Goal: Information Seeking & Learning: Learn about a topic

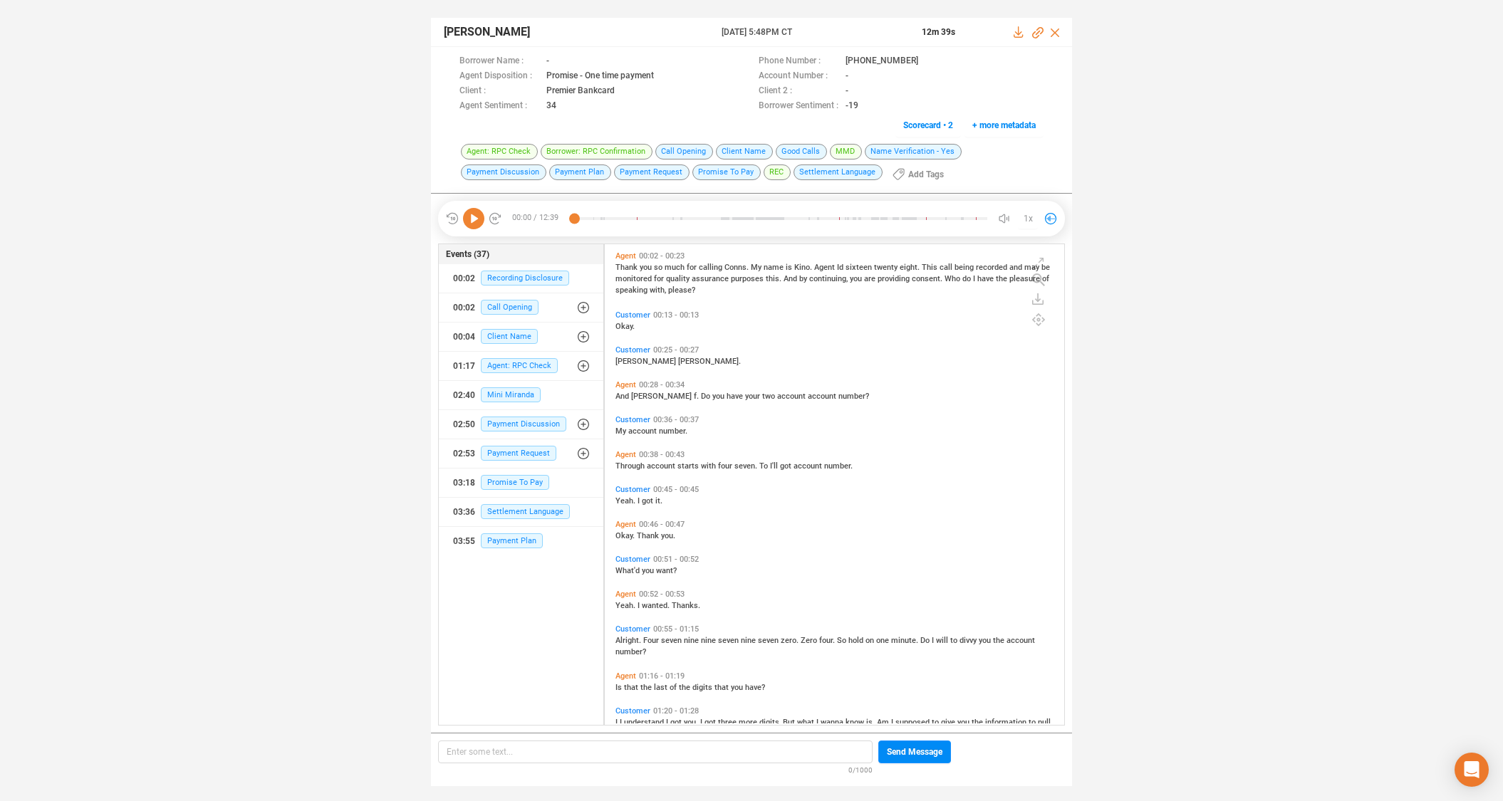
scroll to position [477, 452]
click at [924, 59] on icon at bounding box center [929, 61] width 11 height 11
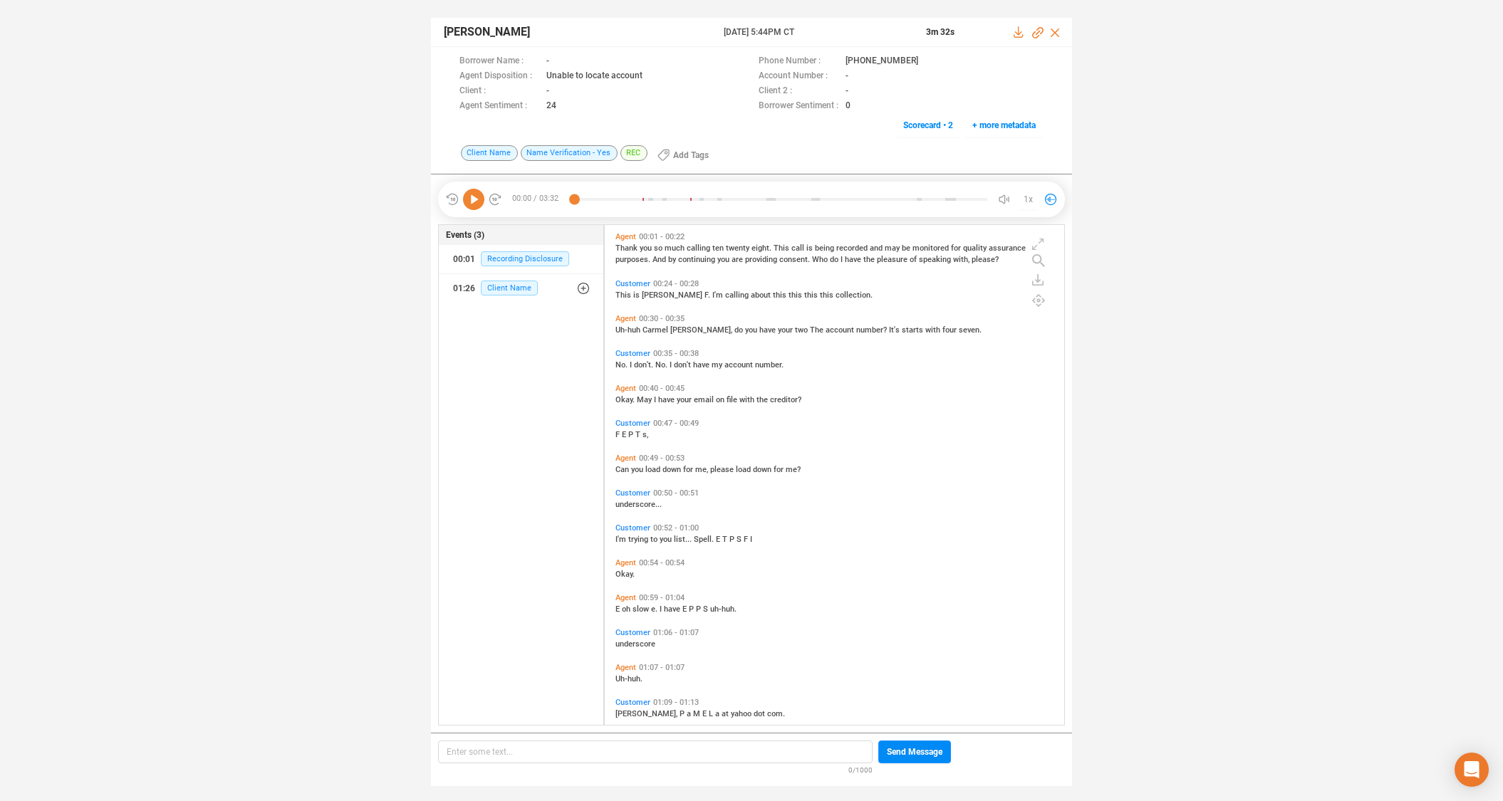
scroll to position [496, 452]
click at [474, 200] on icon at bounding box center [473, 199] width 21 height 21
click at [924, 61] on icon at bounding box center [929, 61] width 11 height 11
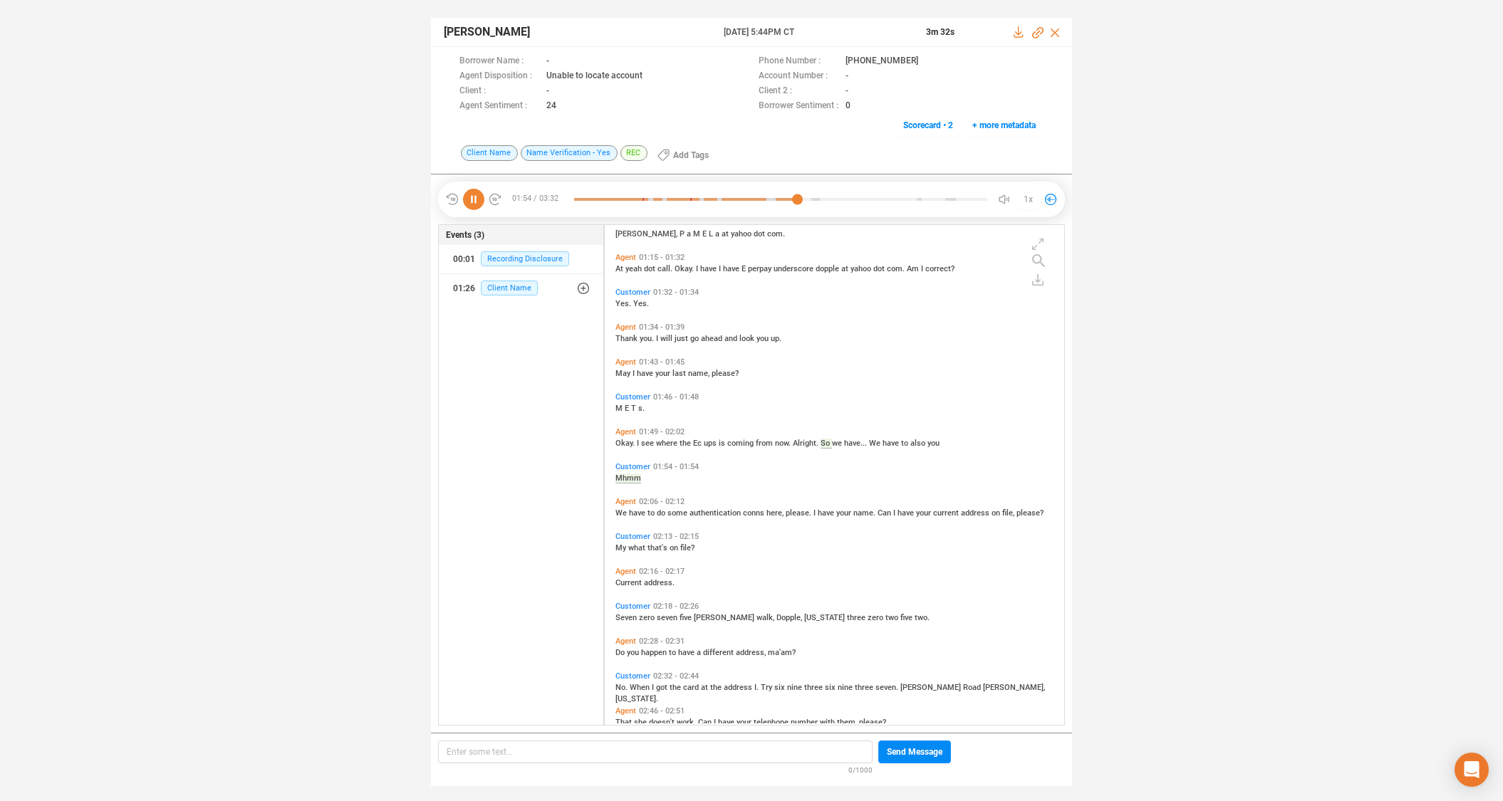
scroll to position [445, 0]
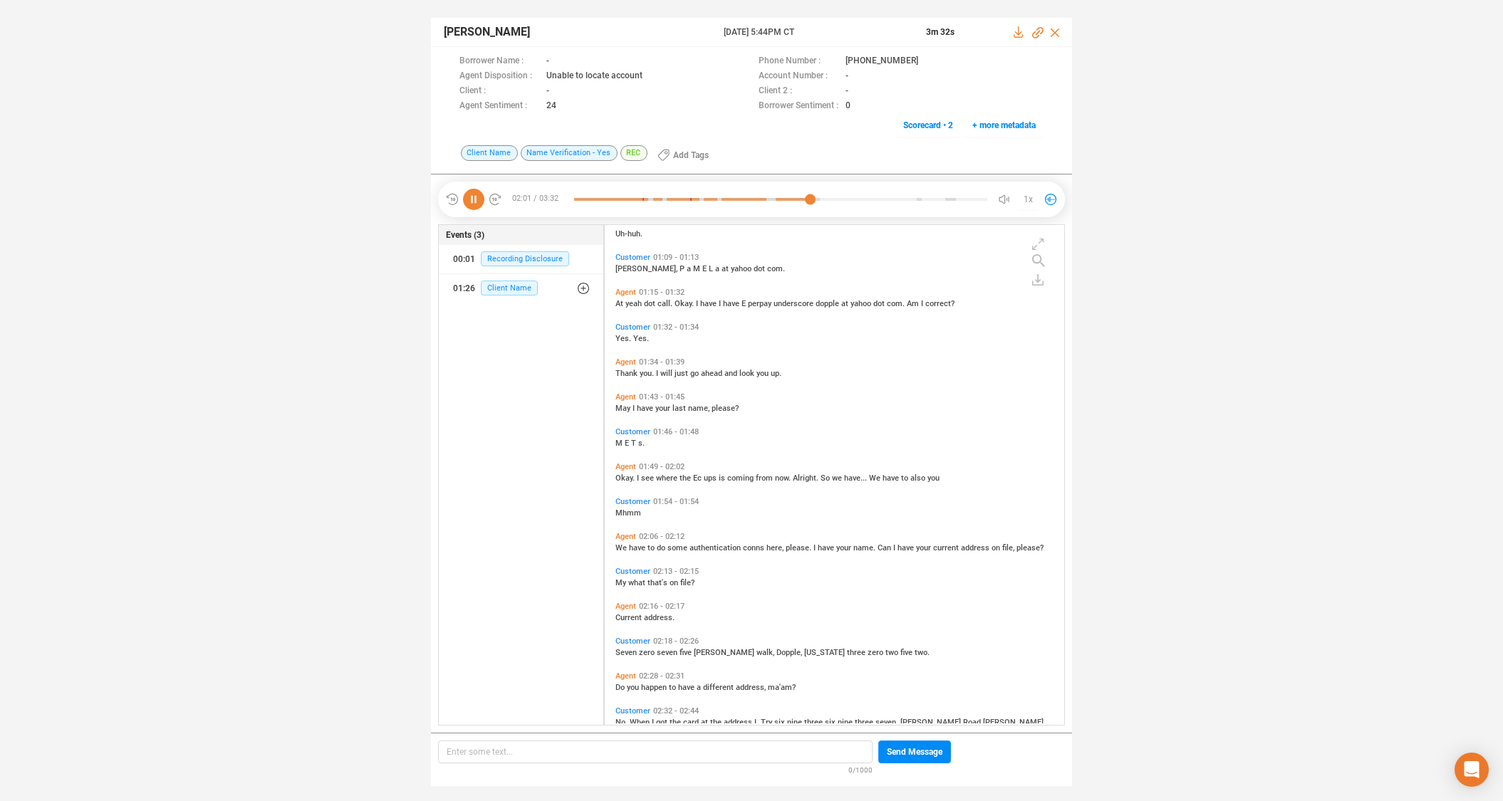
click at [474, 201] on icon at bounding box center [473, 199] width 21 height 21
click at [473, 199] on icon at bounding box center [473, 199] width 21 height 21
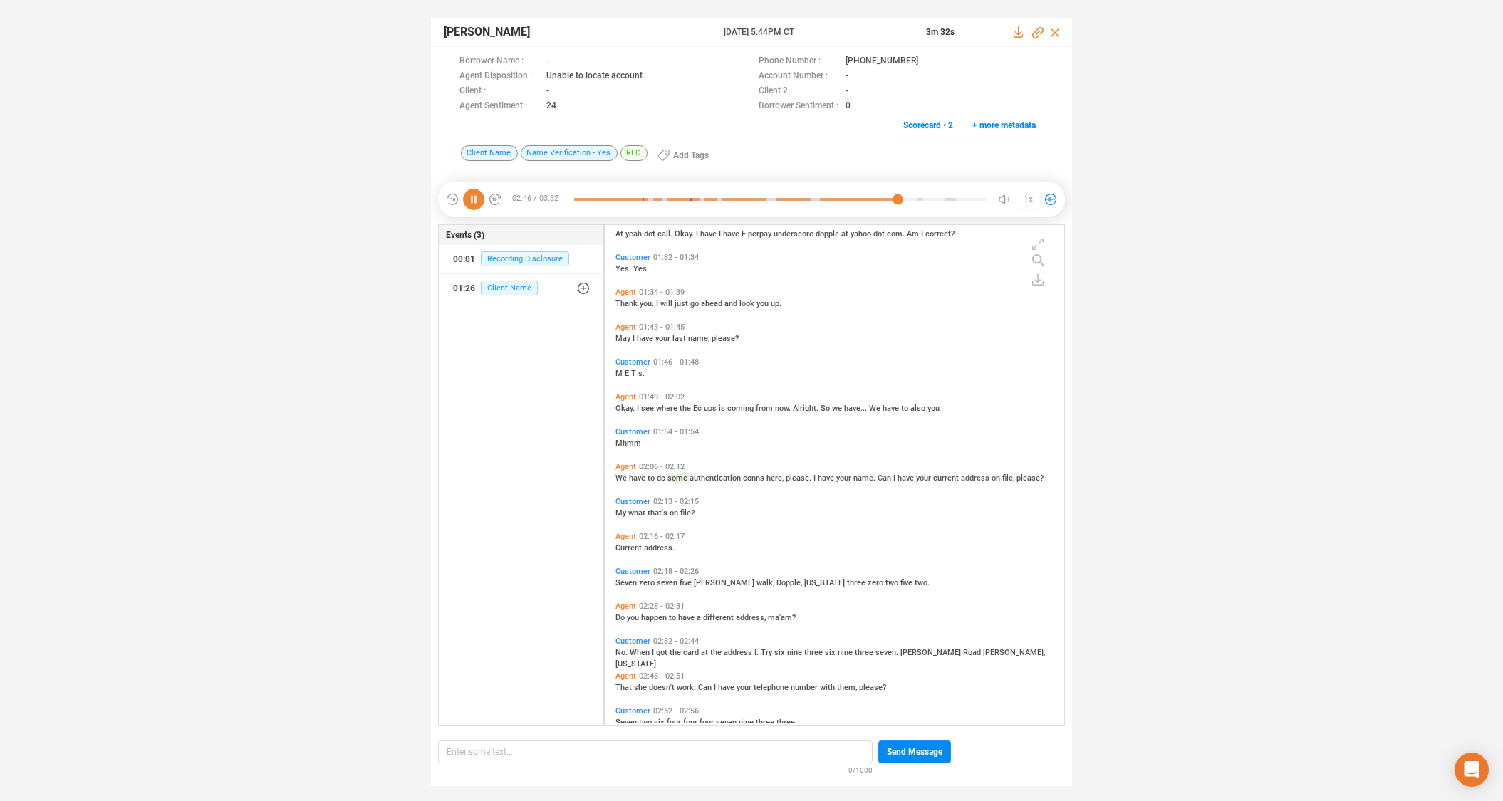
scroll to position [669, 0]
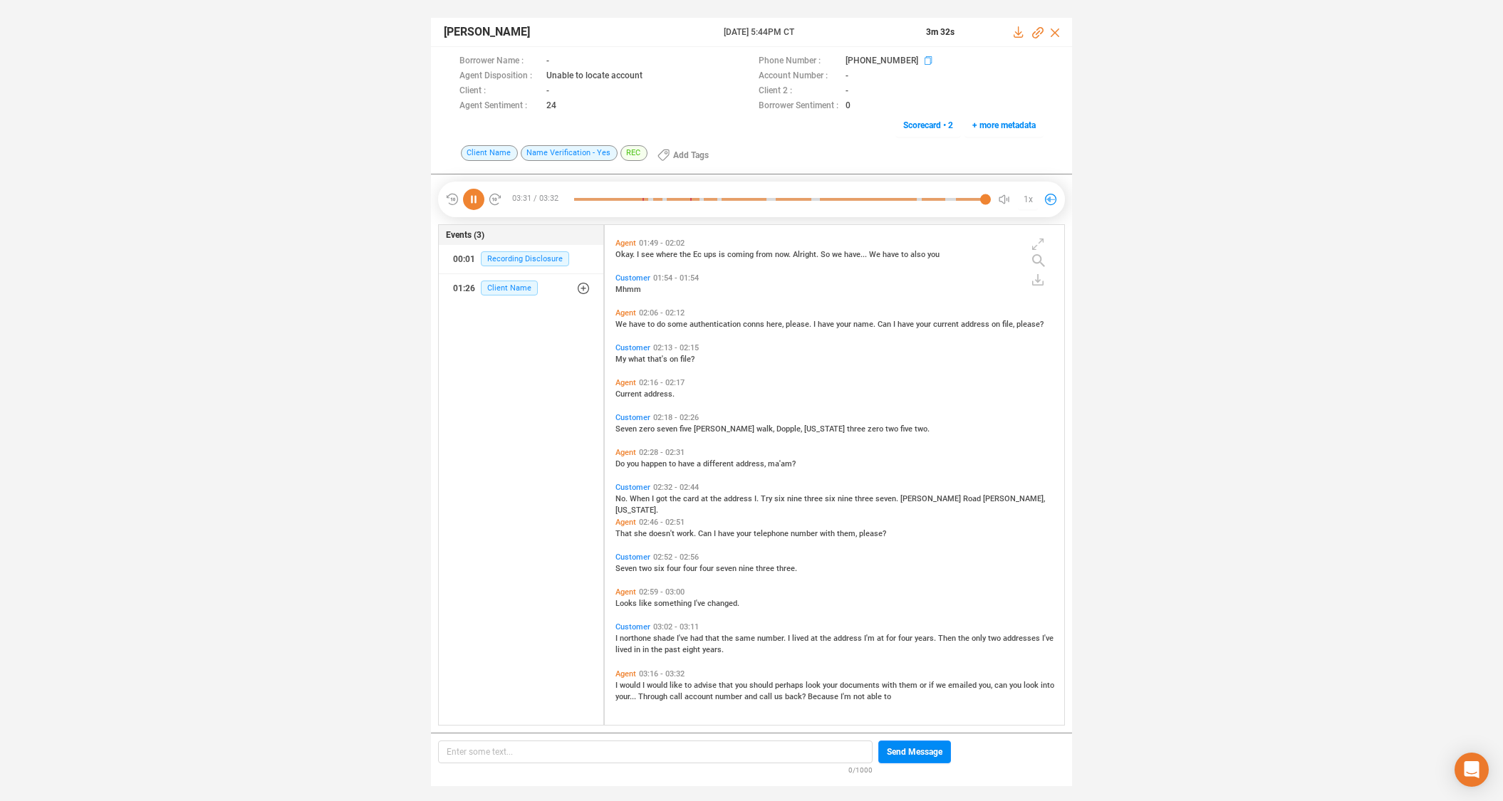
click at [924, 61] on icon at bounding box center [929, 61] width 11 height 11
click at [630, 394] on span "Current" at bounding box center [629, 394] width 28 height 9
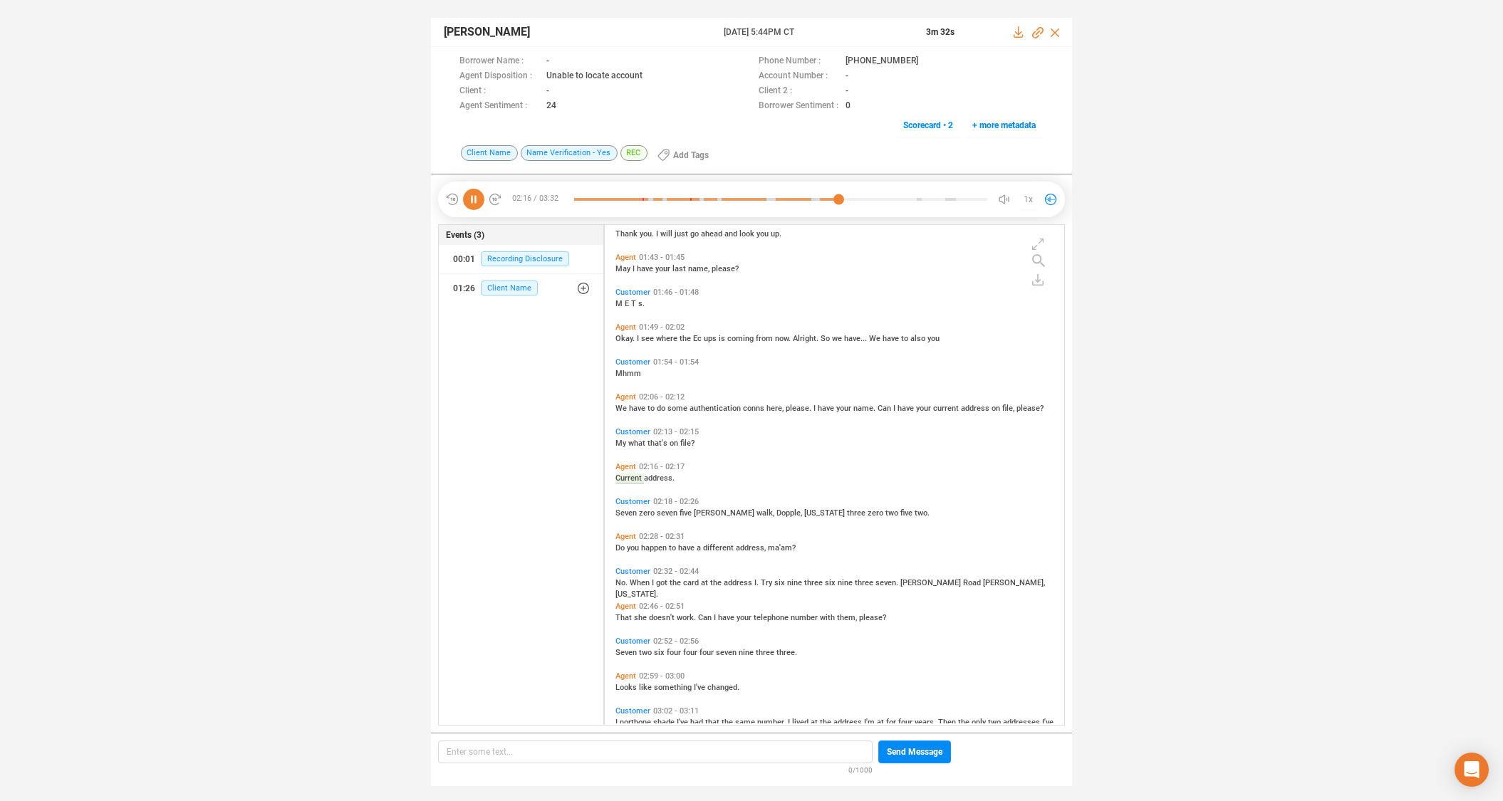
drag, startPoint x: 475, startPoint y: 199, endPoint x: 498, endPoint y: 180, distance: 29.4
click at [475, 199] on icon at bounding box center [473, 199] width 21 height 21
click at [475, 201] on icon at bounding box center [473, 199] width 21 height 21
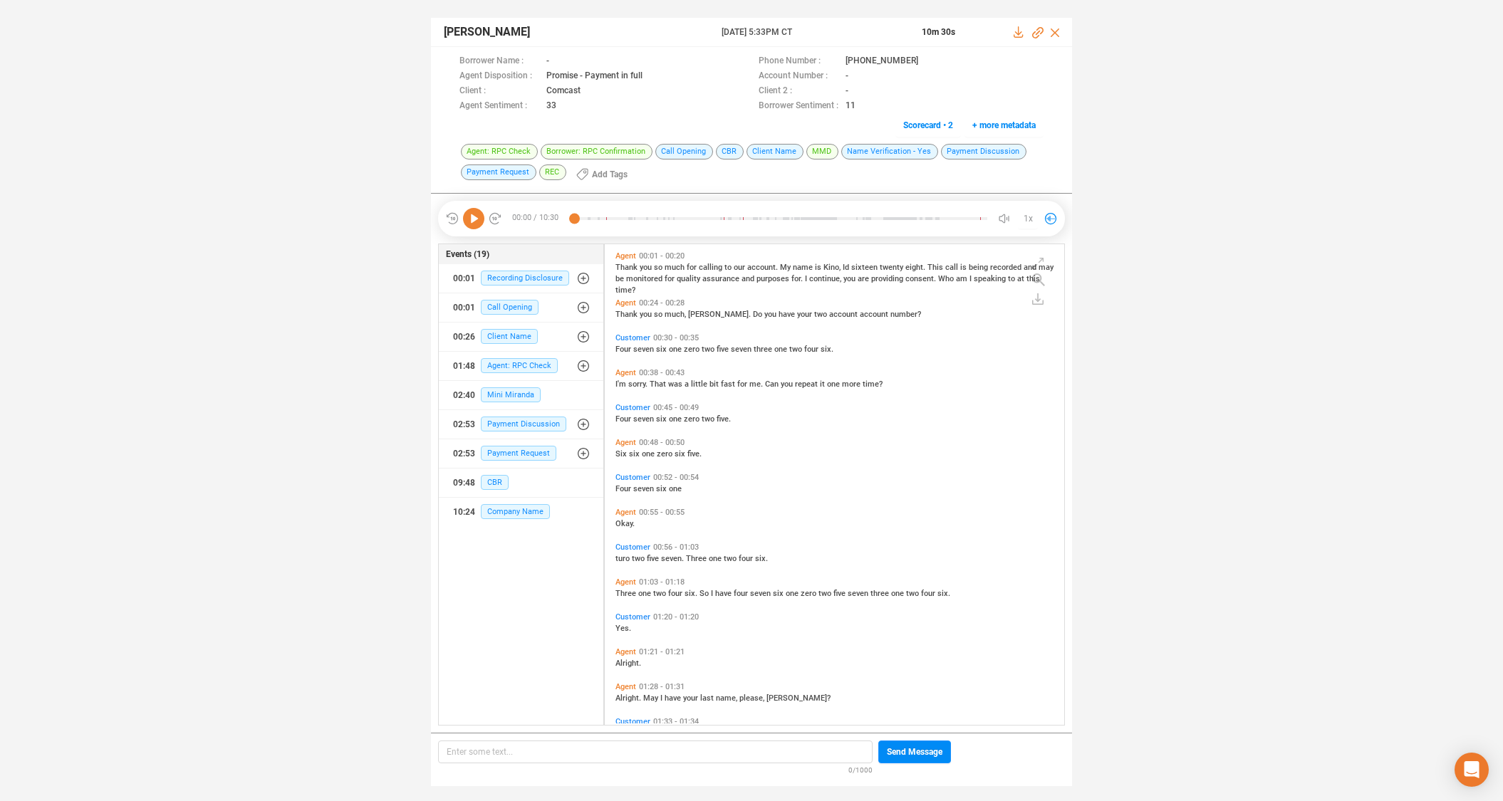
scroll to position [477, 452]
click at [924, 60] on icon at bounding box center [927, 60] width 7 height 9
drag, startPoint x: 639, startPoint y: 313, endPoint x: 584, endPoint y: 291, distance: 59.1
click at [640, 313] on span "you" at bounding box center [647, 314] width 14 height 9
click at [781, 275] on span "purposes" at bounding box center [773, 278] width 35 height 9
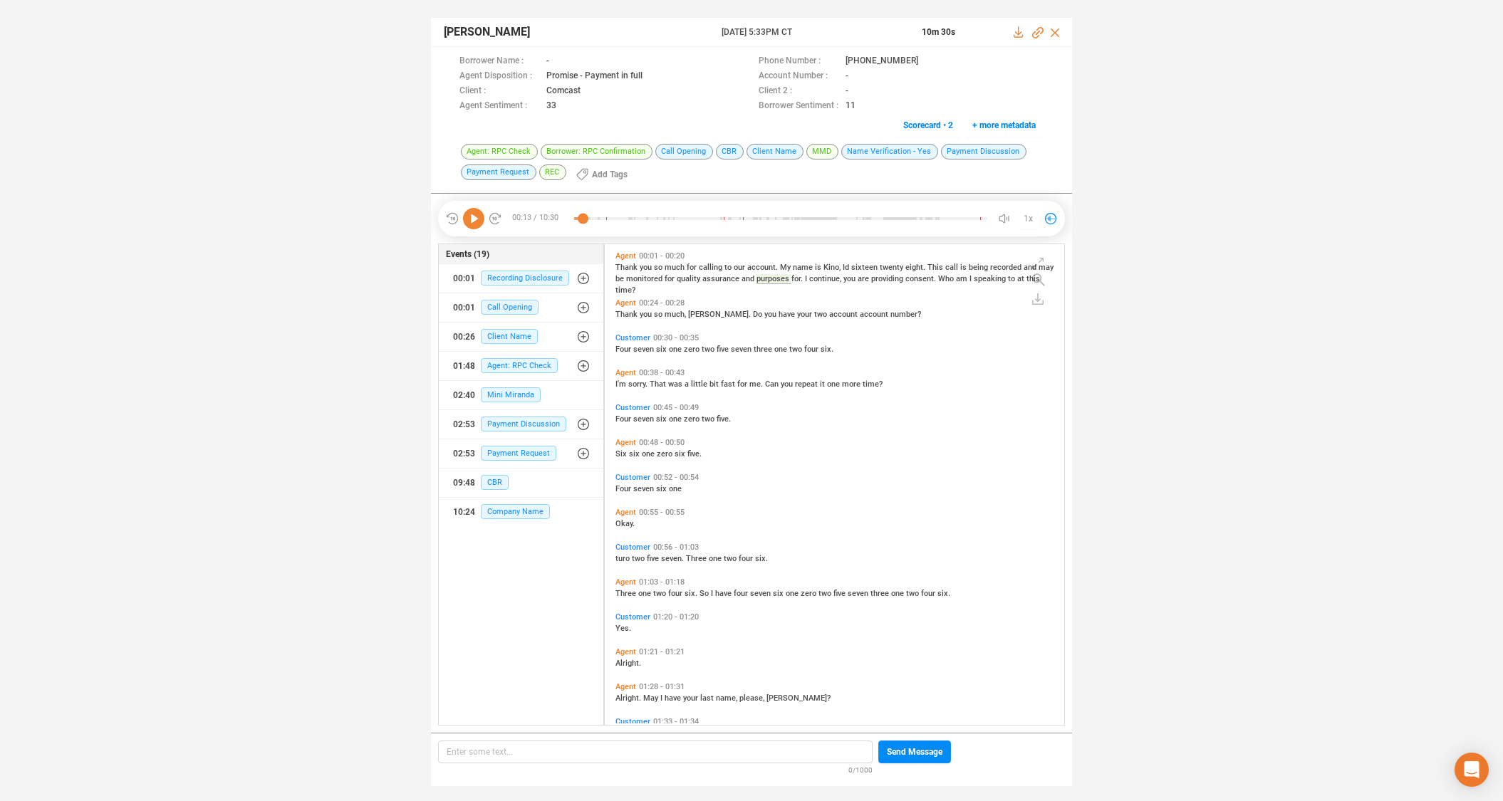
click at [466, 215] on icon at bounding box center [473, 218] width 21 height 21
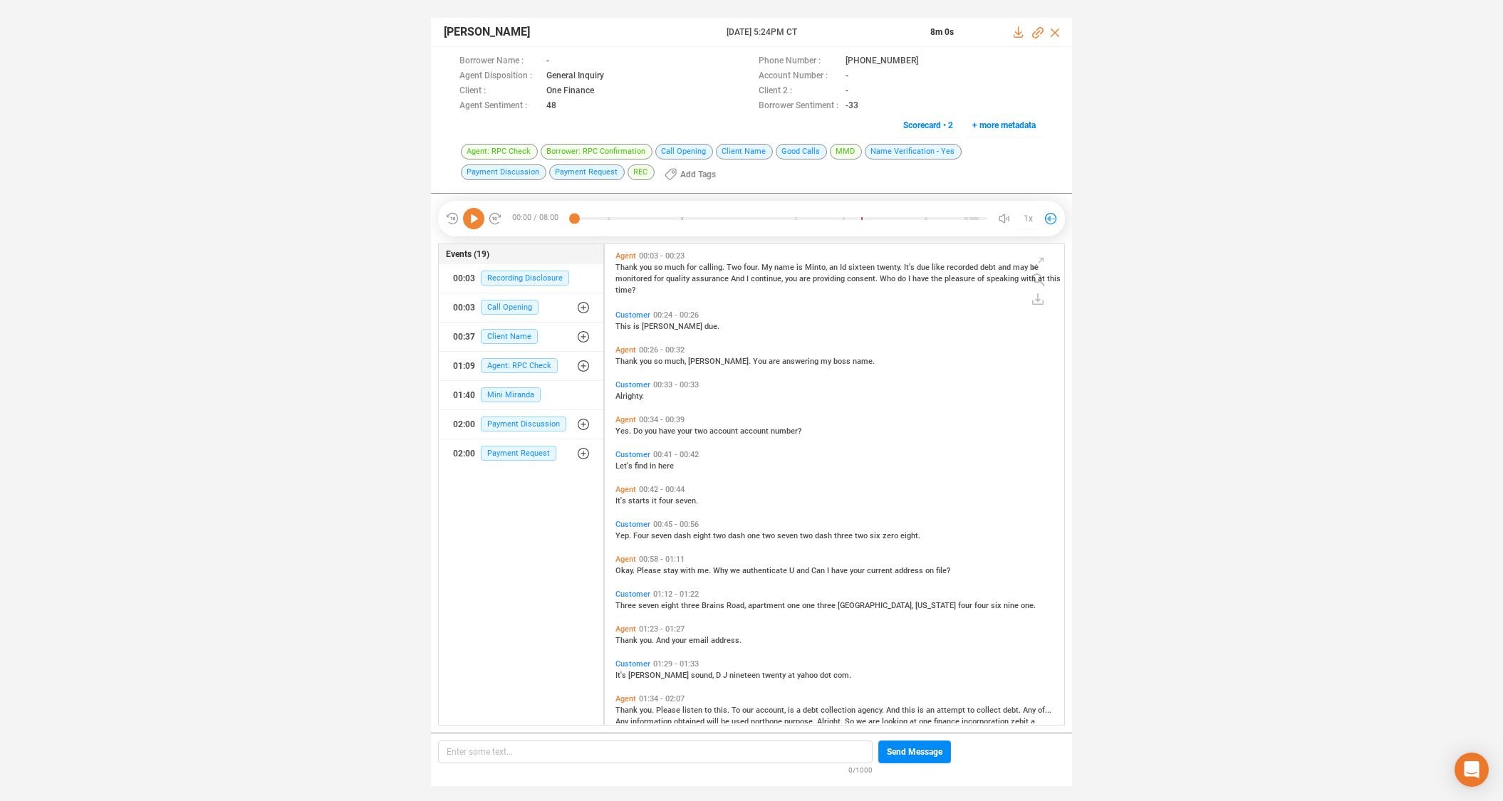
scroll to position [477, 452]
click at [924, 60] on icon at bounding box center [927, 60] width 7 height 9
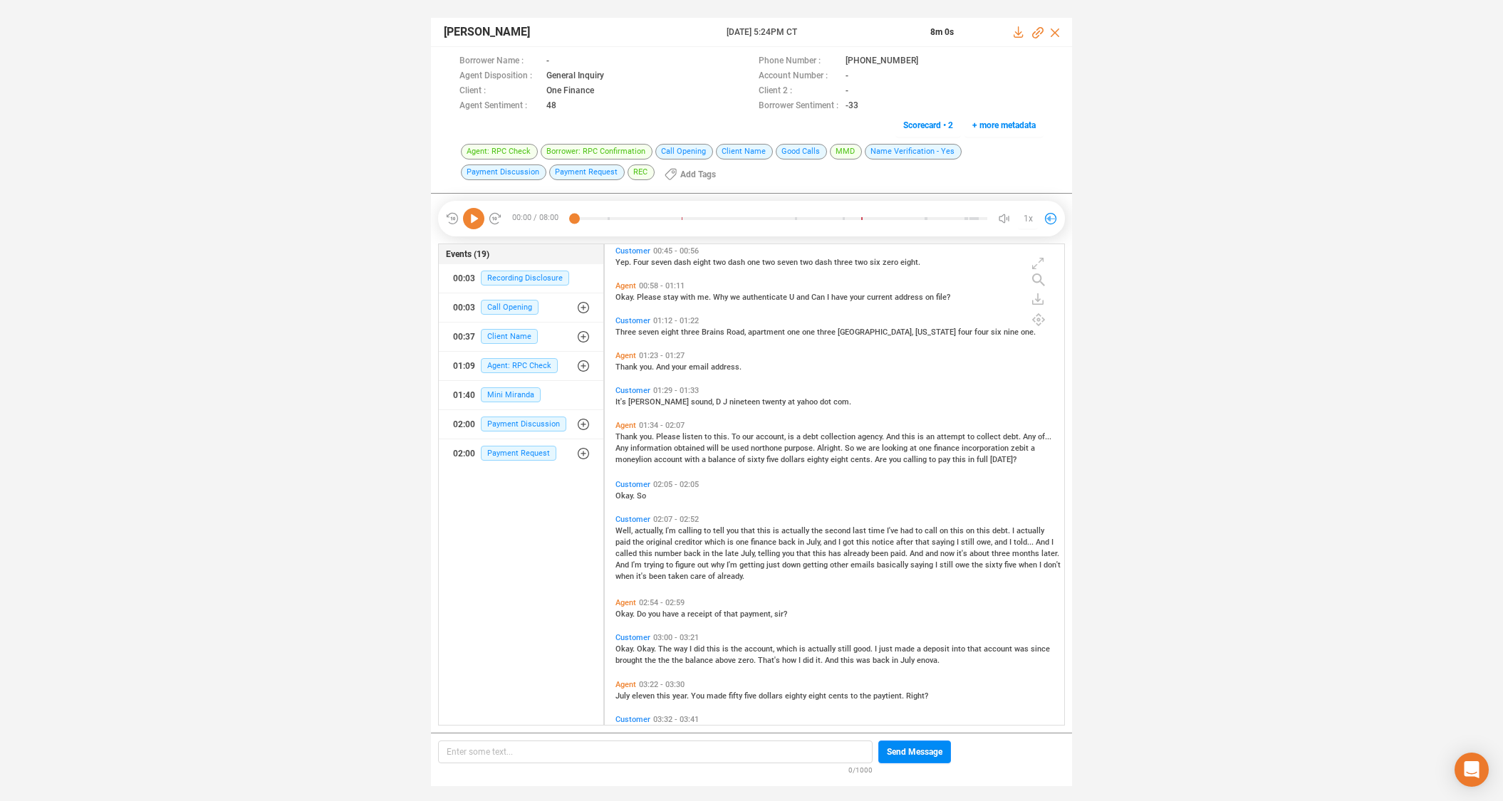
scroll to position [279, 0]
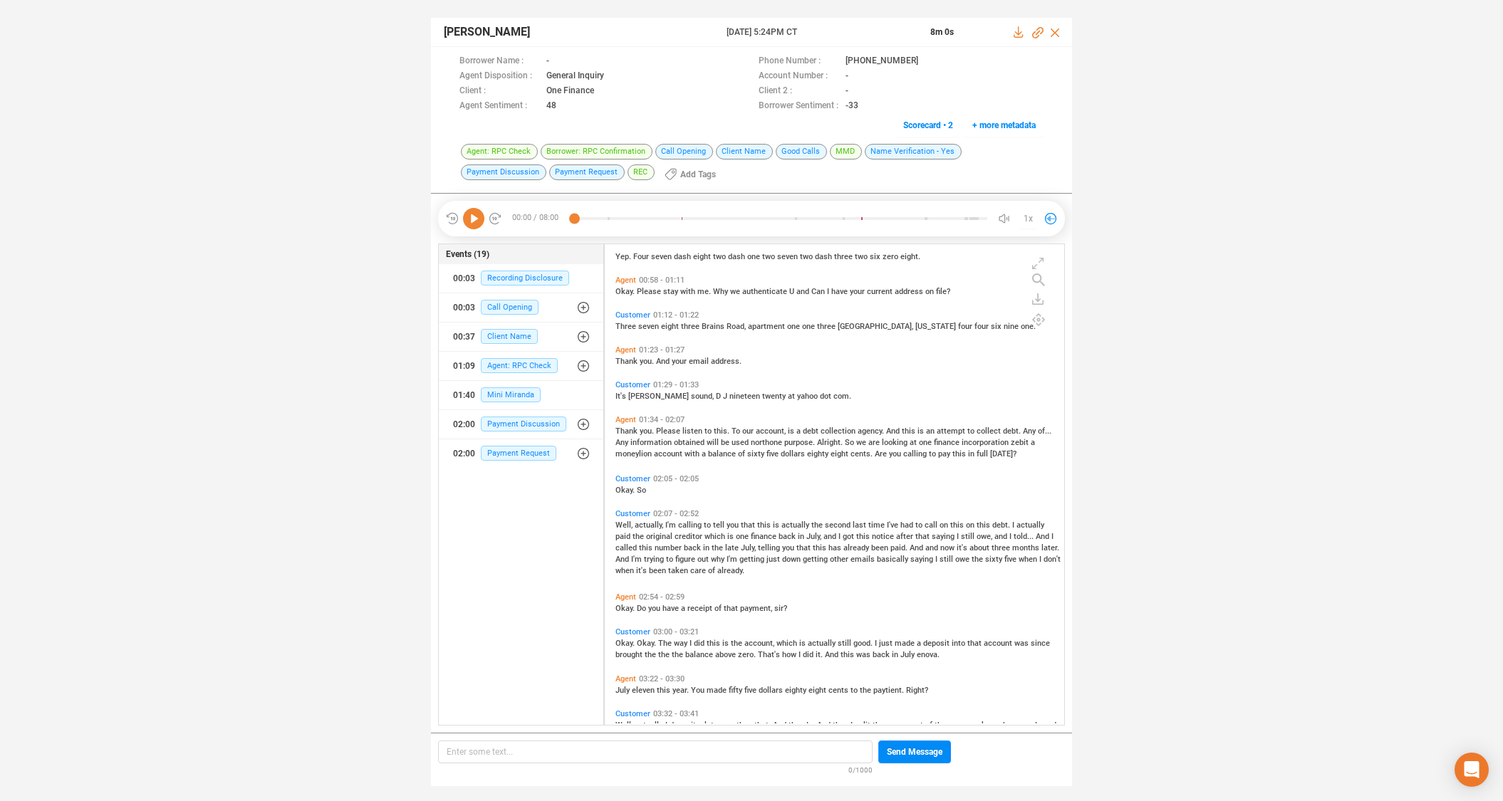
click at [627, 515] on span "Customer" at bounding box center [632, 513] width 35 height 9
click at [474, 220] on icon at bounding box center [473, 218] width 21 height 21
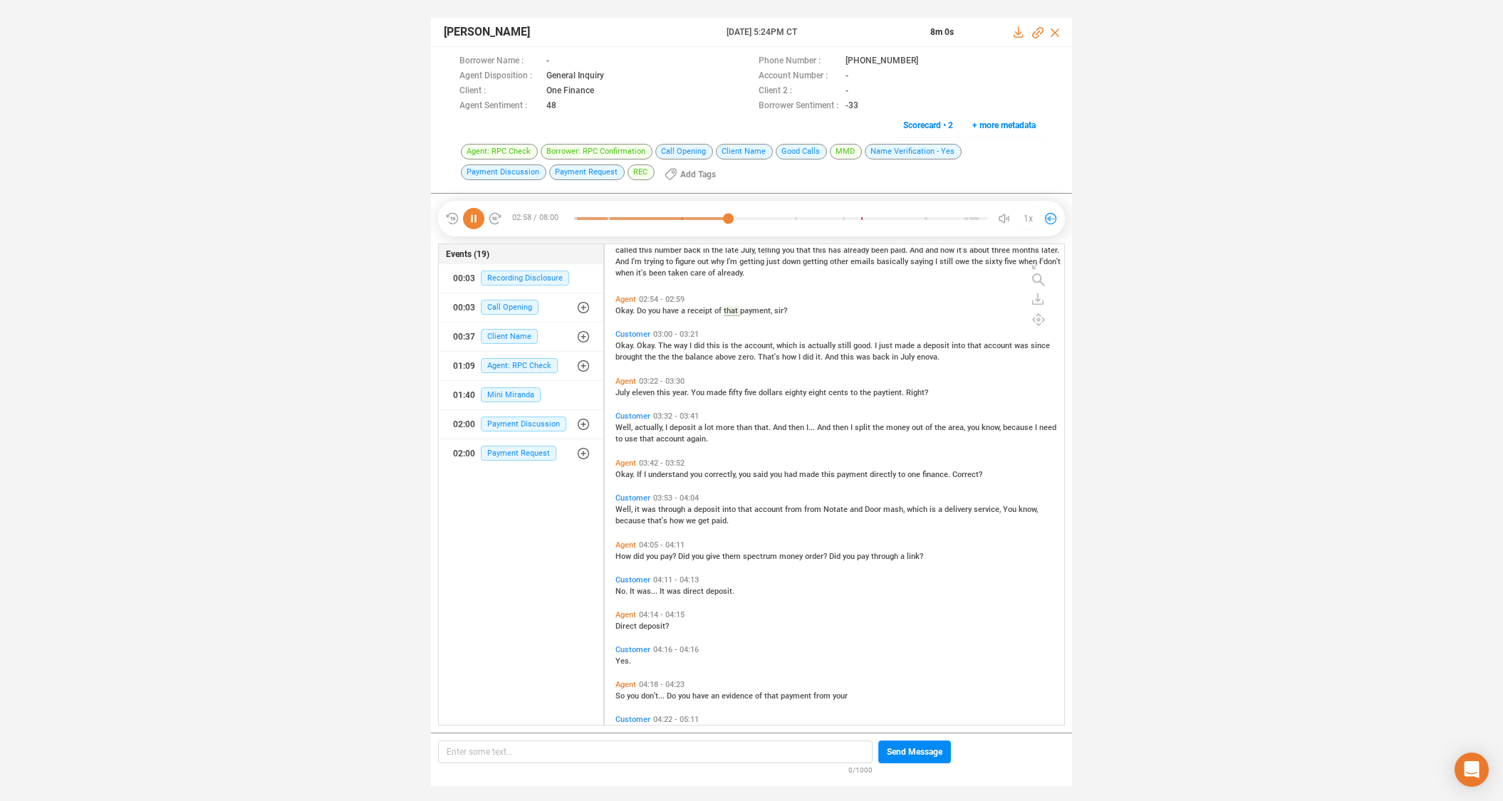
scroll to position [588, 0]
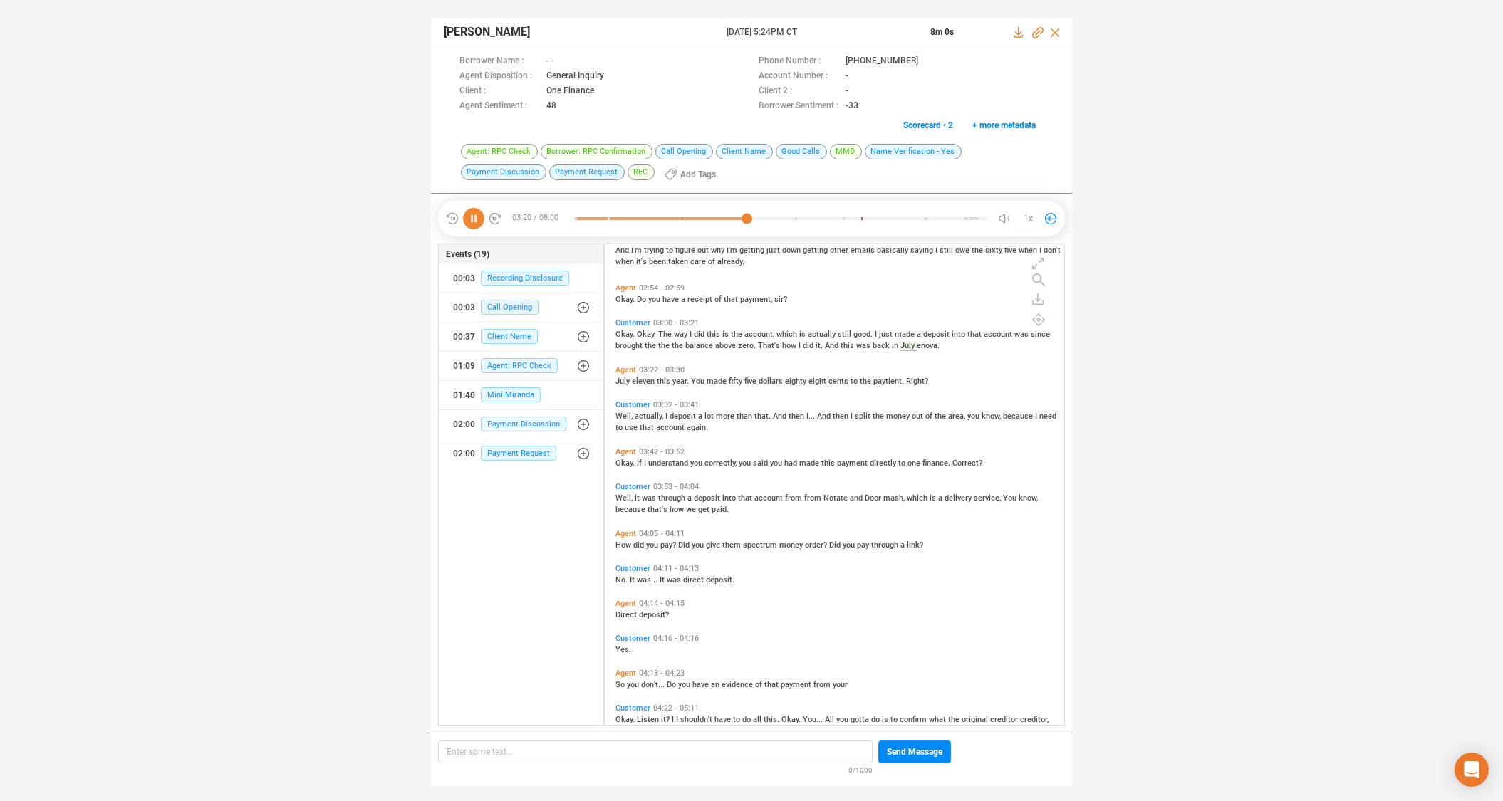
click at [475, 217] on icon at bounding box center [473, 218] width 21 height 21
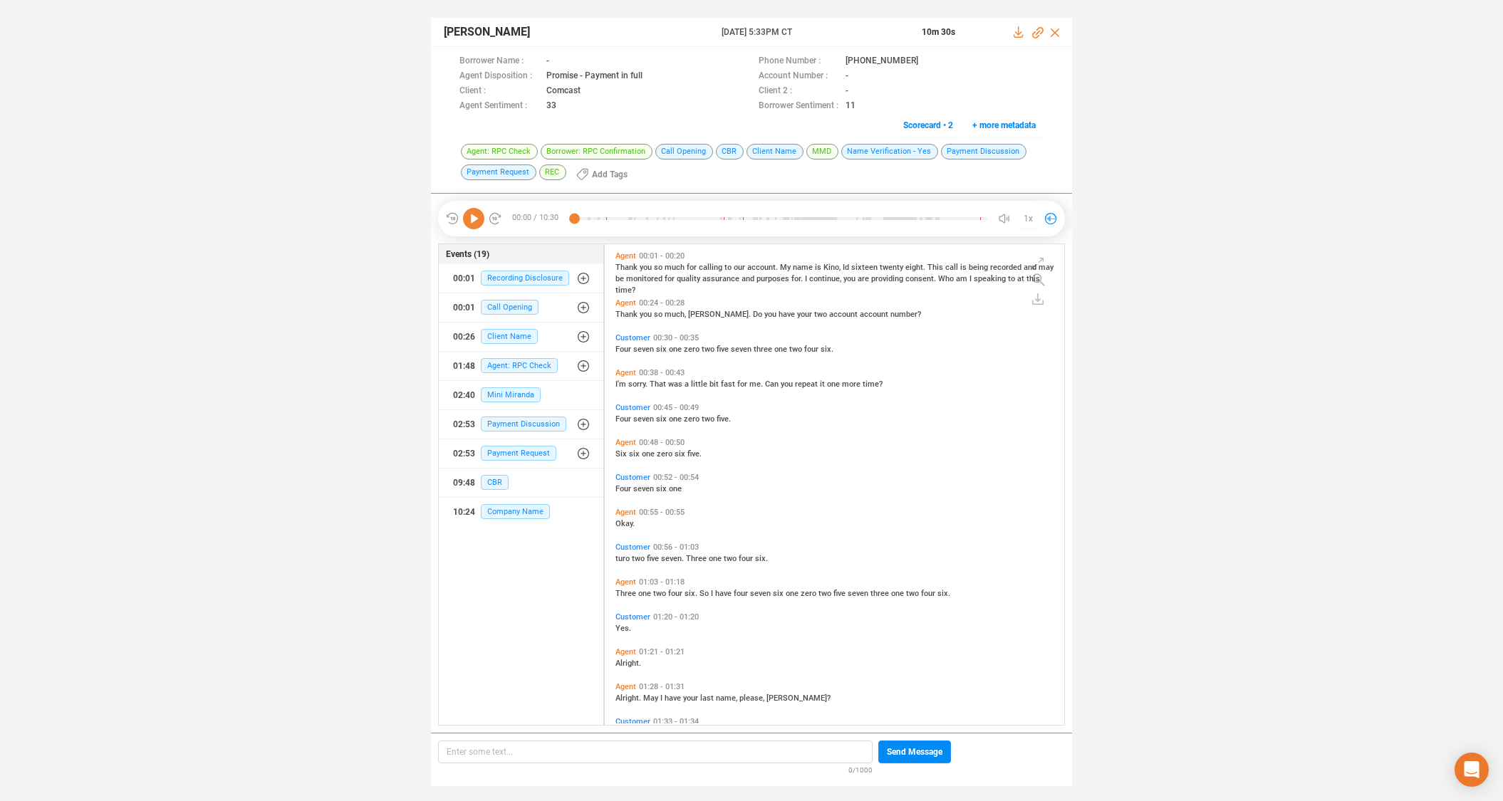
scroll to position [477, 452]
click at [575, 753] on p "Enter some text... ﻿" at bounding box center [655, 752] width 417 height 16
click at [475, 748] on span "4761025731246" at bounding box center [479, 752] width 65 height 10
copy span "4761025731246"
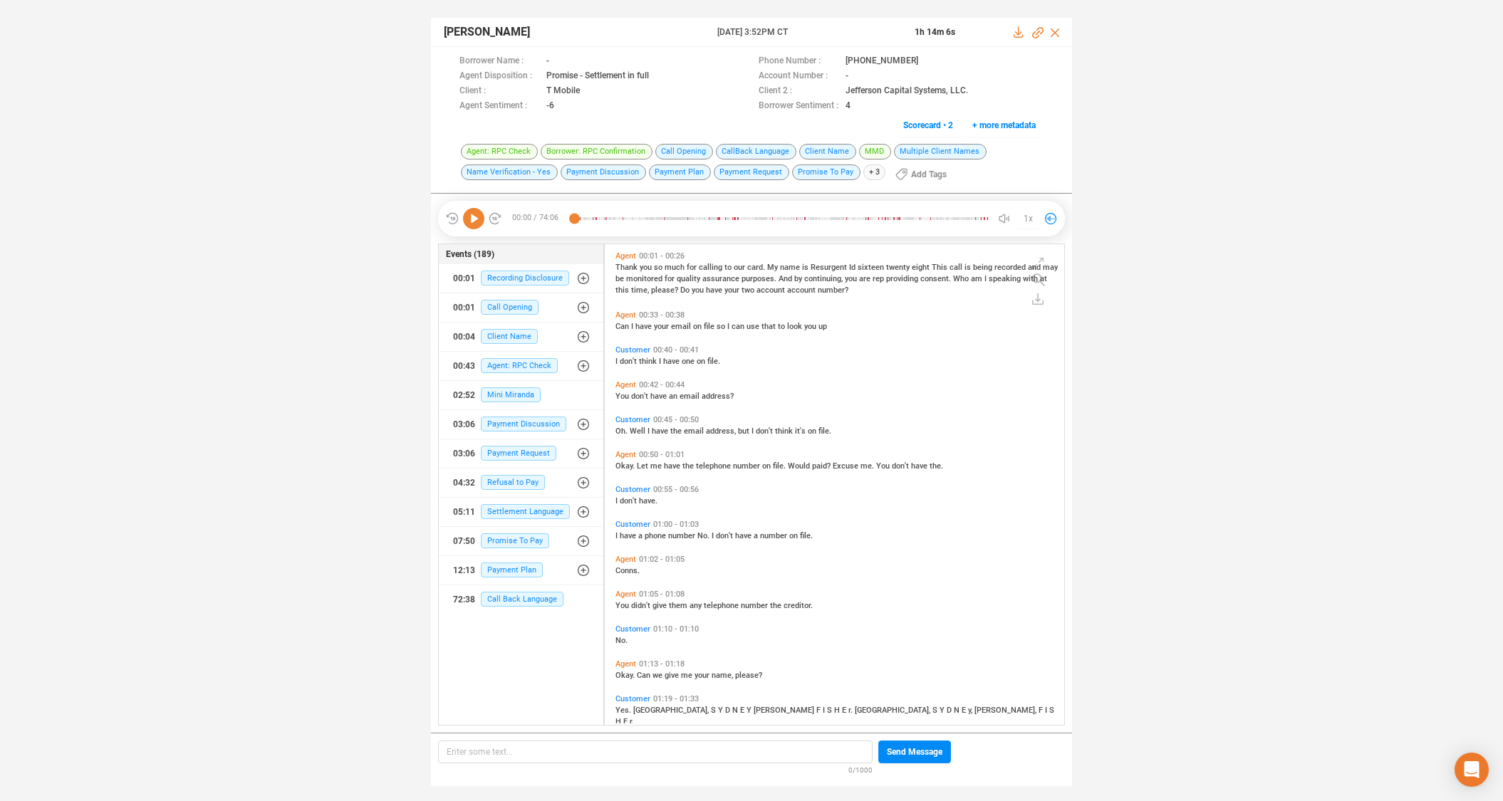
scroll to position [477, 452]
click at [924, 58] on icon at bounding box center [929, 61] width 11 height 11
click at [470, 218] on icon at bounding box center [473, 218] width 21 height 21
click at [475, 217] on icon at bounding box center [473, 218] width 21 height 21
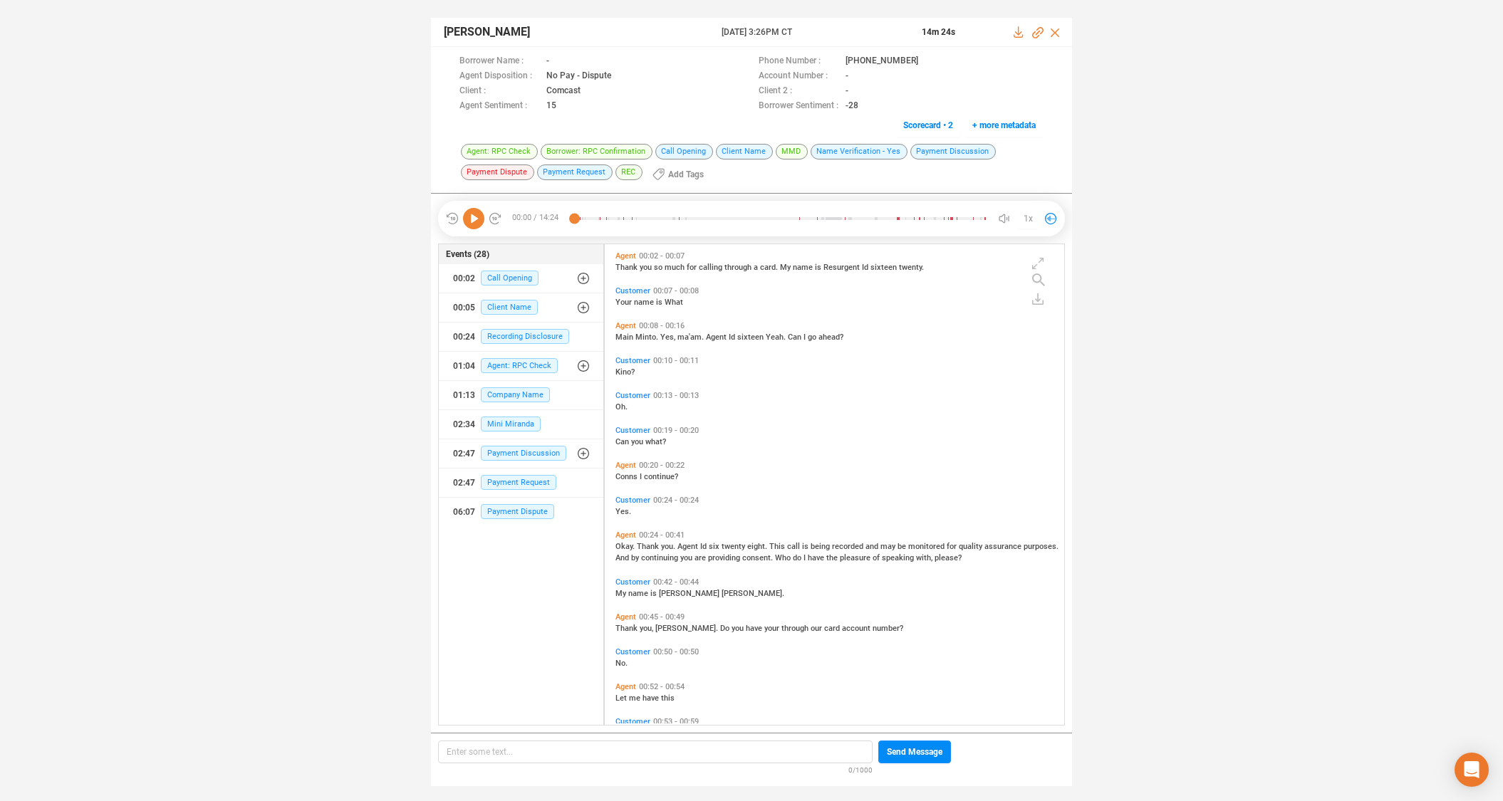
scroll to position [477, 452]
click at [924, 60] on icon at bounding box center [927, 60] width 7 height 9
click at [471, 214] on icon at bounding box center [473, 218] width 21 height 21
click at [637, 582] on span "Customer" at bounding box center [632, 582] width 35 height 9
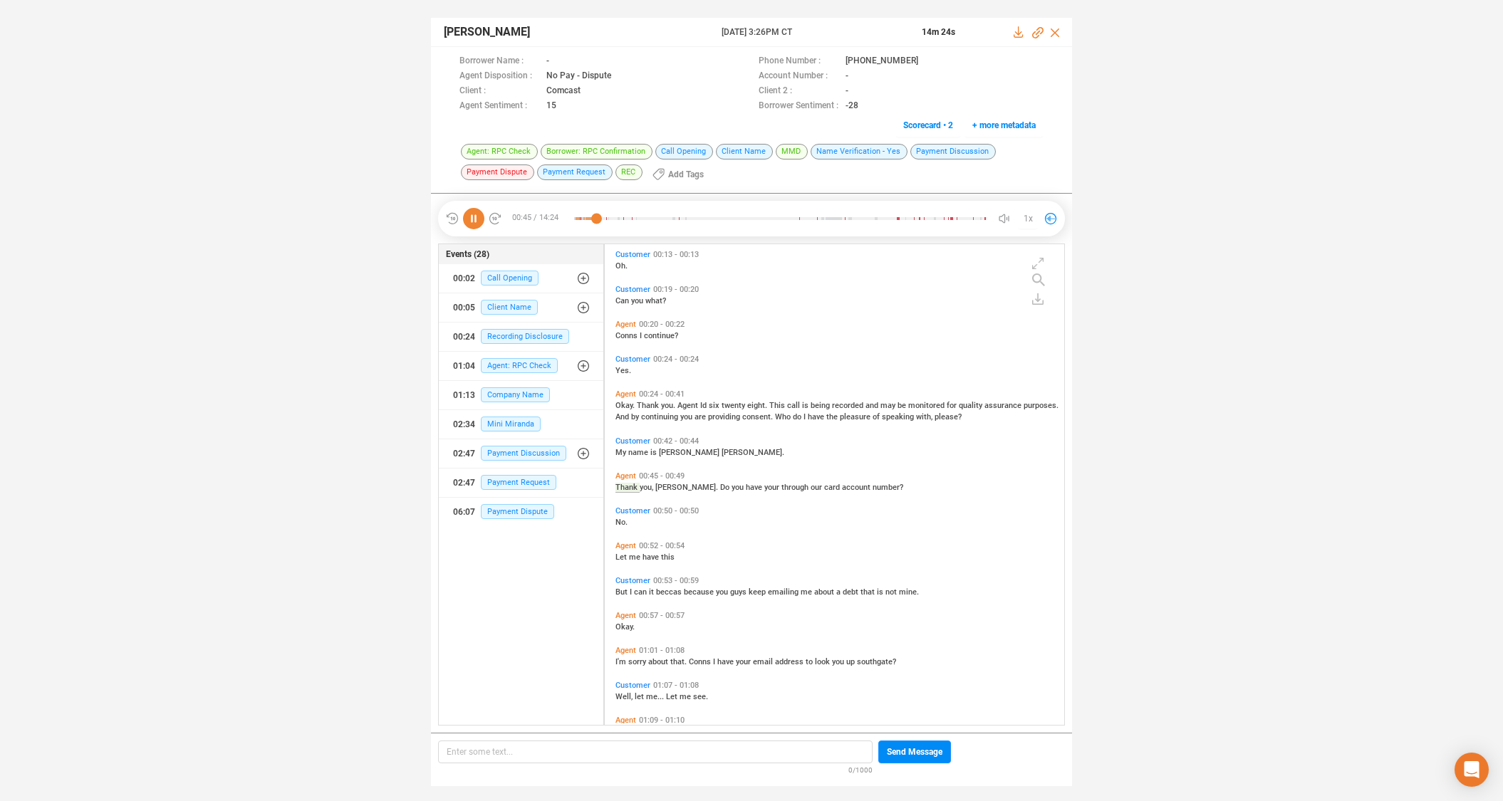
scroll to position [677, 0]
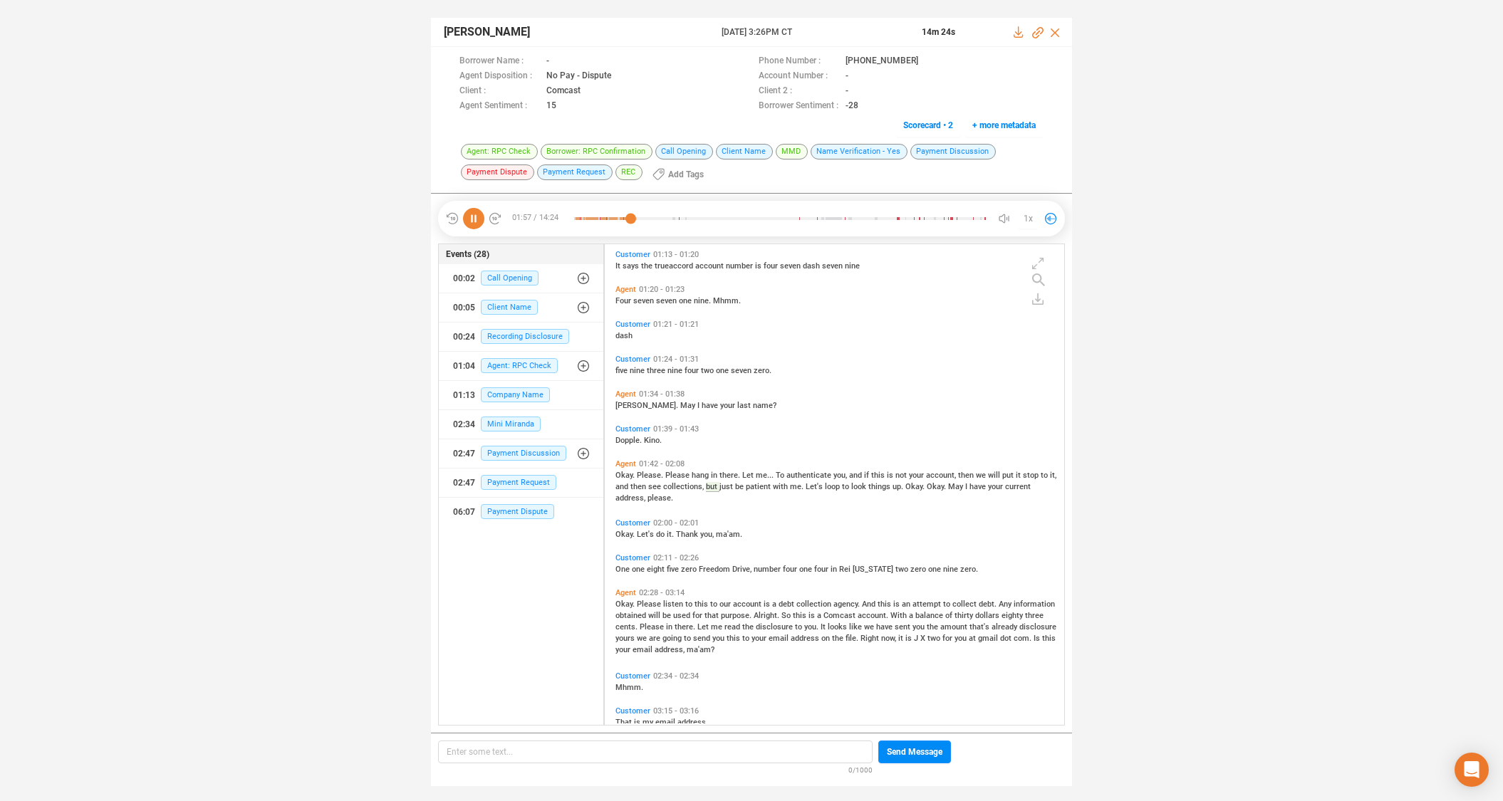
click at [476, 219] on icon at bounding box center [473, 218] width 21 height 21
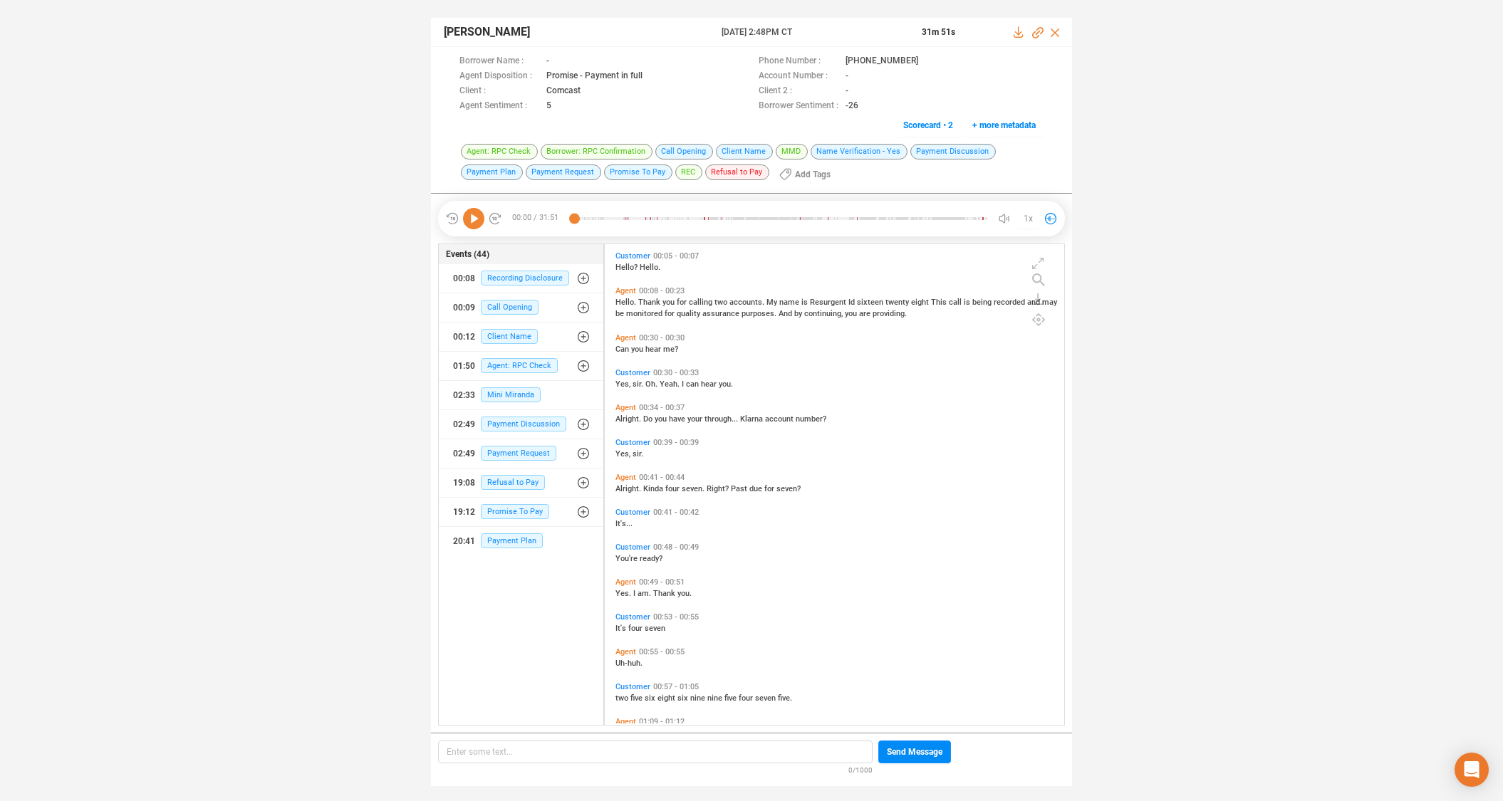
scroll to position [477, 452]
click at [924, 61] on icon at bounding box center [929, 61] width 11 height 11
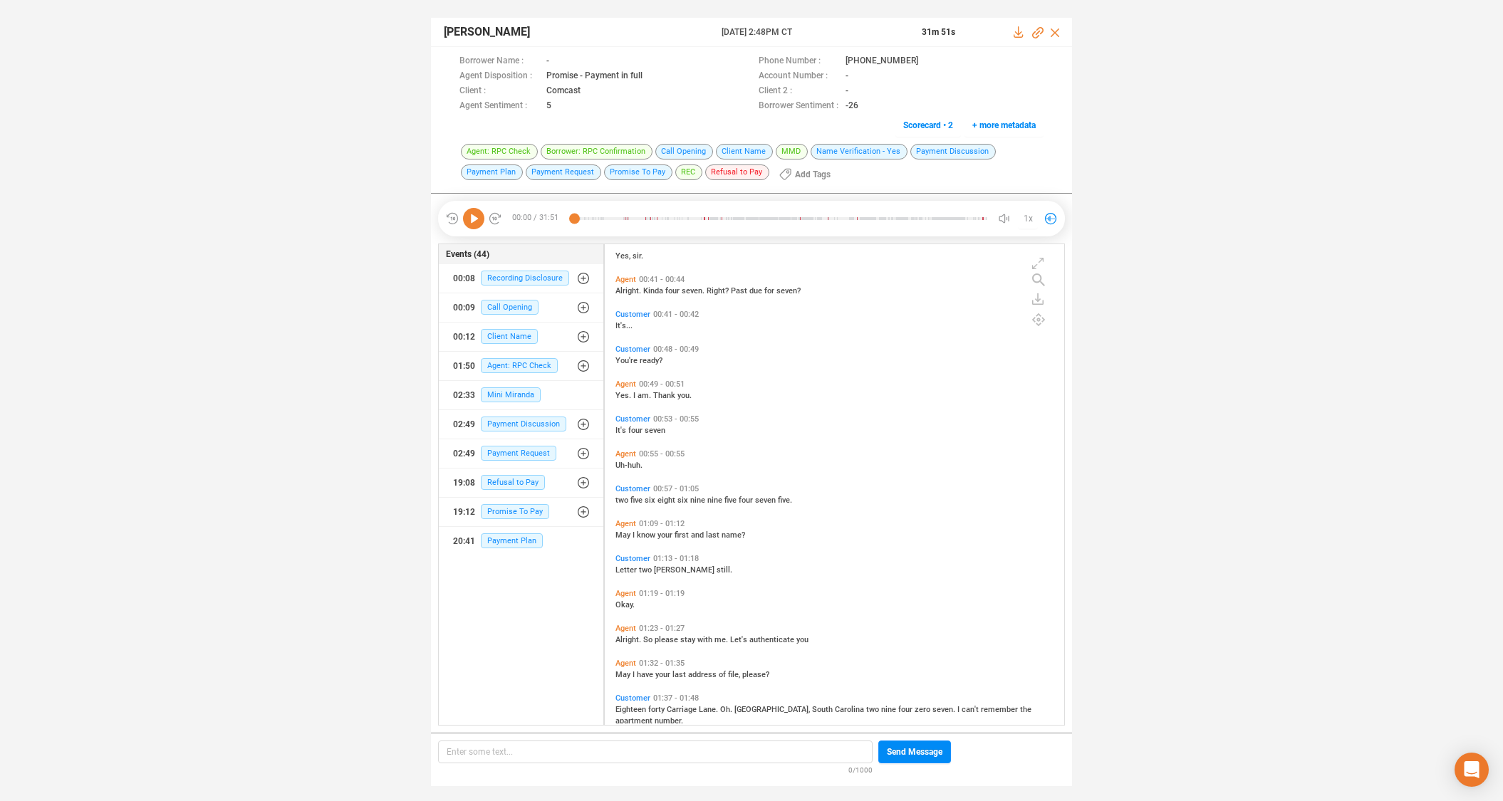
scroll to position [202, 0]
click at [493, 394] on span "Mini Miranda" at bounding box center [511, 394] width 60 height 15
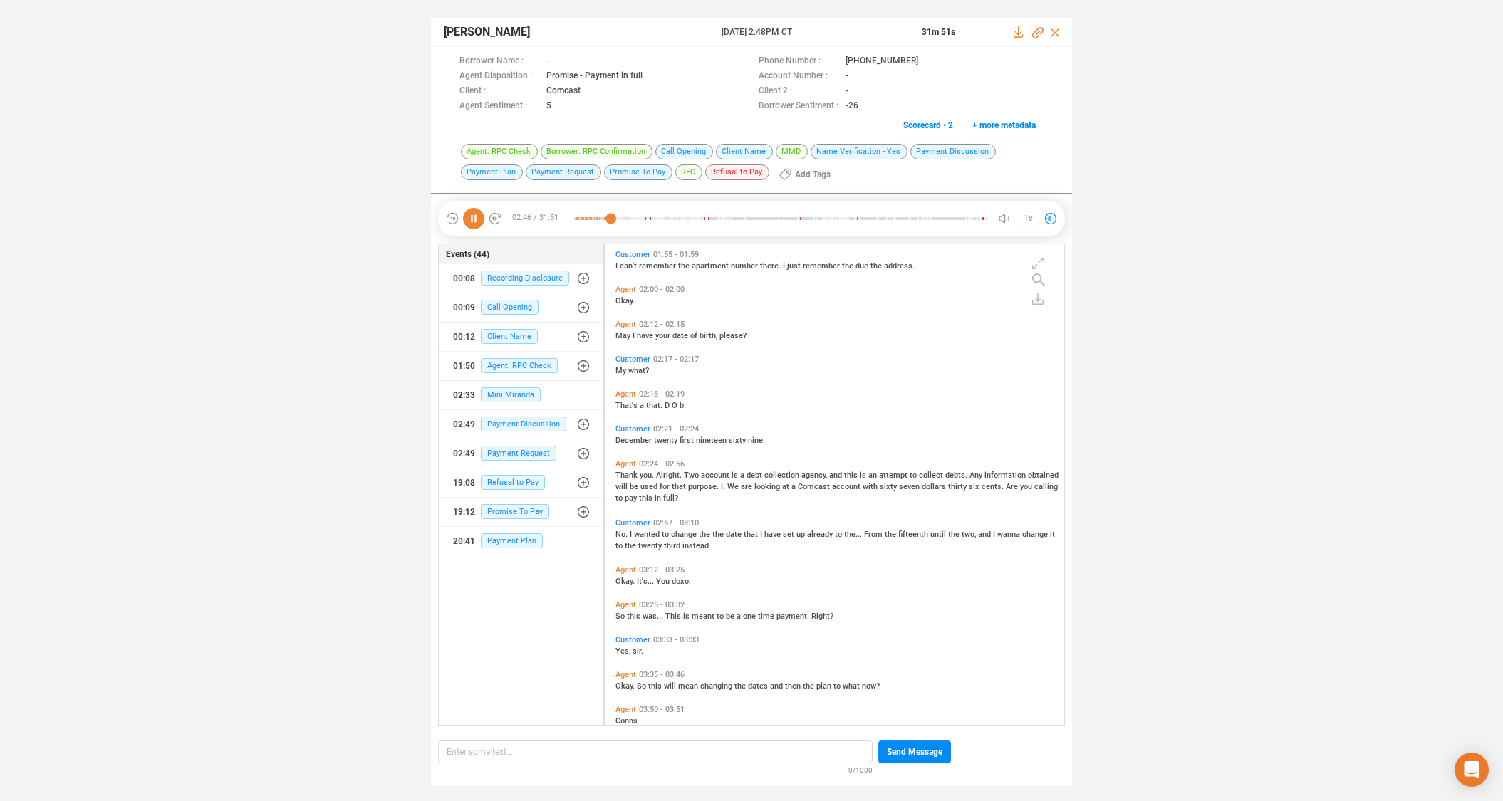
scroll to position [840, 0]
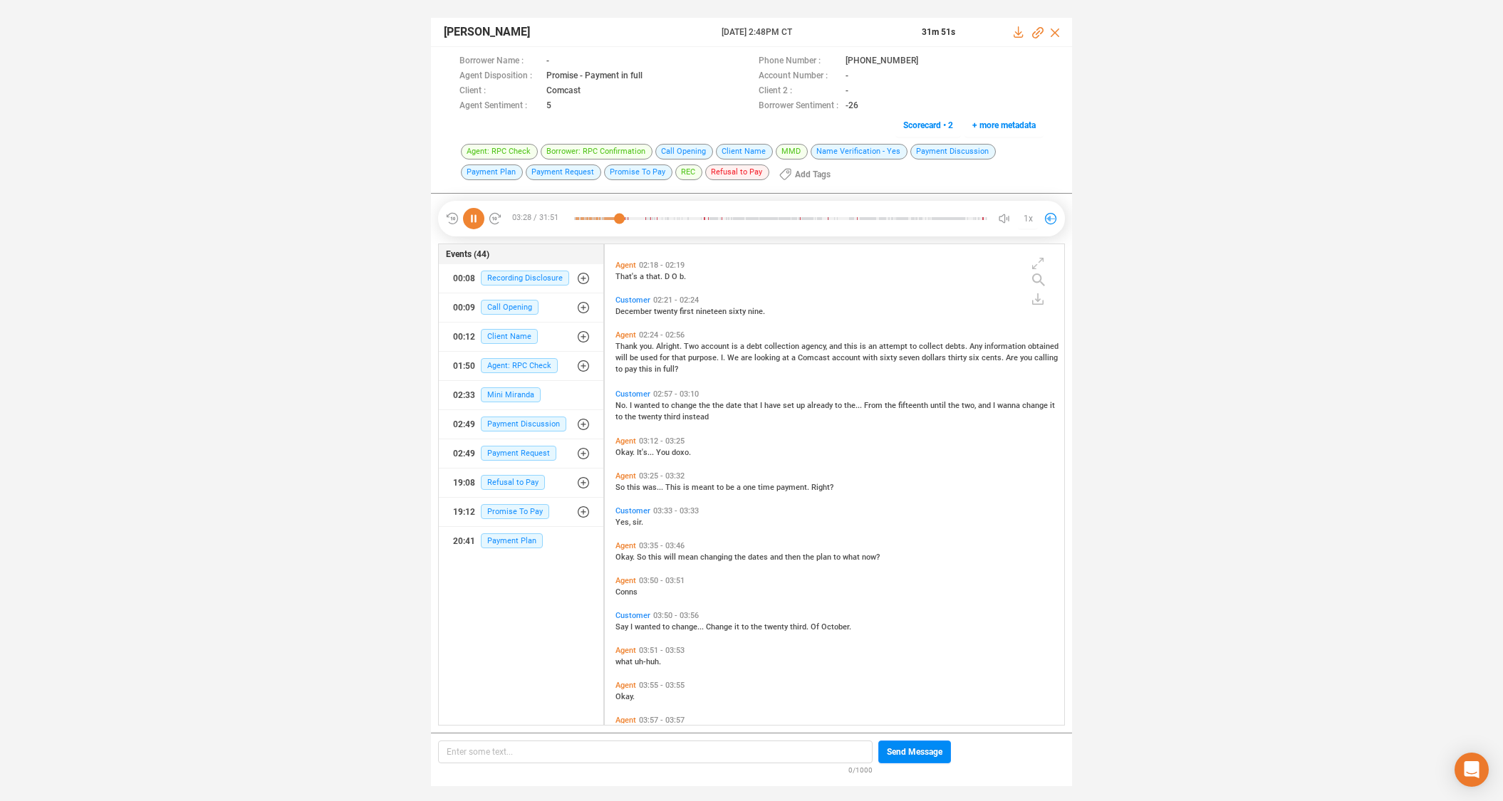
click at [471, 221] on icon at bounding box center [473, 218] width 21 height 21
click at [783, 406] on span "set" at bounding box center [790, 405] width 14 height 9
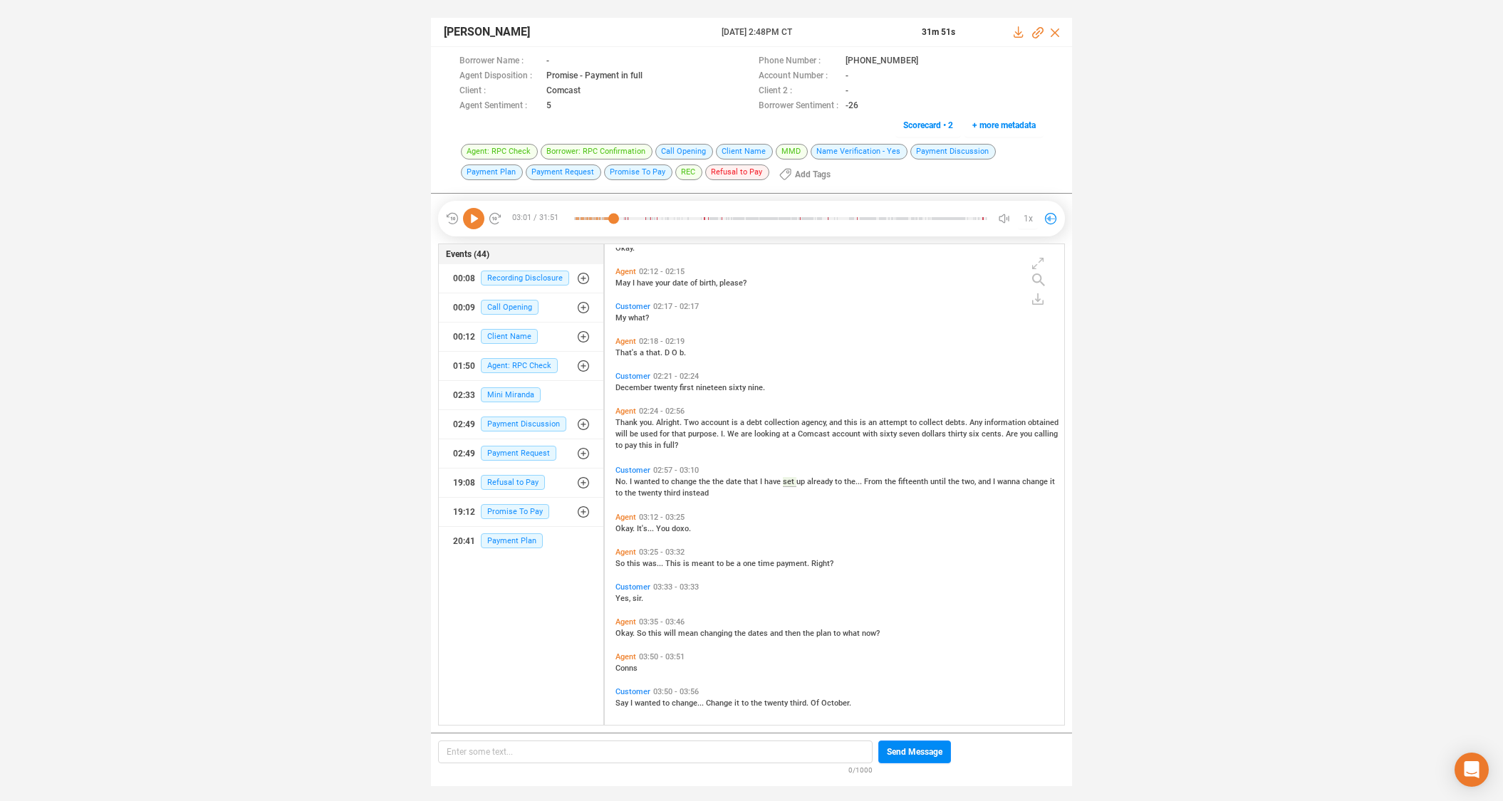
click at [622, 469] on span "Customer" at bounding box center [632, 470] width 35 height 9
click at [474, 219] on icon at bounding box center [473, 218] width 21 height 21
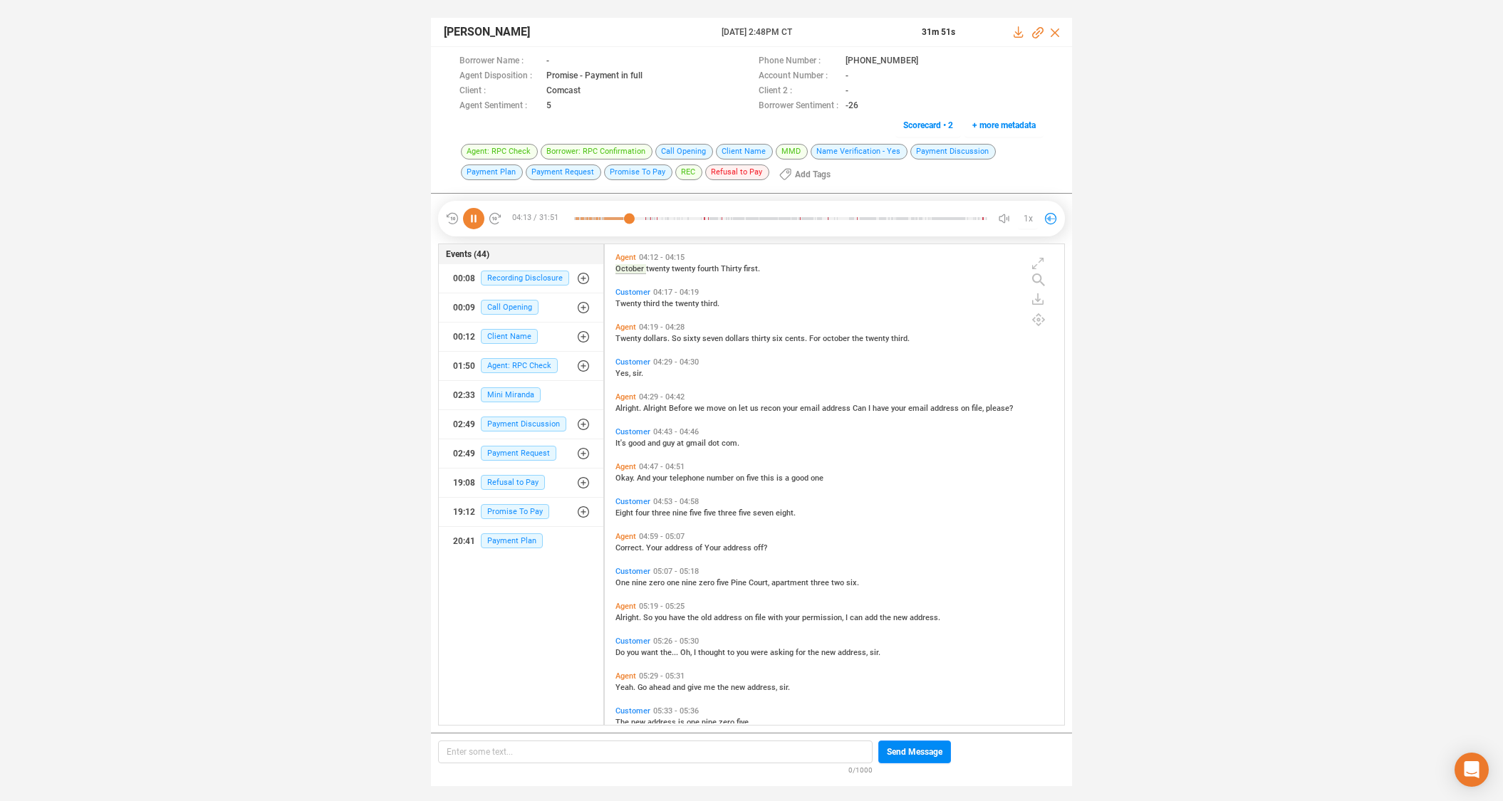
scroll to position [1409, 0]
click at [470, 219] on icon at bounding box center [473, 218] width 21 height 21
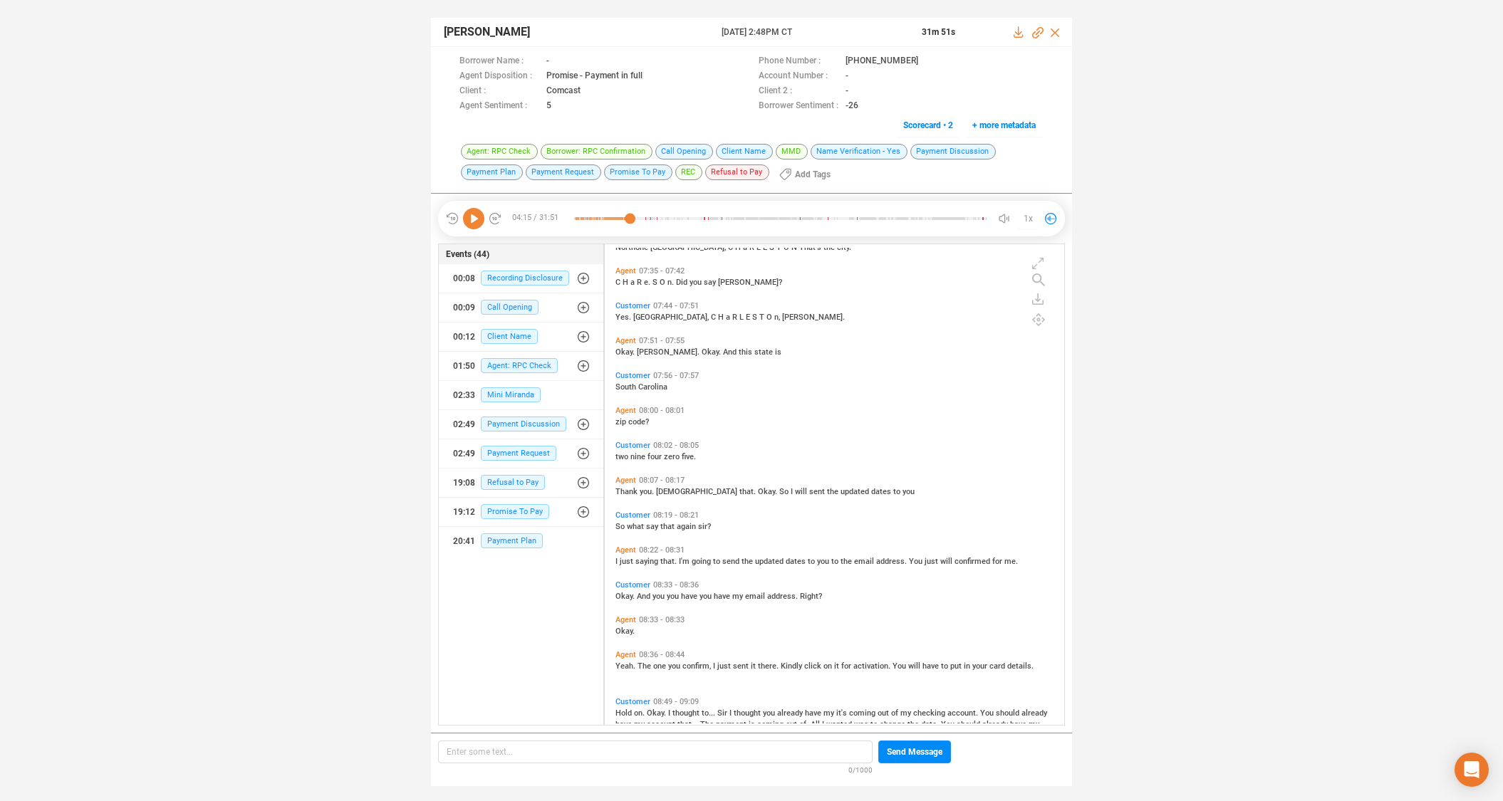
scroll to position [2815, 0]
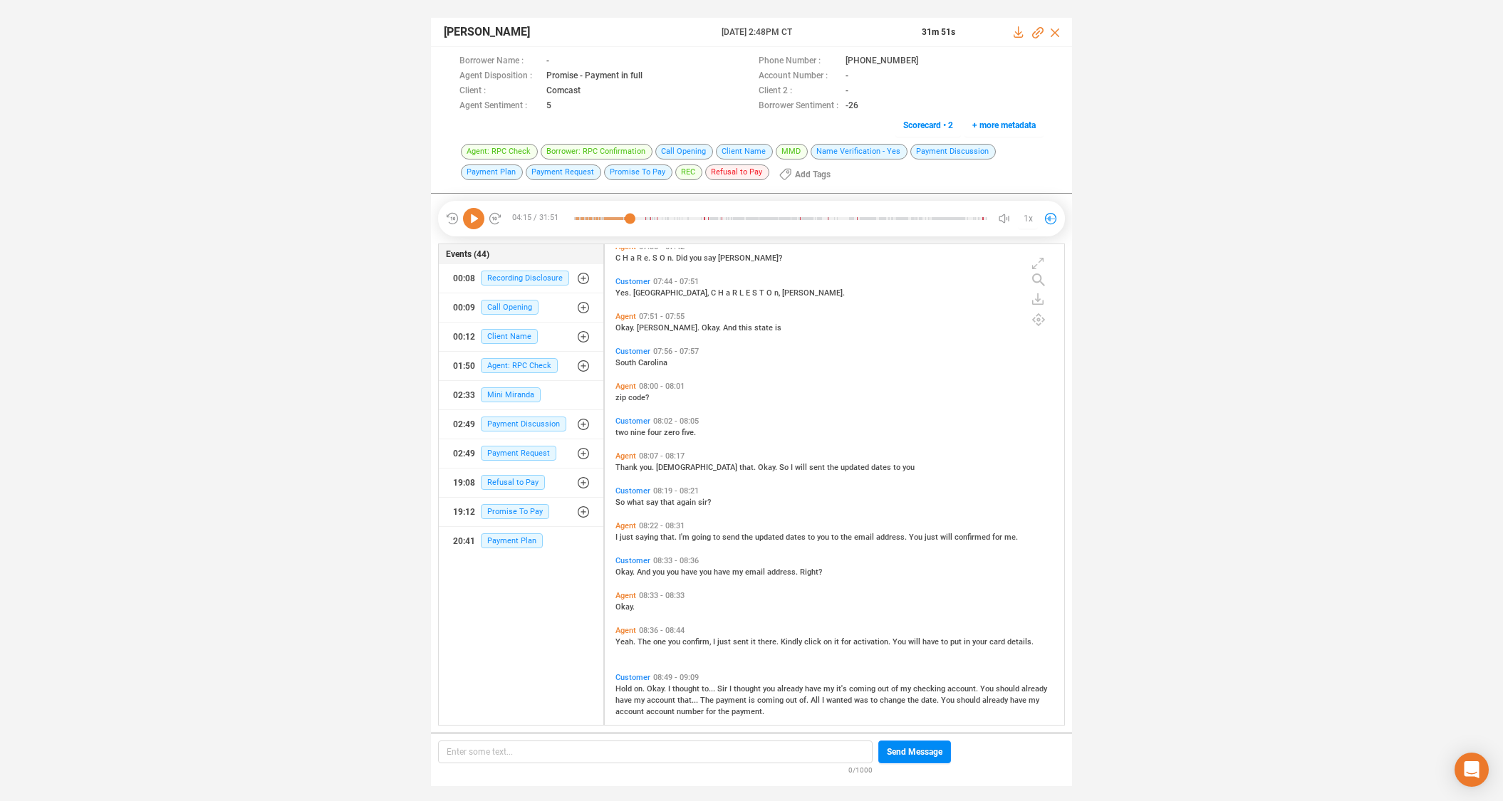
click at [628, 675] on span "Customer" at bounding box center [632, 677] width 35 height 9
click at [473, 218] on icon at bounding box center [473, 218] width 21 height 21
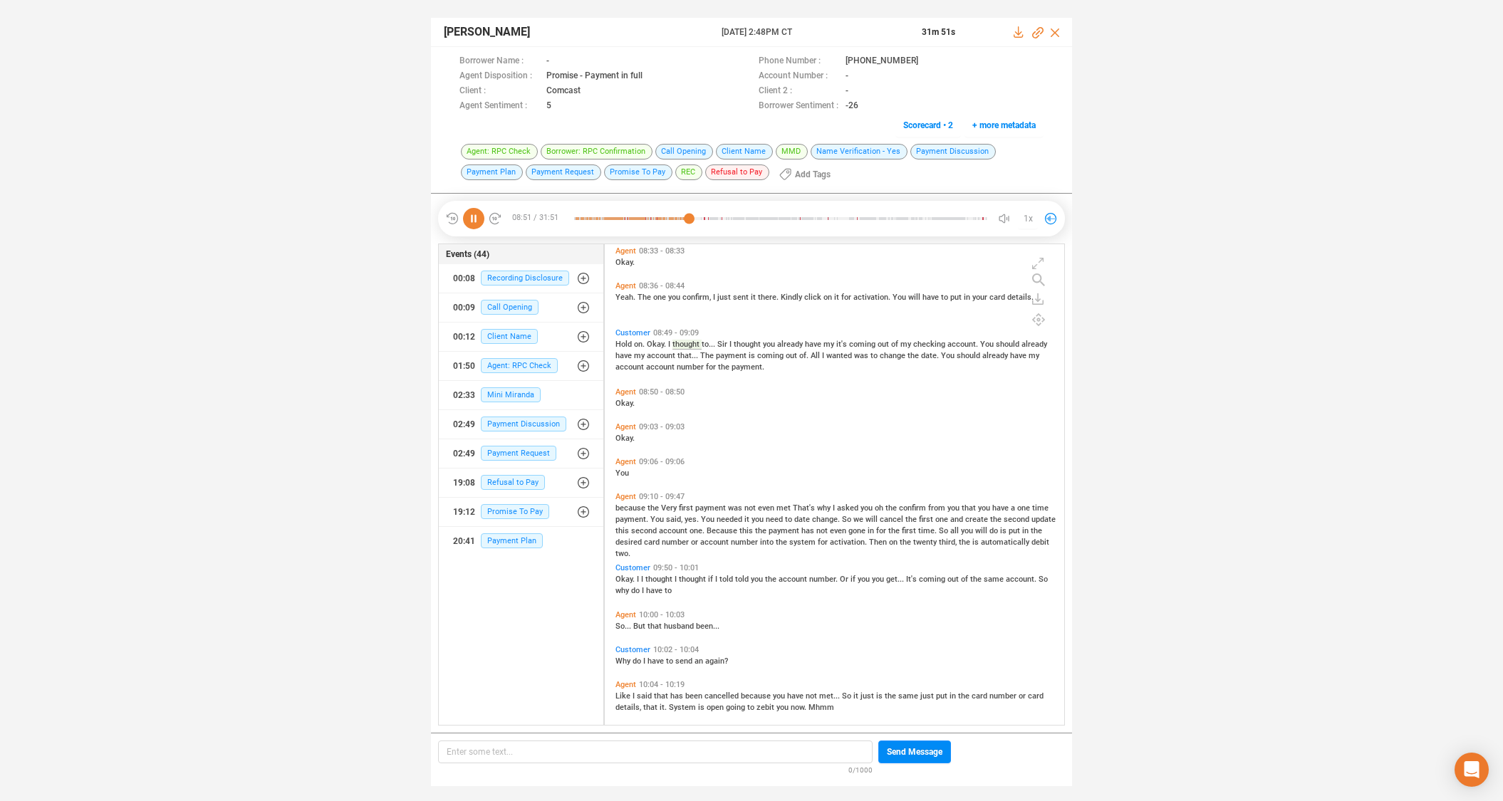
scroll to position [3176, 0]
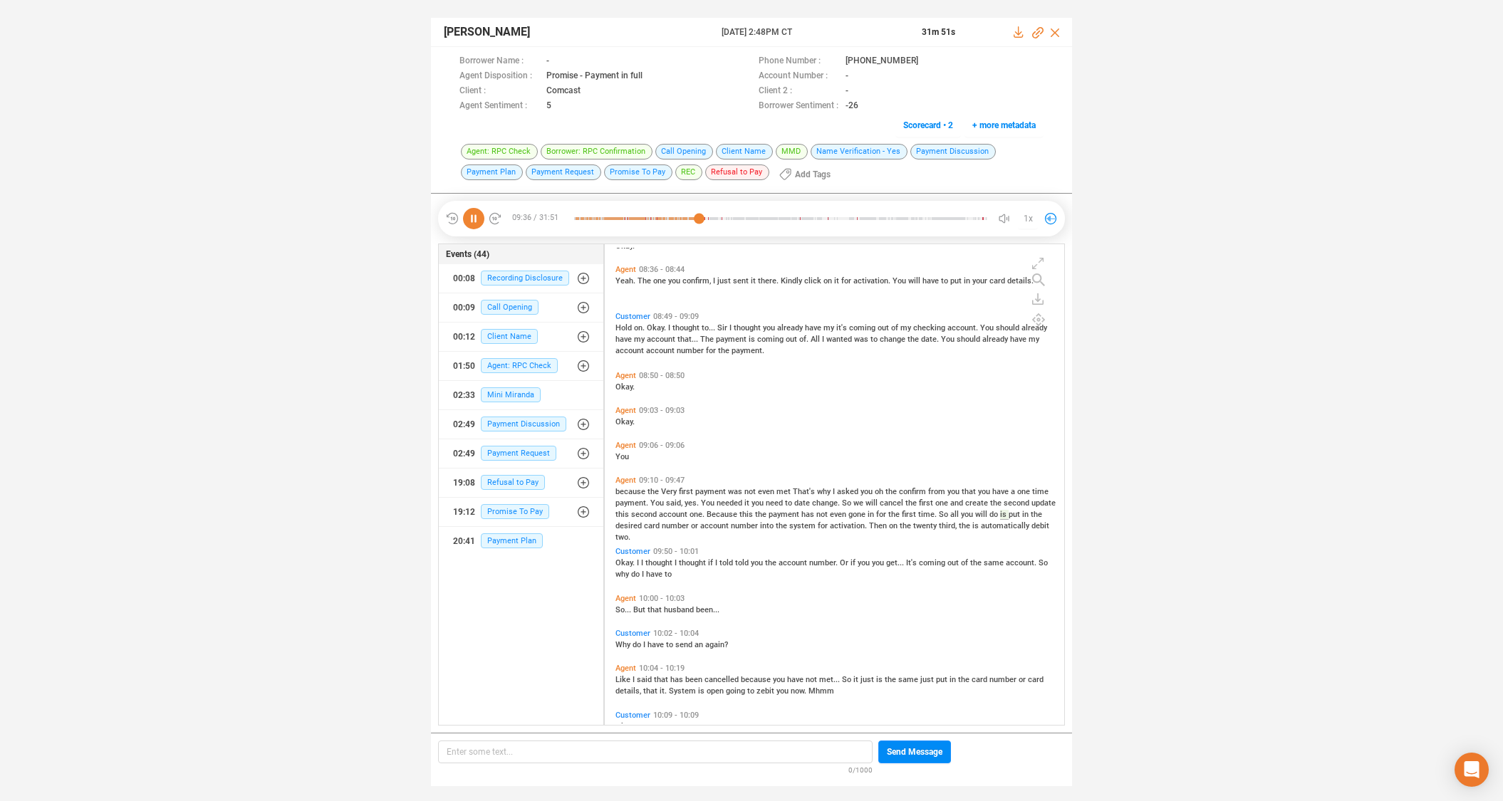
click at [473, 214] on icon at bounding box center [473, 218] width 21 height 21
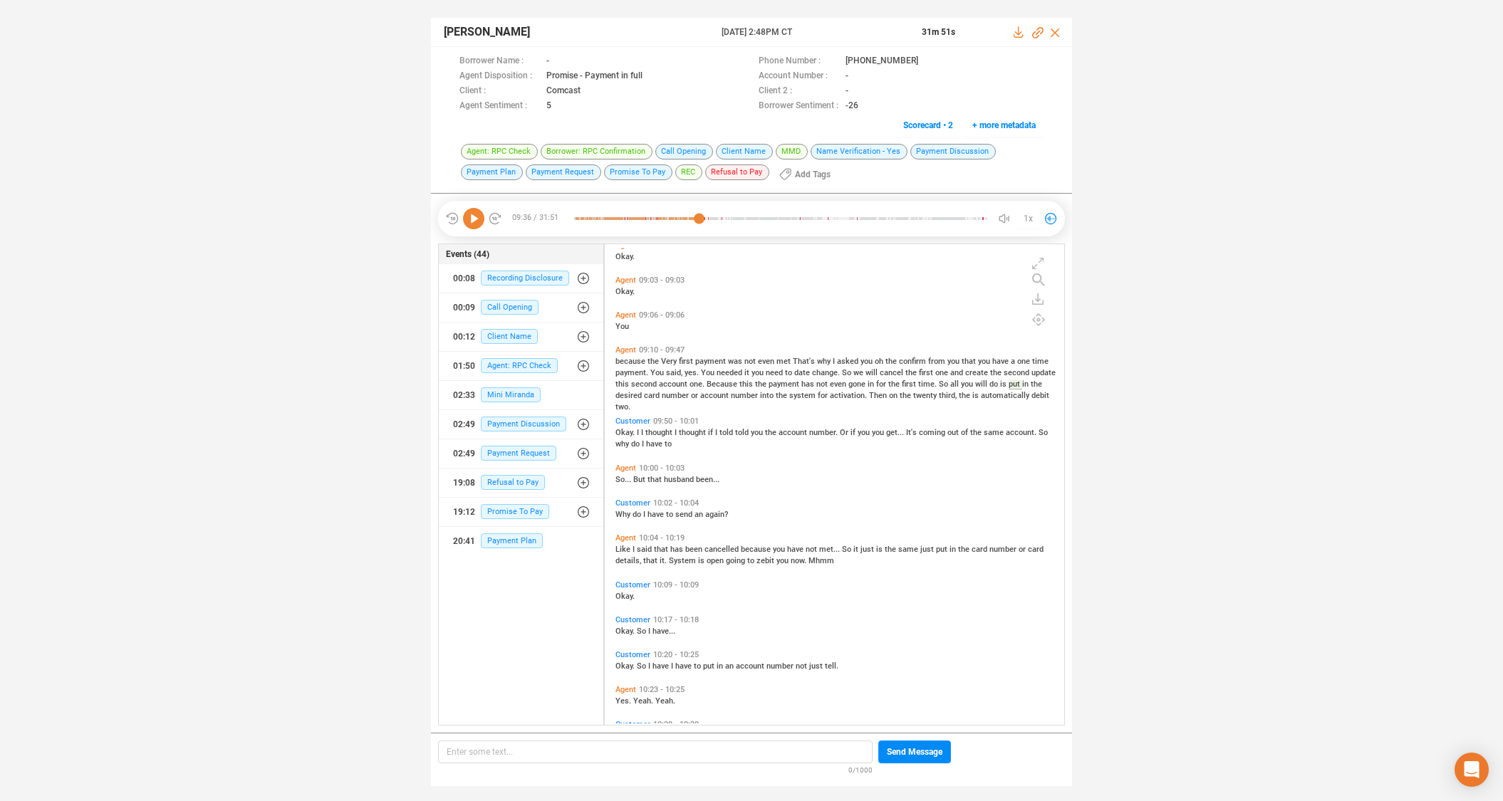
scroll to position [3307, 0]
click at [474, 217] on icon at bounding box center [473, 218] width 21 height 21
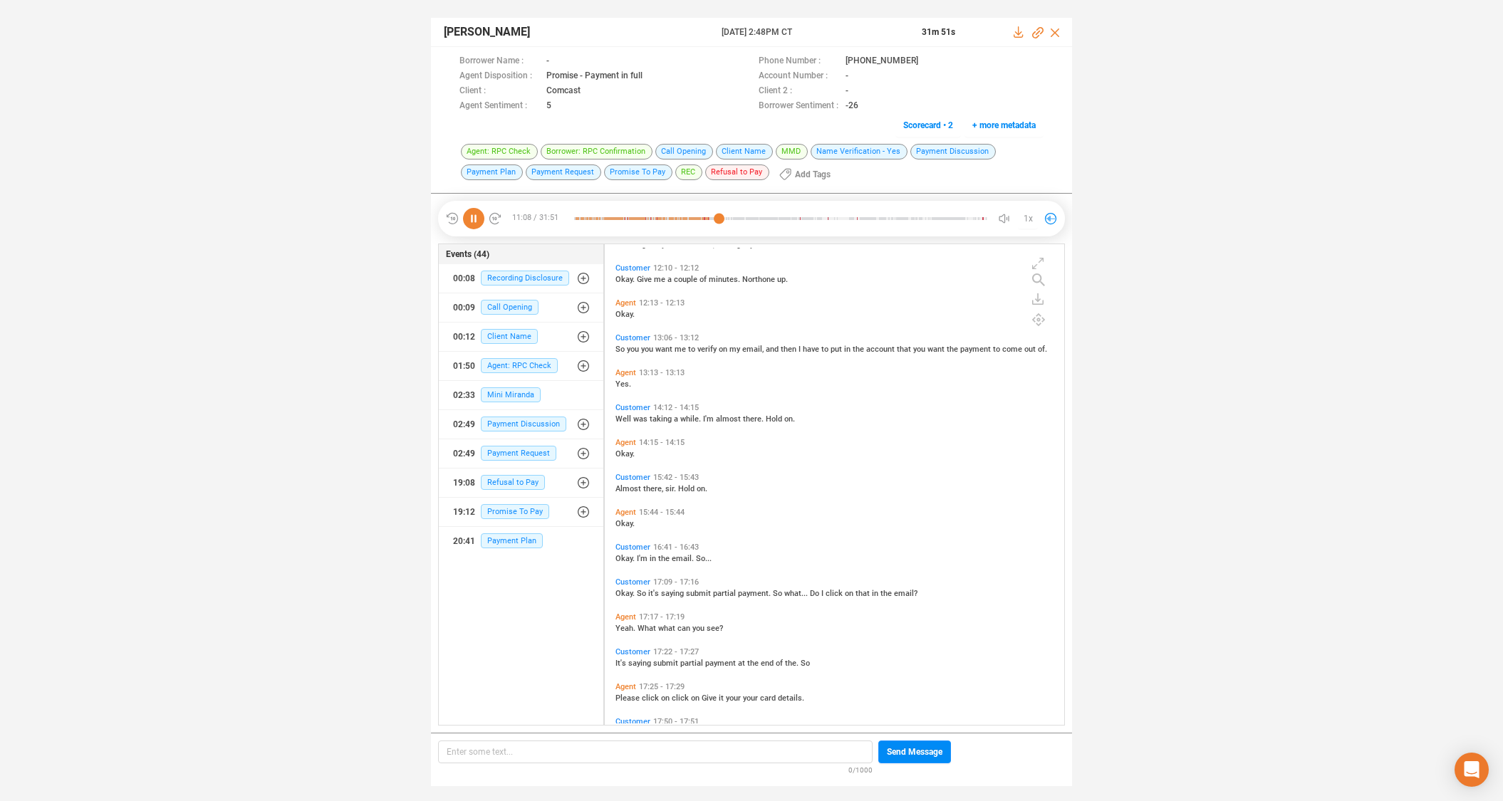
scroll to position [4161, 0]
click at [629, 580] on span "Customer" at bounding box center [632, 579] width 35 height 9
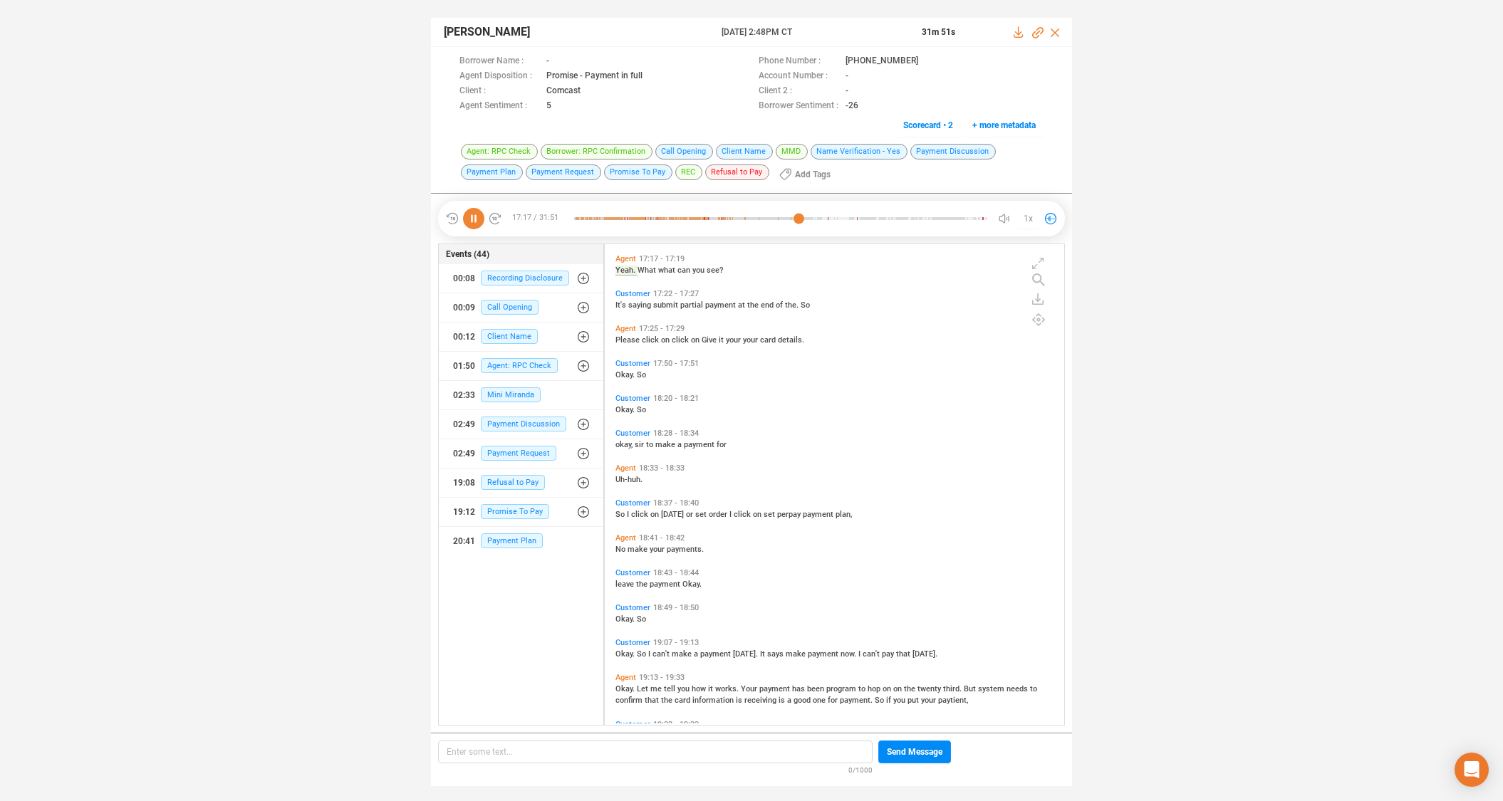
scroll to position [4526, 0]
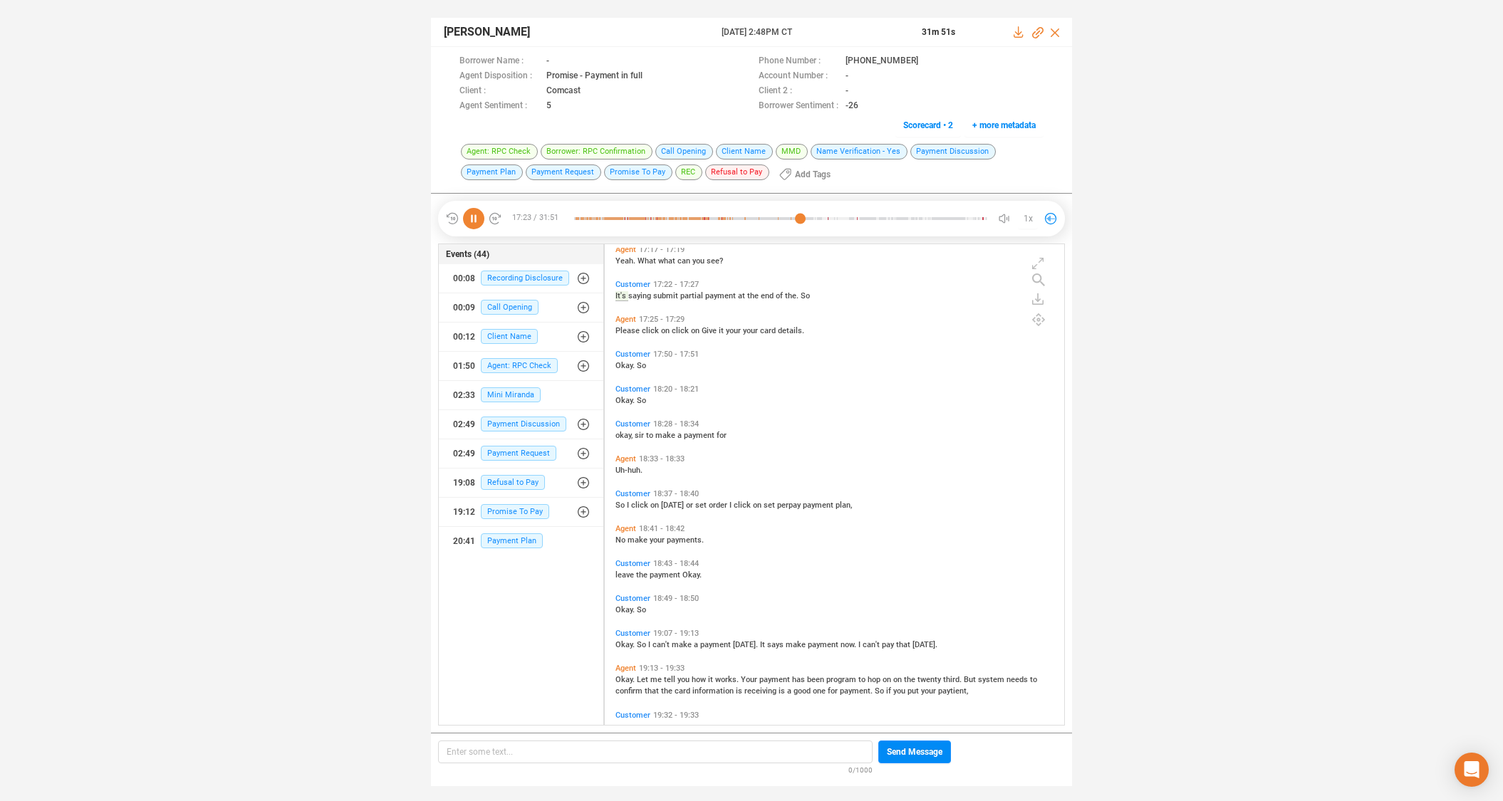
click at [625, 493] on span "Customer" at bounding box center [632, 493] width 35 height 9
click at [697, 677] on span "how" at bounding box center [700, 679] width 16 height 9
click at [623, 642] on span "Okay." at bounding box center [625, 644] width 21 height 9
drag, startPoint x: 476, startPoint y: 217, endPoint x: 824, endPoint y: 56, distance: 383.0
click at [477, 217] on icon at bounding box center [473, 218] width 21 height 21
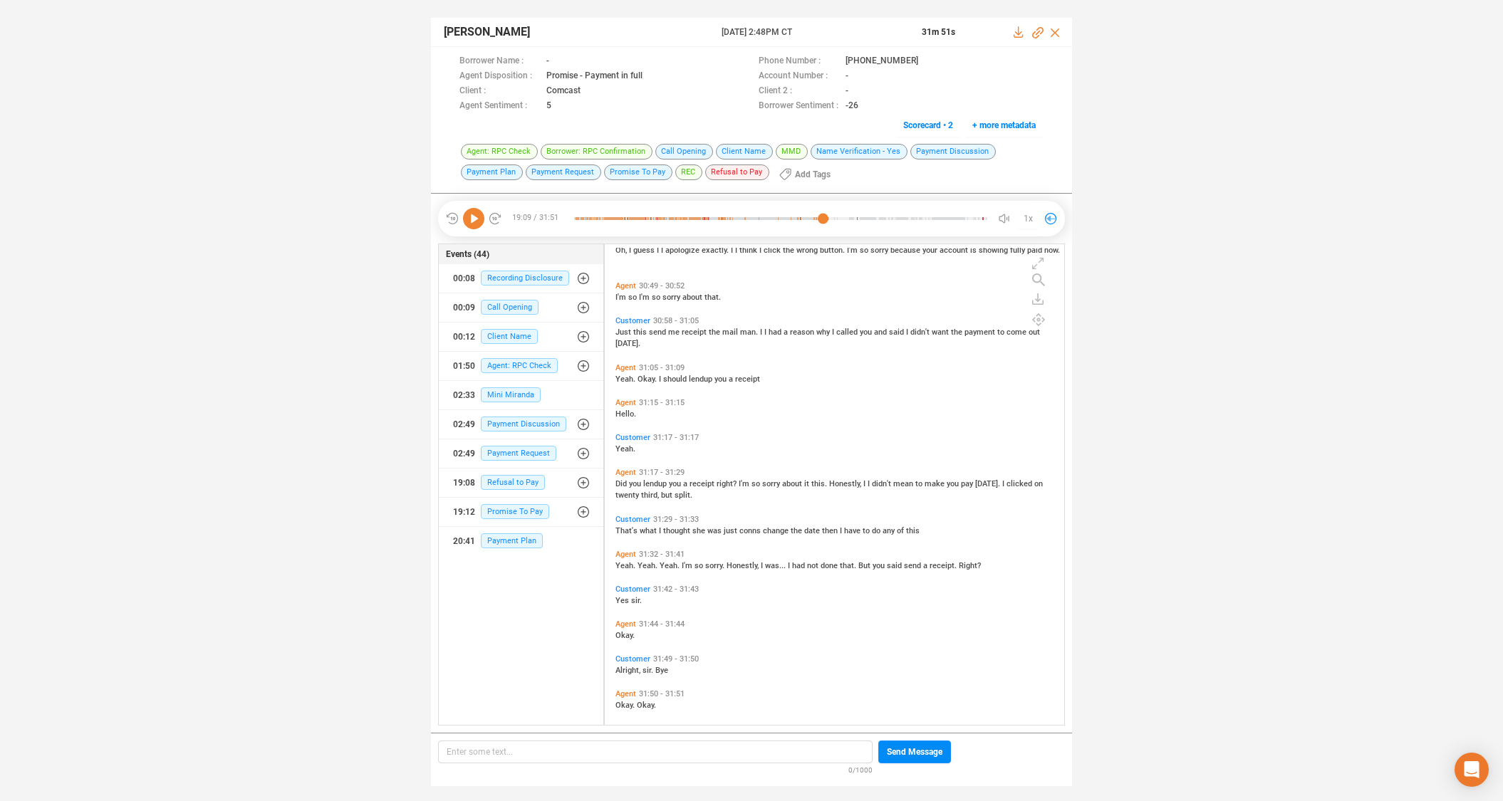
scroll to position [6411, 0]
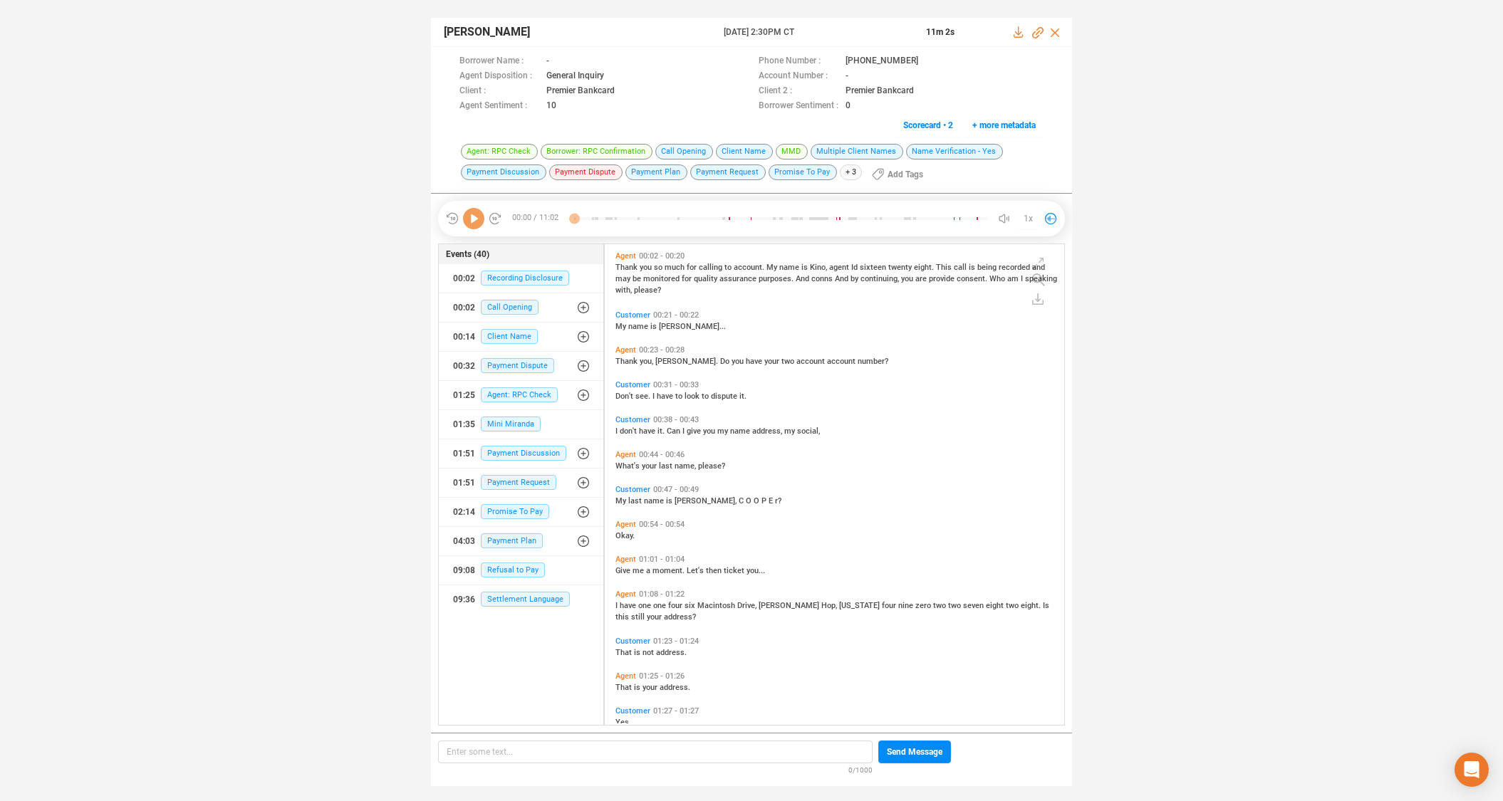
scroll to position [477, 452]
click at [924, 59] on icon at bounding box center [929, 61] width 11 height 11
click at [510, 418] on span "Mini Miranda" at bounding box center [511, 424] width 60 height 15
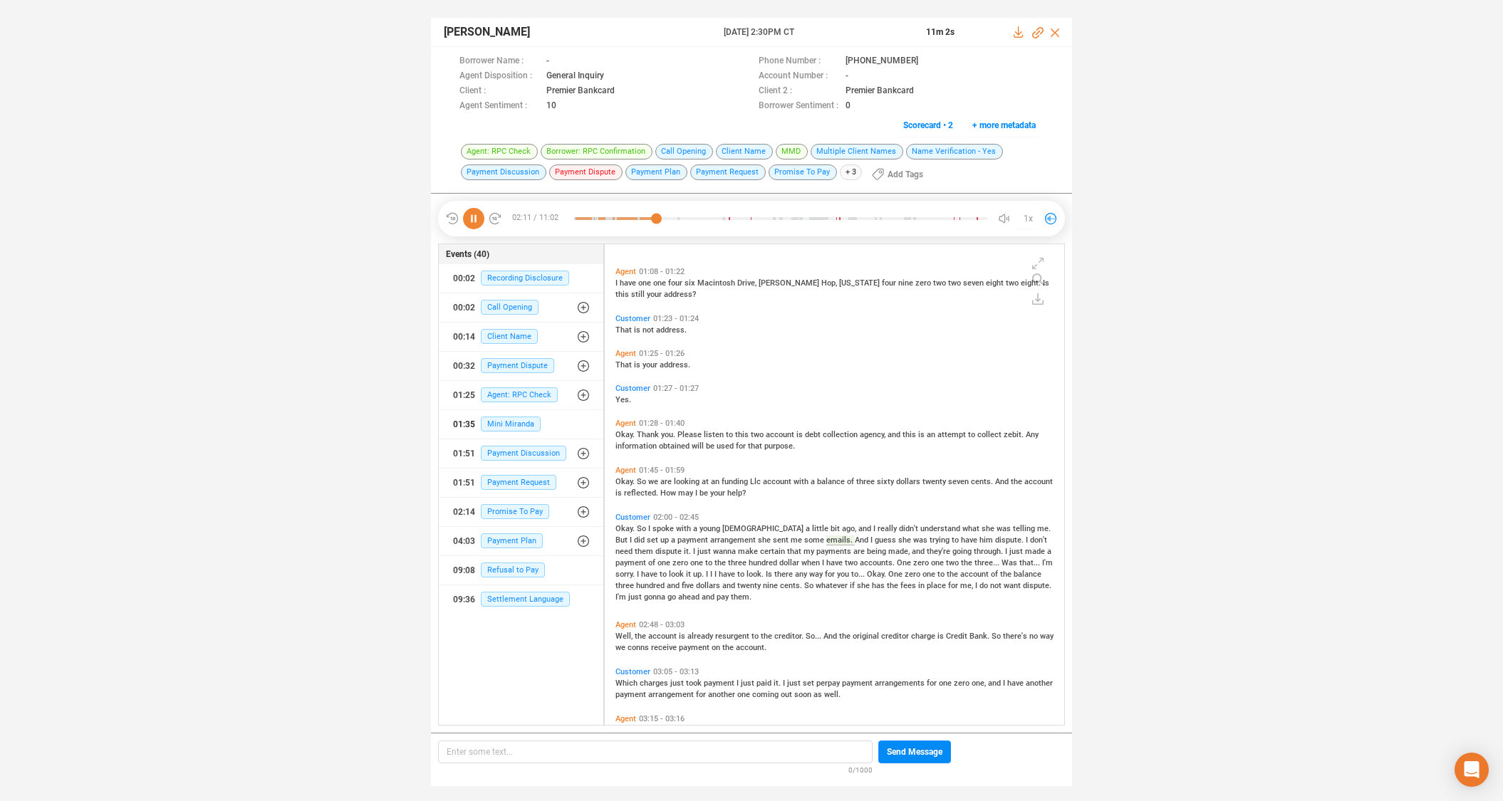
scroll to position [400, 0]
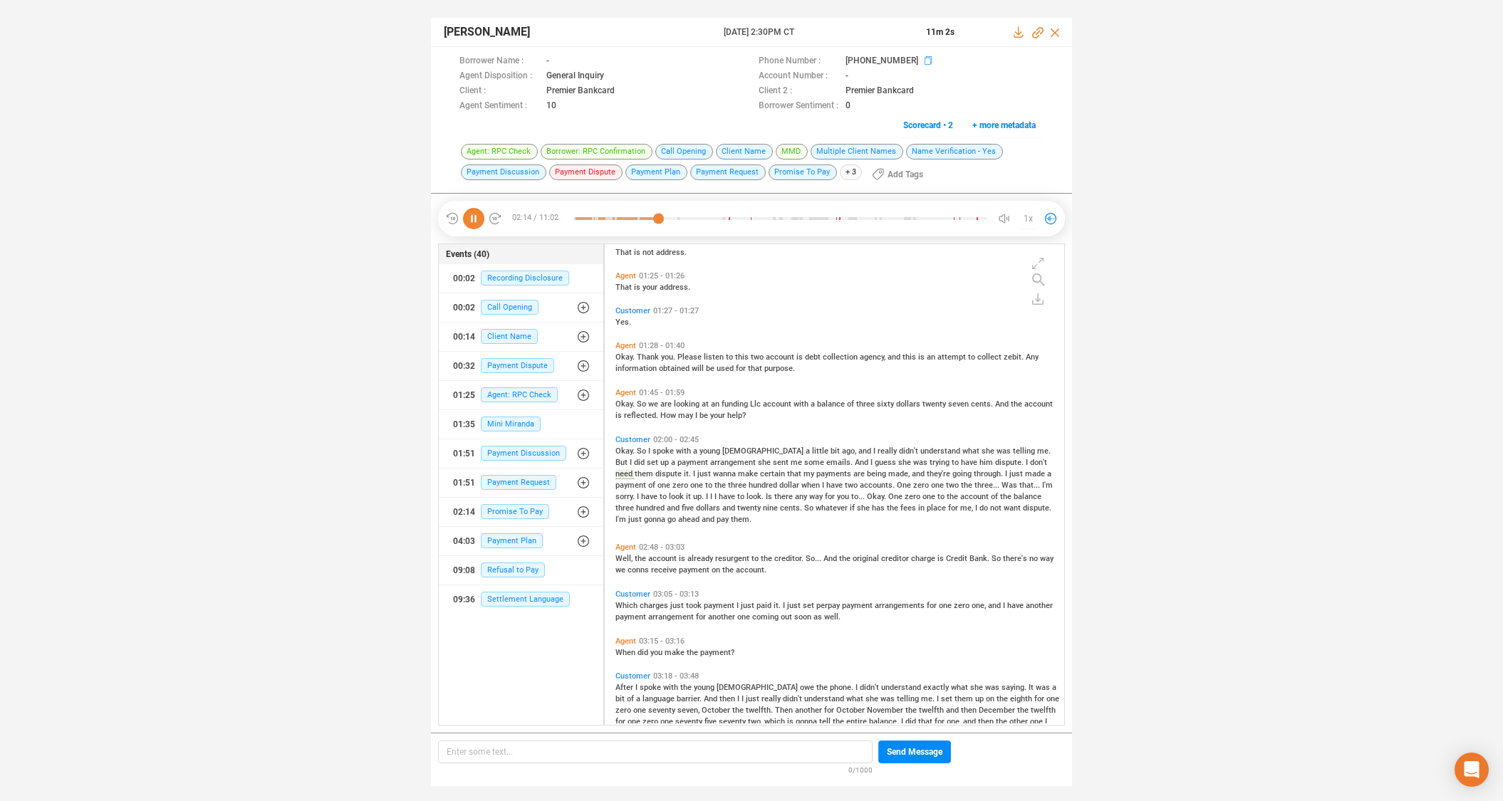
click at [924, 60] on icon at bounding box center [929, 61] width 11 height 11
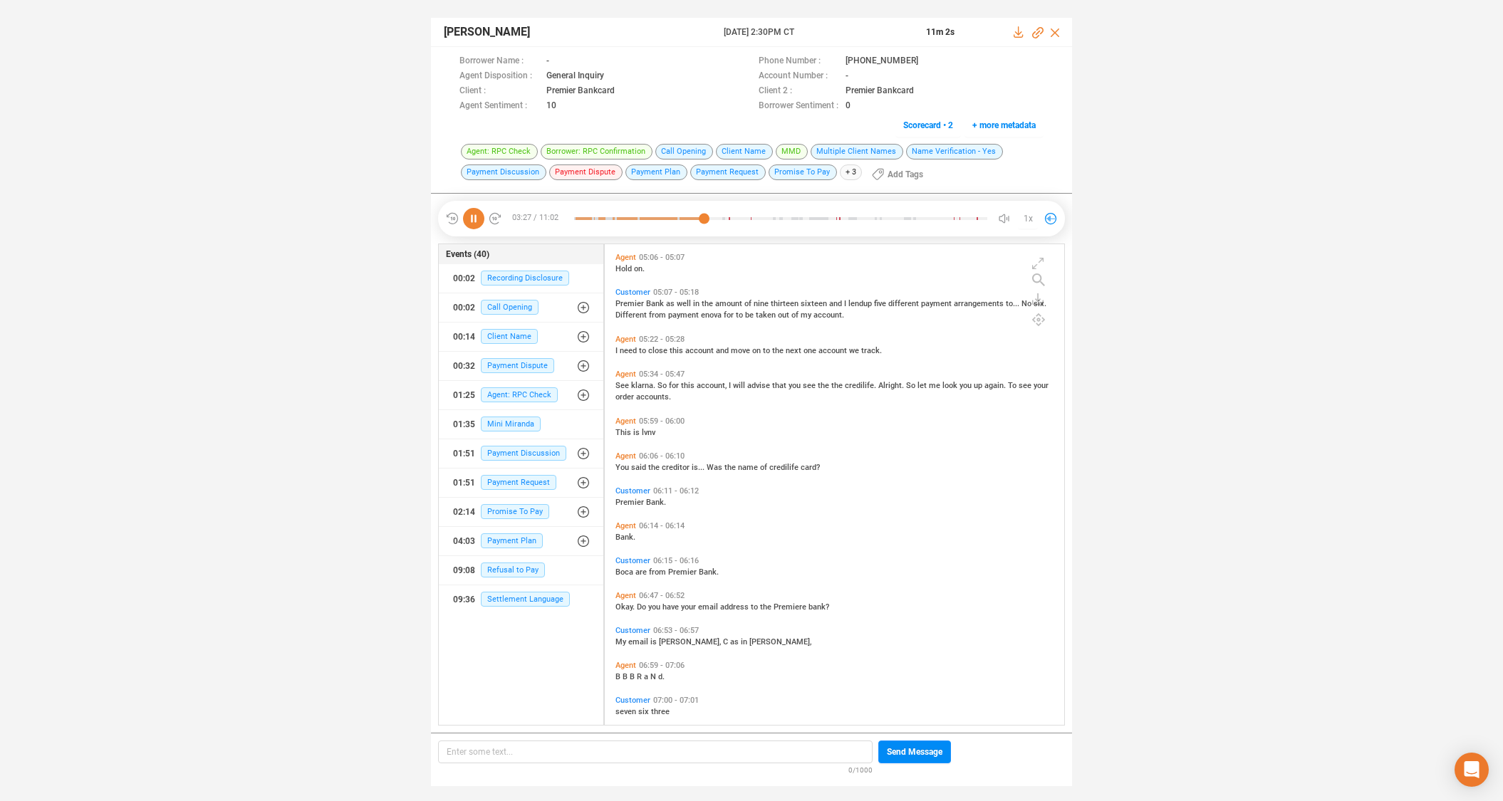
scroll to position [1346, 0]
click at [471, 219] on icon at bounding box center [473, 218] width 21 height 21
drag, startPoint x: 479, startPoint y: 222, endPoint x: 491, endPoint y: 226, distance: 12.8
click at [479, 222] on icon at bounding box center [473, 218] width 21 height 21
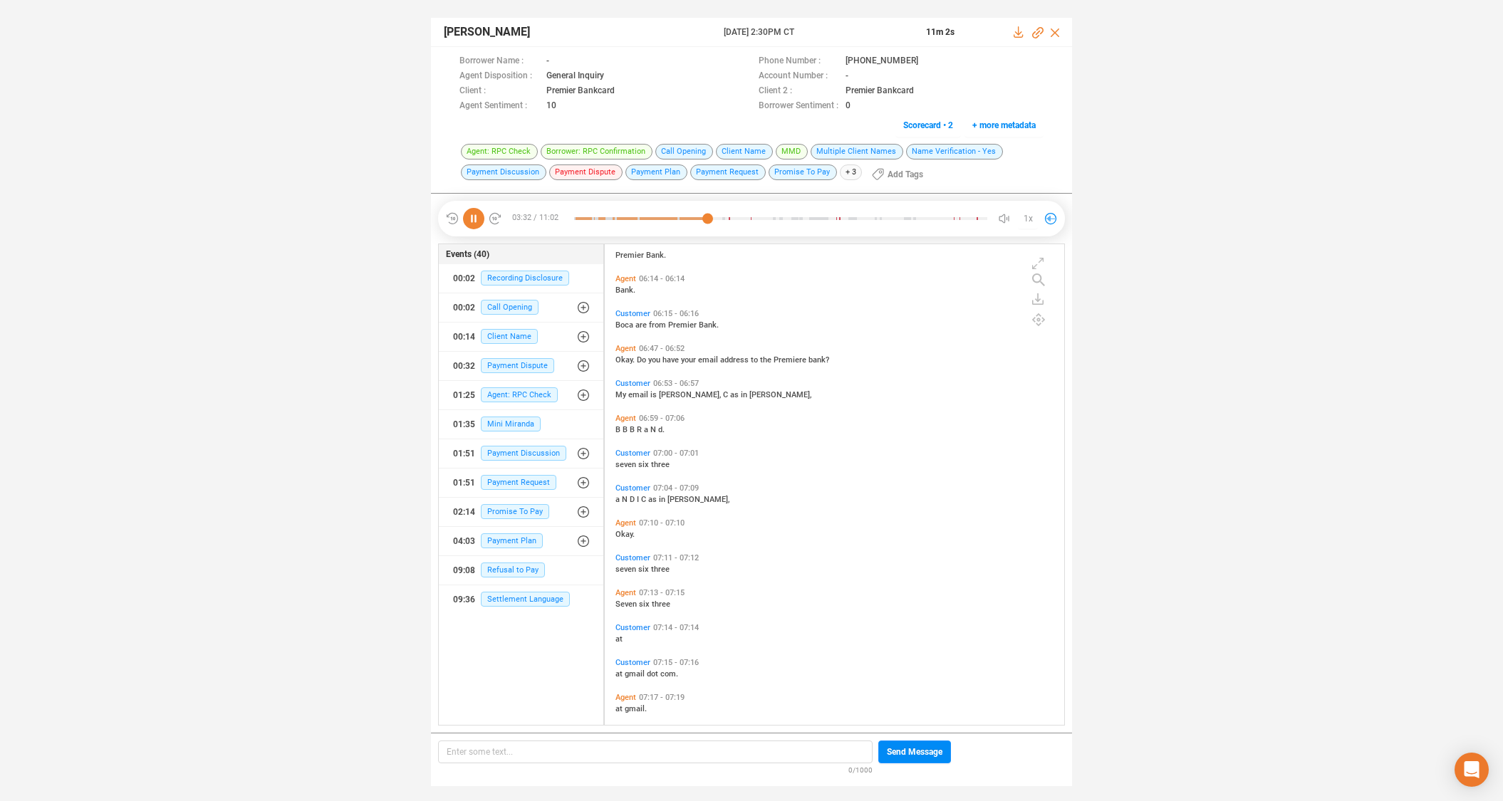
scroll to position [1638, 0]
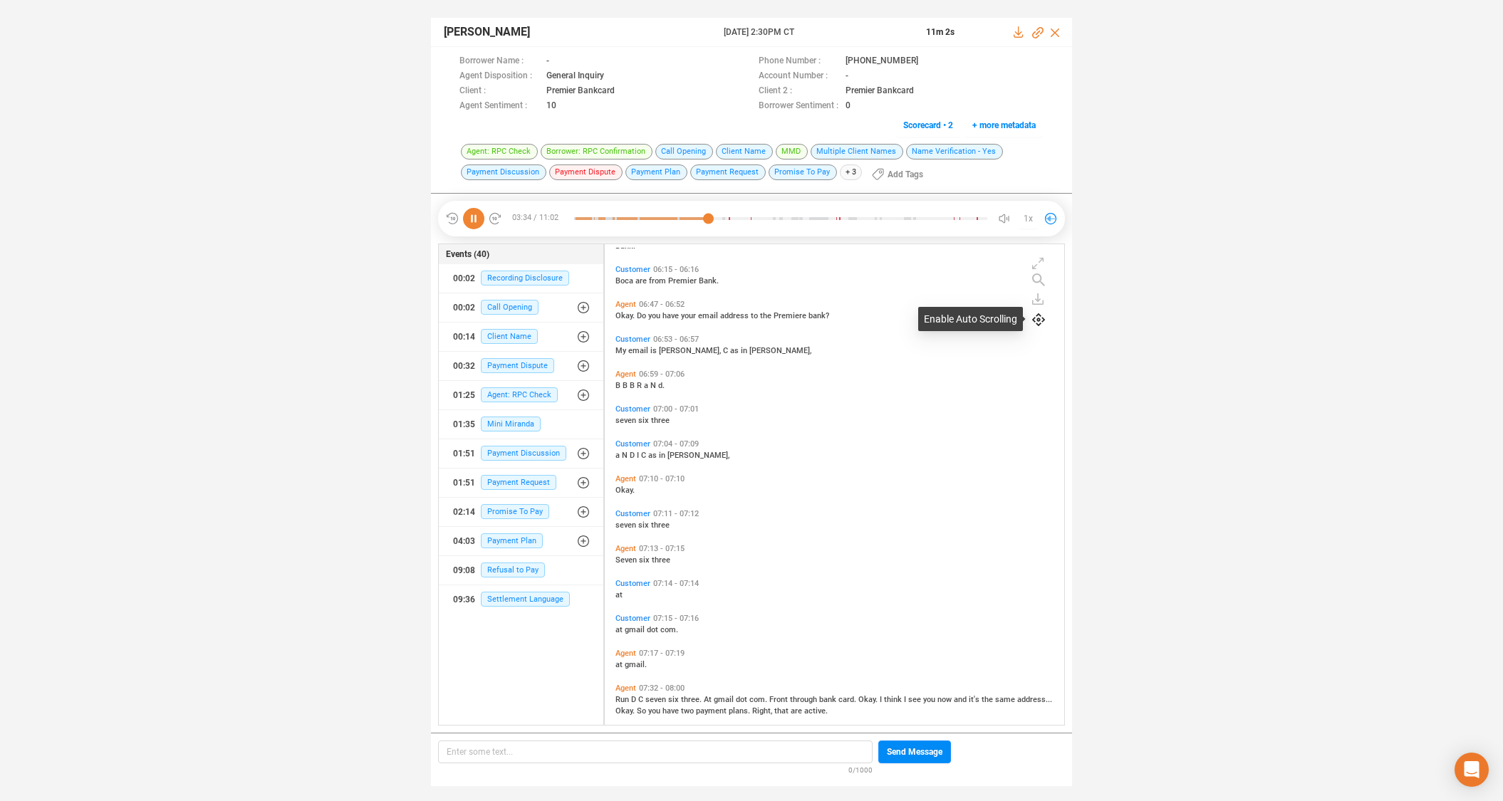
click at [1039, 324] on icon at bounding box center [1038, 319] width 13 height 13
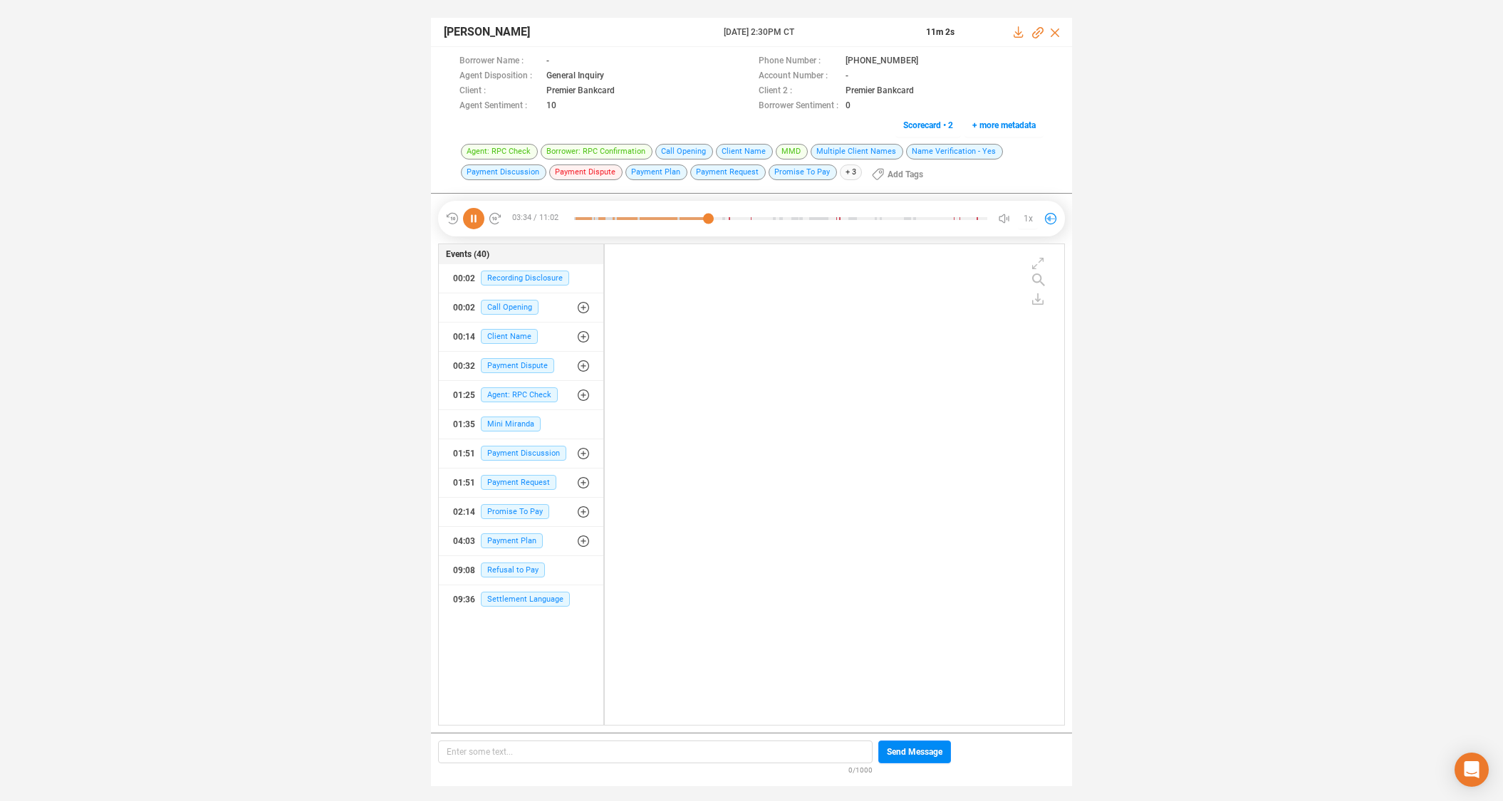
scroll to position [625, 0]
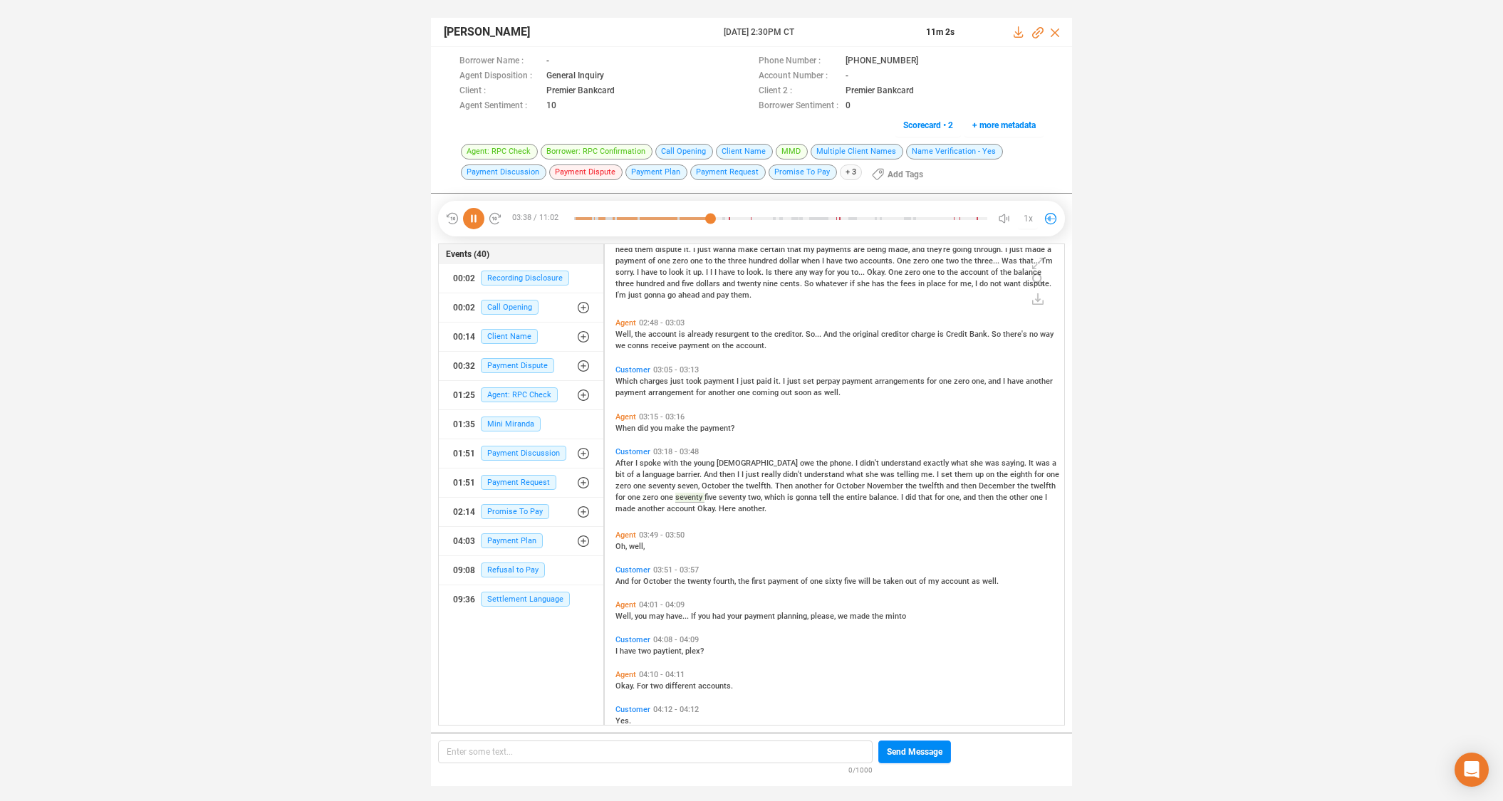
click at [766, 615] on span "payment" at bounding box center [760, 616] width 33 height 9
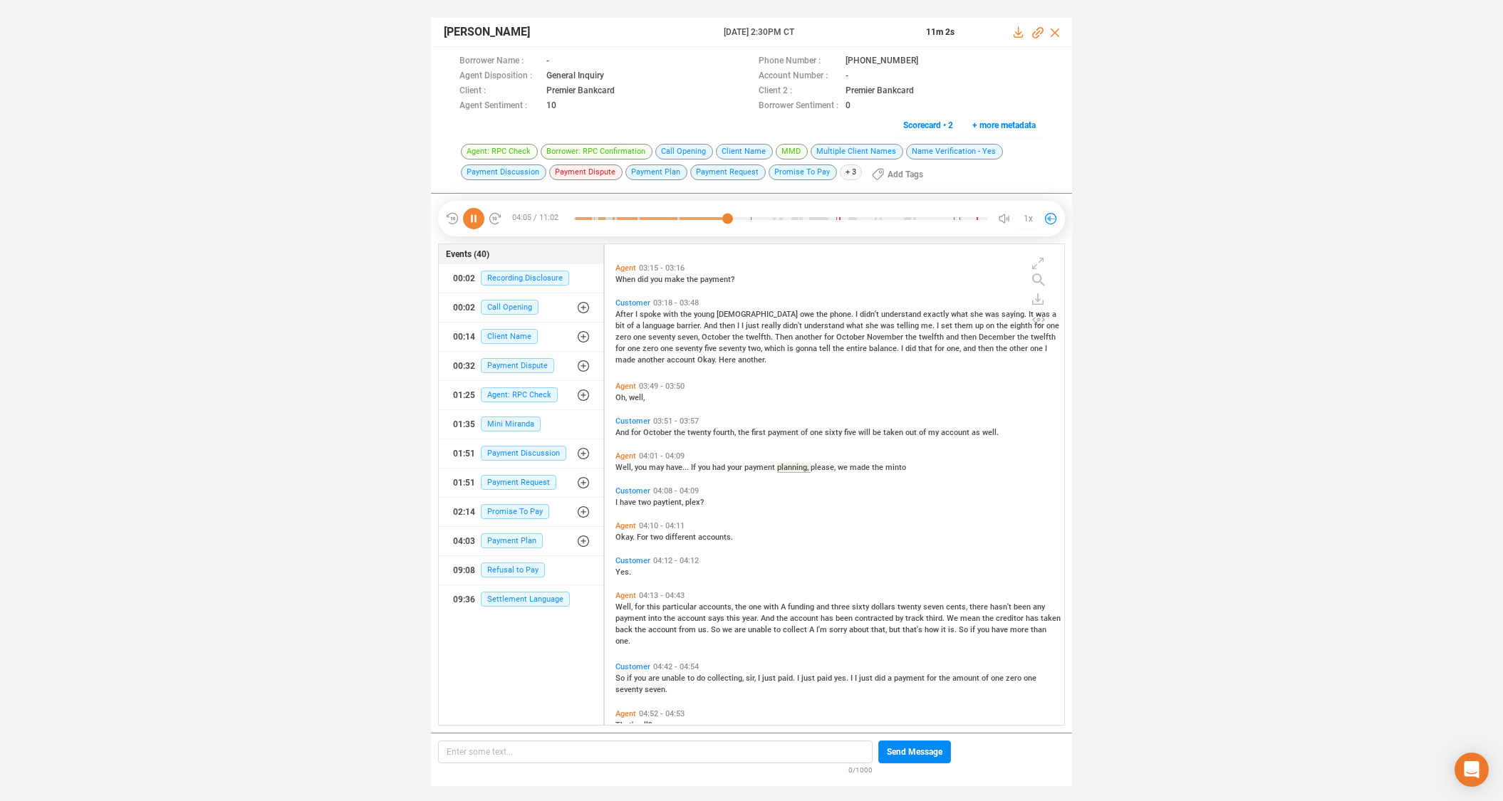
scroll to position [775, 0]
click at [623, 534] on span "Okay." at bounding box center [625, 535] width 21 height 9
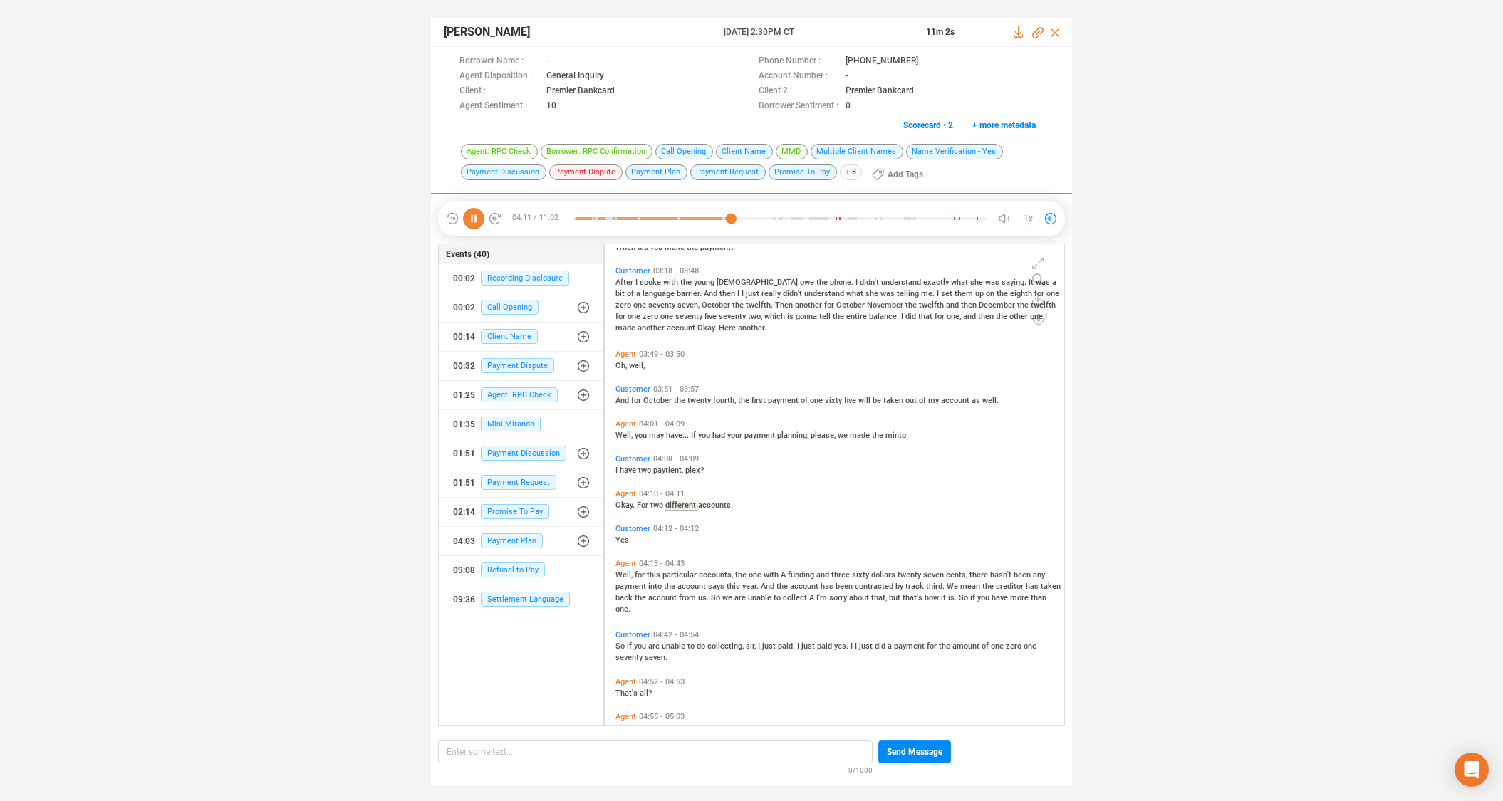
scroll to position [823, 0]
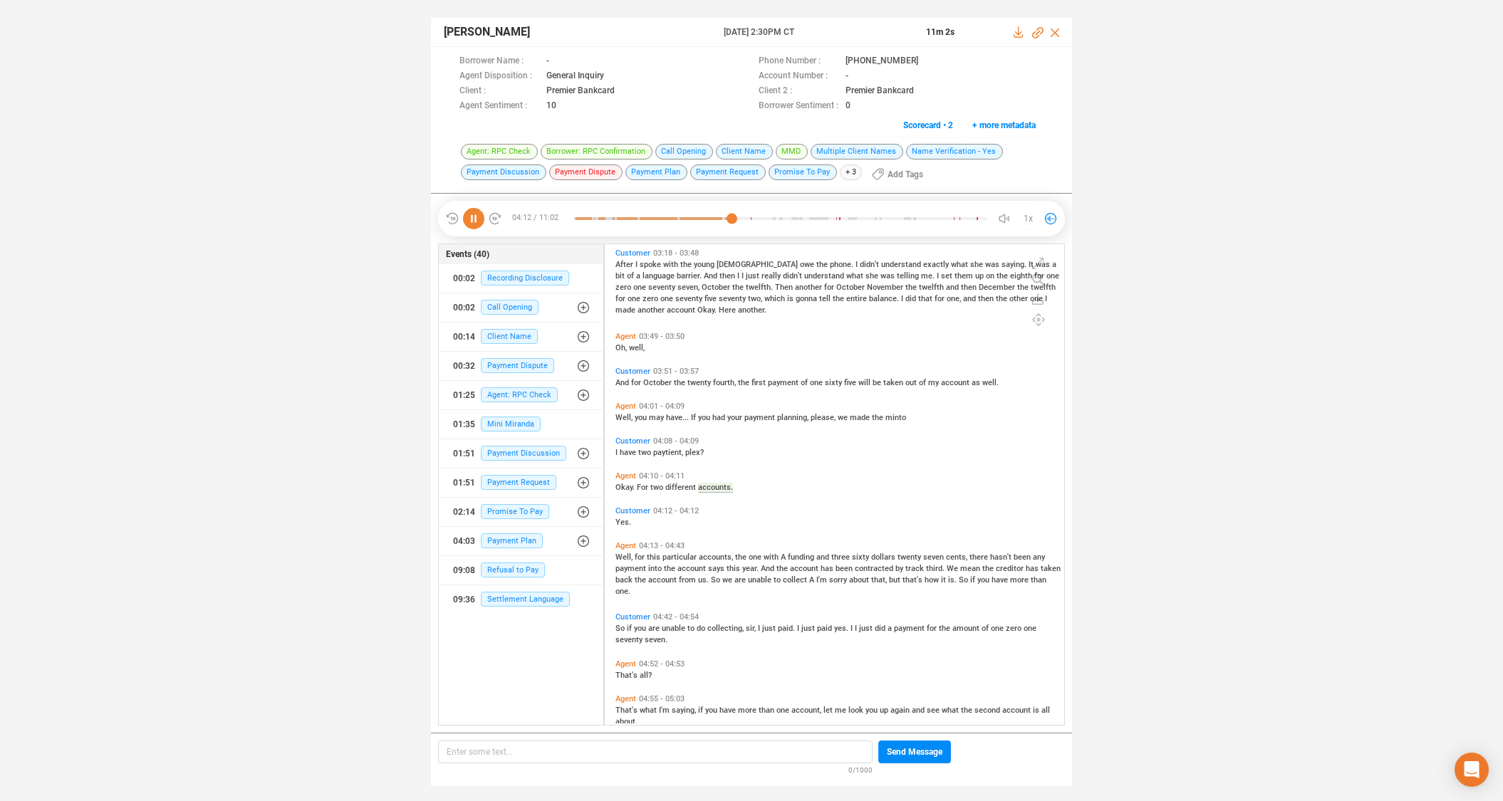
click at [648, 556] on span "this" at bounding box center [655, 557] width 16 height 9
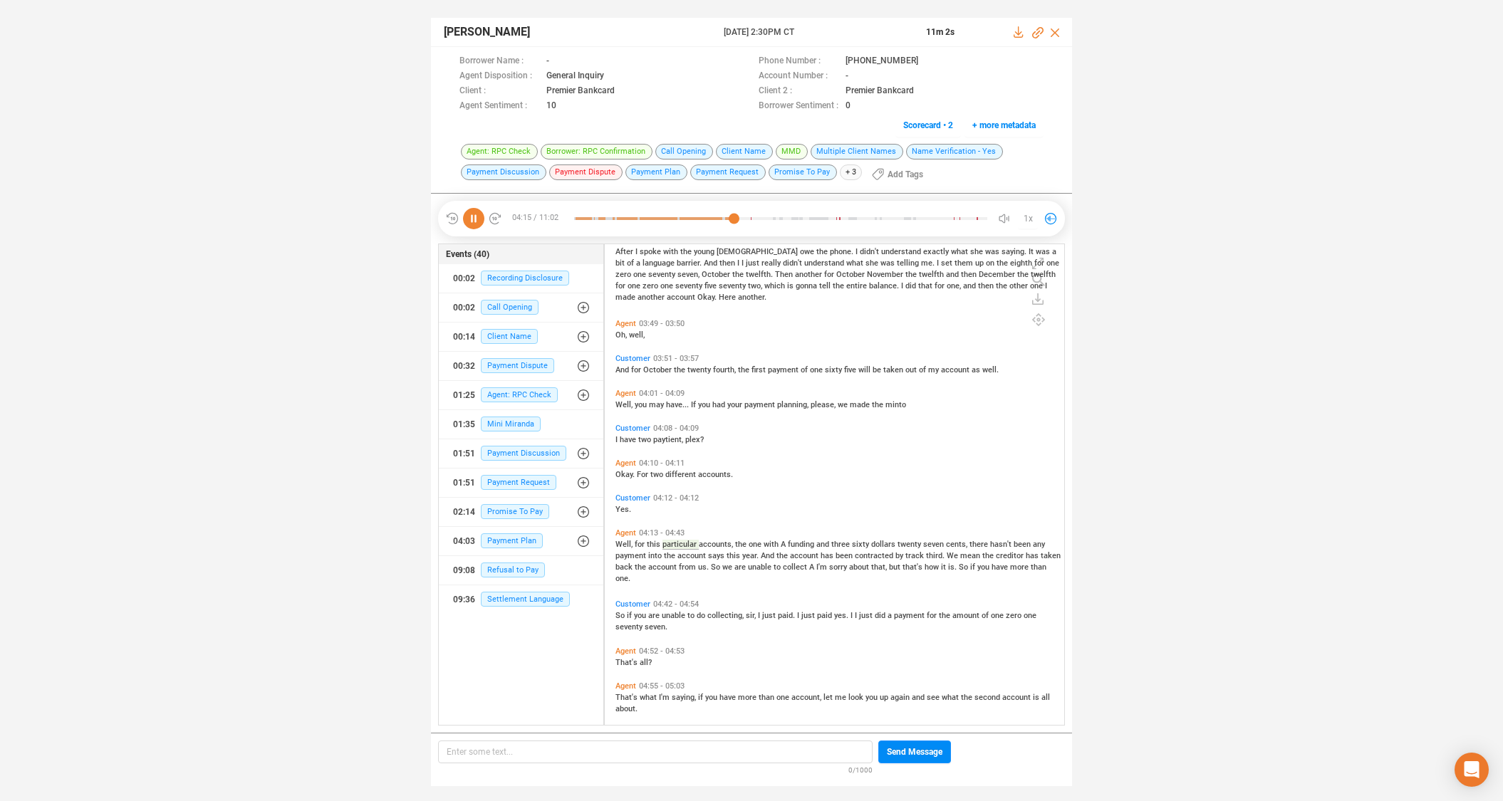
scroll to position [840, 0]
click at [664, 610] on span "unable" at bounding box center [675, 612] width 26 height 9
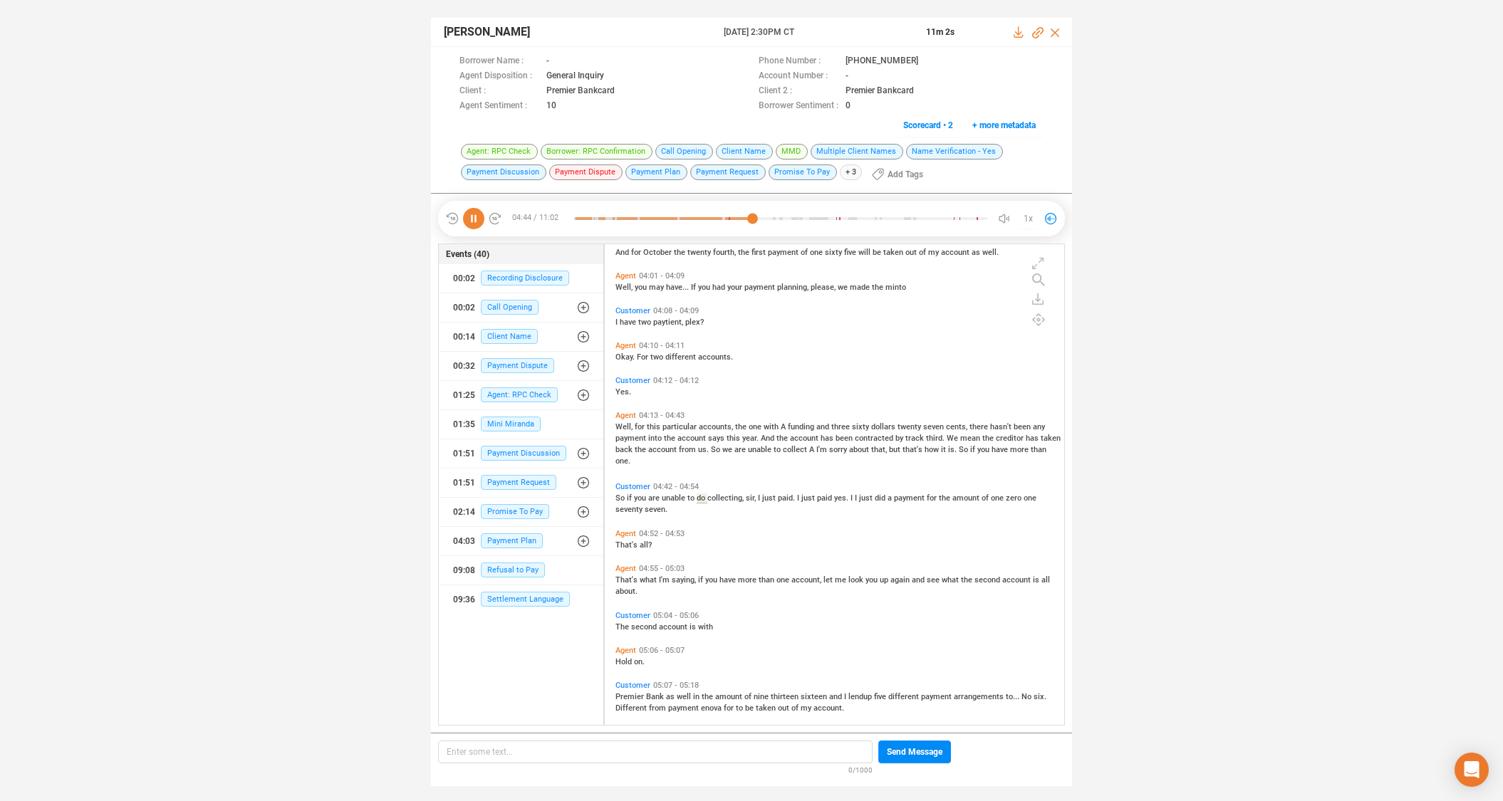
scroll to position [964, 0]
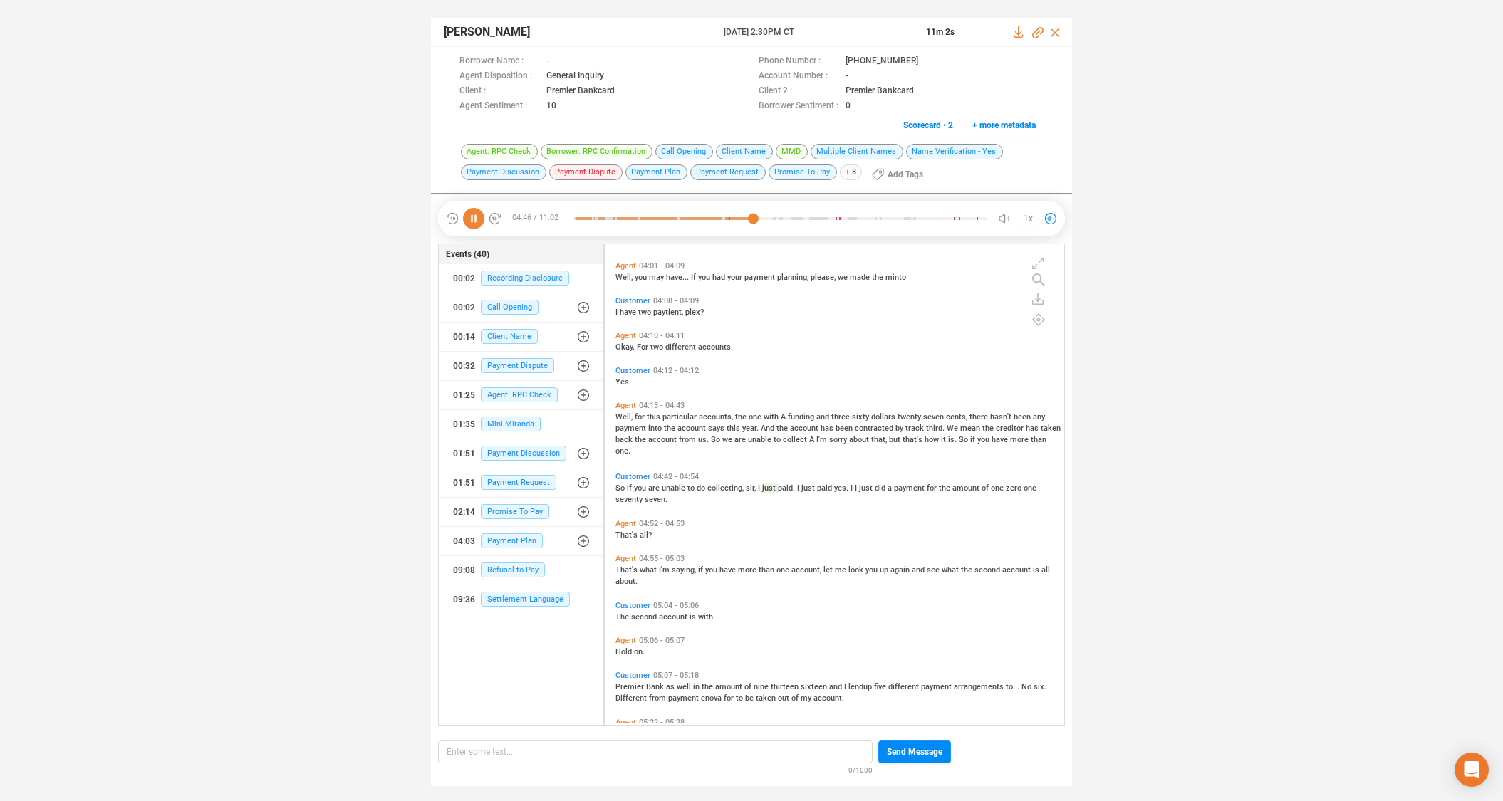
click at [622, 570] on span "That's" at bounding box center [627, 569] width 24 height 9
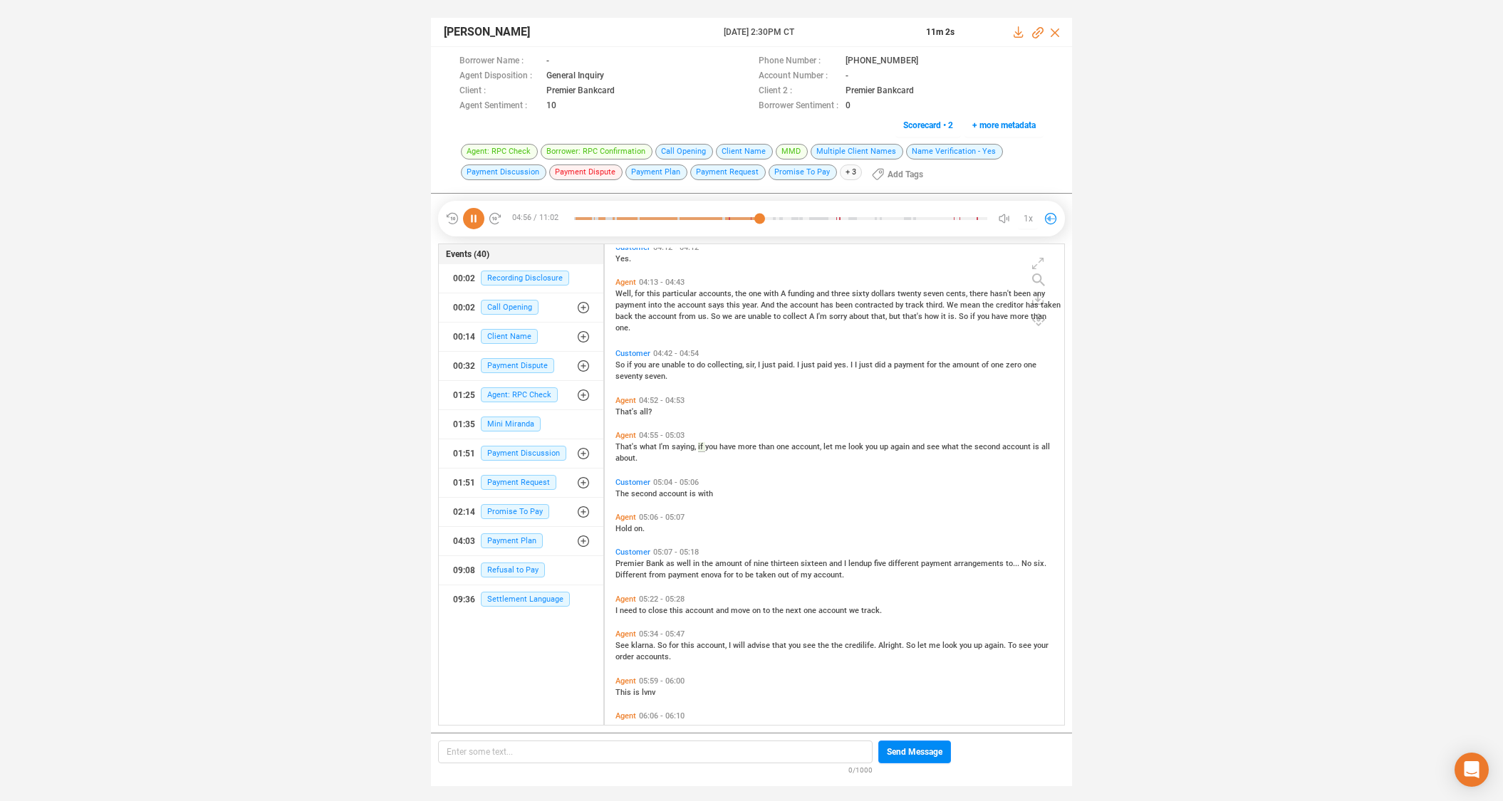
scroll to position [1138, 0]
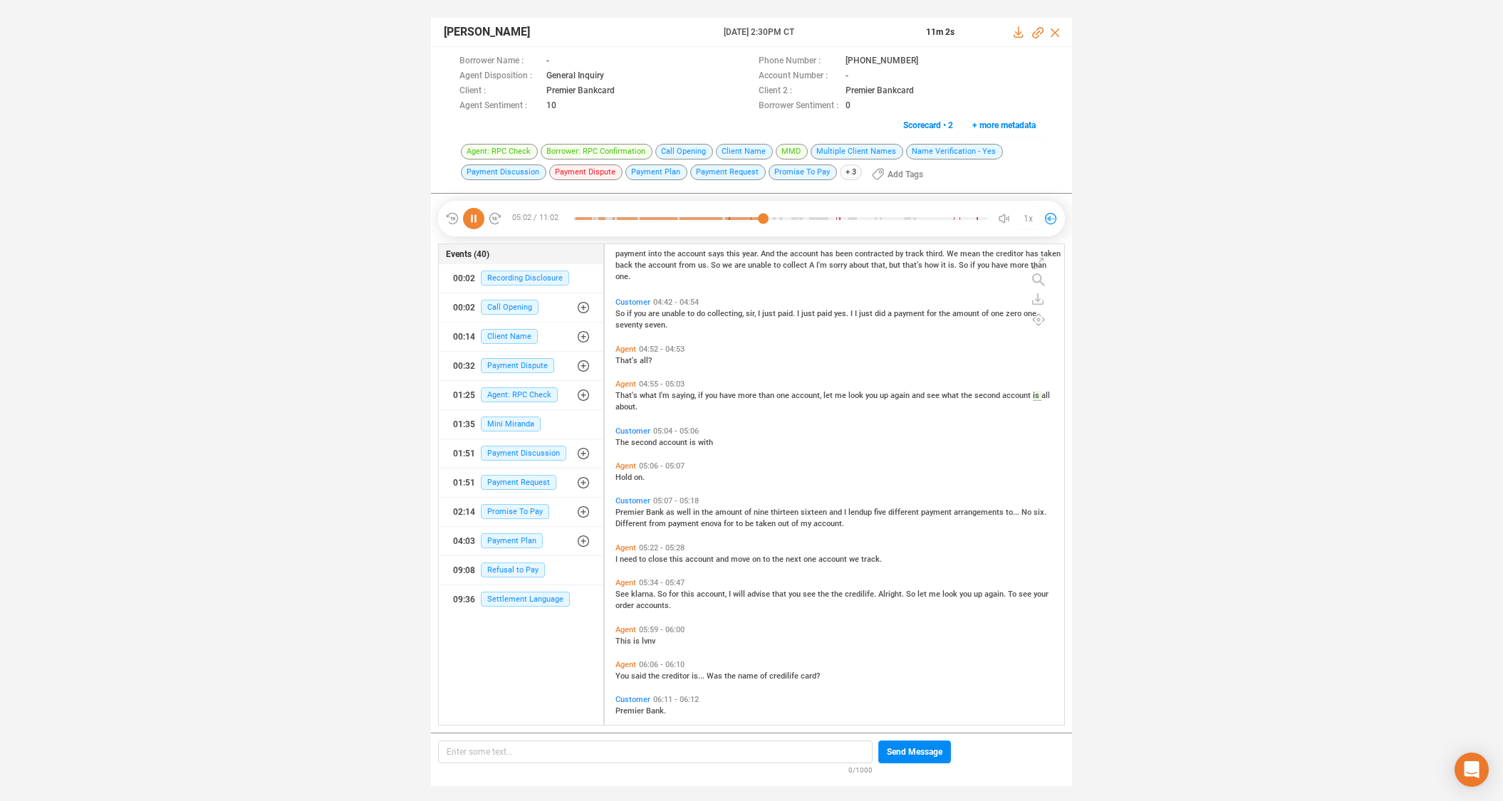
click at [626, 582] on span "Agent" at bounding box center [625, 582] width 21 height 9
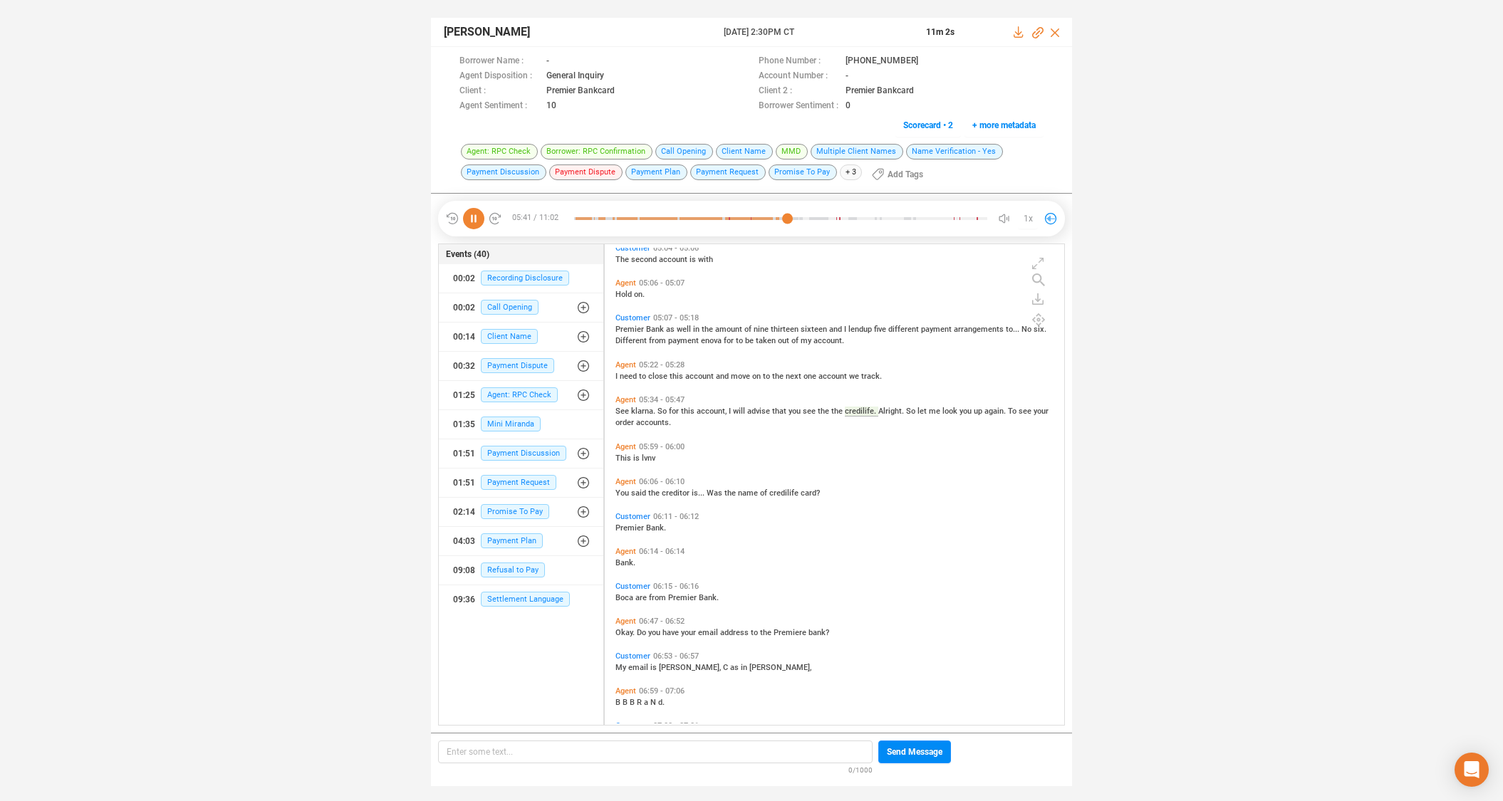
scroll to position [1341, 0]
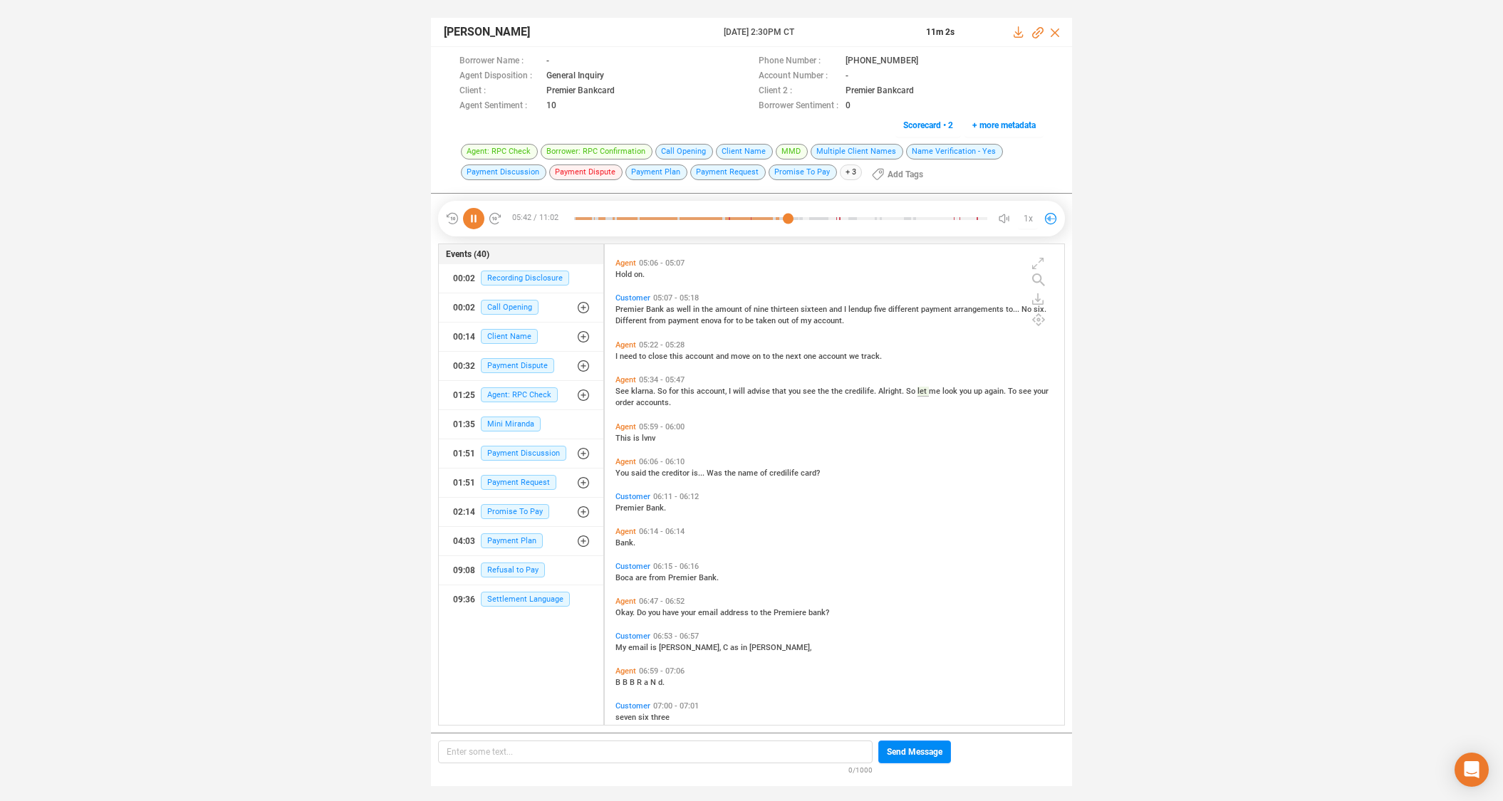
click at [622, 568] on span "Customer" at bounding box center [632, 566] width 35 height 9
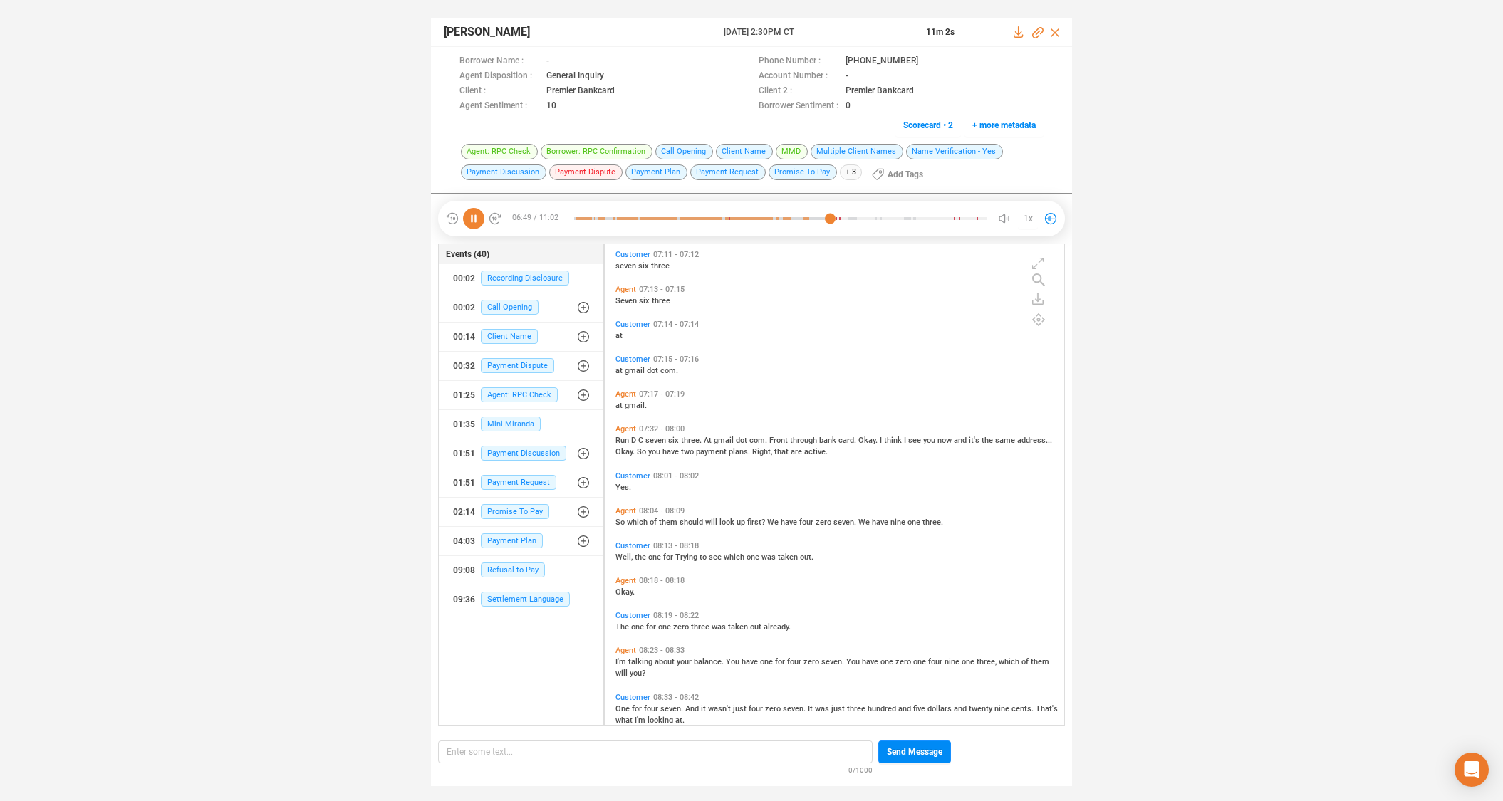
scroll to position [1899, 0]
click at [639, 439] on span "C" at bounding box center [641, 438] width 7 height 9
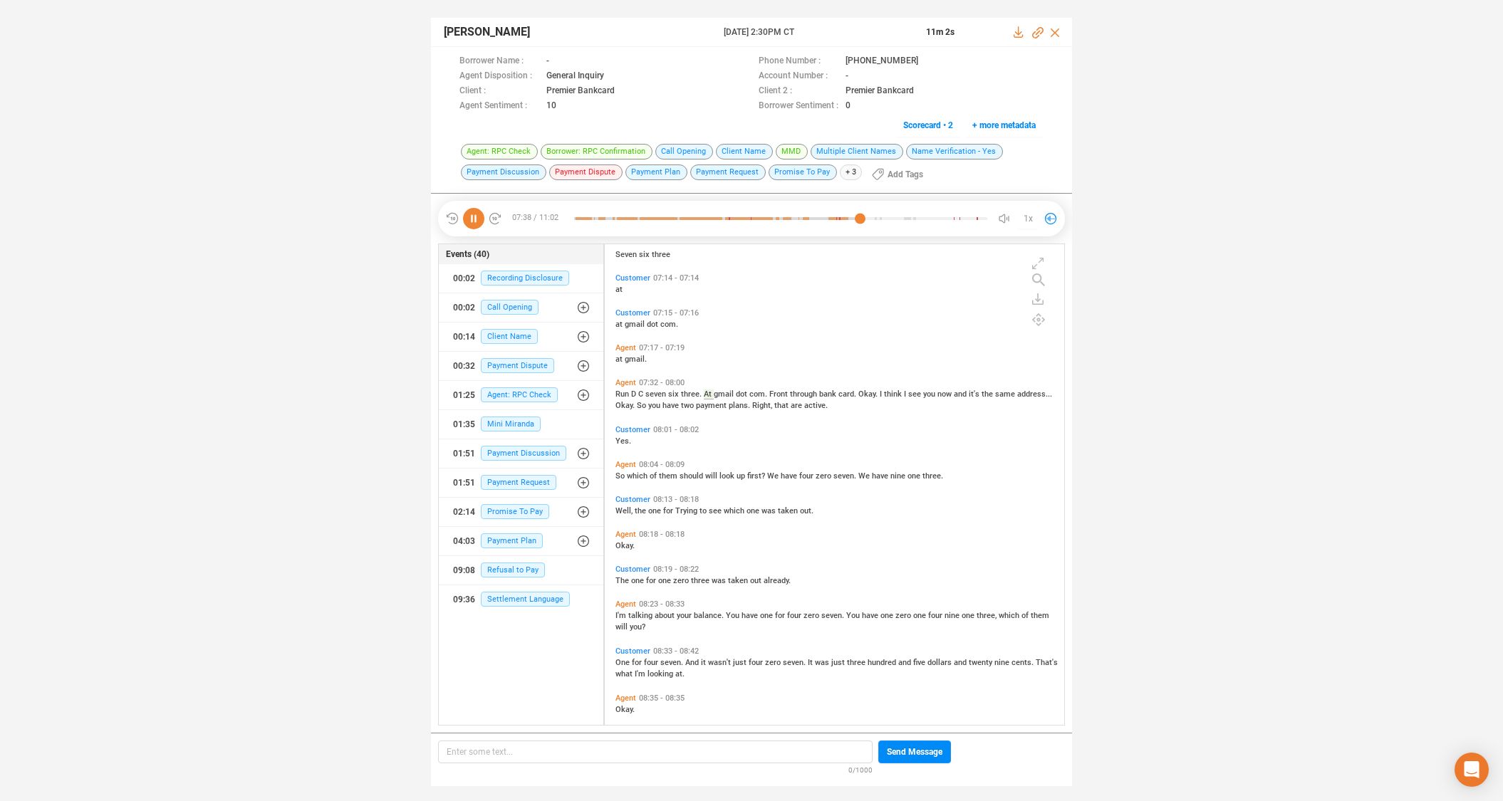
scroll to position [1944, 0]
click at [629, 603] on span "Agent" at bounding box center [625, 603] width 21 height 9
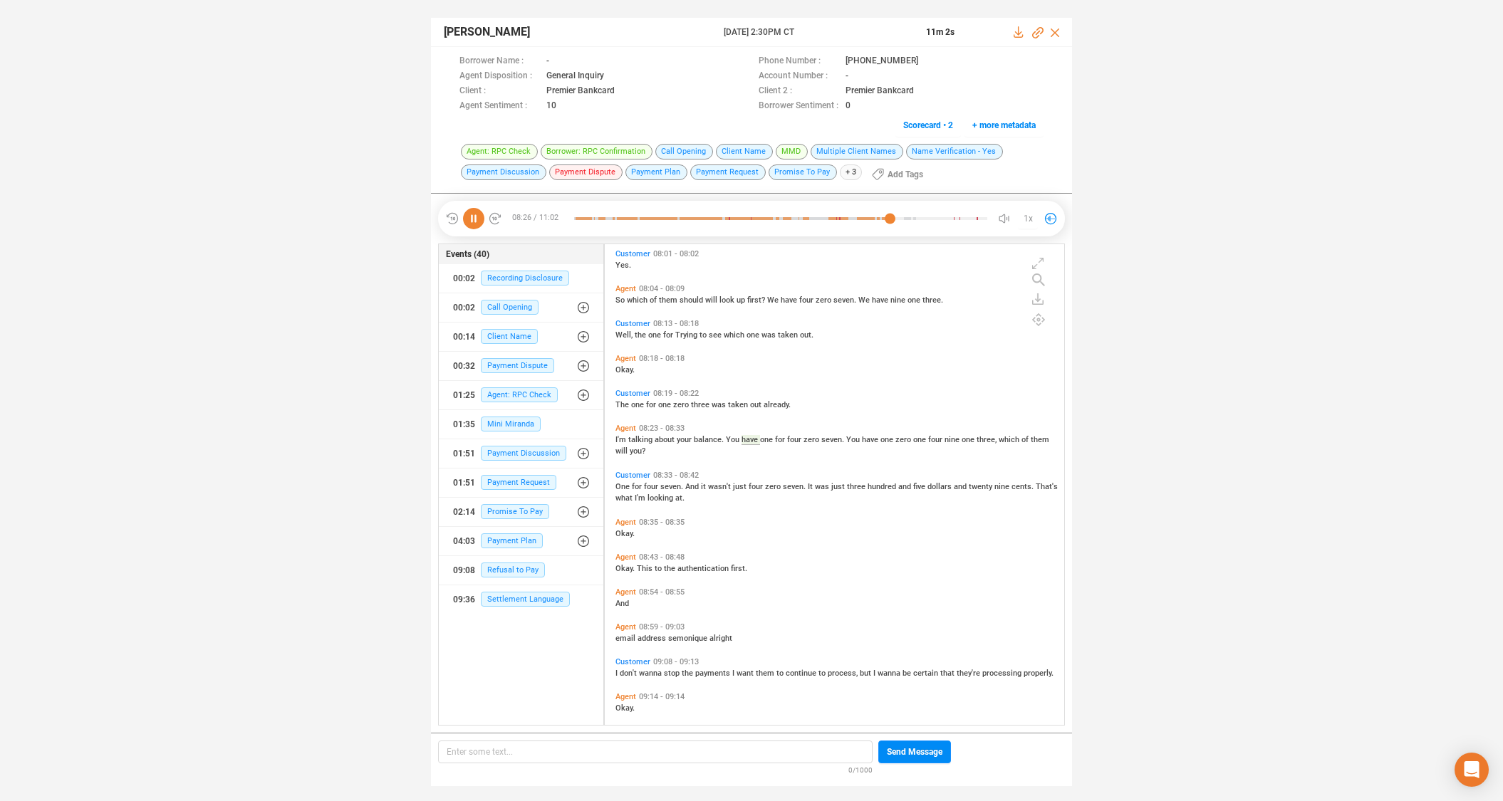
scroll to position [2131, 0]
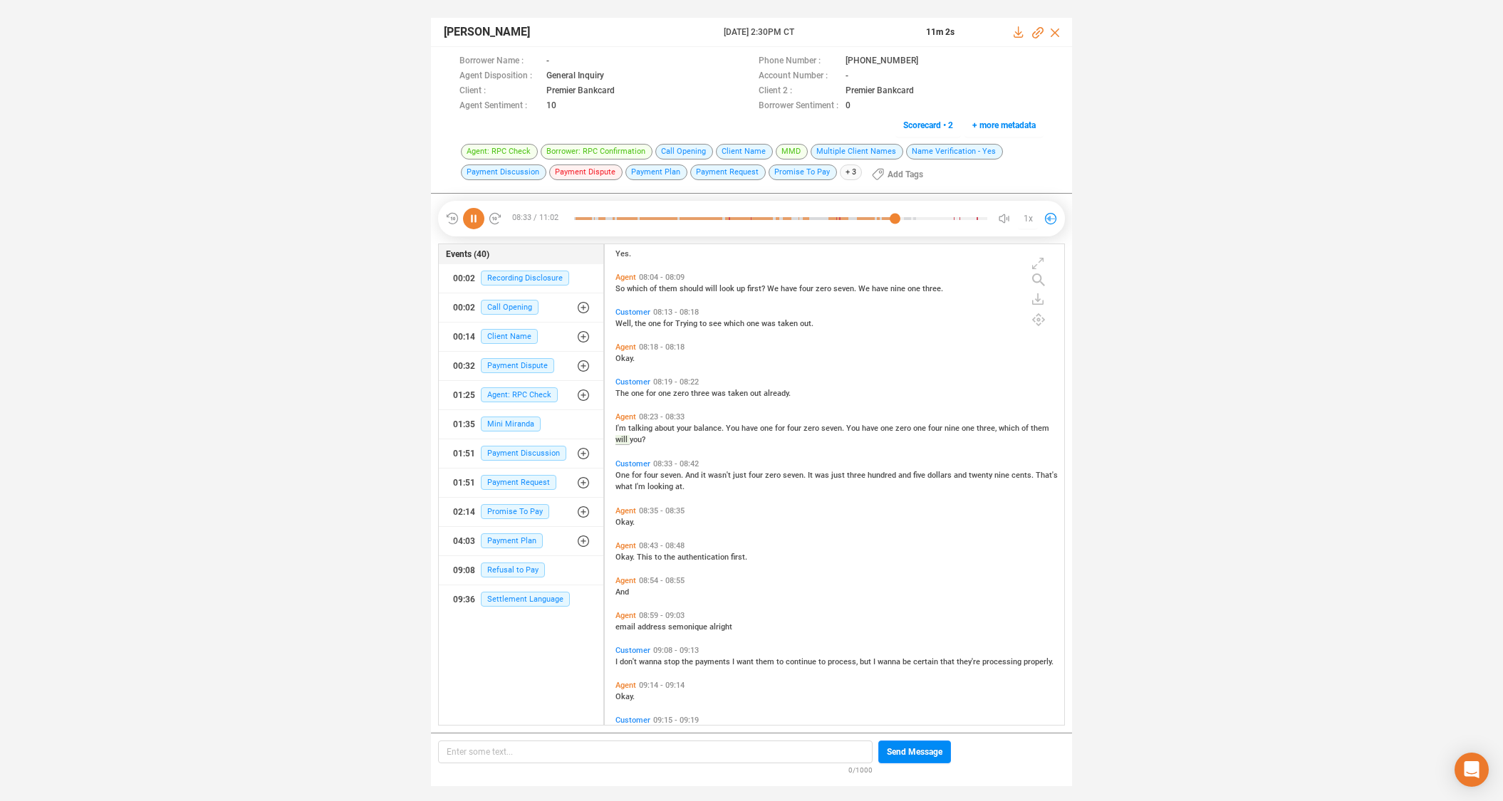
click at [474, 219] on icon at bounding box center [473, 218] width 21 height 21
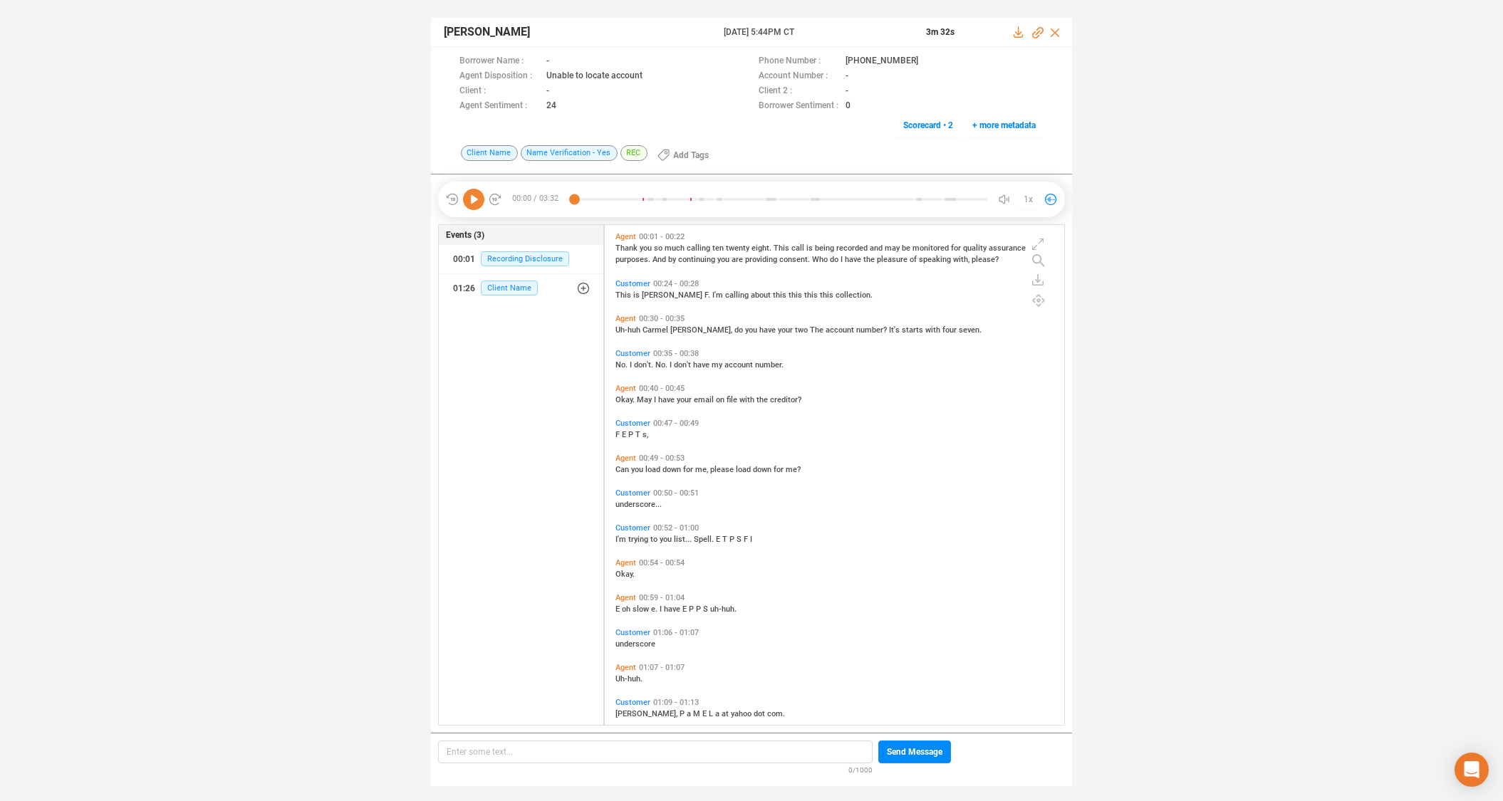
click at [469, 193] on icon at bounding box center [473, 199] width 21 height 21
click at [474, 199] on icon at bounding box center [473, 199] width 21 height 21
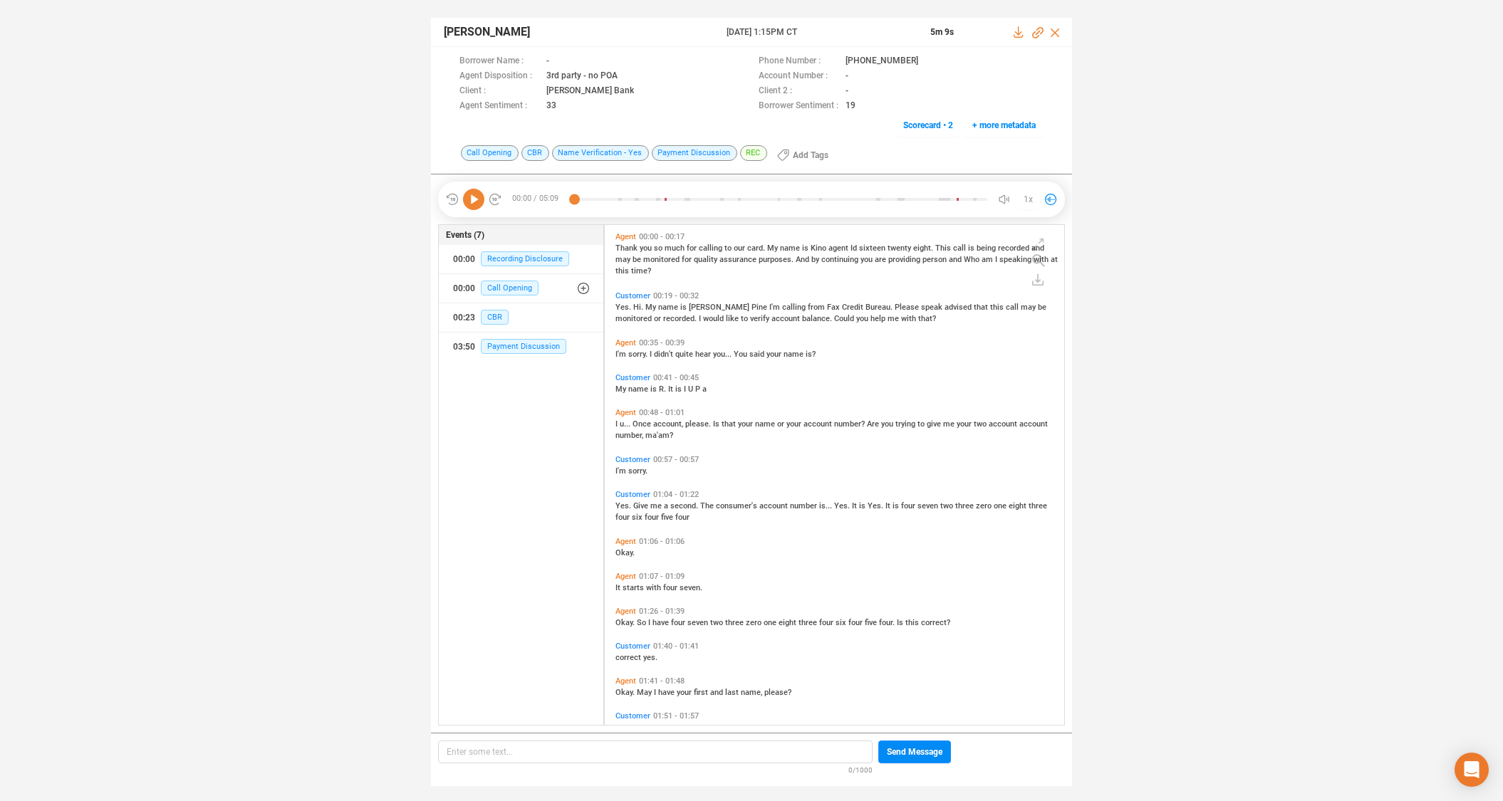
scroll to position [496, 452]
drag, startPoint x: 914, startPoint y: 61, endPoint x: 874, endPoint y: 2, distance: 70.7
click at [924, 61] on icon at bounding box center [929, 61] width 11 height 11
click at [627, 295] on span "Customer" at bounding box center [632, 295] width 35 height 9
click at [471, 198] on icon at bounding box center [473, 199] width 21 height 21
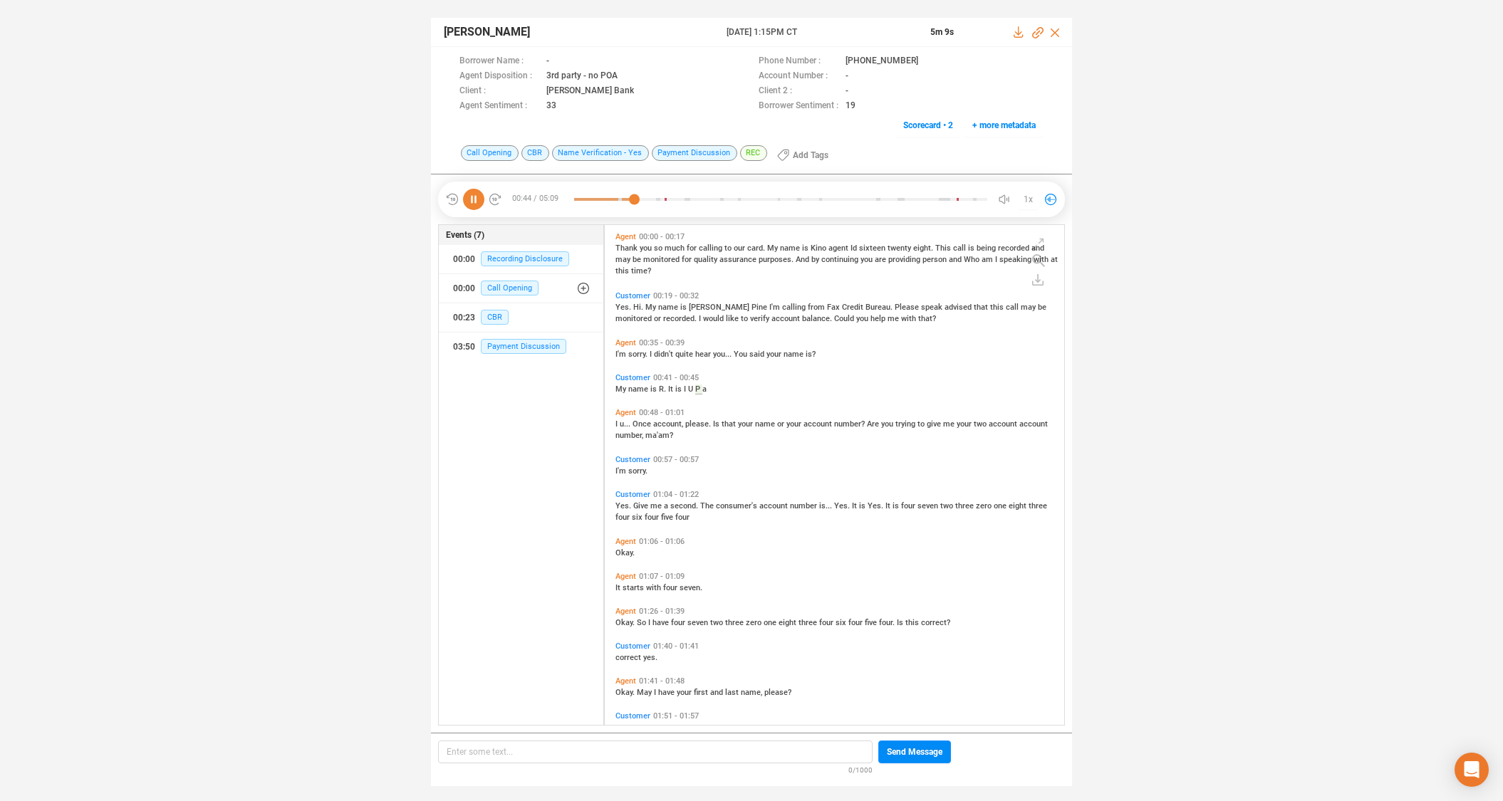
click at [733, 507] on span "consumer's" at bounding box center [737, 505] width 43 height 9
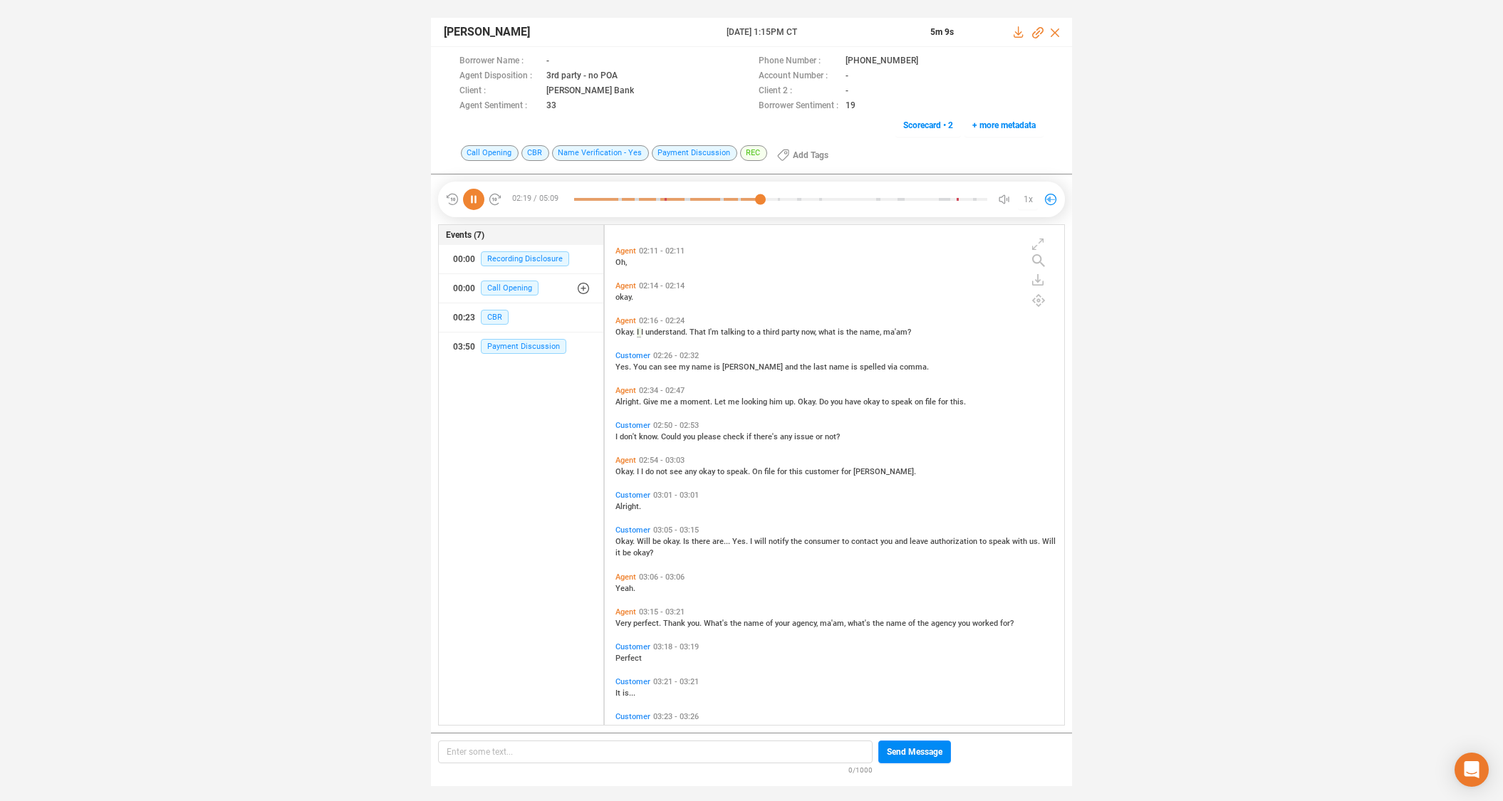
scroll to position [1031, 0]
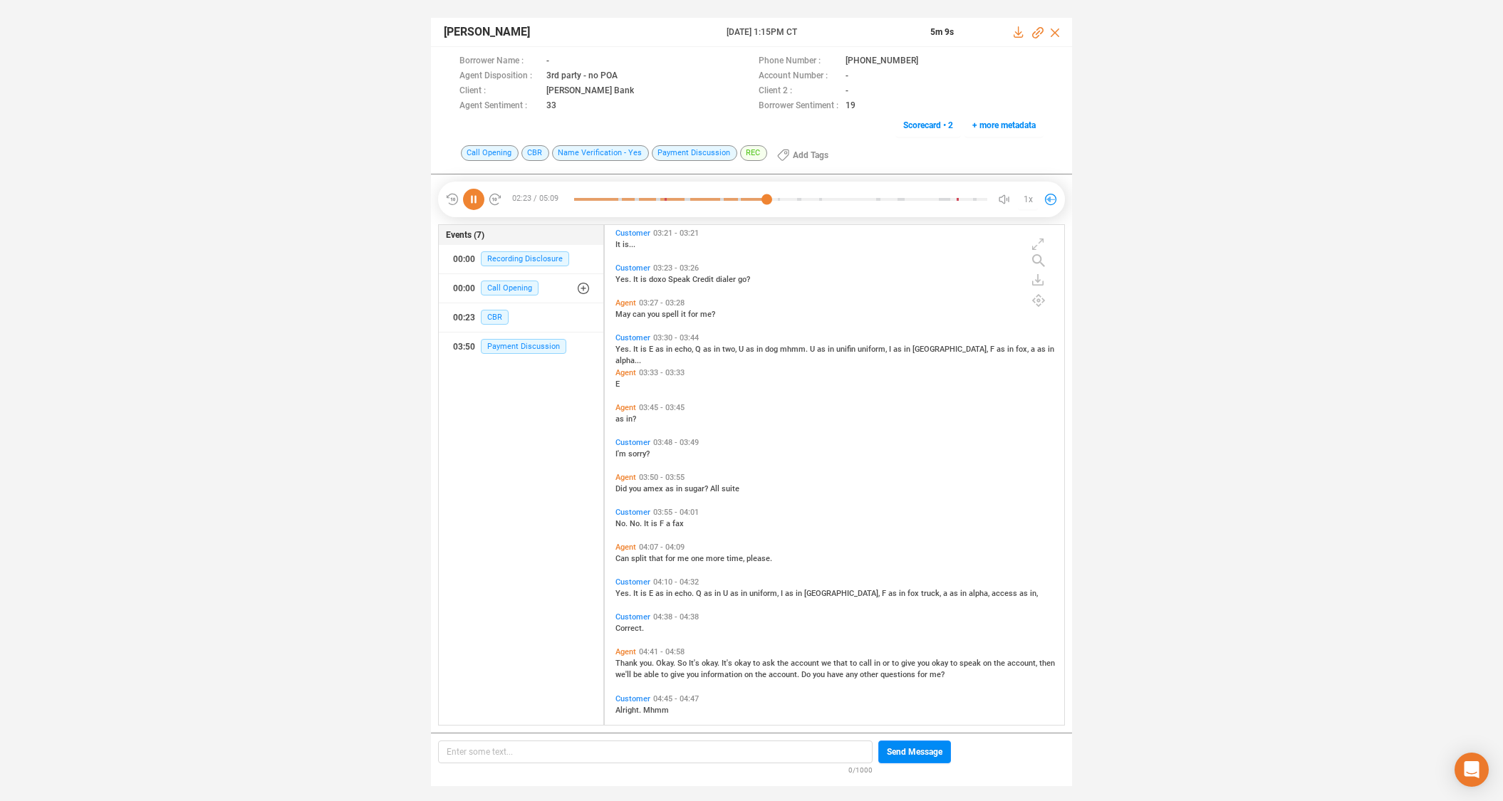
click at [473, 201] on icon at bounding box center [473, 199] width 21 height 21
click at [1038, 31] on icon at bounding box center [1037, 32] width 11 height 11
drag, startPoint x: 1036, startPoint y: 31, endPoint x: 1388, endPoint y: 95, distance: 358.2
click at [1036, 31] on icon at bounding box center [1037, 32] width 11 height 11
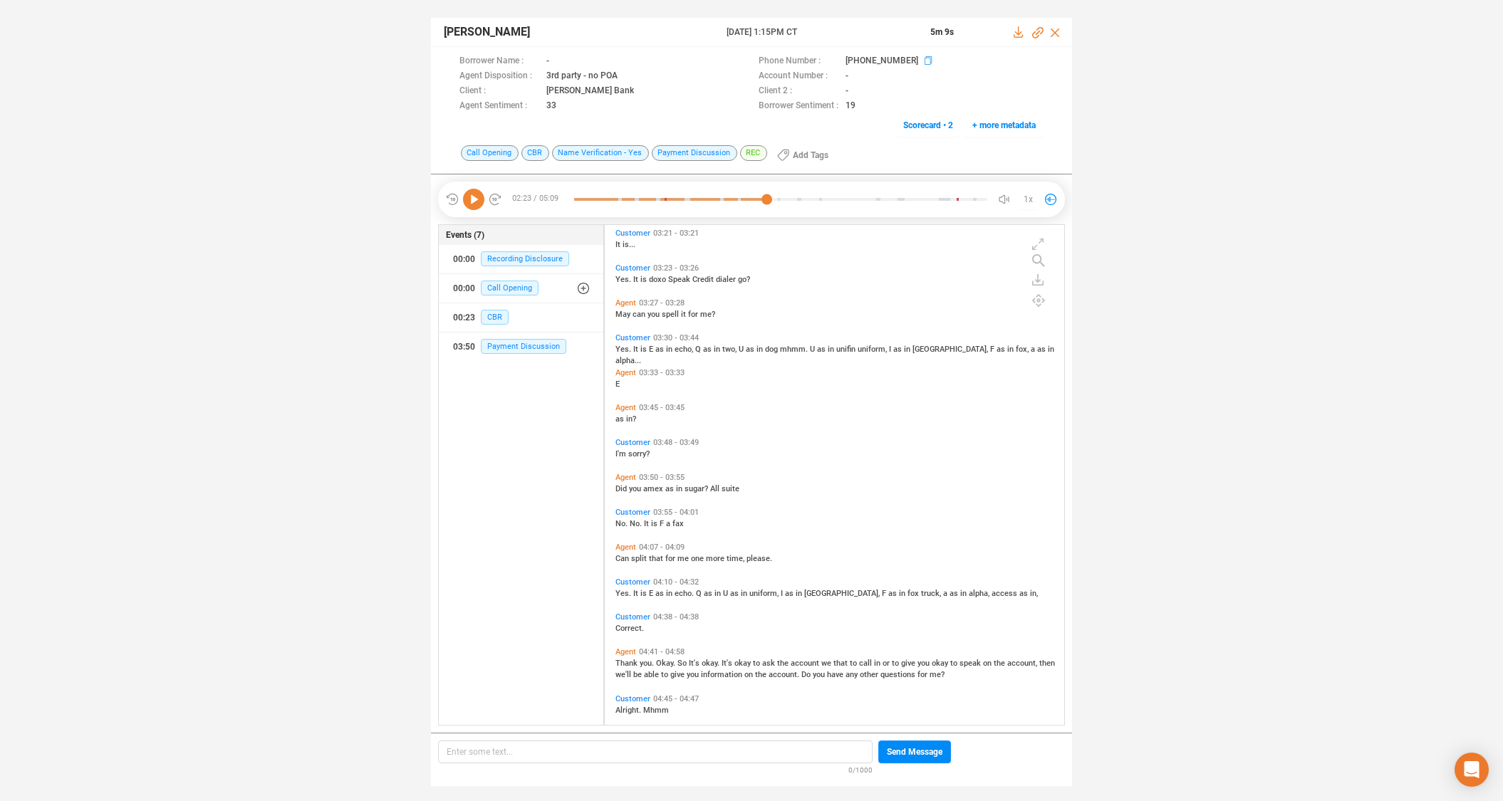
click at [924, 58] on icon at bounding box center [929, 61] width 11 height 11
drag, startPoint x: 828, startPoint y: 31, endPoint x: 731, endPoint y: 33, distance: 96.9
click at [727, 31] on span "13 Oct 2025 @ 1:15PM CT" at bounding box center [819, 32] width 187 height 13
copy span "13 Oct 2025 @ 1:15PM CT"
click at [1038, 32] on icon at bounding box center [1037, 32] width 11 height 11
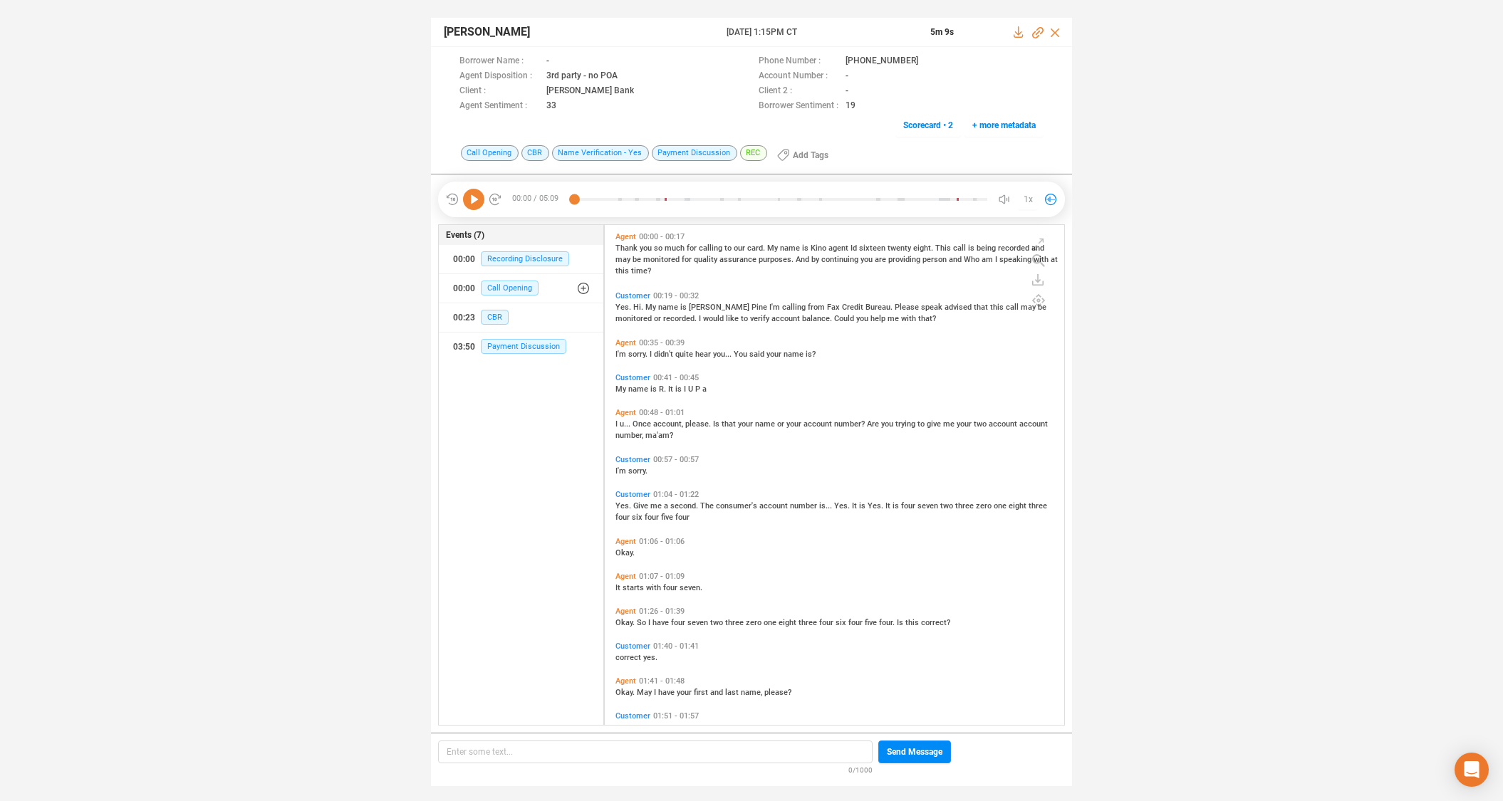
scroll to position [496, 452]
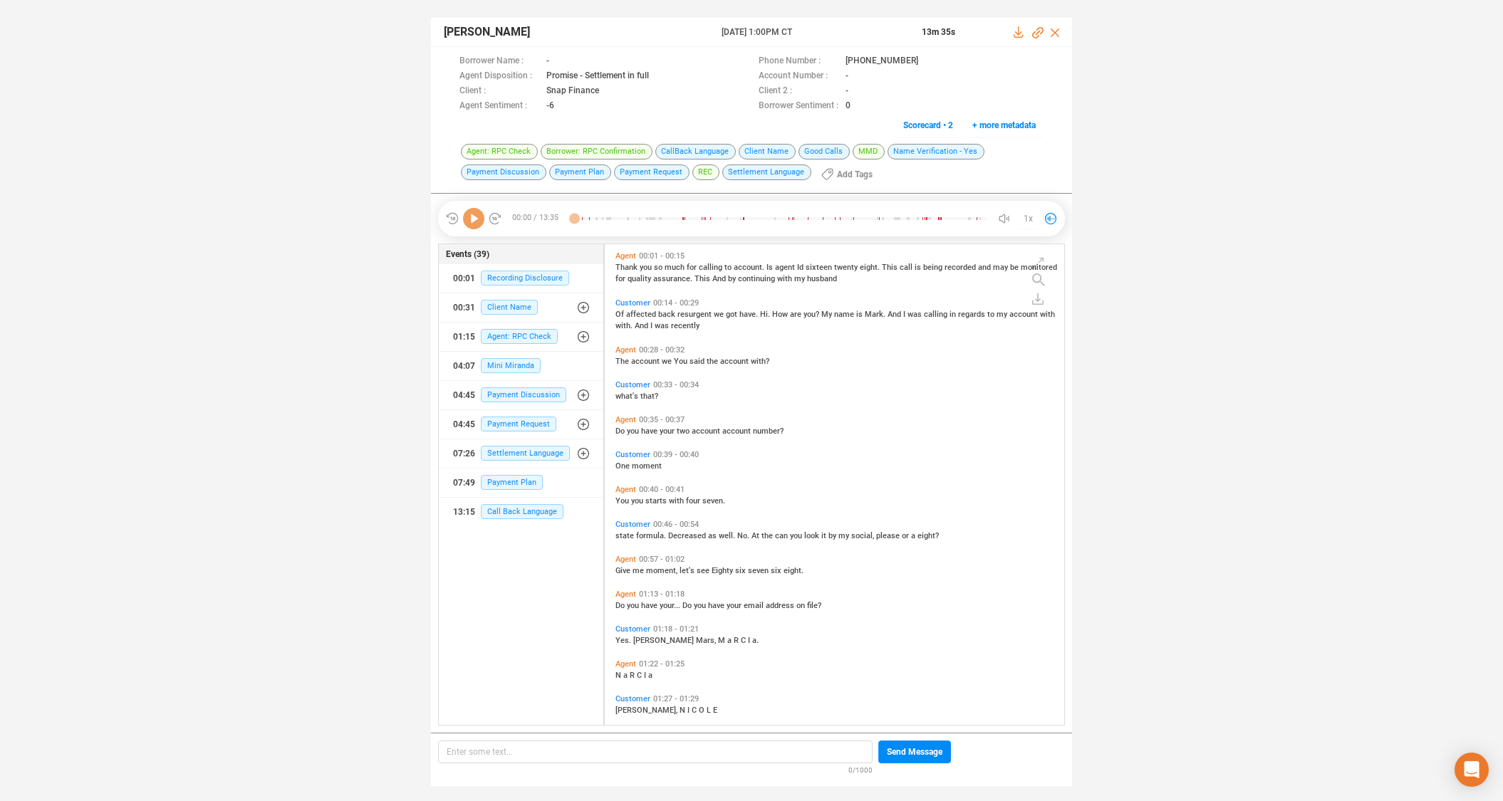
scroll to position [477, 452]
click at [924, 58] on icon at bounding box center [929, 61] width 11 height 11
click at [498, 361] on span "Mini Miranda" at bounding box center [511, 365] width 60 height 15
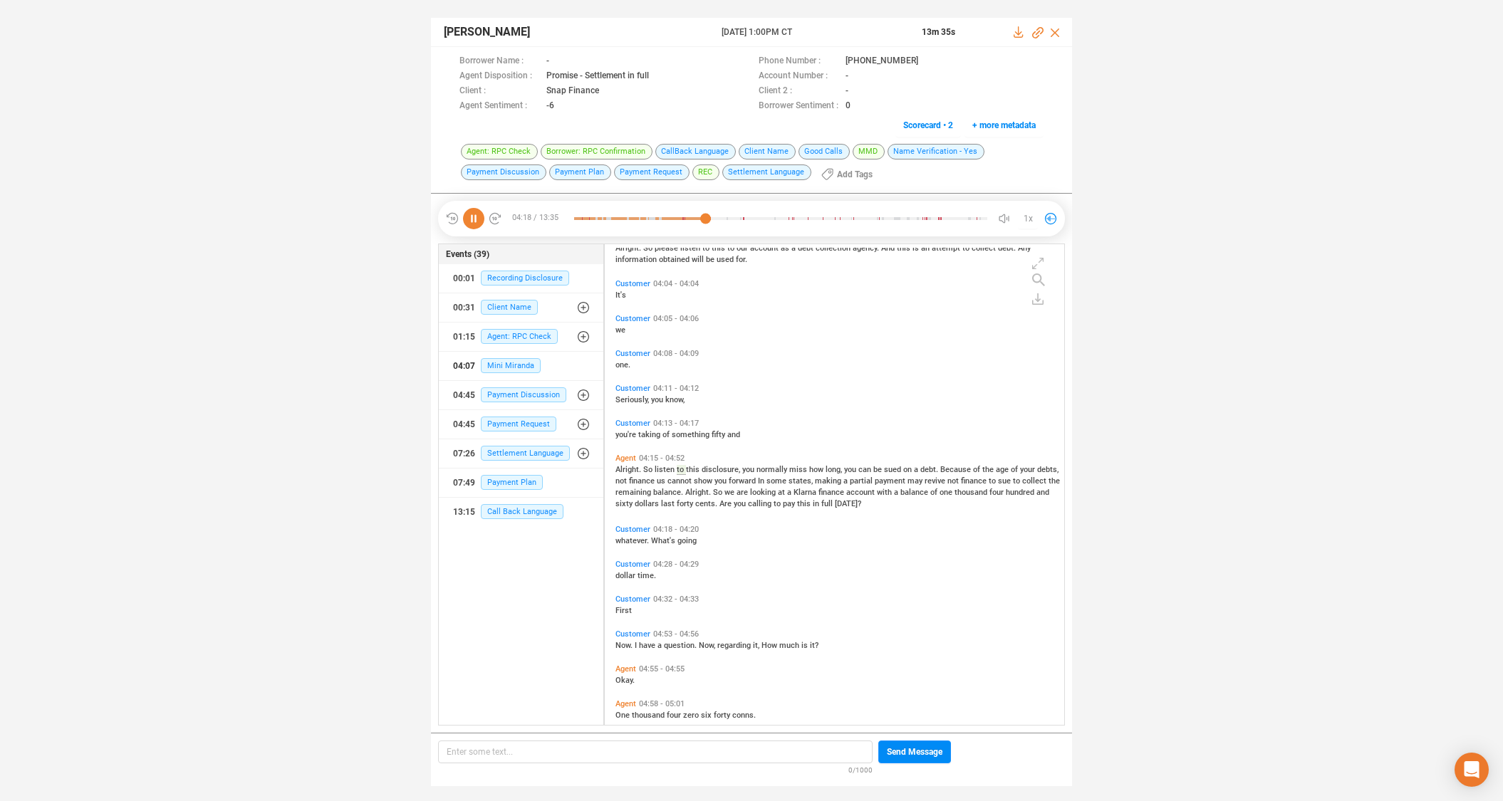
scroll to position [1505, 0]
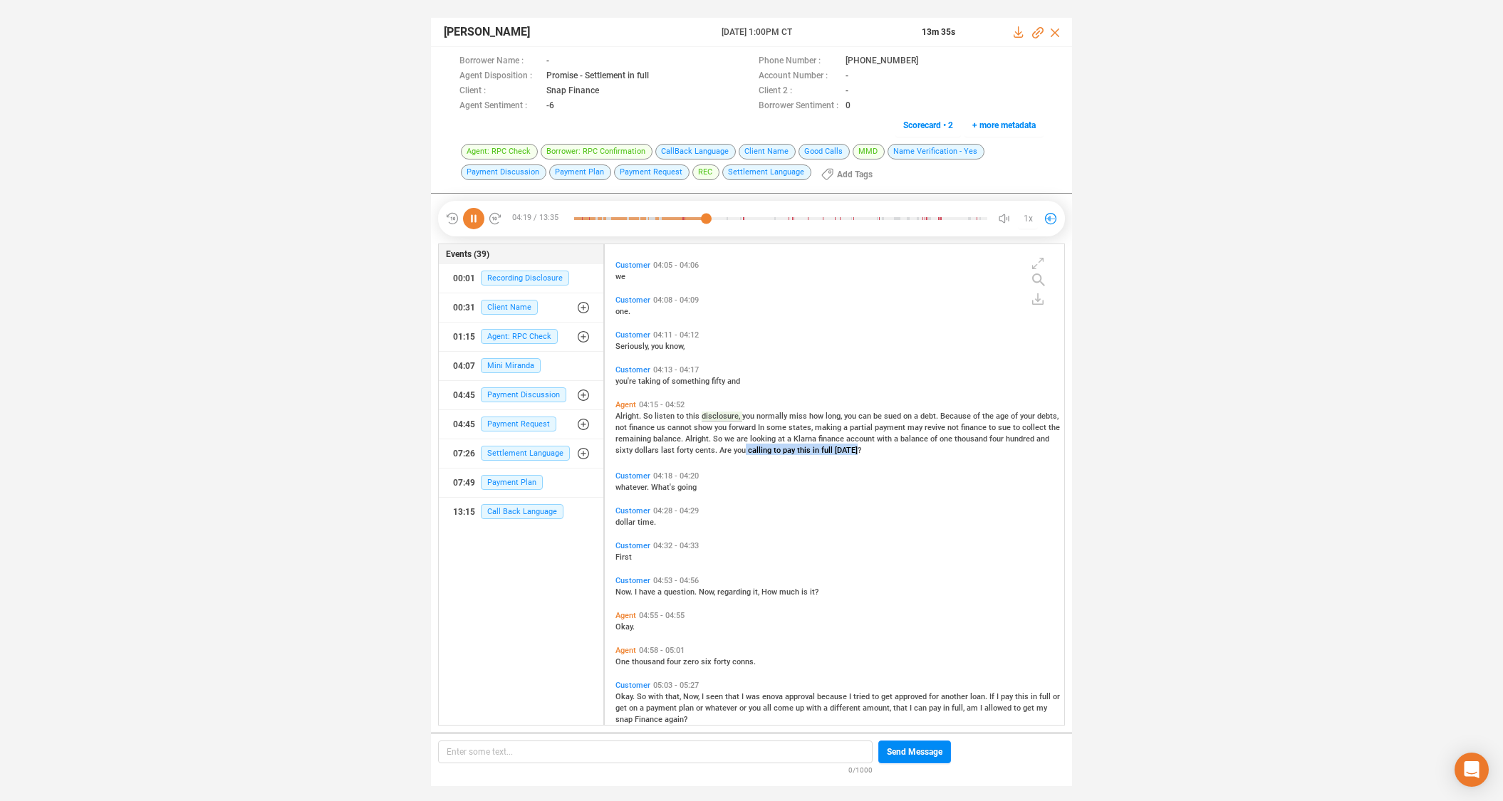
click at [741, 453] on div "Agent 04:15 - 04:52 Alright. So listen to this disclosure, you normally miss ho…" at bounding box center [838, 428] width 452 height 62
click at [741, 449] on span "you" at bounding box center [741, 450] width 14 height 9
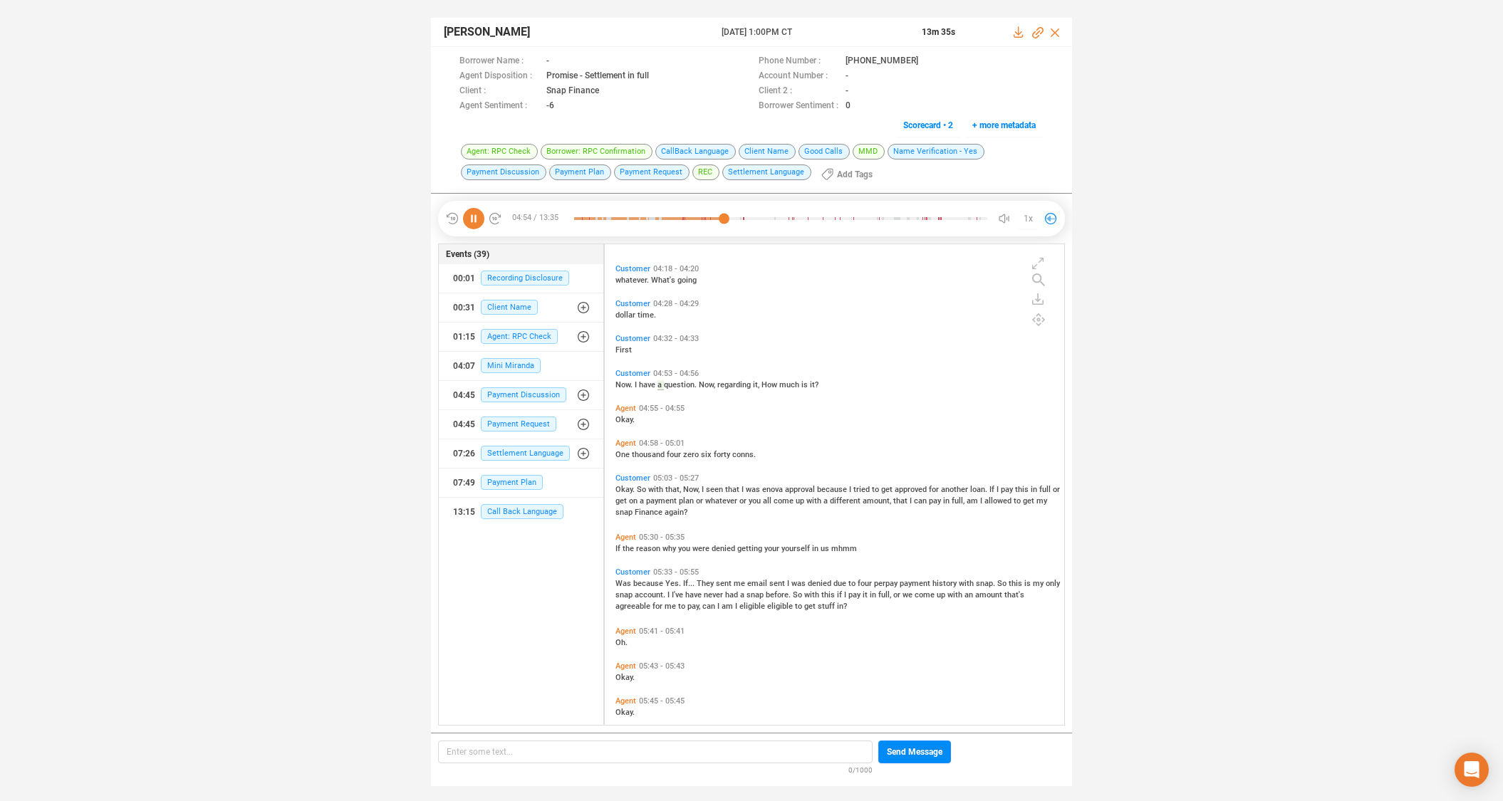
scroll to position [1779, 0]
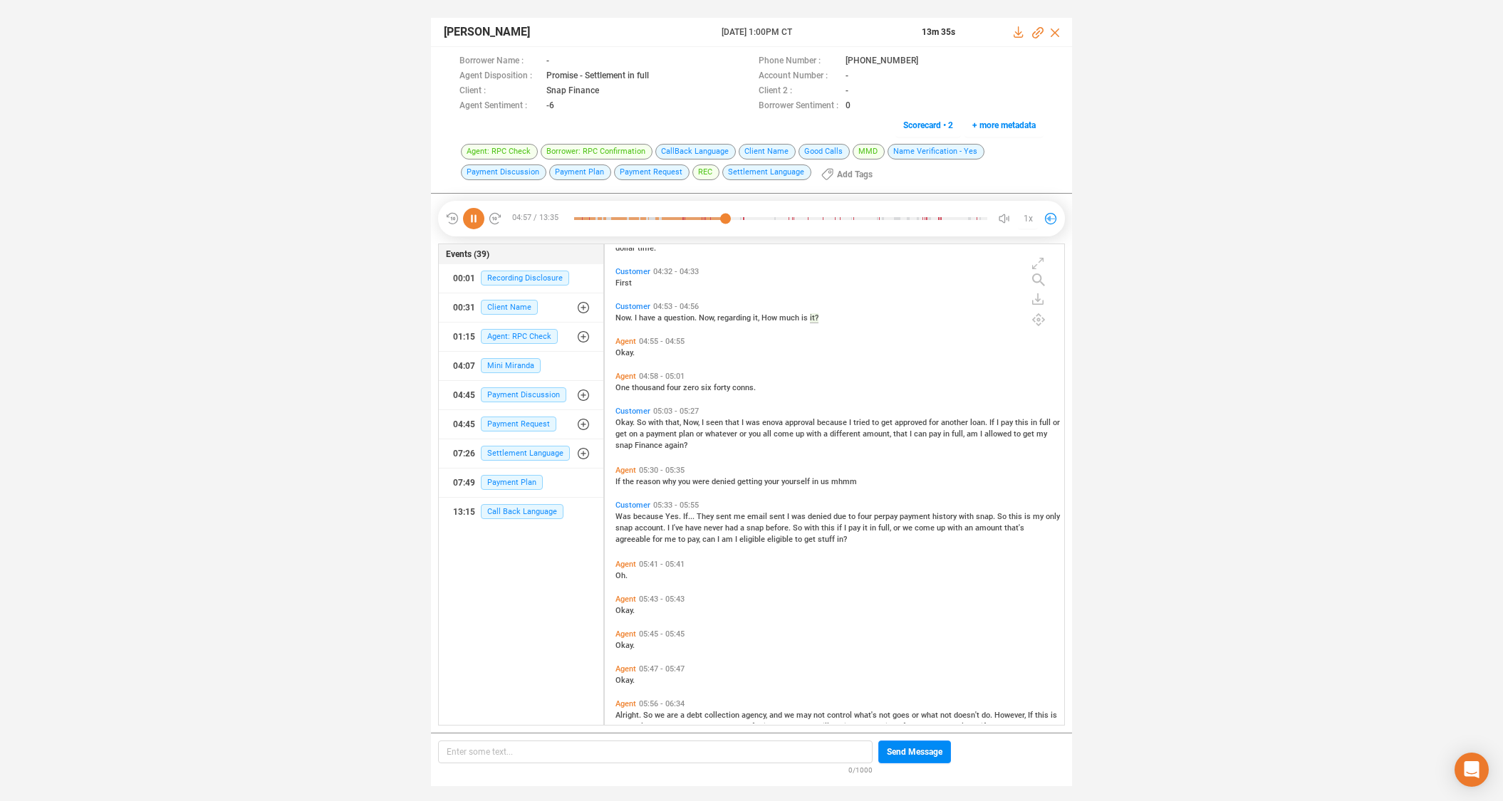
click at [630, 421] on span "Okay." at bounding box center [625, 422] width 21 height 9
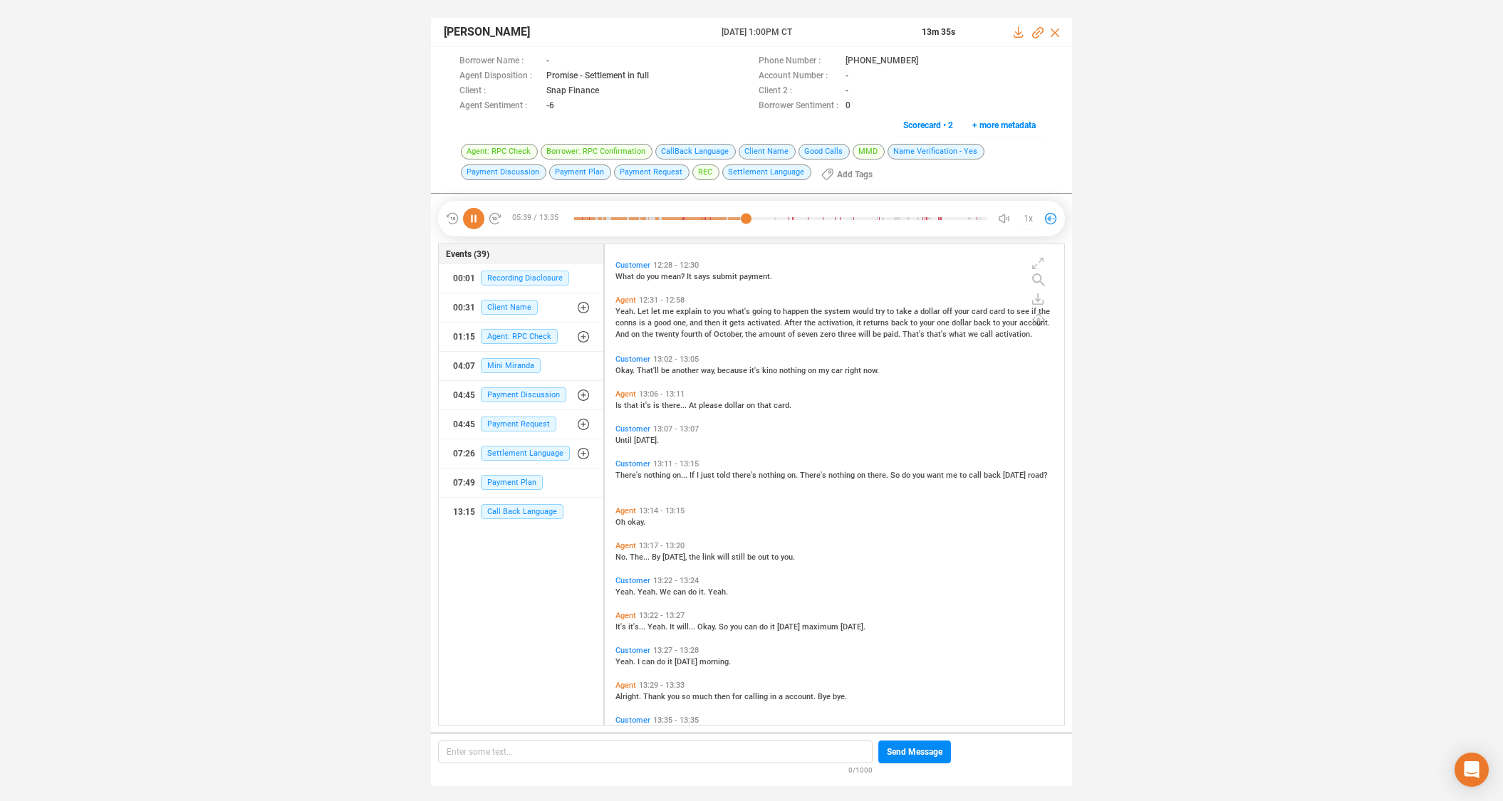
scroll to position [4479, 0]
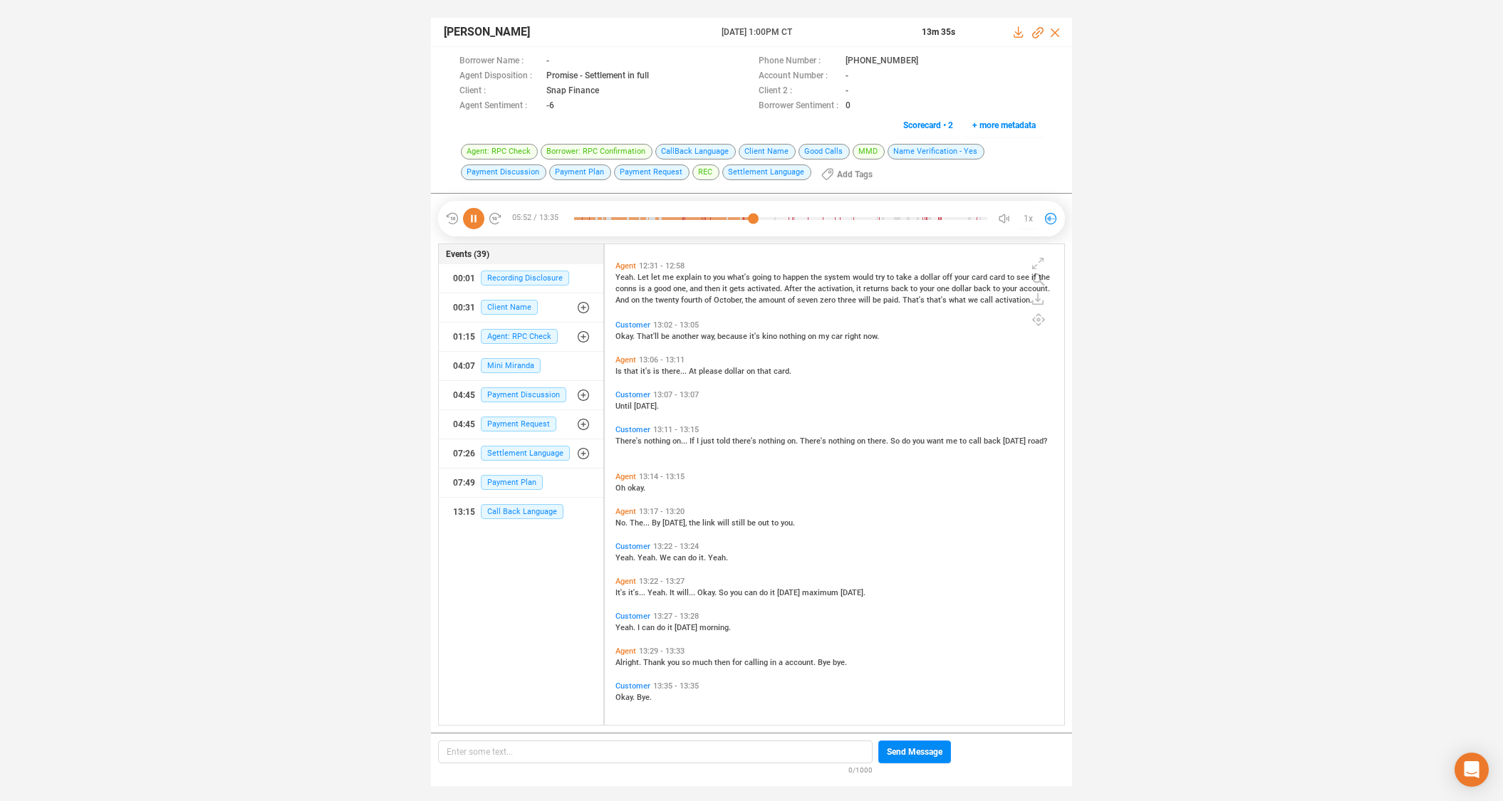
drag, startPoint x: 470, startPoint y: 216, endPoint x: 484, endPoint y: 214, distance: 14.3
click at [470, 216] on icon at bounding box center [473, 218] width 21 height 21
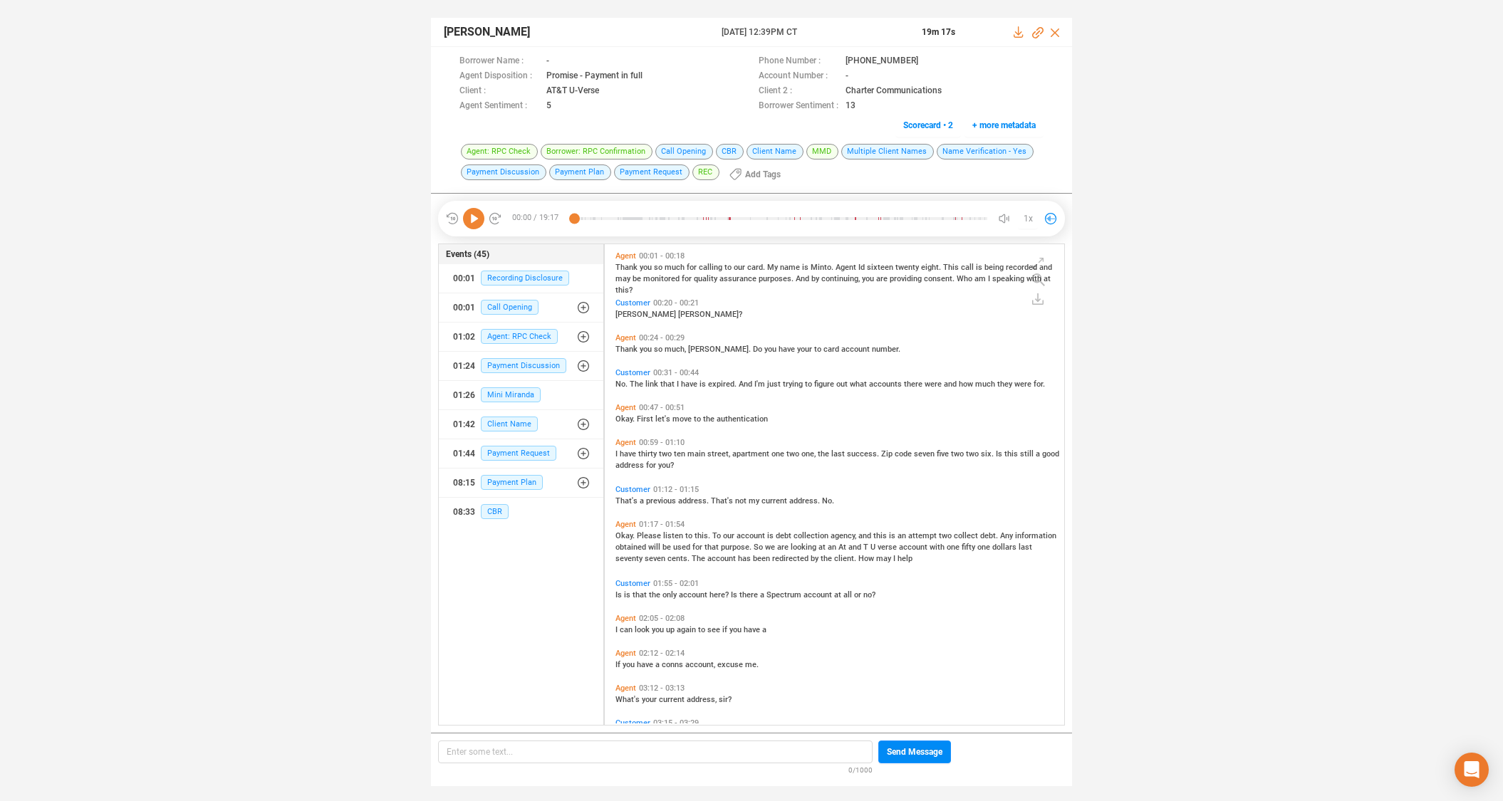
scroll to position [477, 452]
click at [924, 59] on icon at bounding box center [929, 61] width 11 height 11
click at [622, 300] on span "Customer" at bounding box center [632, 302] width 35 height 9
drag, startPoint x: 476, startPoint y: 222, endPoint x: 502, endPoint y: 204, distance: 31.8
click at [479, 222] on icon at bounding box center [473, 218] width 21 height 21
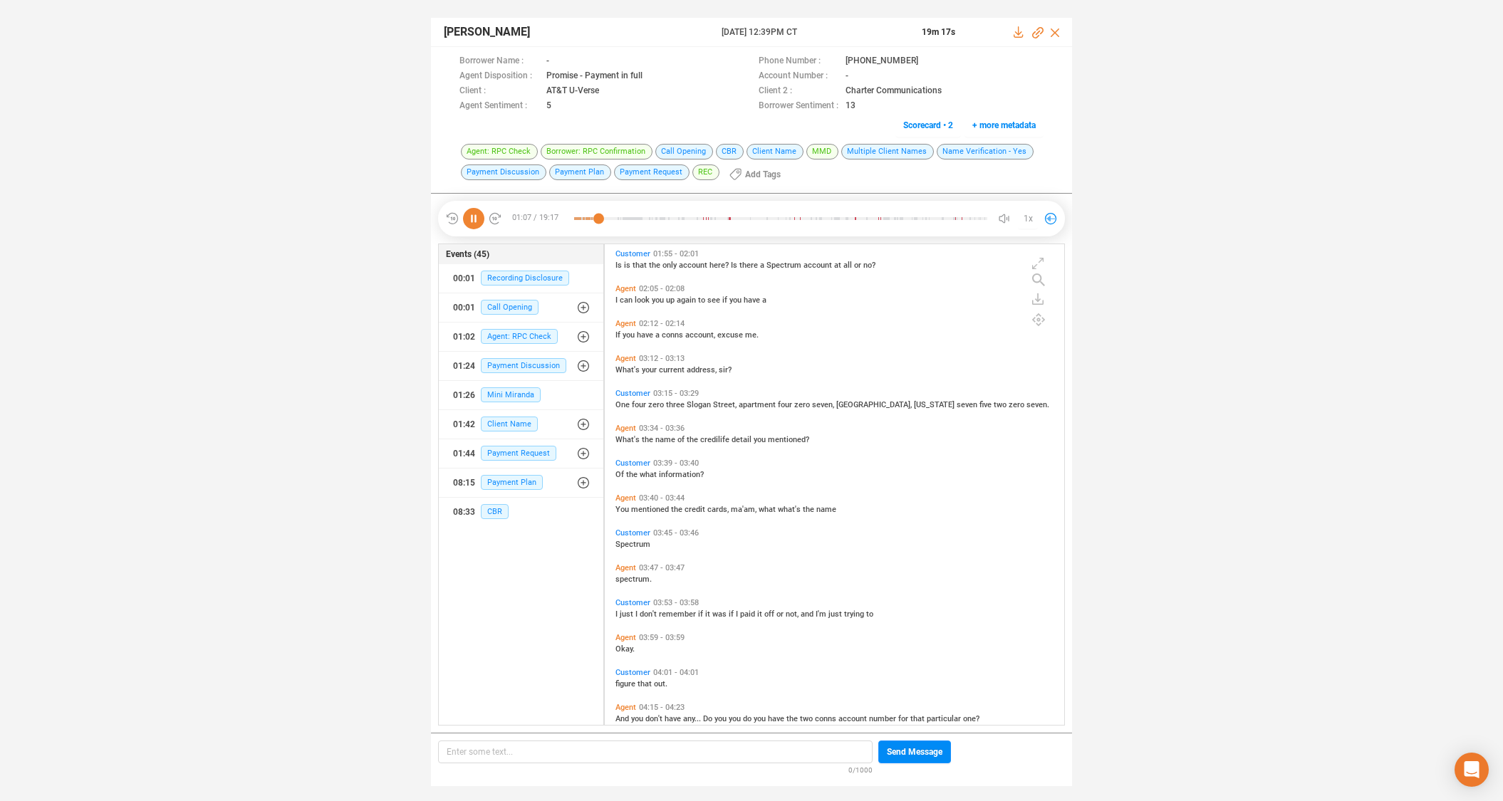
scroll to position [333, 0]
click at [625, 494] on span "Agent" at bounding box center [625, 495] width 21 height 9
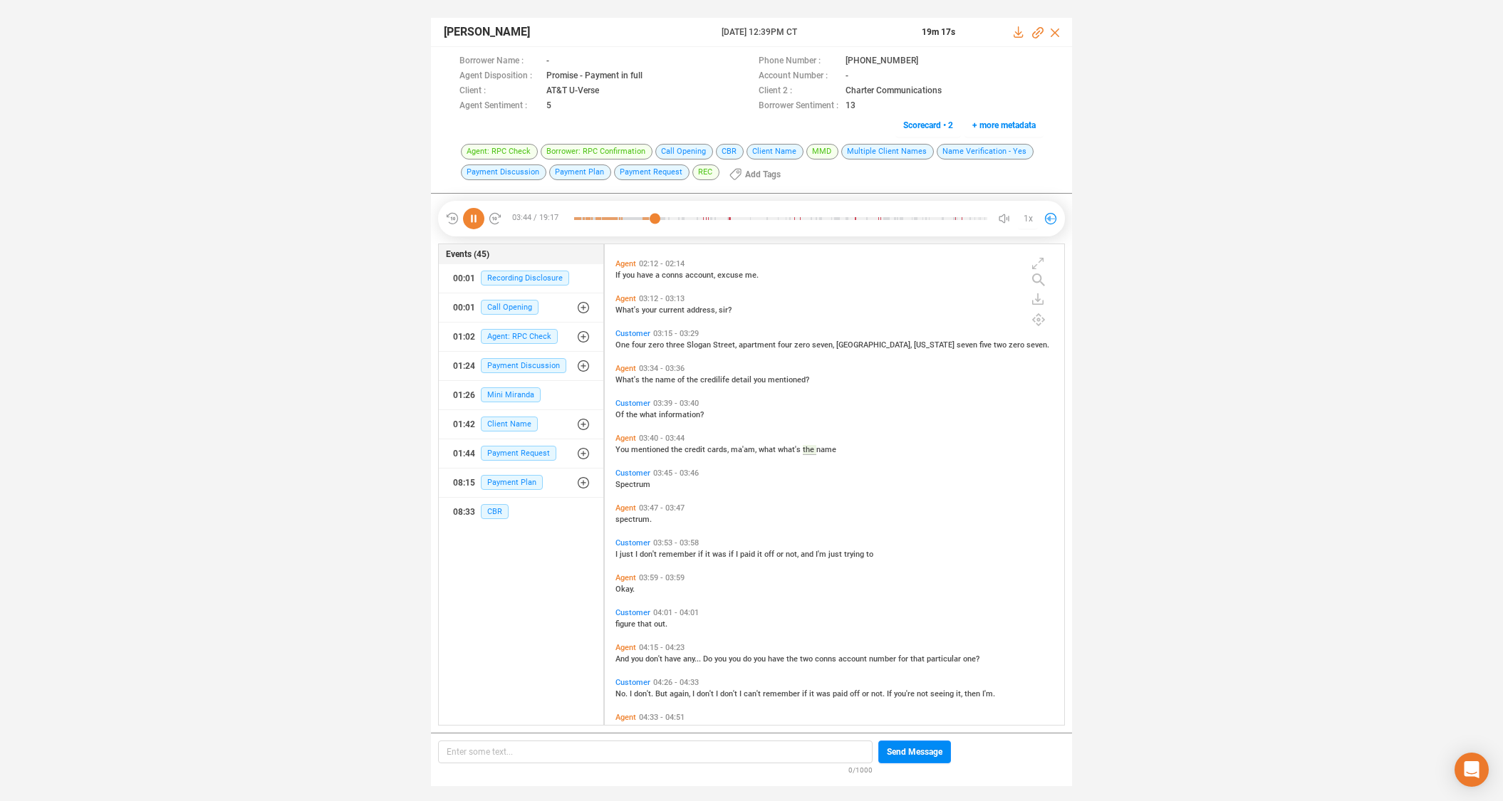
scroll to position [390, 0]
click at [623, 647] on span "Agent" at bounding box center [625, 646] width 21 height 9
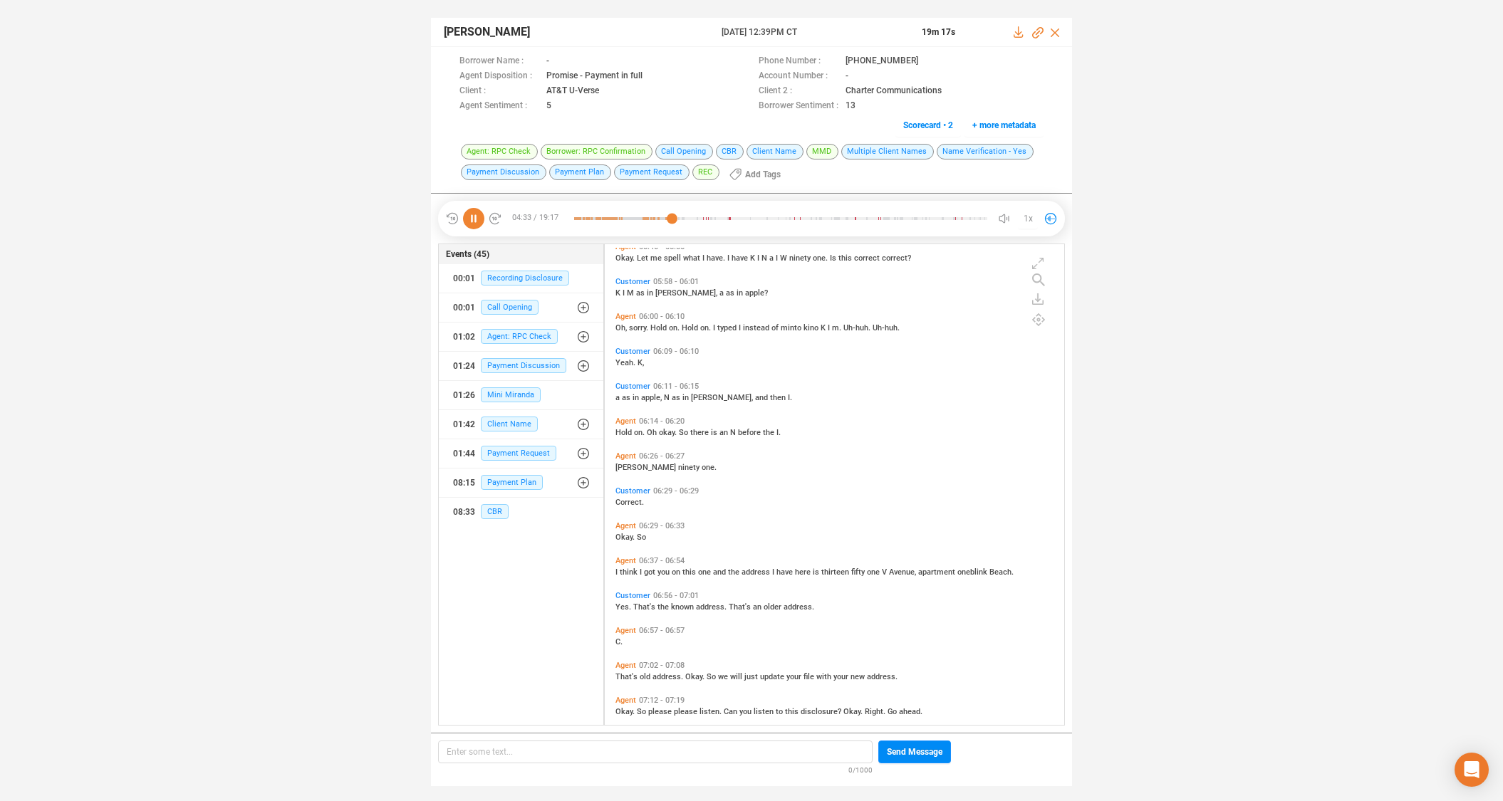
scroll to position [1156, 0]
click at [626, 660] on span "Agent" at bounding box center [625, 661] width 21 height 9
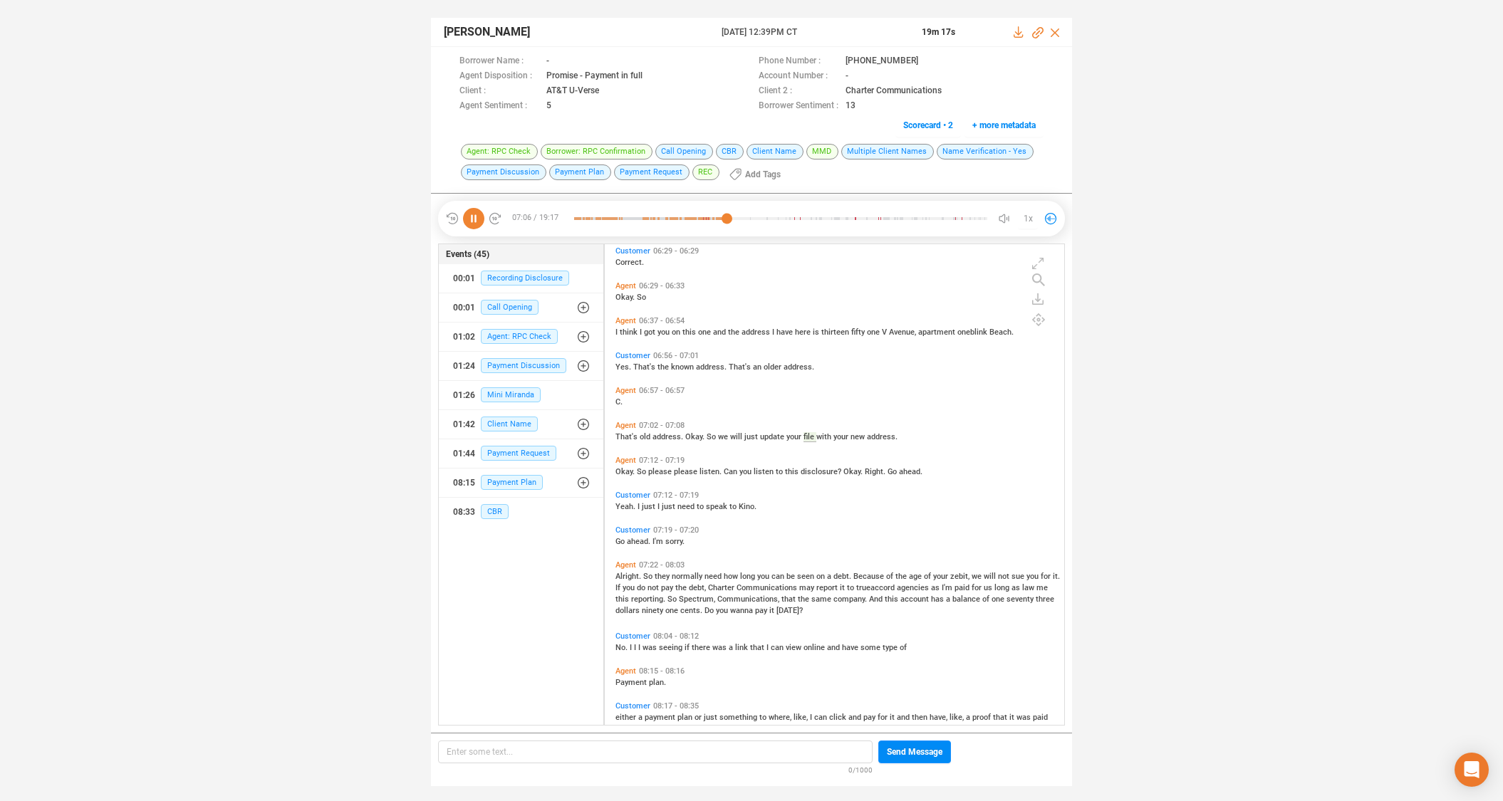
scroll to position [1392, 0]
click at [725, 608] on span "you" at bounding box center [723, 609] width 14 height 9
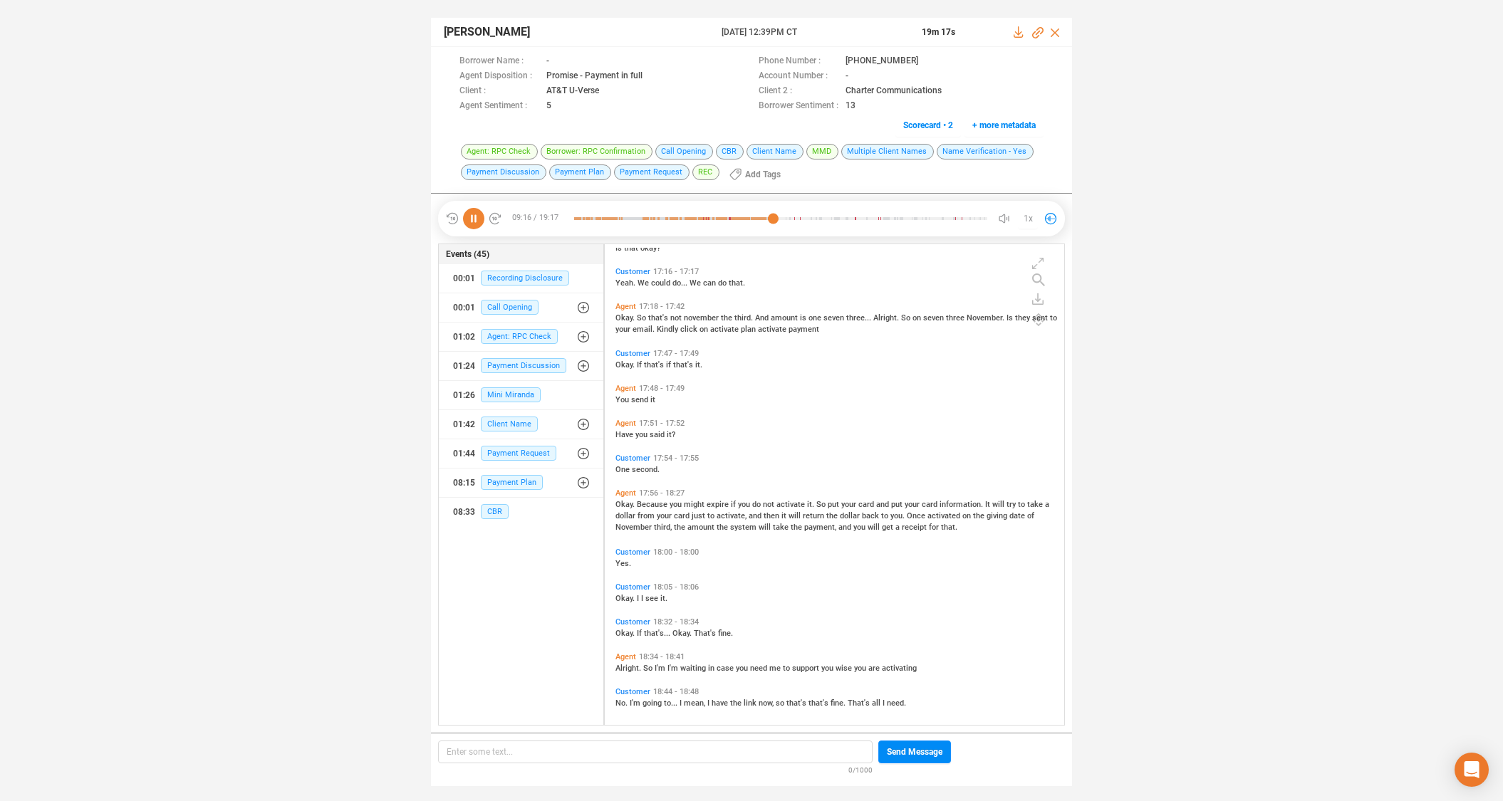
scroll to position [4856, 0]
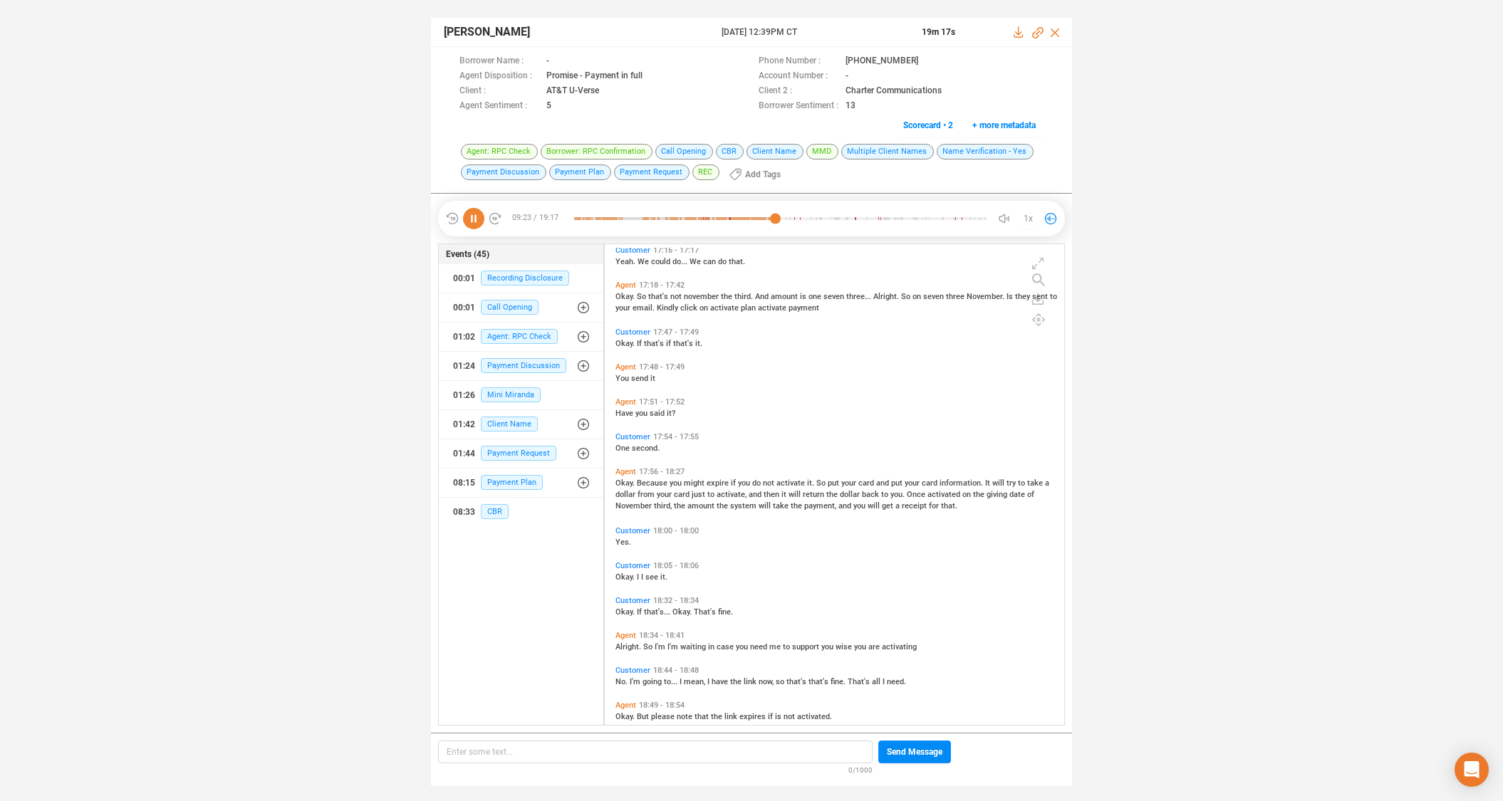
click at [473, 219] on icon at bounding box center [473, 218] width 21 height 21
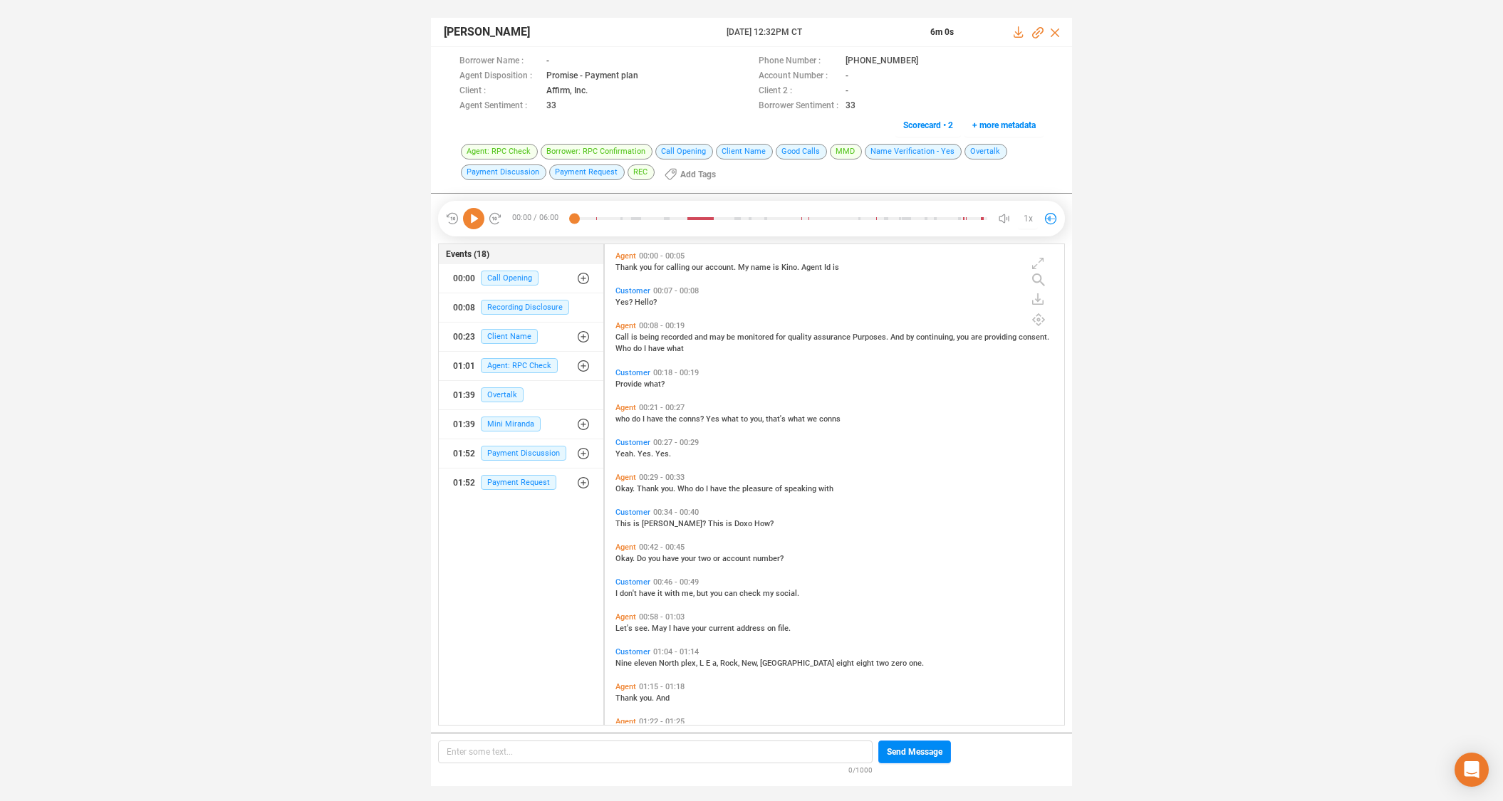
scroll to position [477, 452]
click at [924, 60] on icon at bounding box center [929, 61] width 11 height 11
click at [635, 511] on span "Customer" at bounding box center [632, 512] width 35 height 9
click at [479, 221] on icon at bounding box center [473, 218] width 21 height 21
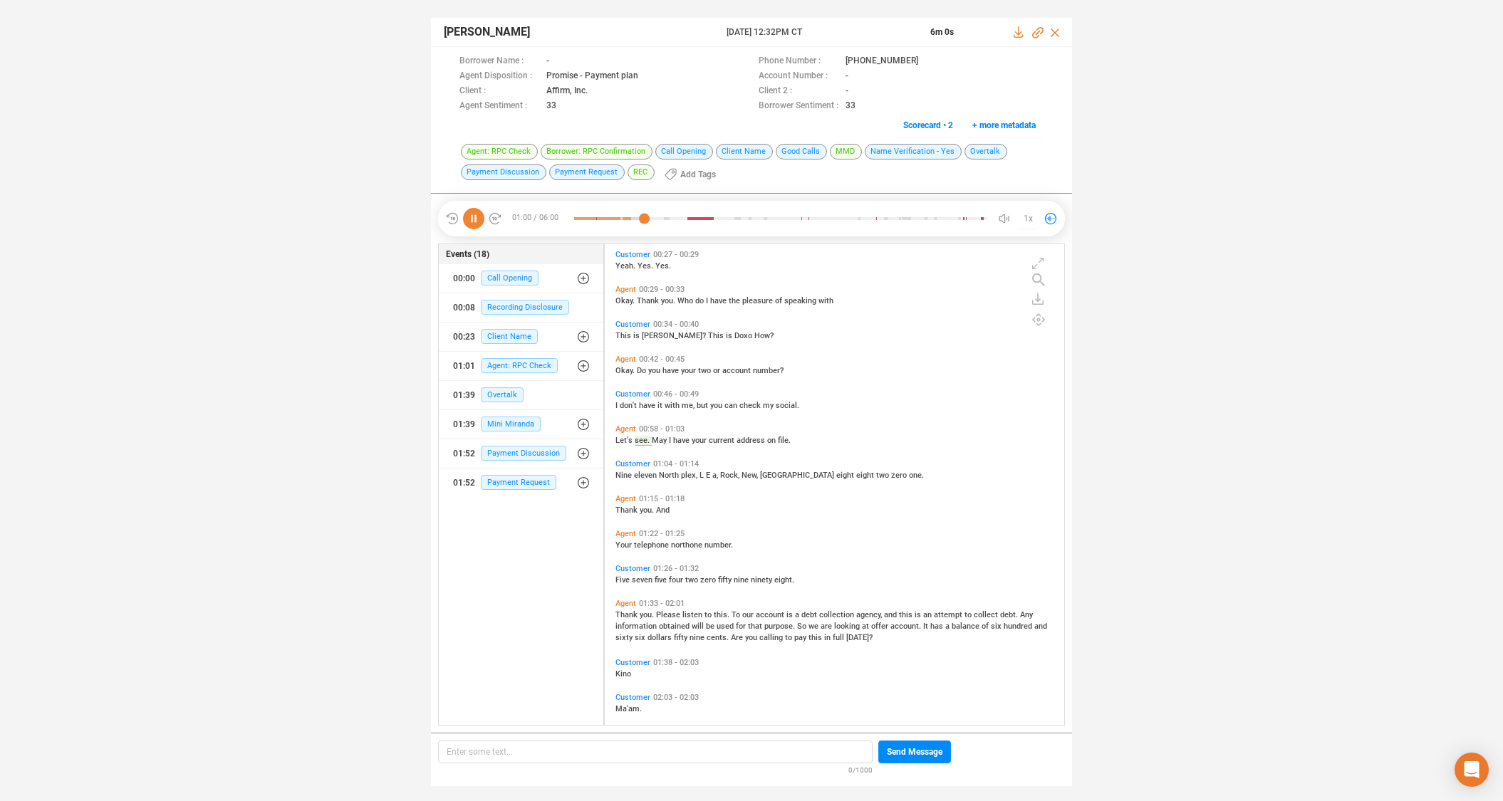
scroll to position [194, 0]
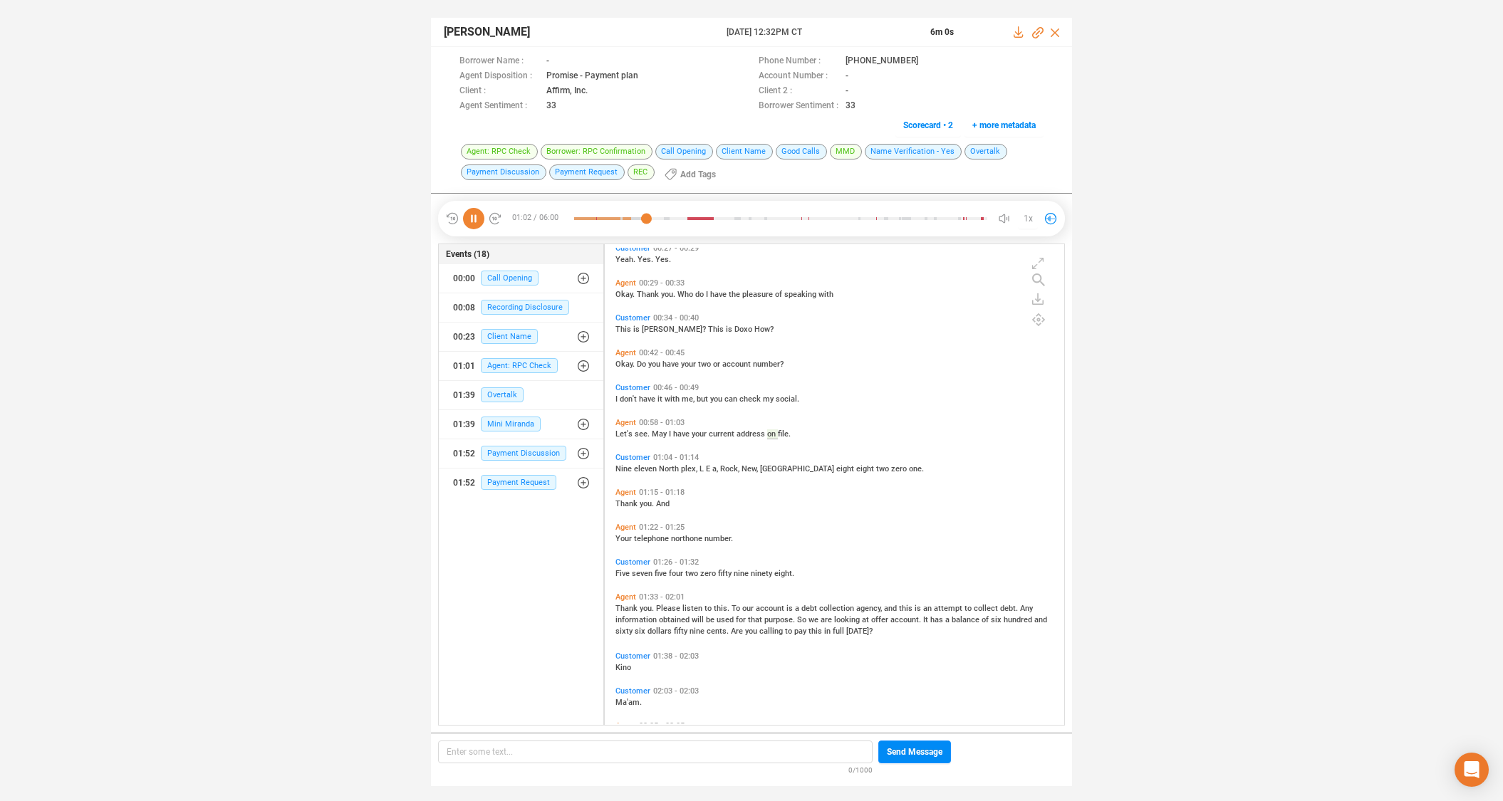
click at [815, 618] on span "we" at bounding box center [814, 619] width 12 height 9
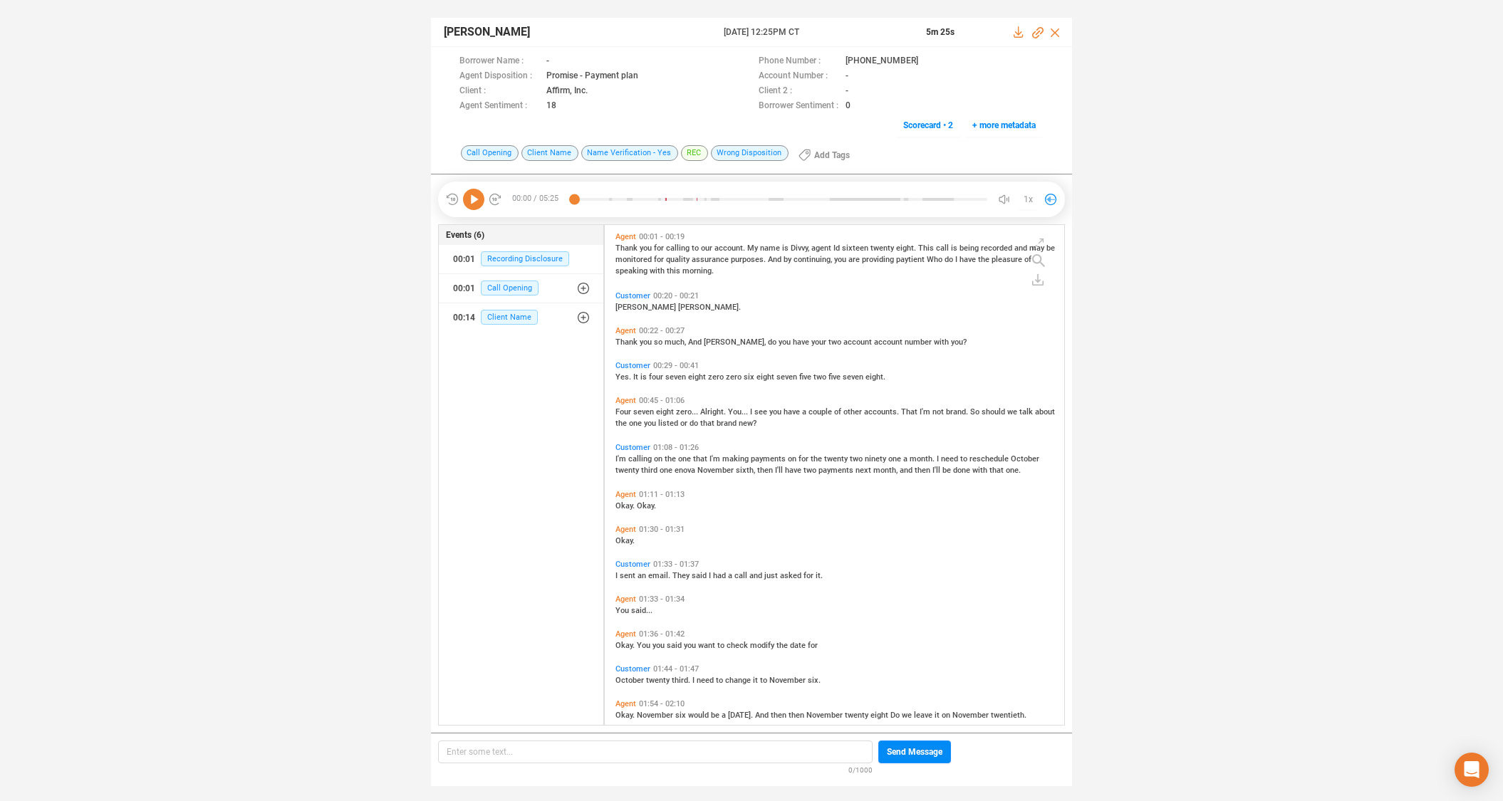
scroll to position [496, 452]
click at [924, 58] on icon at bounding box center [929, 61] width 11 height 11
drag, startPoint x: 469, startPoint y: 200, endPoint x: 469, endPoint y: 177, distance: 22.8
click at [469, 200] on icon at bounding box center [473, 199] width 21 height 21
click at [475, 199] on icon at bounding box center [473, 199] width 21 height 21
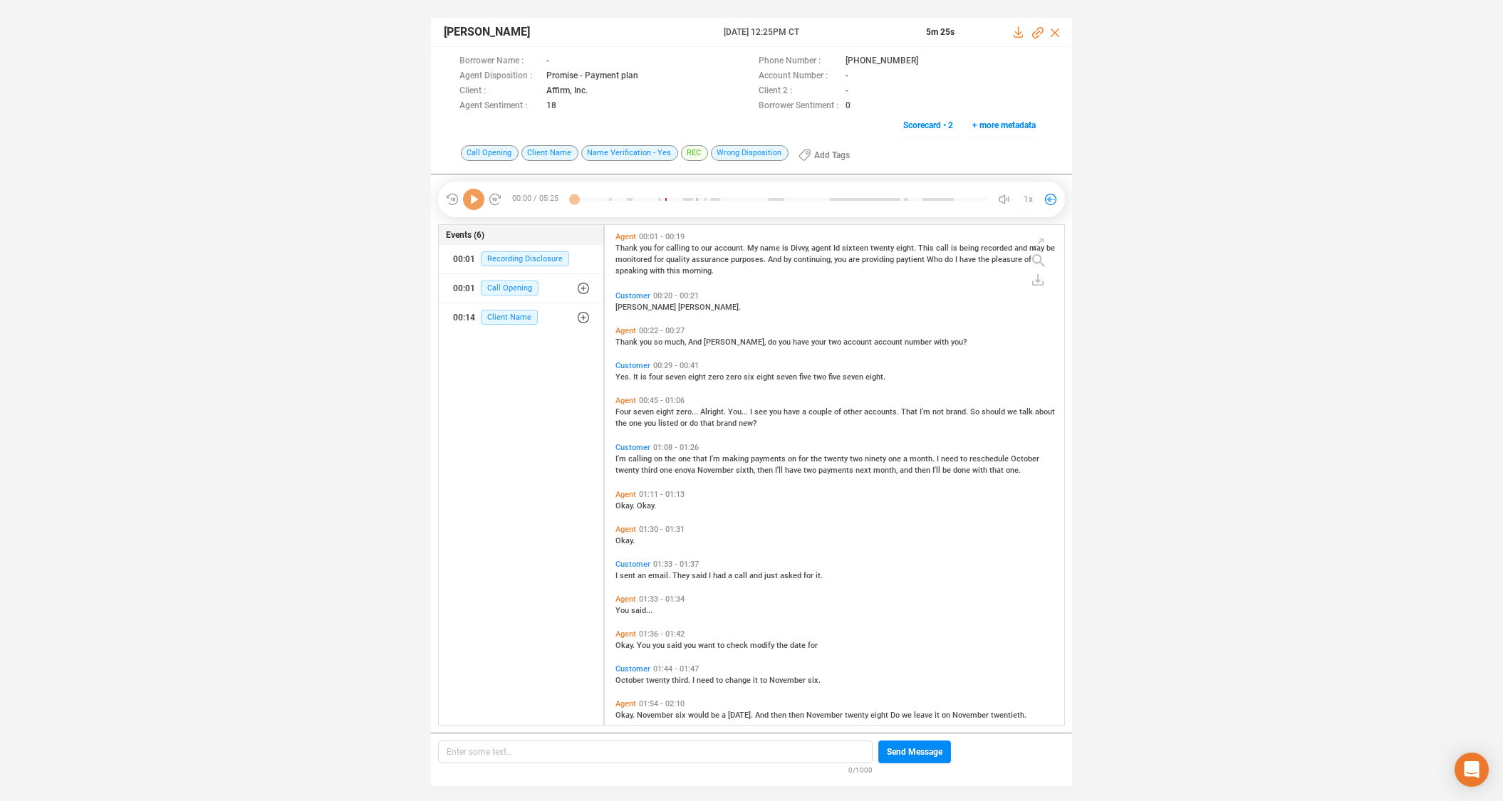
scroll to position [496, 452]
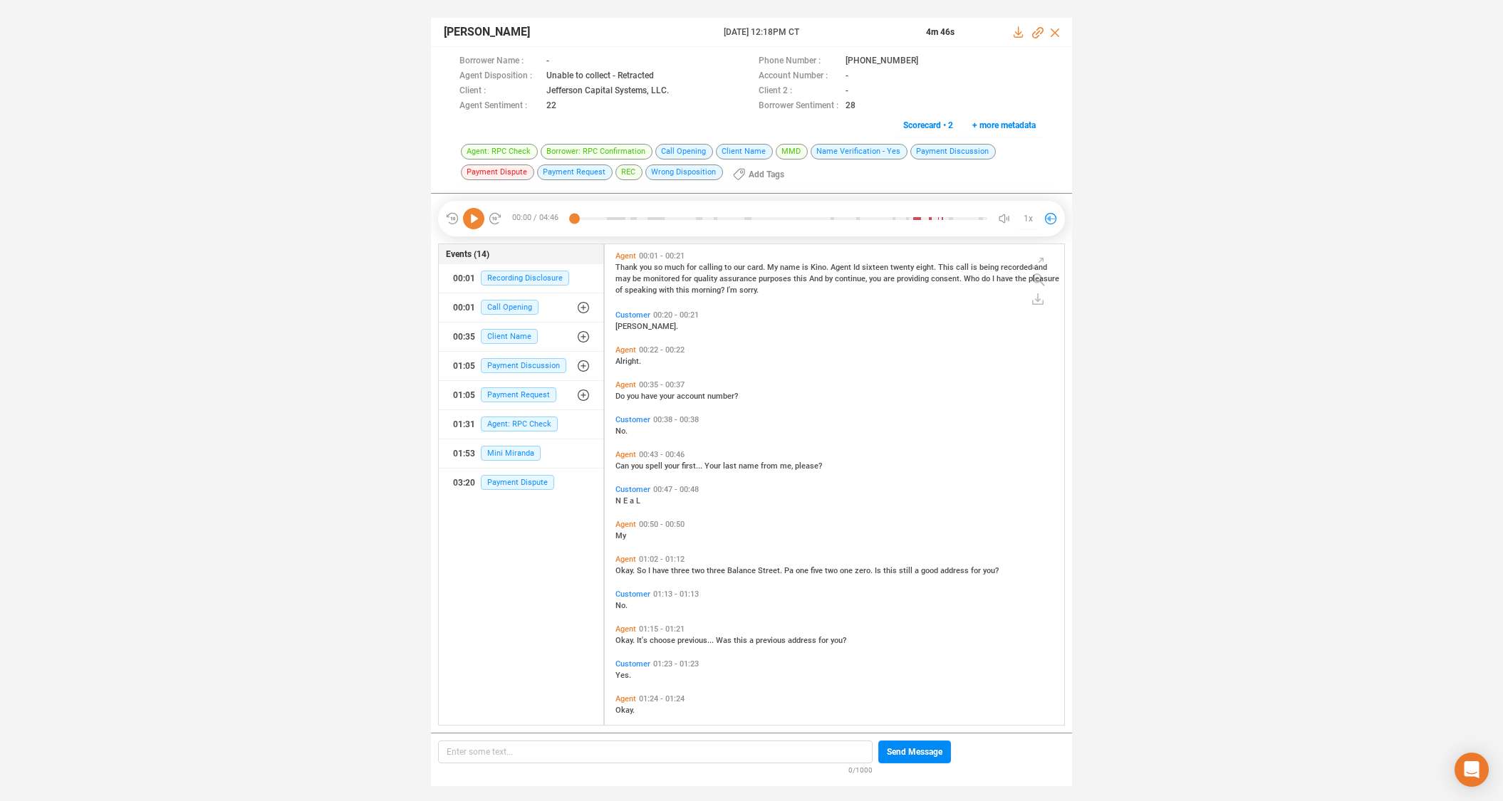
scroll to position [477, 452]
click at [924, 59] on icon at bounding box center [929, 61] width 11 height 11
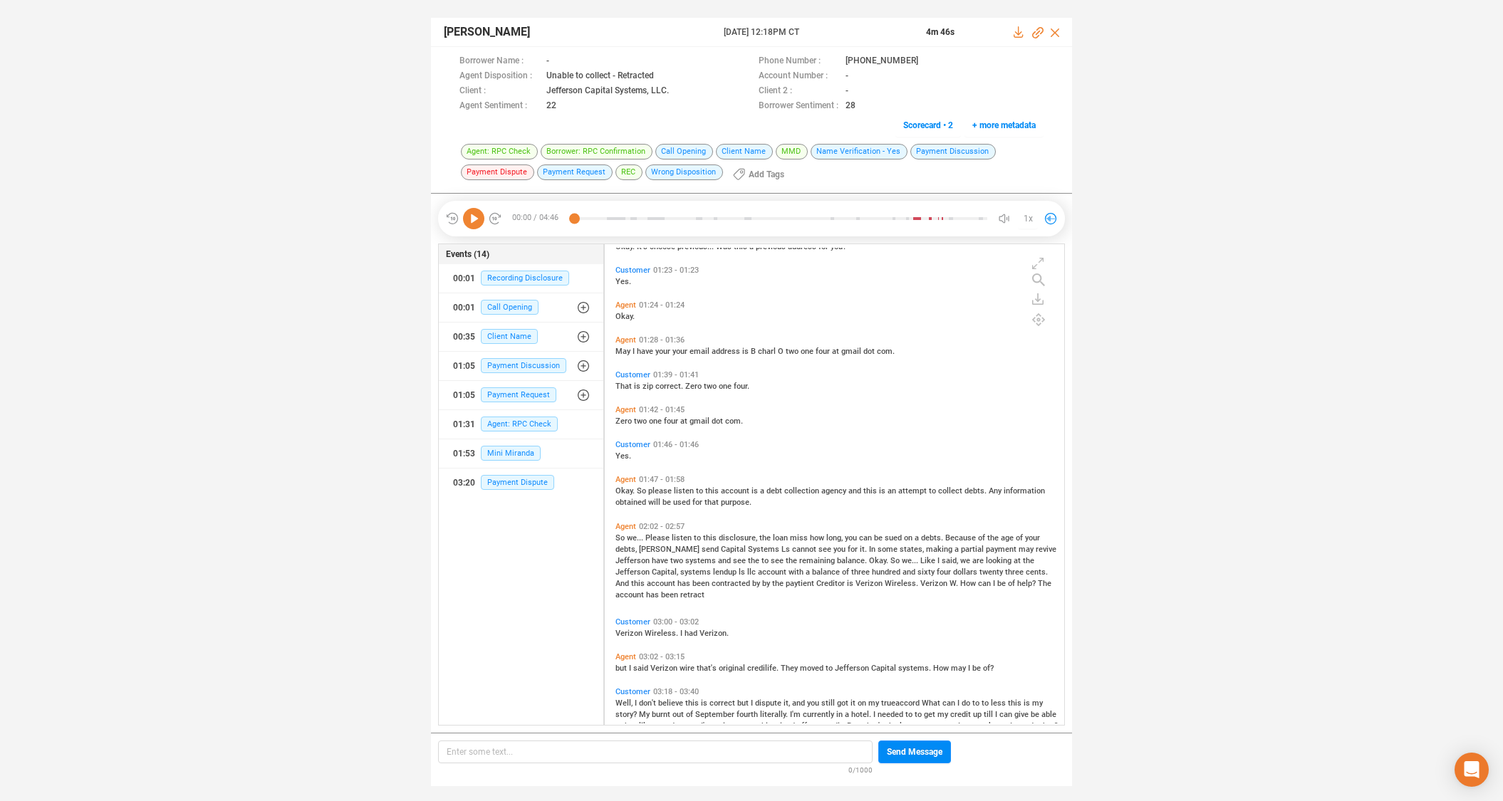
scroll to position [400, 0]
click at [627, 614] on span "Customer" at bounding box center [632, 615] width 35 height 9
drag, startPoint x: 476, startPoint y: 221, endPoint x: 486, endPoint y: 174, distance: 48.2
click at [476, 221] on icon at bounding box center [473, 218] width 21 height 21
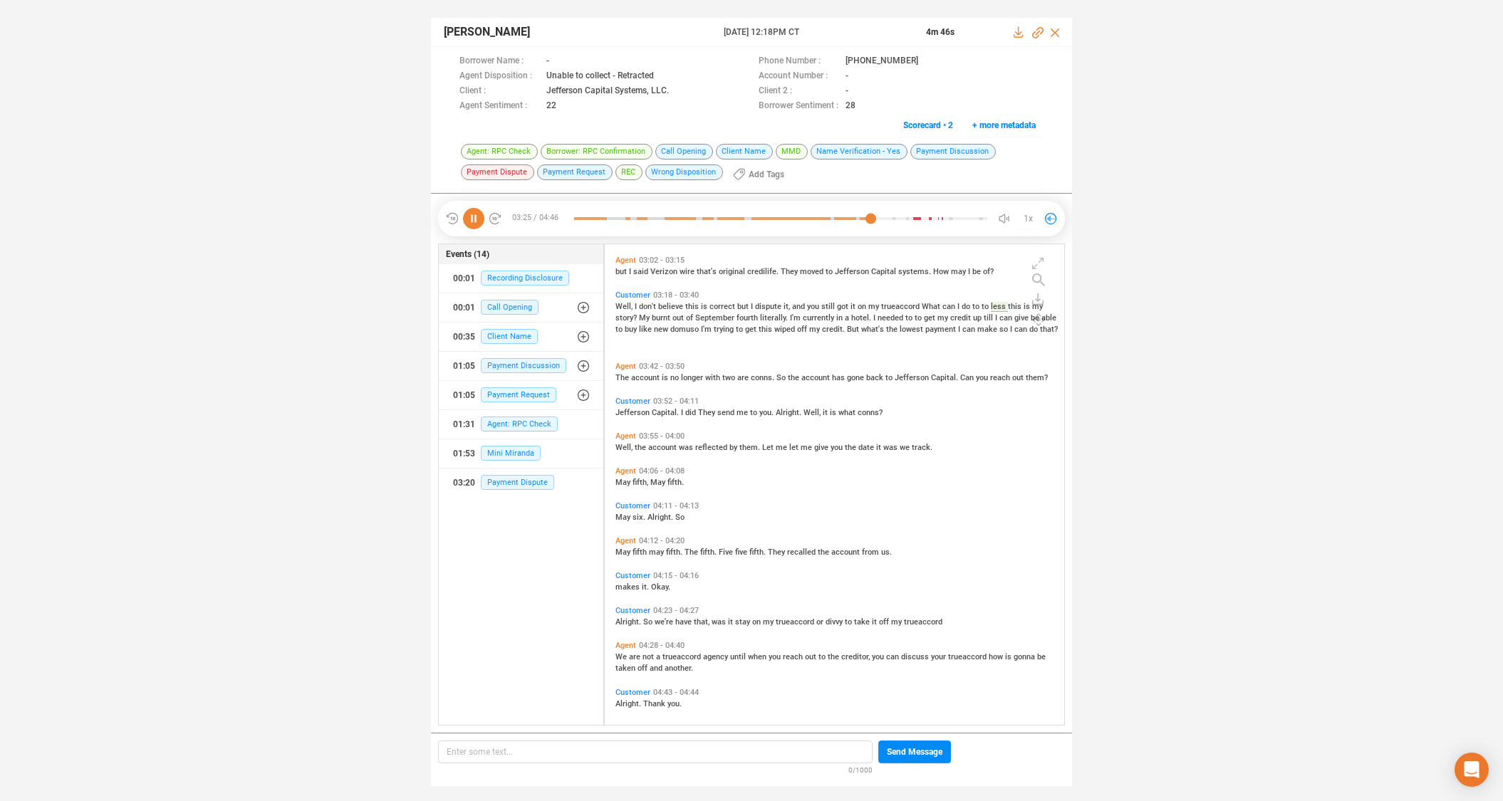
scroll to position [832, 0]
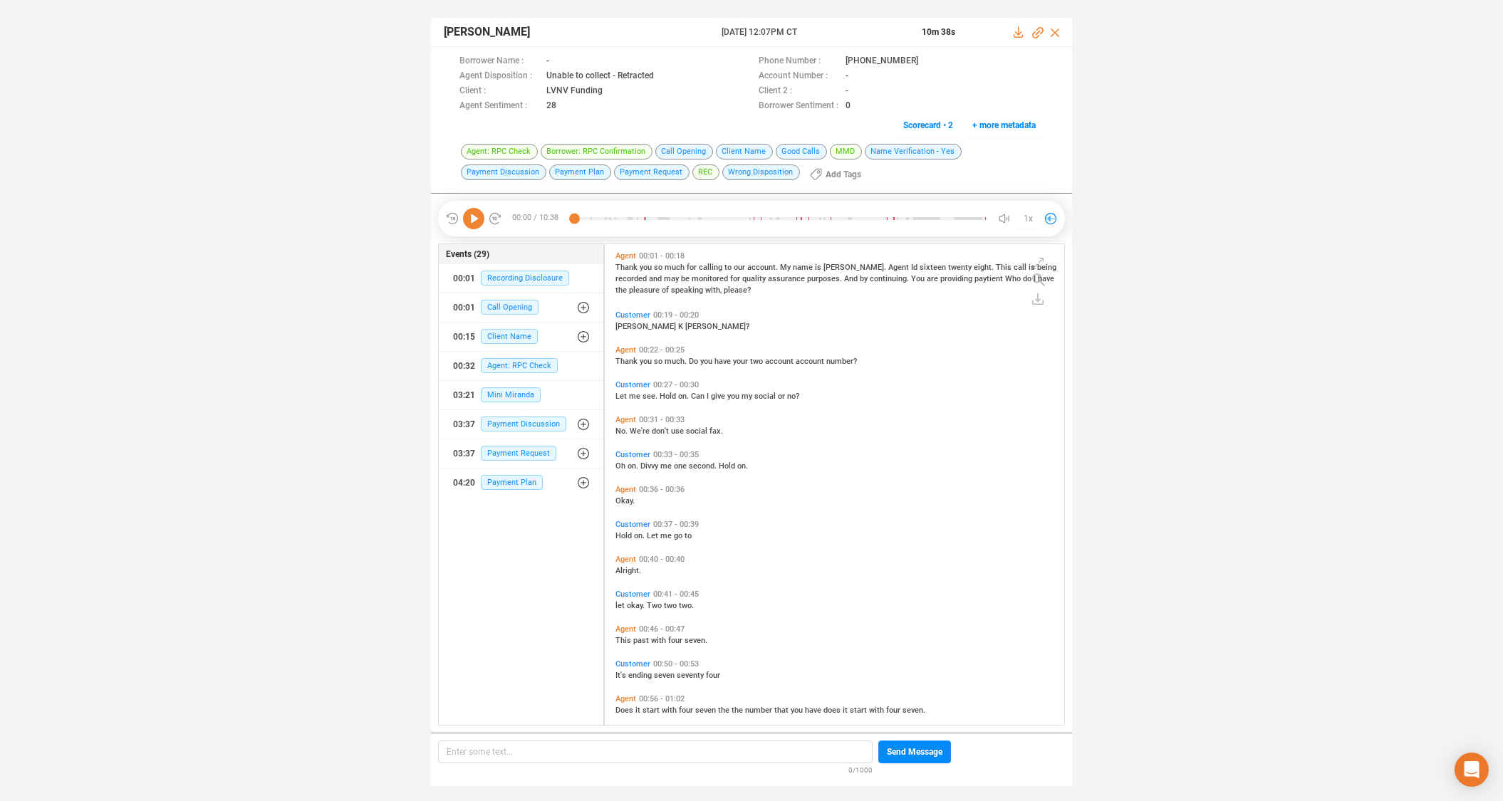
scroll to position [477, 452]
click at [924, 61] on icon at bounding box center [929, 61] width 11 height 11
drag, startPoint x: 479, startPoint y: 221, endPoint x: 749, endPoint y: 60, distance: 314.6
click at [479, 221] on icon at bounding box center [473, 218] width 21 height 21
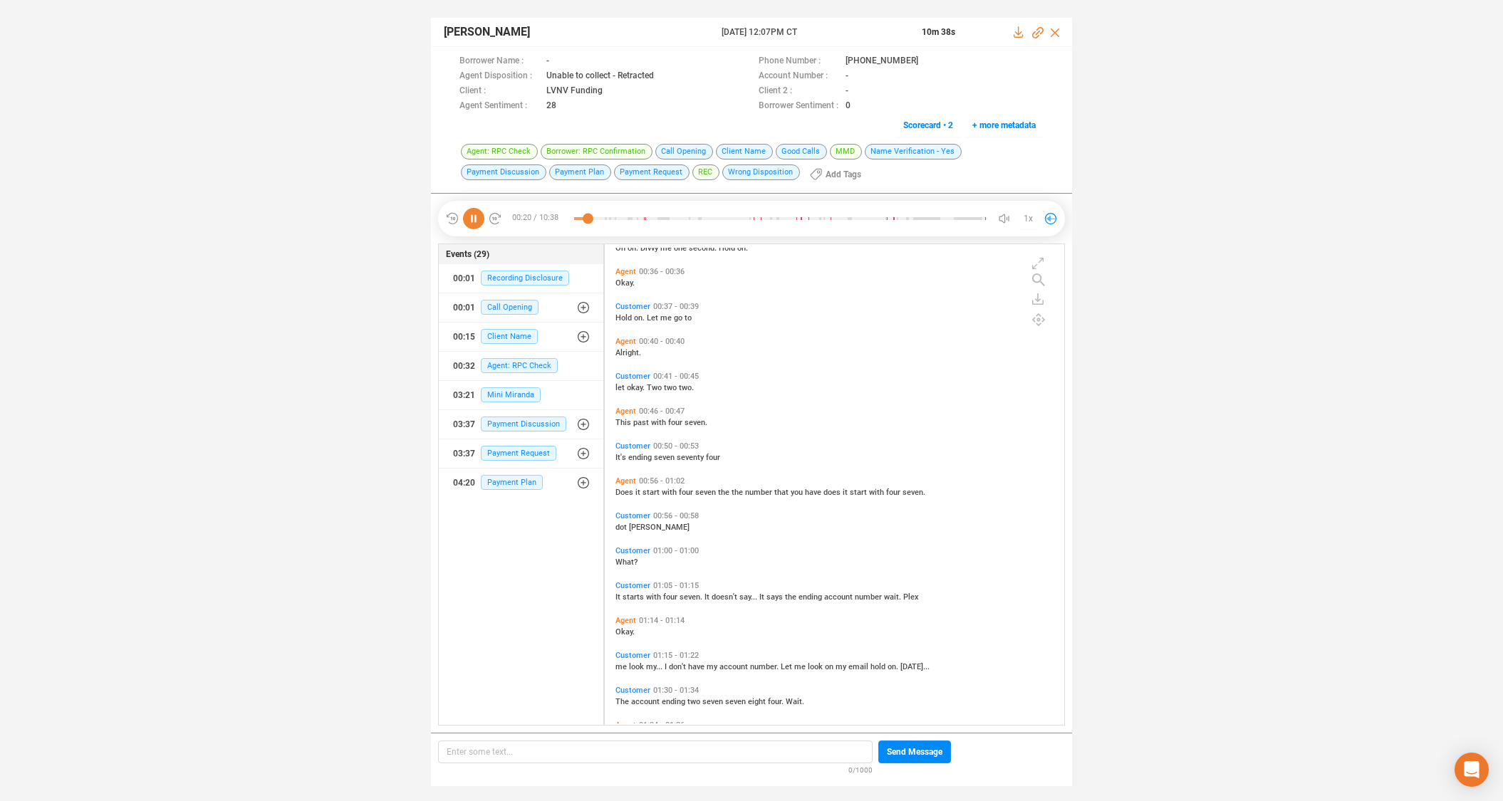
scroll to position [230, 0]
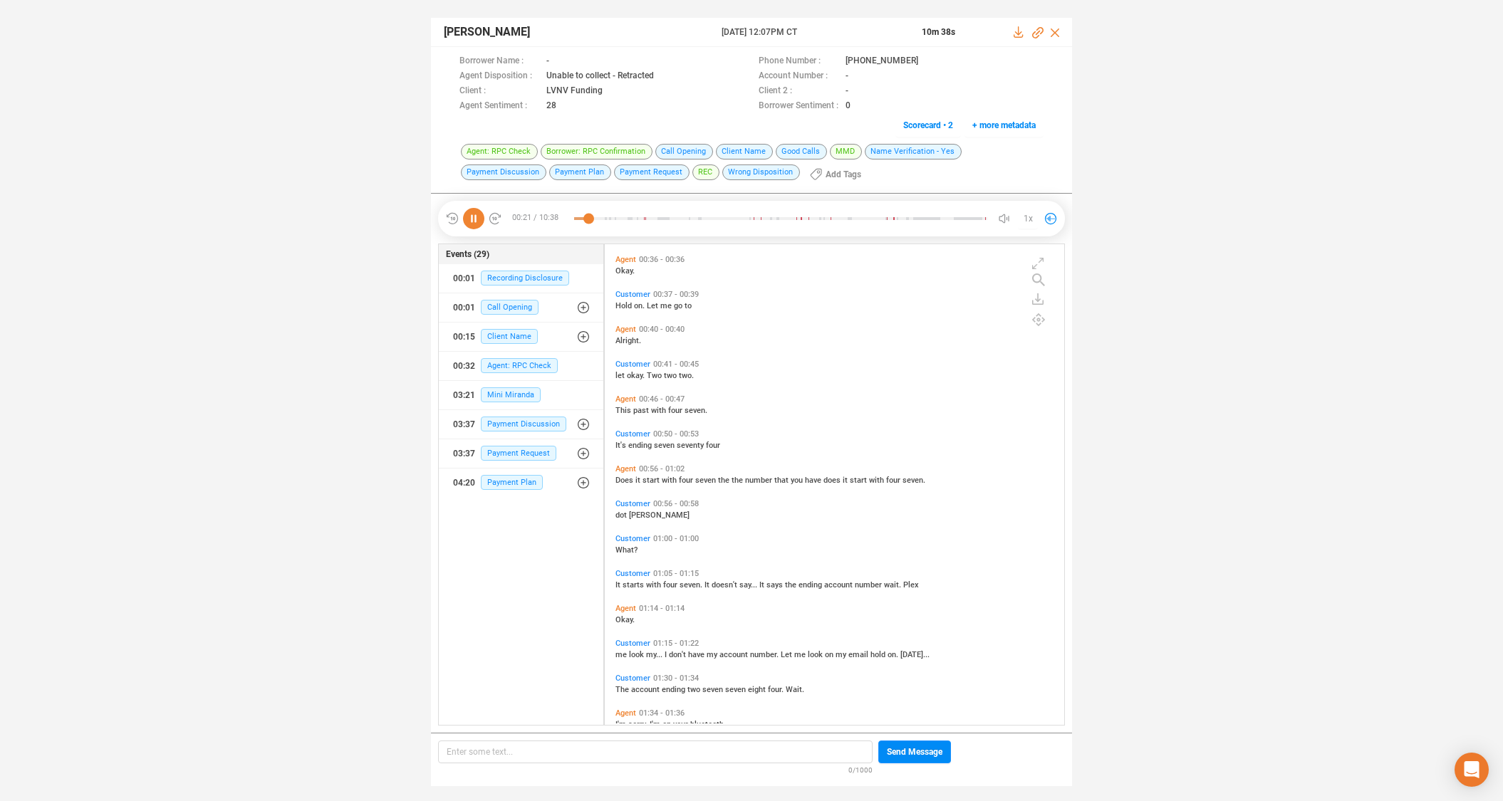
click at [633, 573] on span "Customer" at bounding box center [632, 573] width 35 height 9
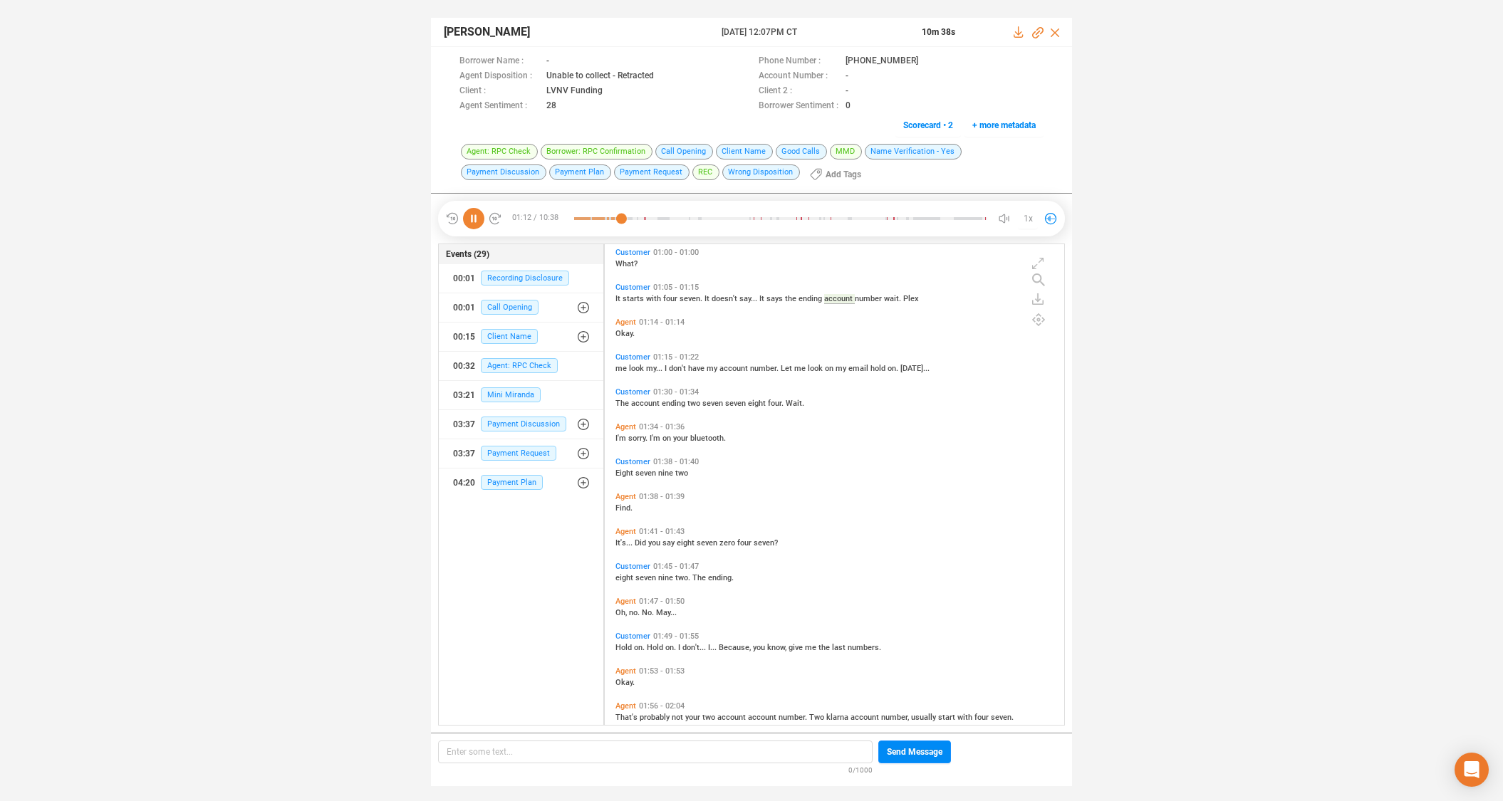
scroll to position [560, 0]
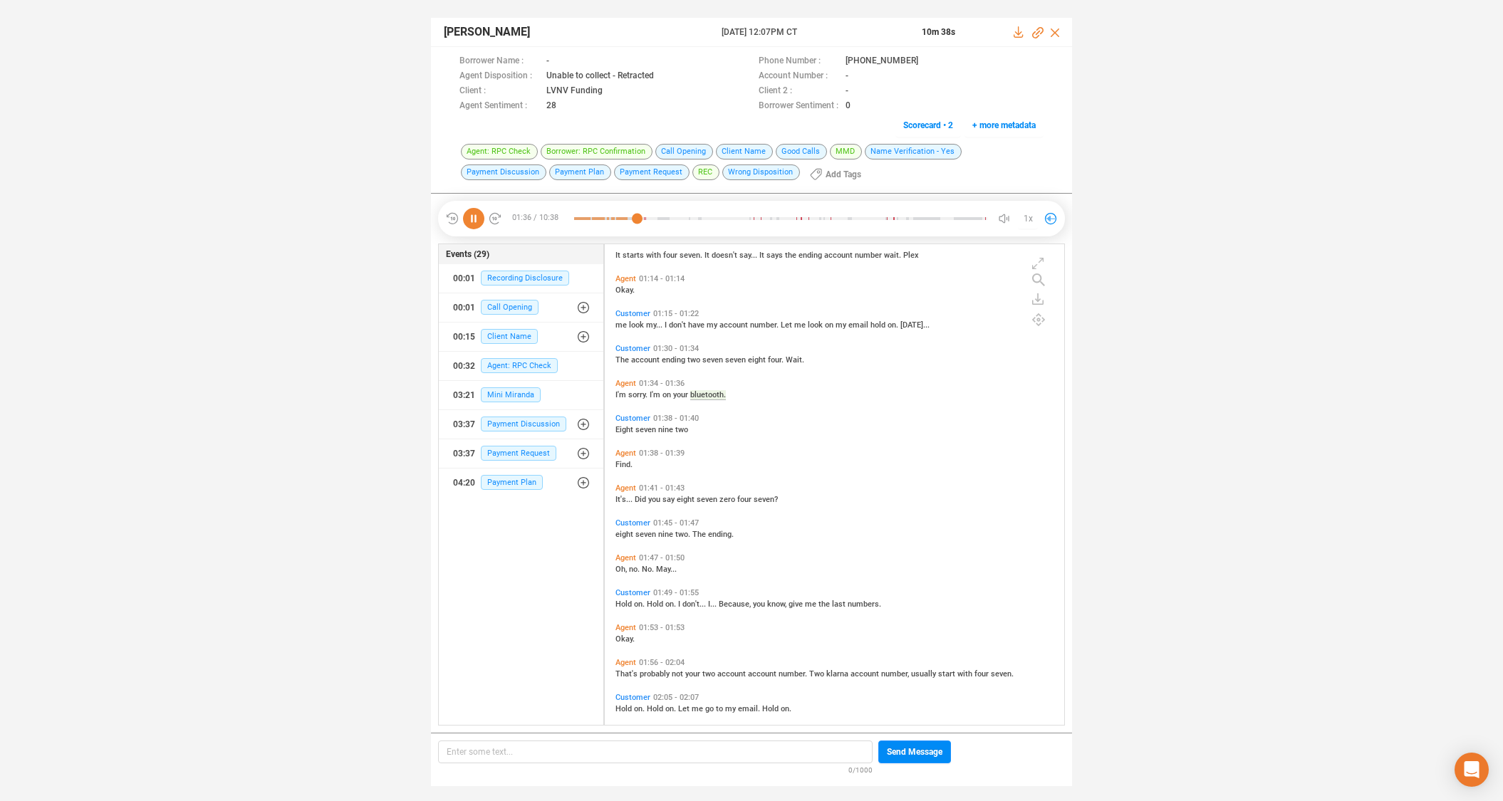
drag, startPoint x: 475, startPoint y: 217, endPoint x: 489, endPoint y: 225, distance: 16.6
click at [476, 217] on icon at bounding box center [473, 218] width 21 height 21
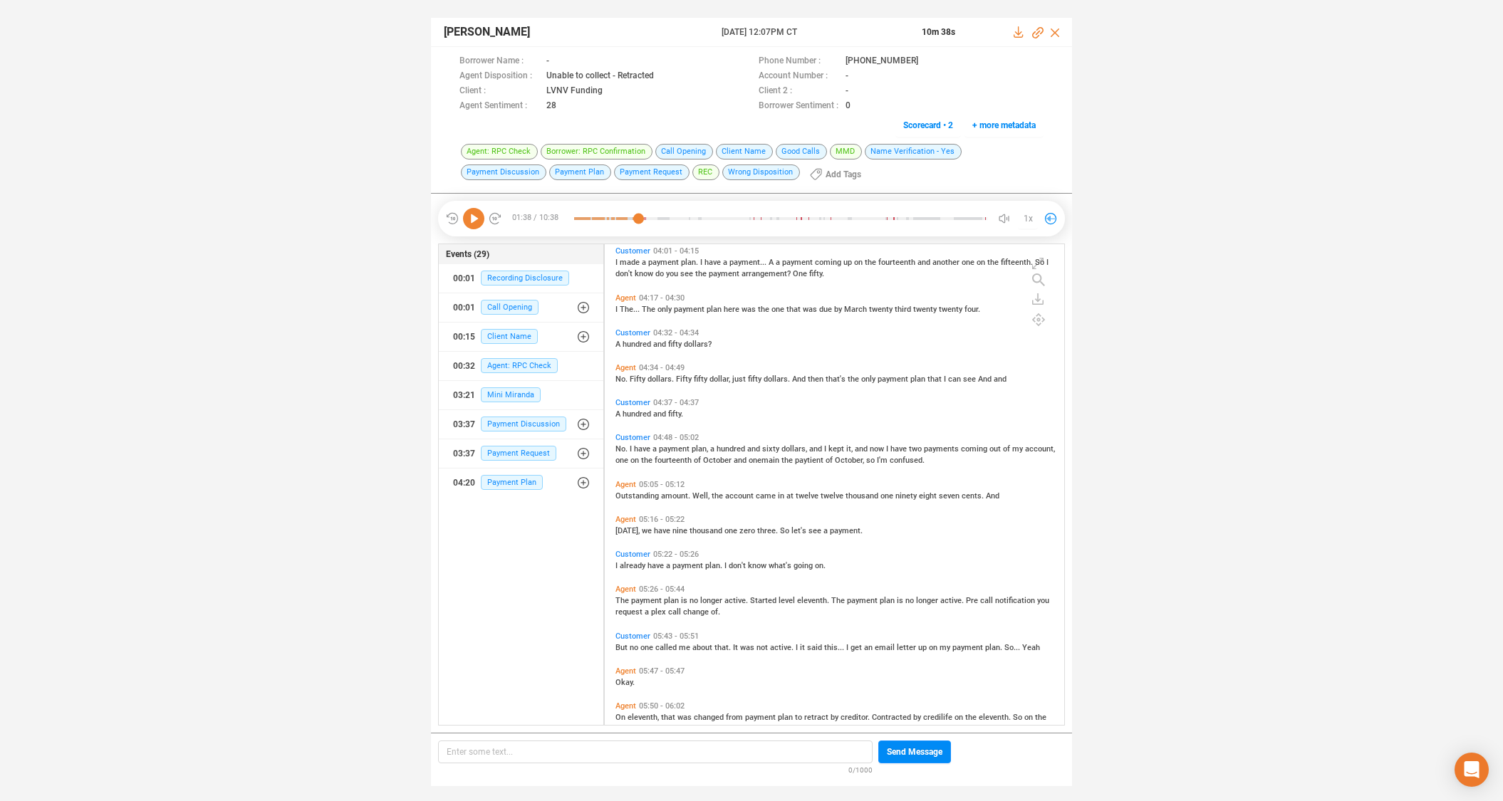
scroll to position [1466, 0]
click at [625, 363] on span "Agent" at bounding box center [625, 363] width 21 height 9
drag, startPoint x: 476, startPoint y: 217, endPoint x: 548, endPoint y: 160, distance: 92.2
click at [479, 215] on icon at bounding box center [473, 218] width 21 height 21
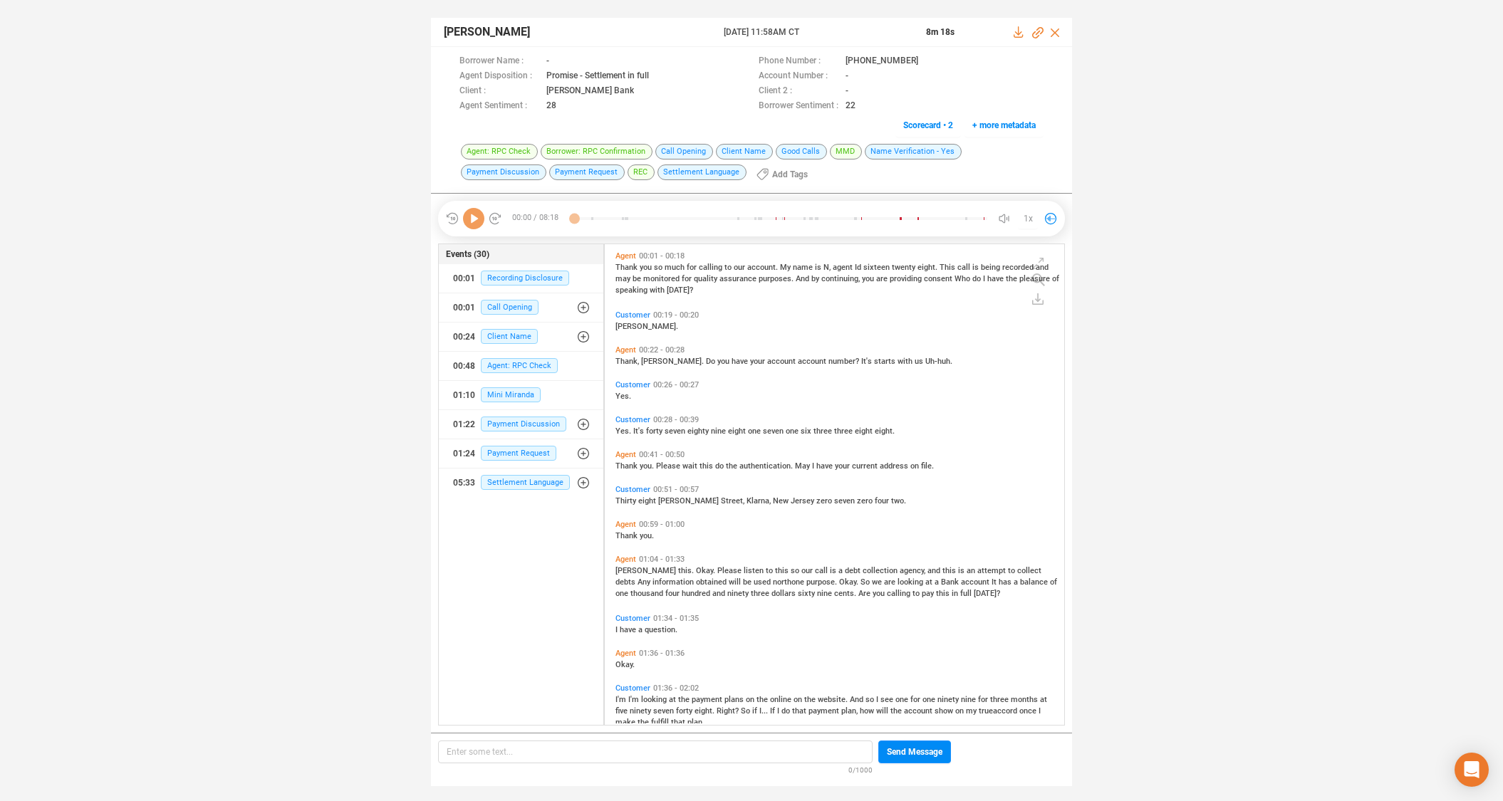
scroll to position [477, 452]
click at [924, 60] on icon at bounding box center [929, 61] width 11 height 11
click at [495, 396] on span "Mini Miranda" at bounding box center [511, 394] width 60 height 15
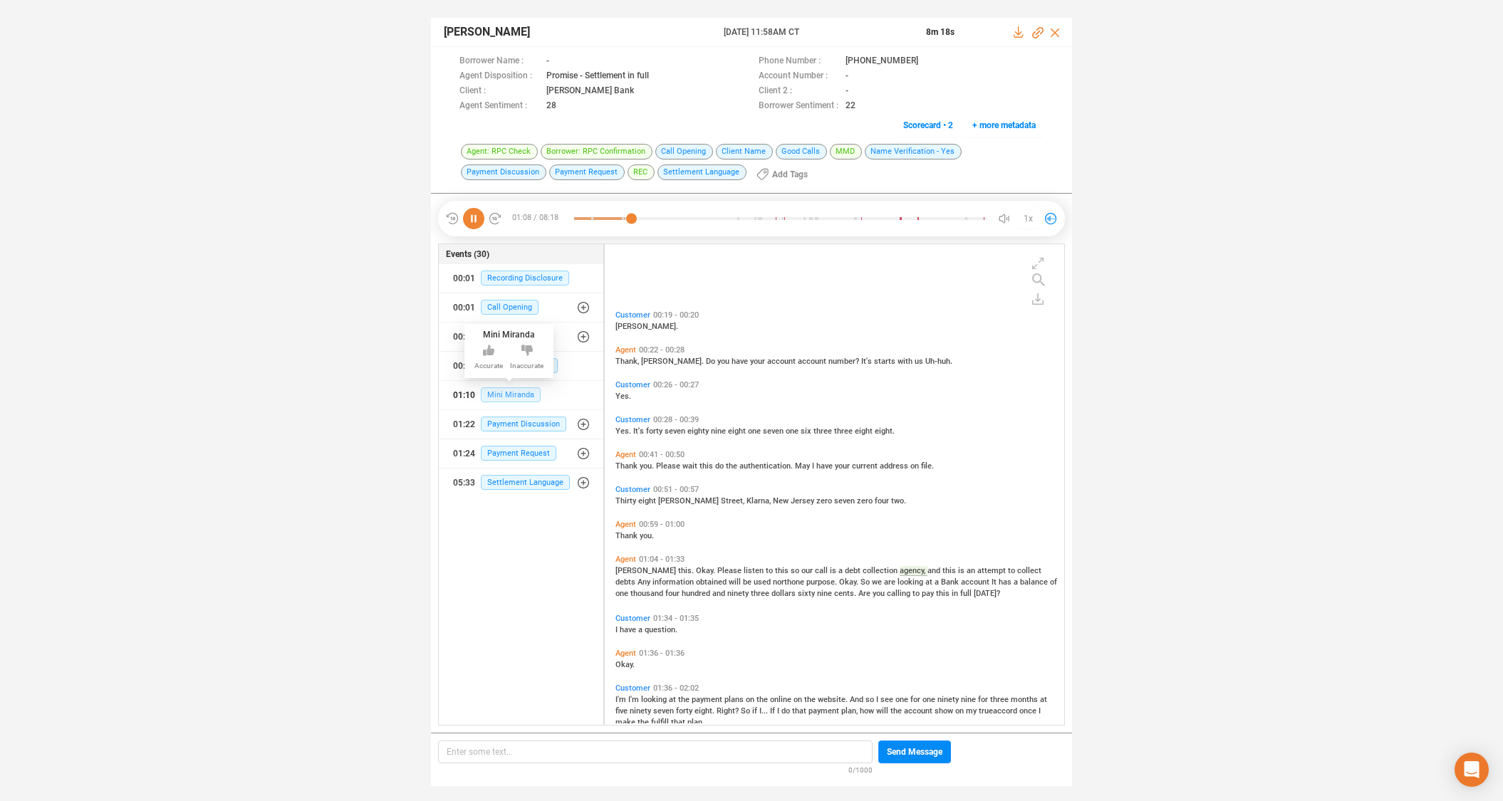
scroll to position [95, 0]
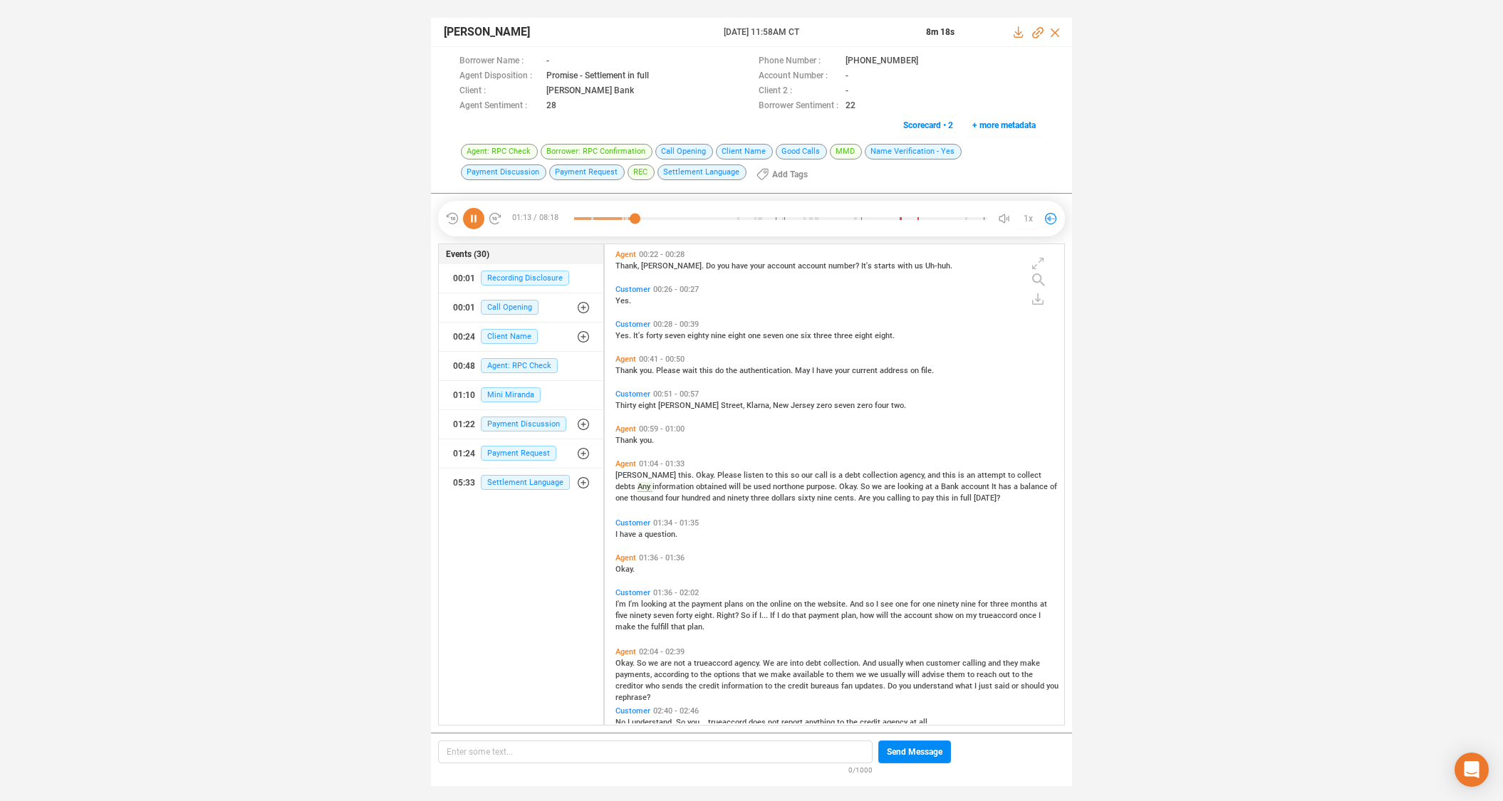
click at [624, 592] on span "Customer" at bounding box center [632, 592] width 35 height 9
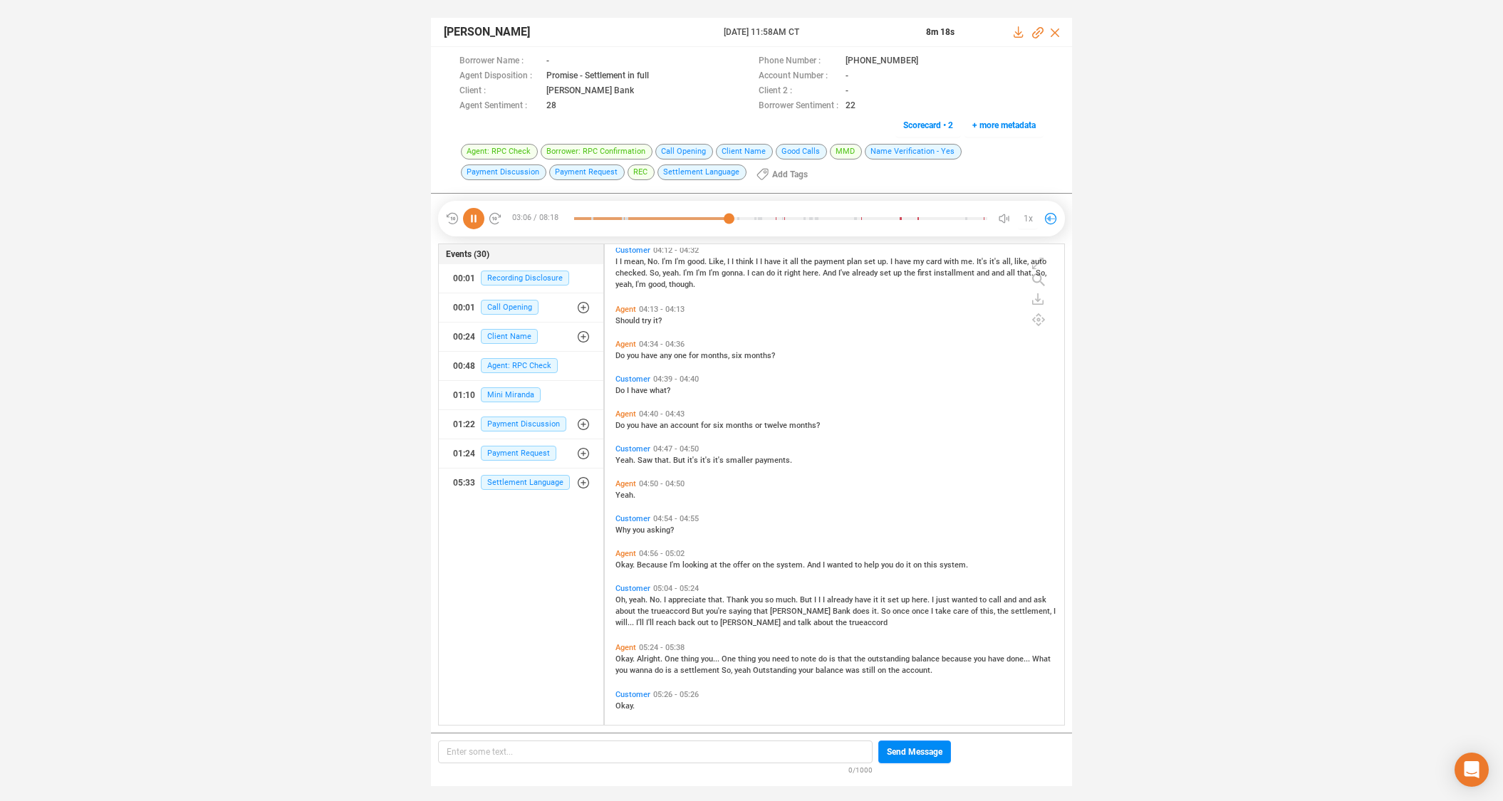
scroll to position [1009, 0]
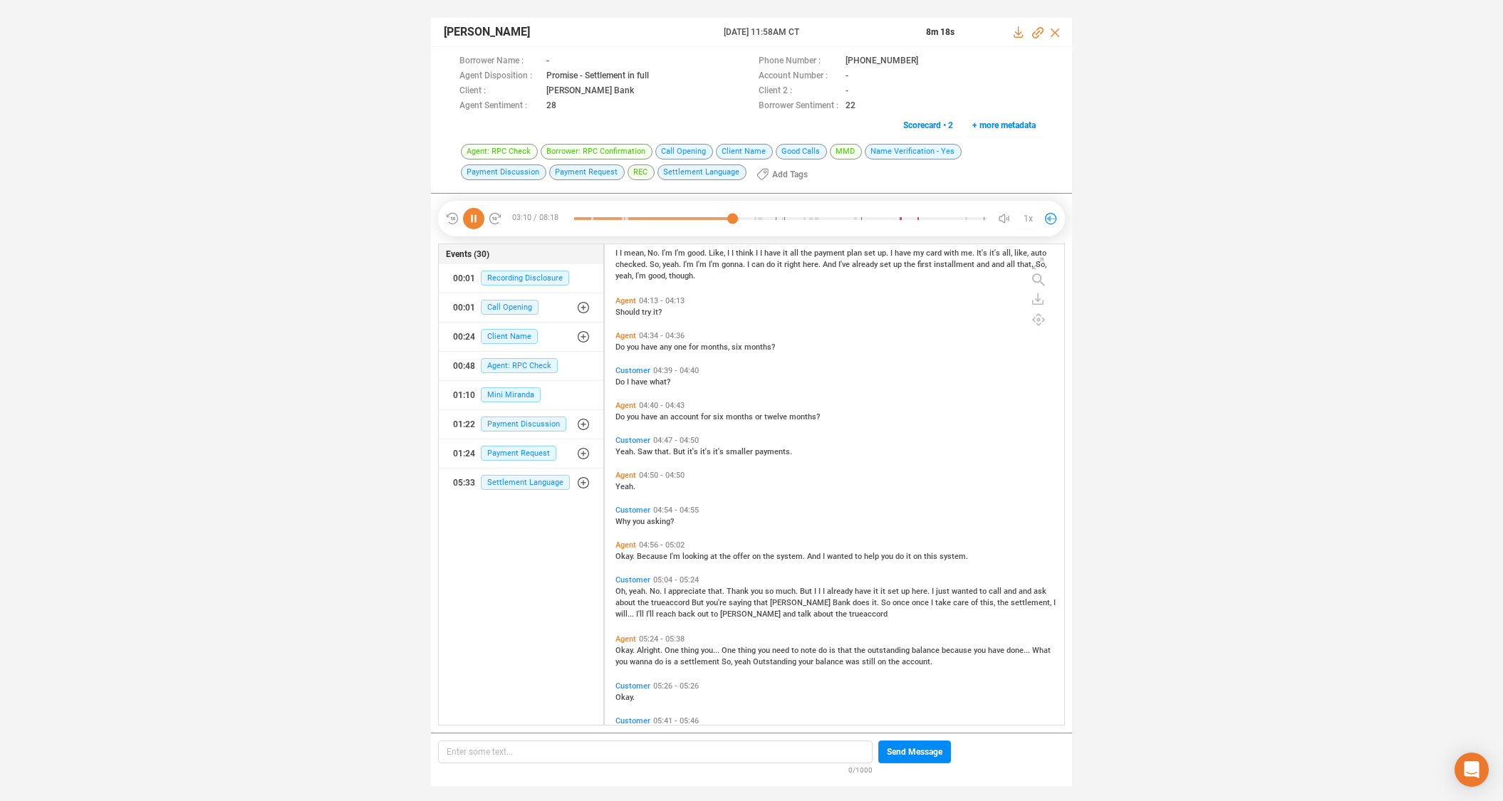
click at [719, 589] on span "that." at bounding box center [717, 591] width 19 height 9
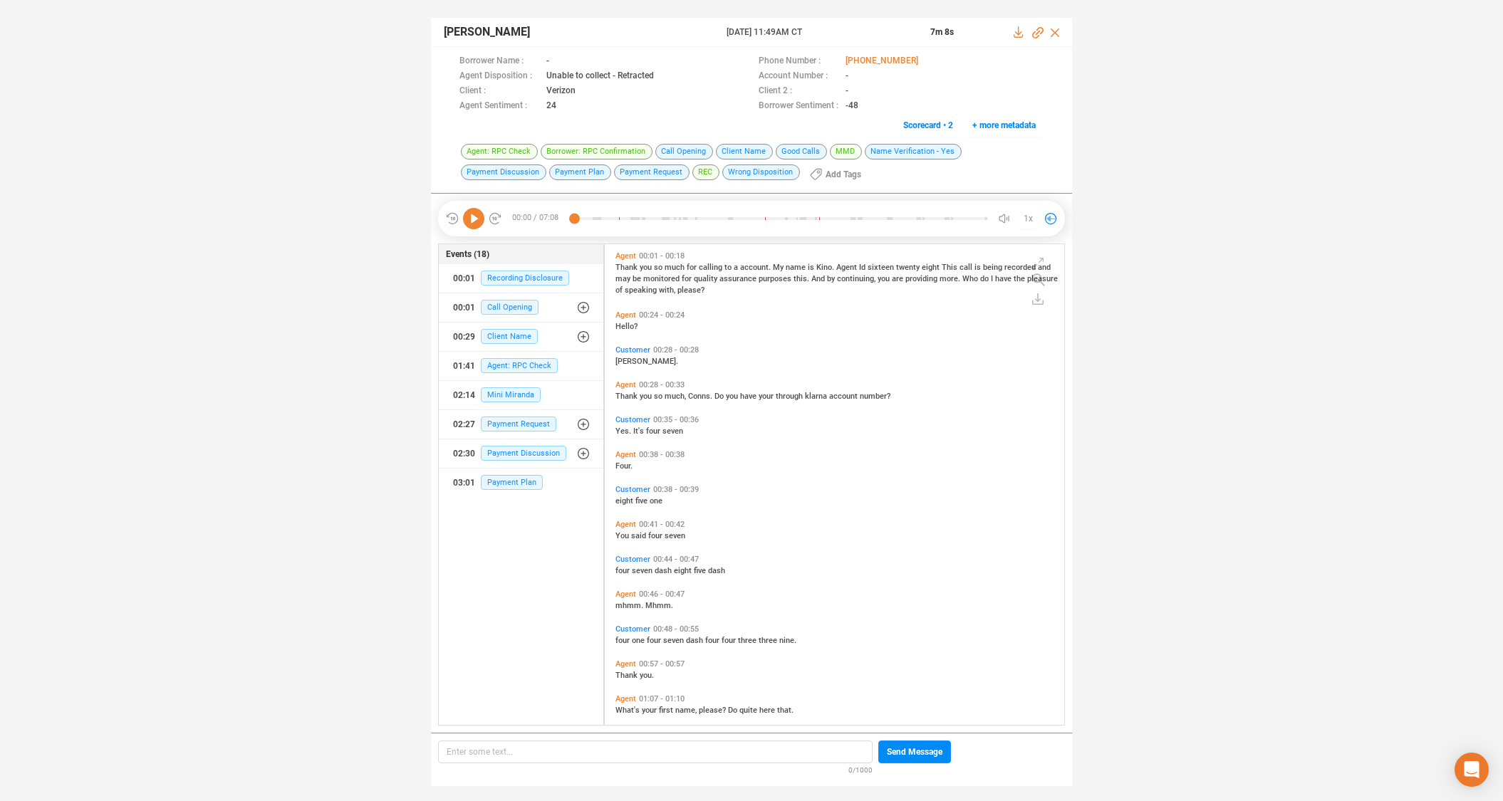
scroll to position [477, 452]
click at [924, 58] on icon at bounding box center [927, 60] width 7 height 9
drag, startPoint x: 622, startPoint y: 421, endPoint x: 563, endPoint y: 286, distance: 148.0
click at [622, 420] on span "Customer" at bounding box center [632, 419] width 35 height 9
click at [472, 216] on icon at bounding box center [473, 218] width 21 height 21
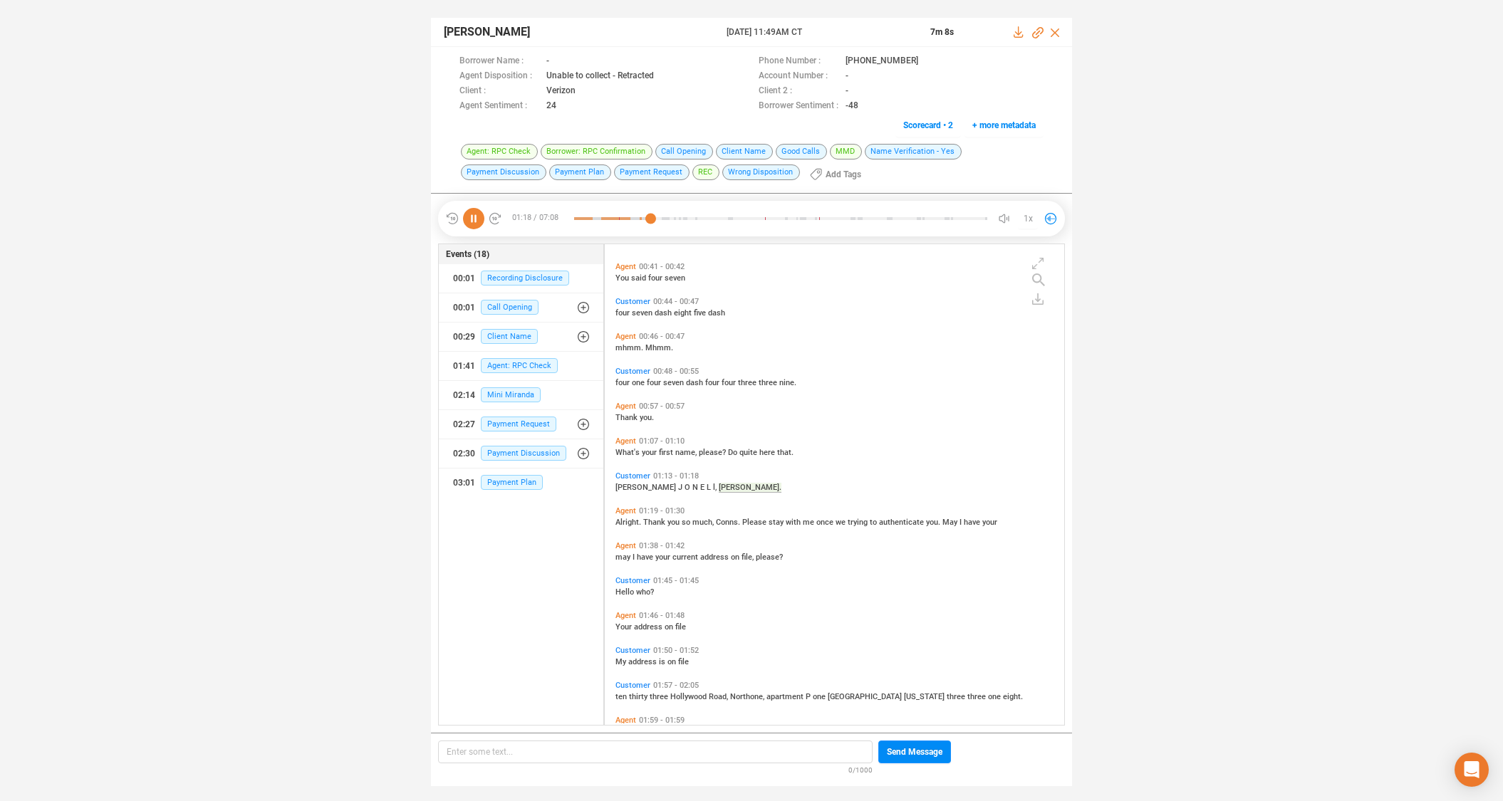
scroll to position [293, 0]
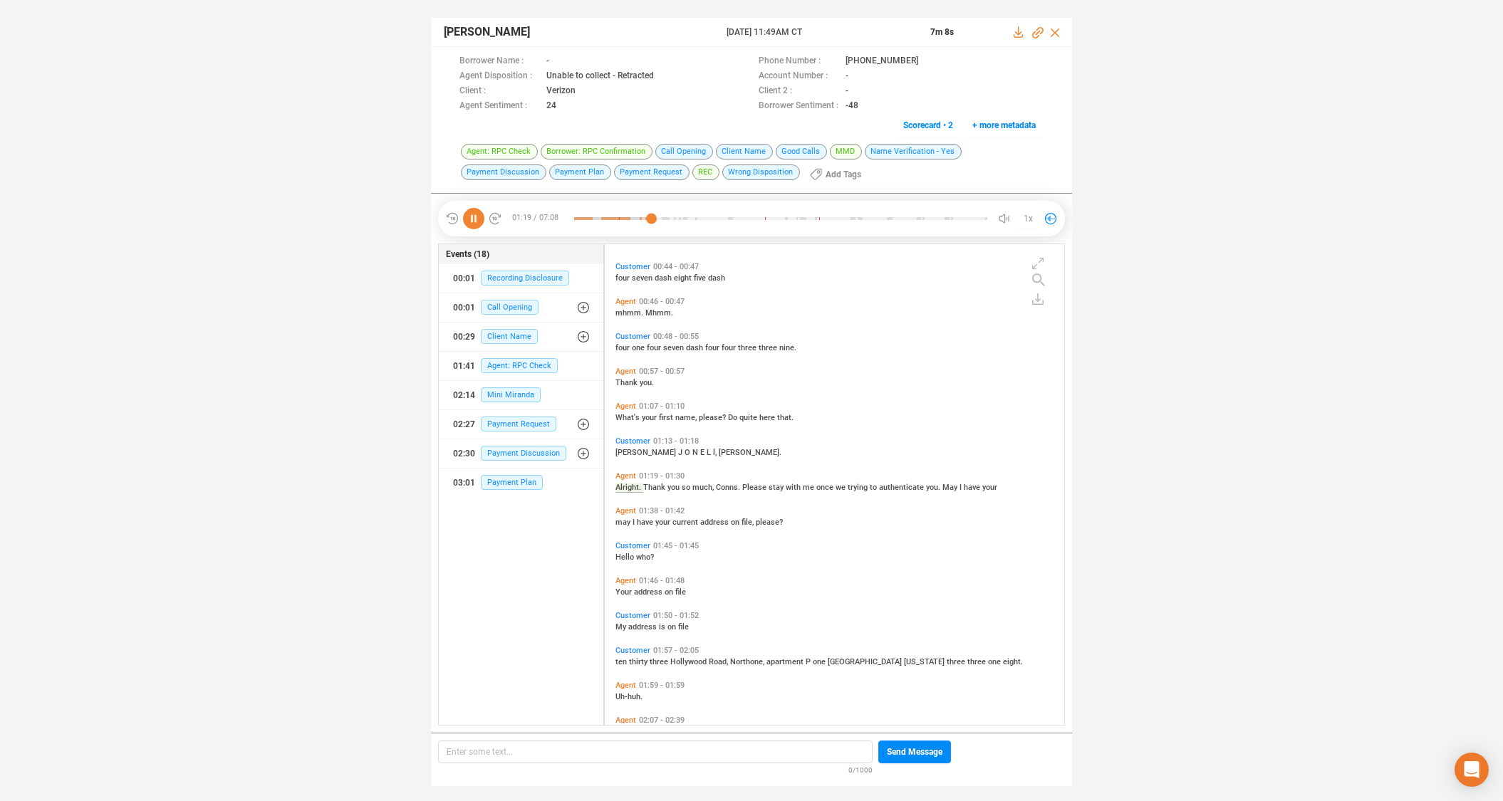
click at [477, 217] on icon at bounding box center [473, 218] width 21 height 21
click at [497, 394] on span "Mini Miranda" at bounding box center [511, 394] width 60 height 15
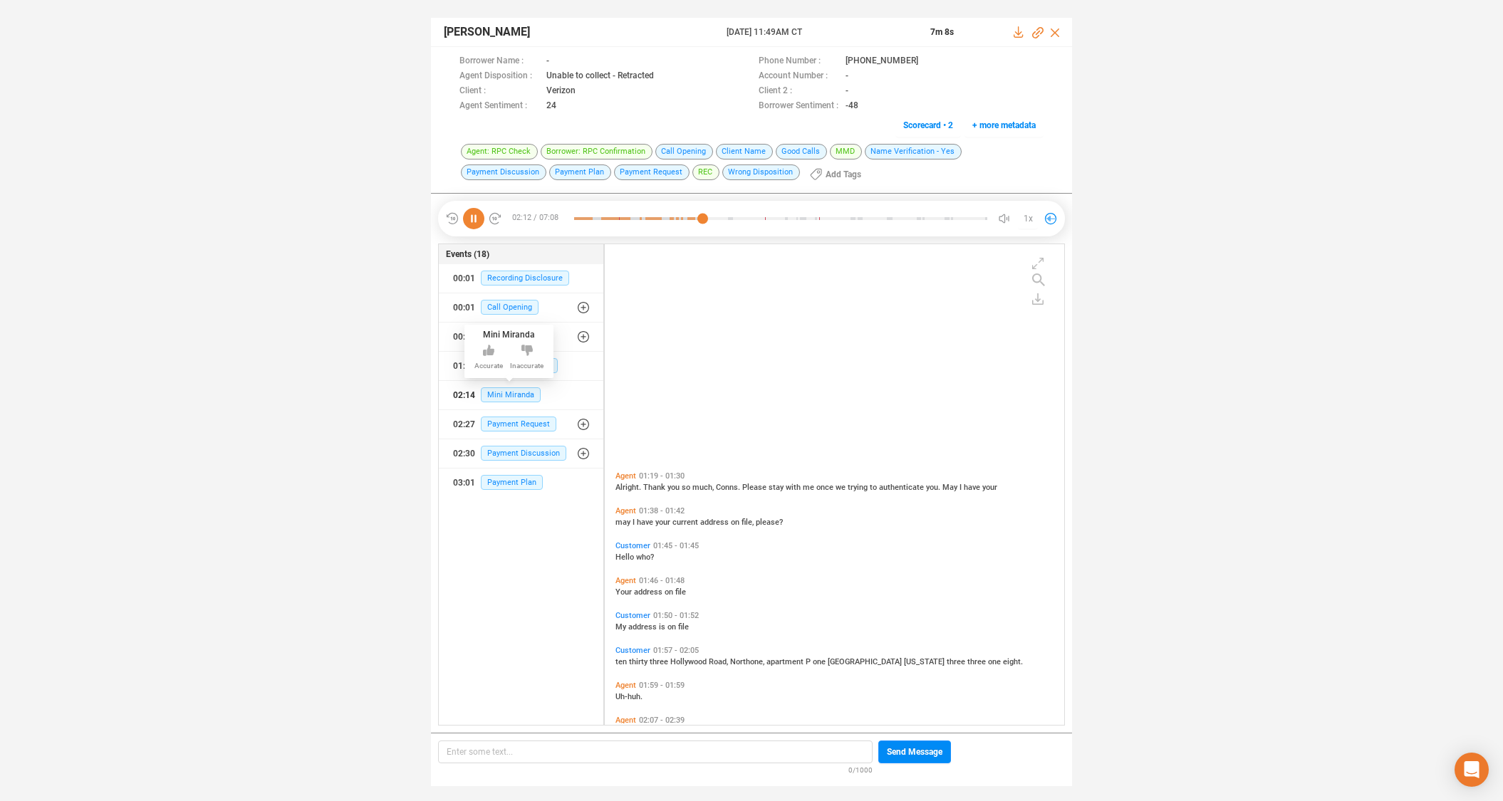
scroll to position [555, 0]
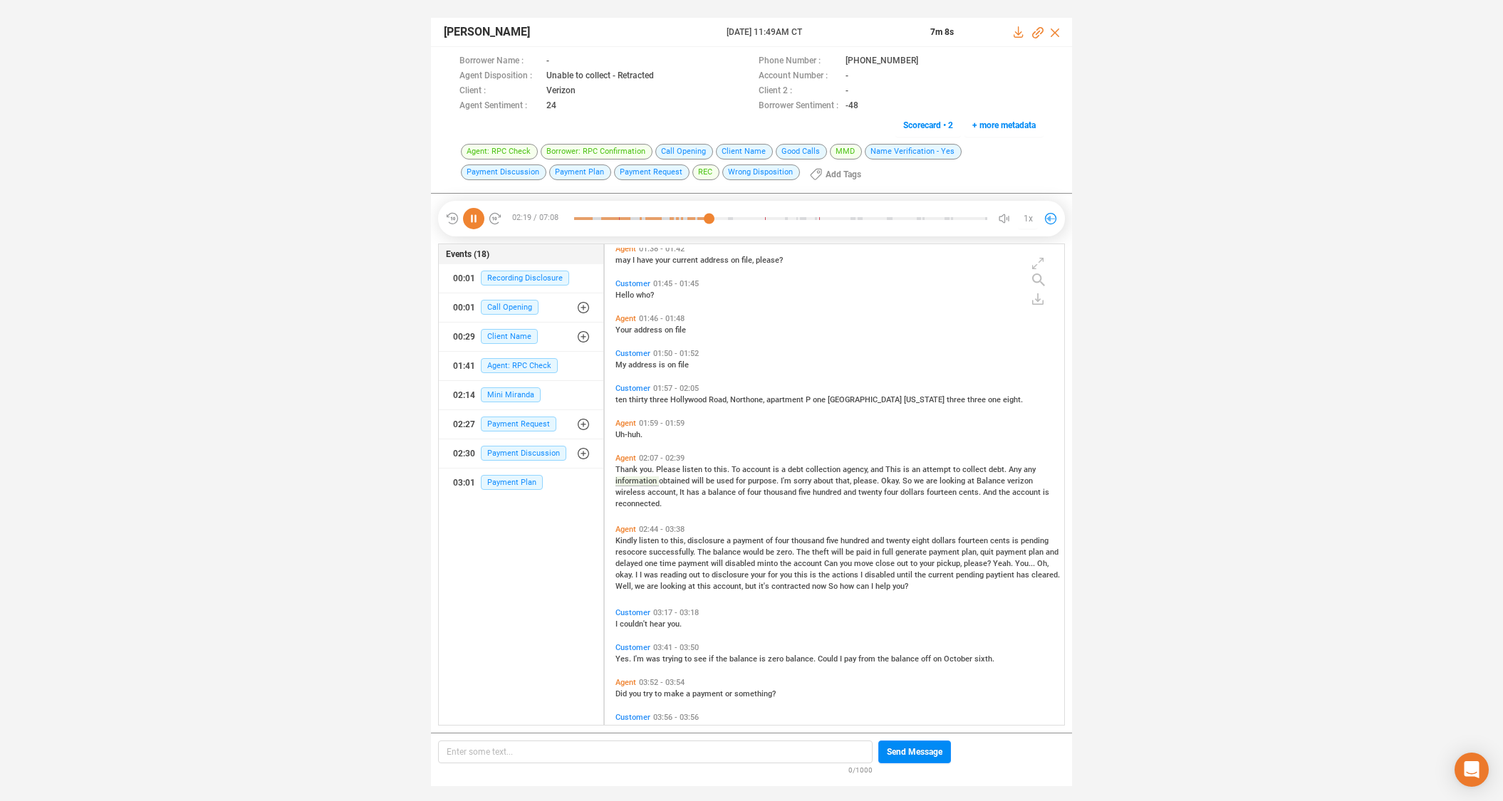
click at [656, 656] on span "was" at bounding box center [654, 659] width 16 height 9
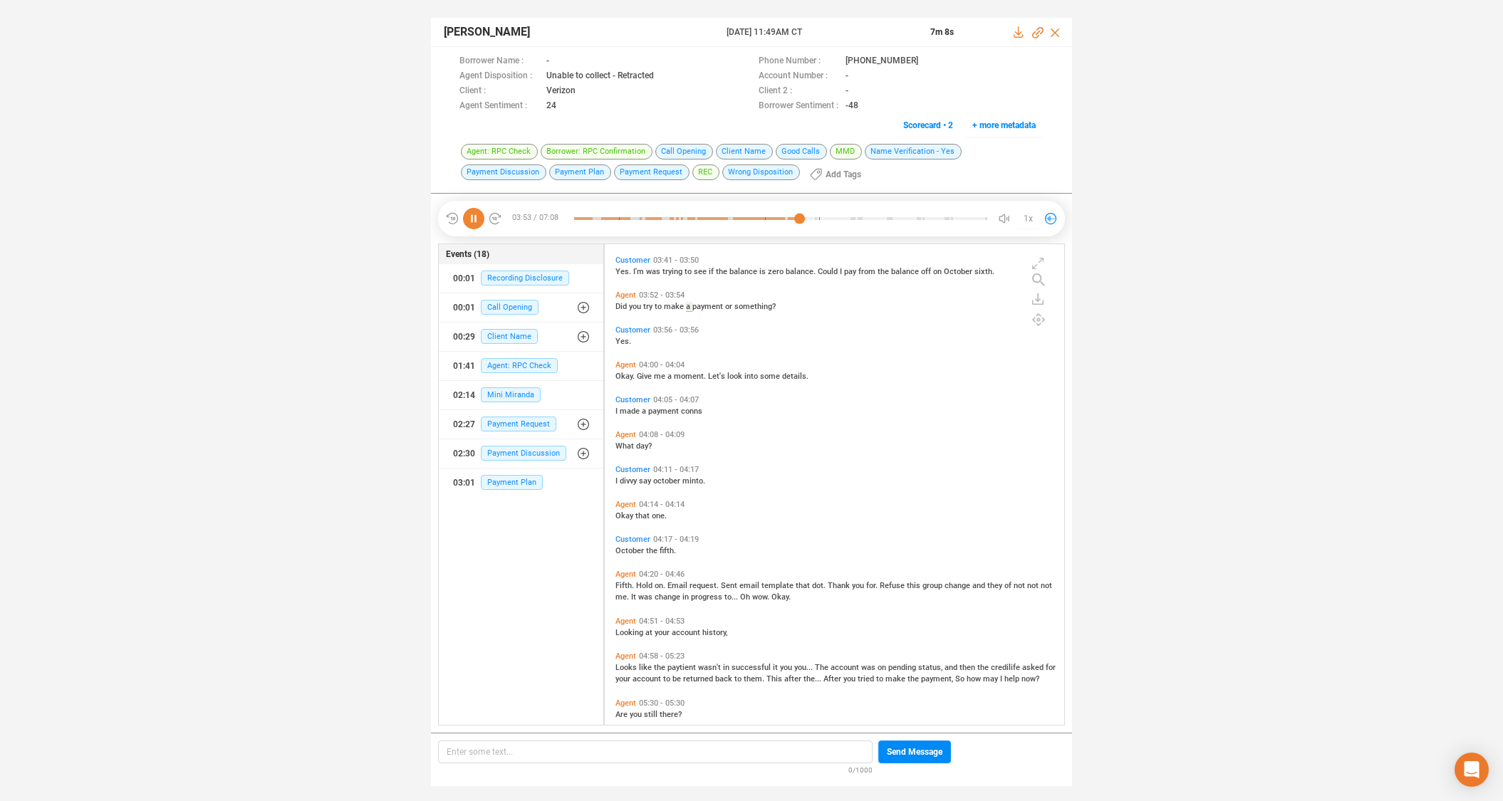
scroll to position [981, 0]
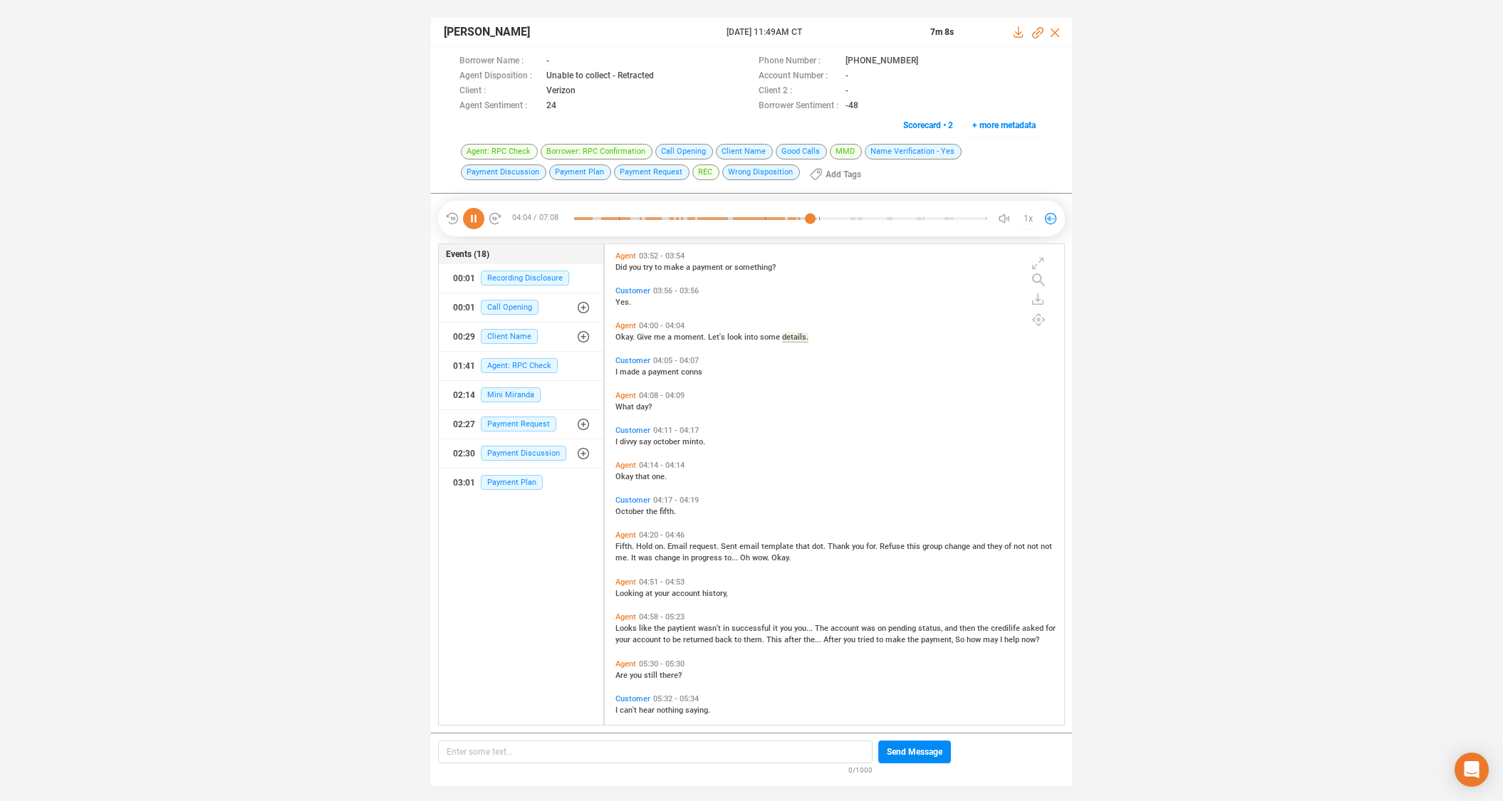
click at [624, 545] on span "Fifth." at bounding box center [625, 546] width 21 height 9
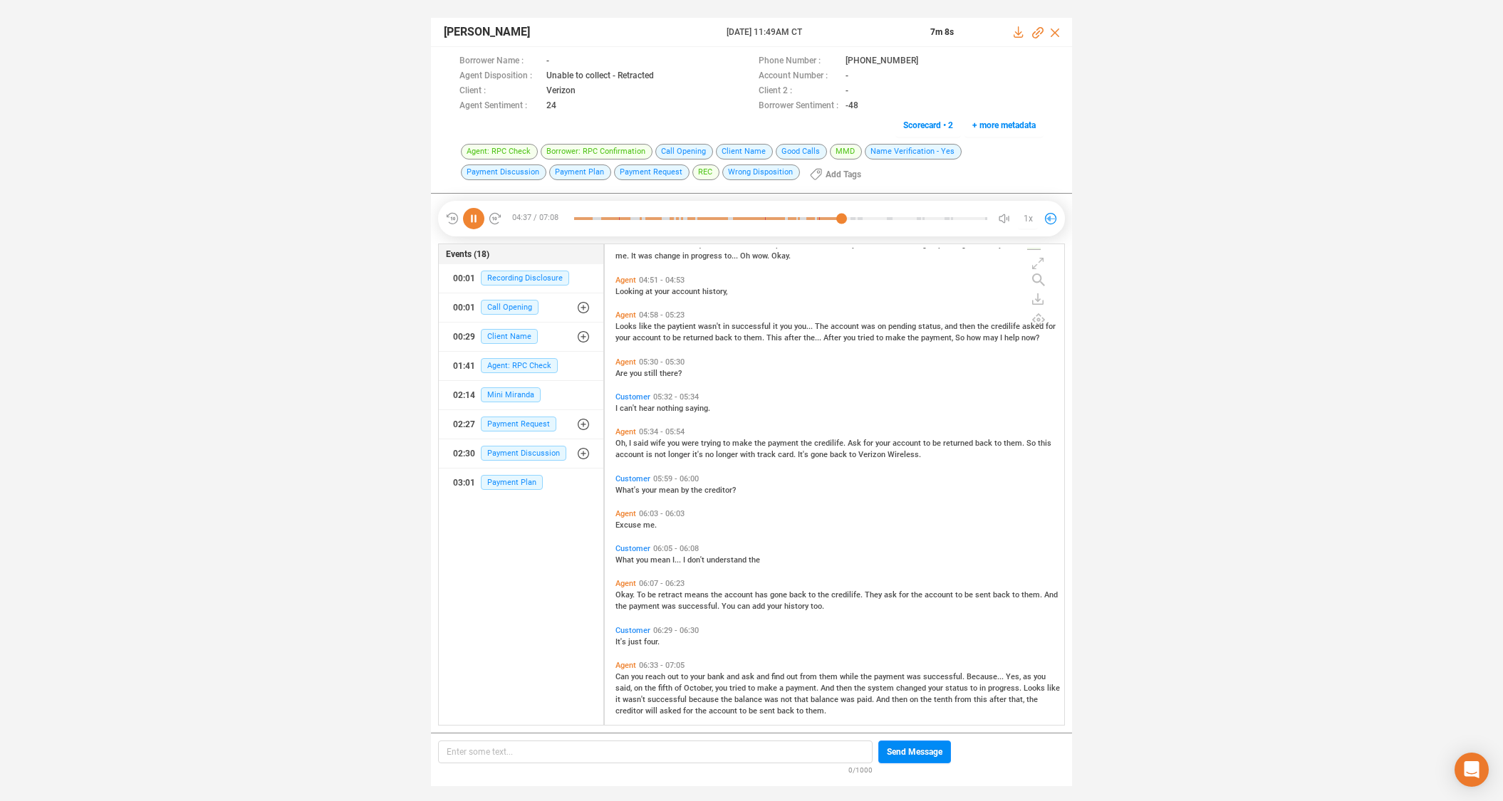
scroll to position [1299, 0]
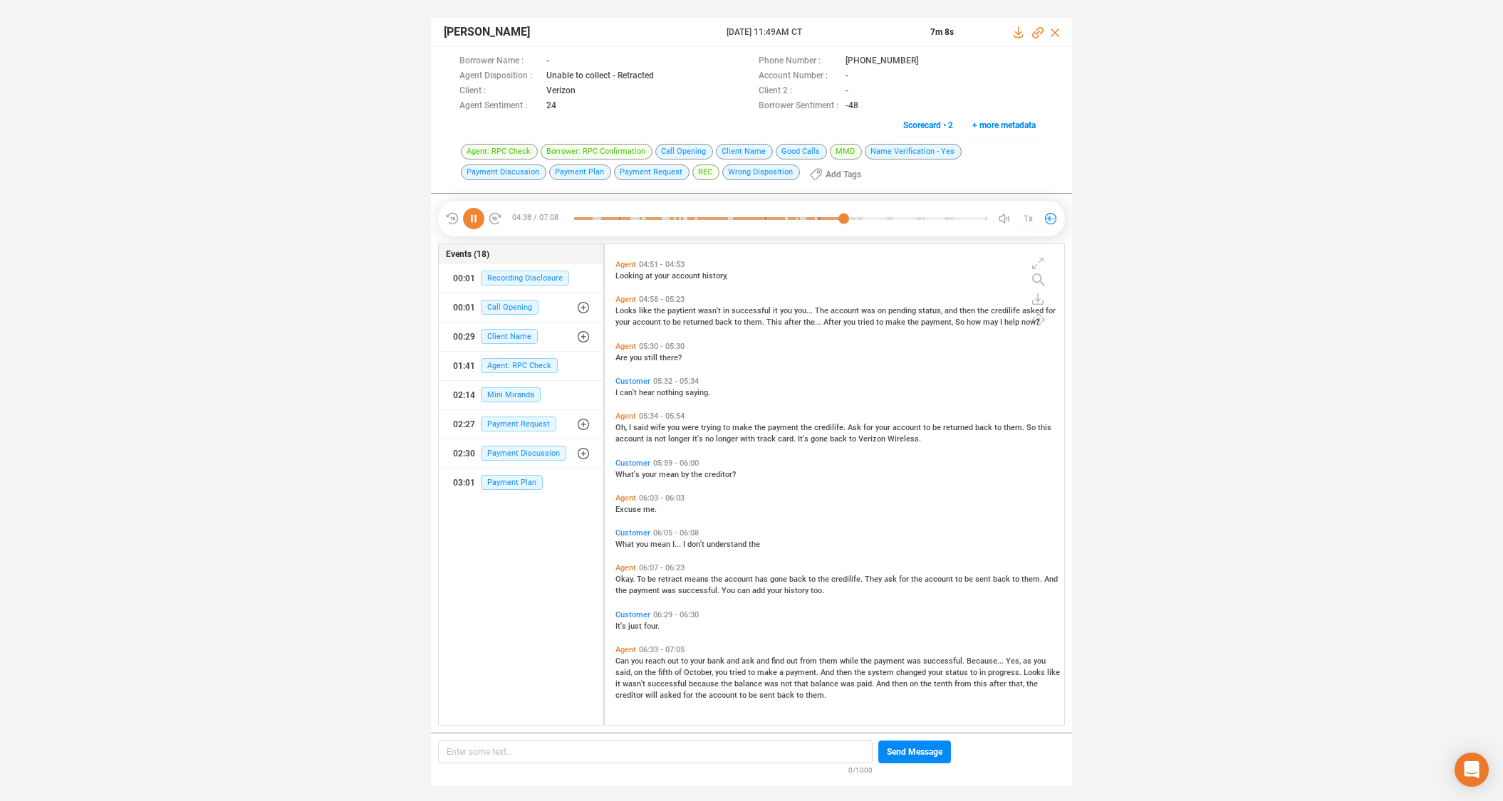
click at [662, 575] on span "retract" at bounding box center [671, 579] width 26 height 9
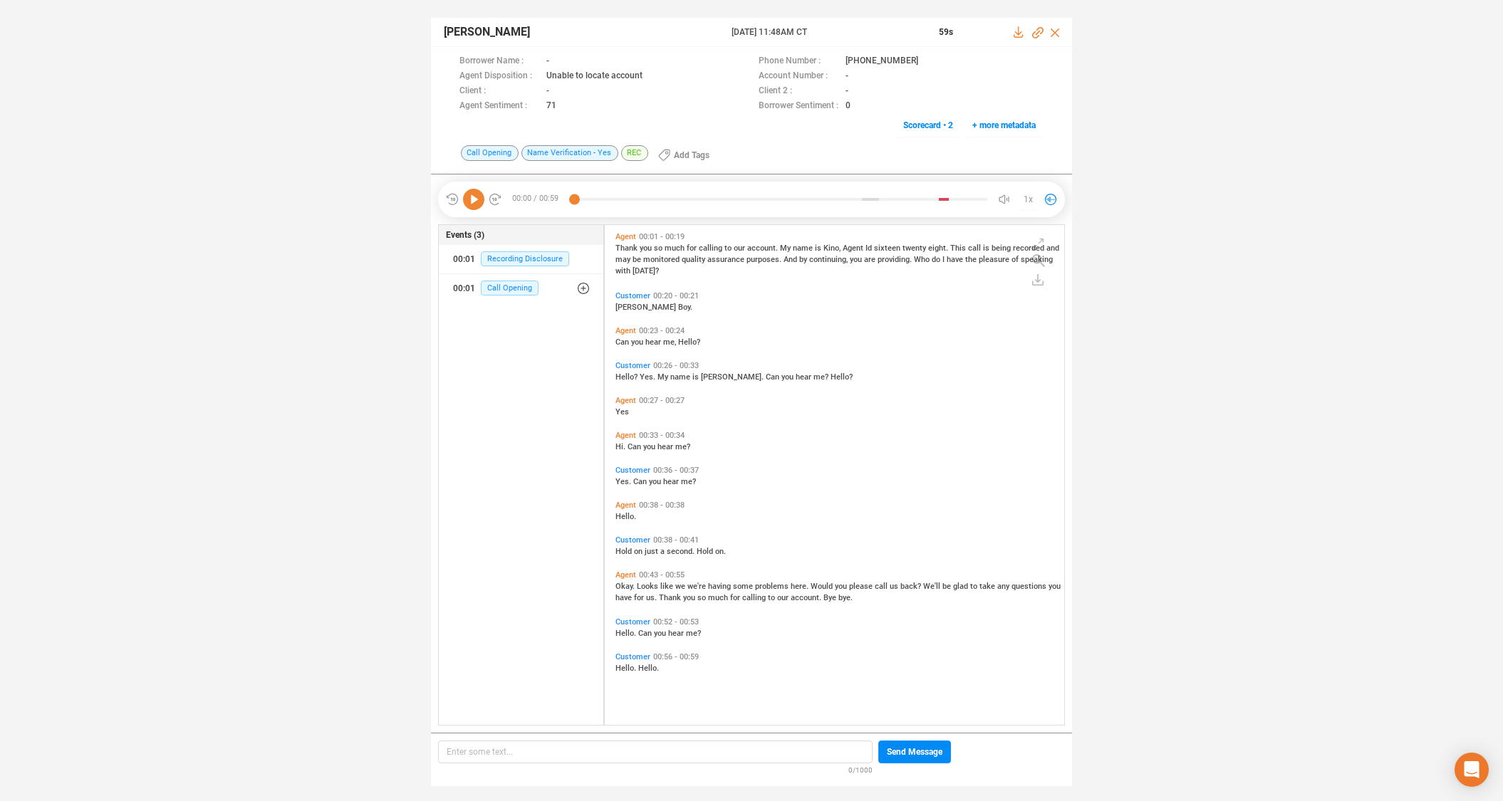
scroll to position [496, 452]
click at [924, 61] on icon at bounding box center [927, 60] width 7 height 9
click at [619, 294] on span "Customer" at bounding box center [632, 295] width 35 height 9
click at [476, 200] on icon at bounding box center [473, 199] width 21 height 21
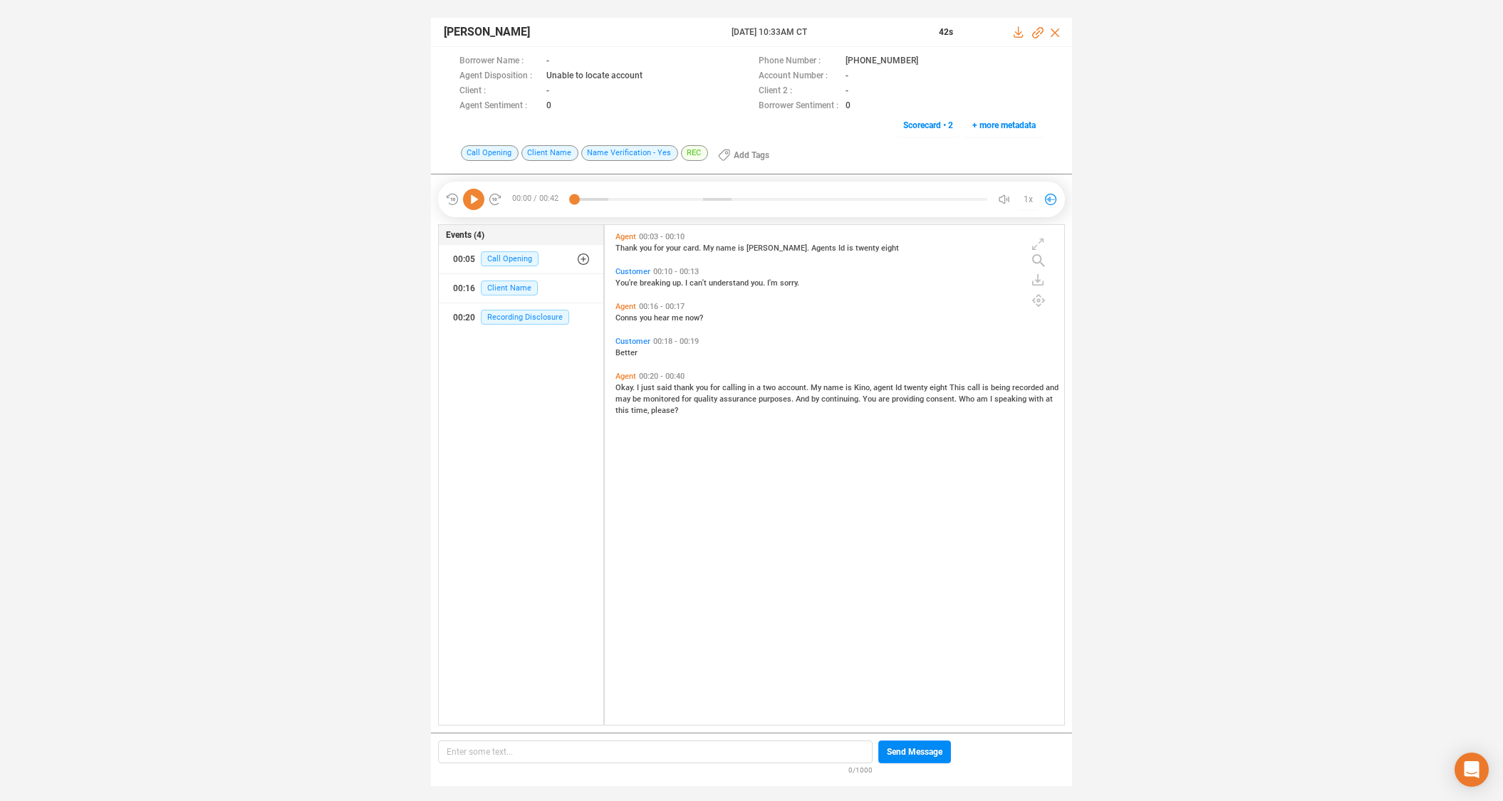
scroll to position [496, 452]
click at [479, 199] on icon at bounding box center [473, 199] width 21 height 21
drag, startPoint x: 912, startPoint y: 61, endPoint x: 908, endPoint y: 31, distance: 29.5
click at [924, 61] on icon at bounding box center [929, 61] width 11 height 11
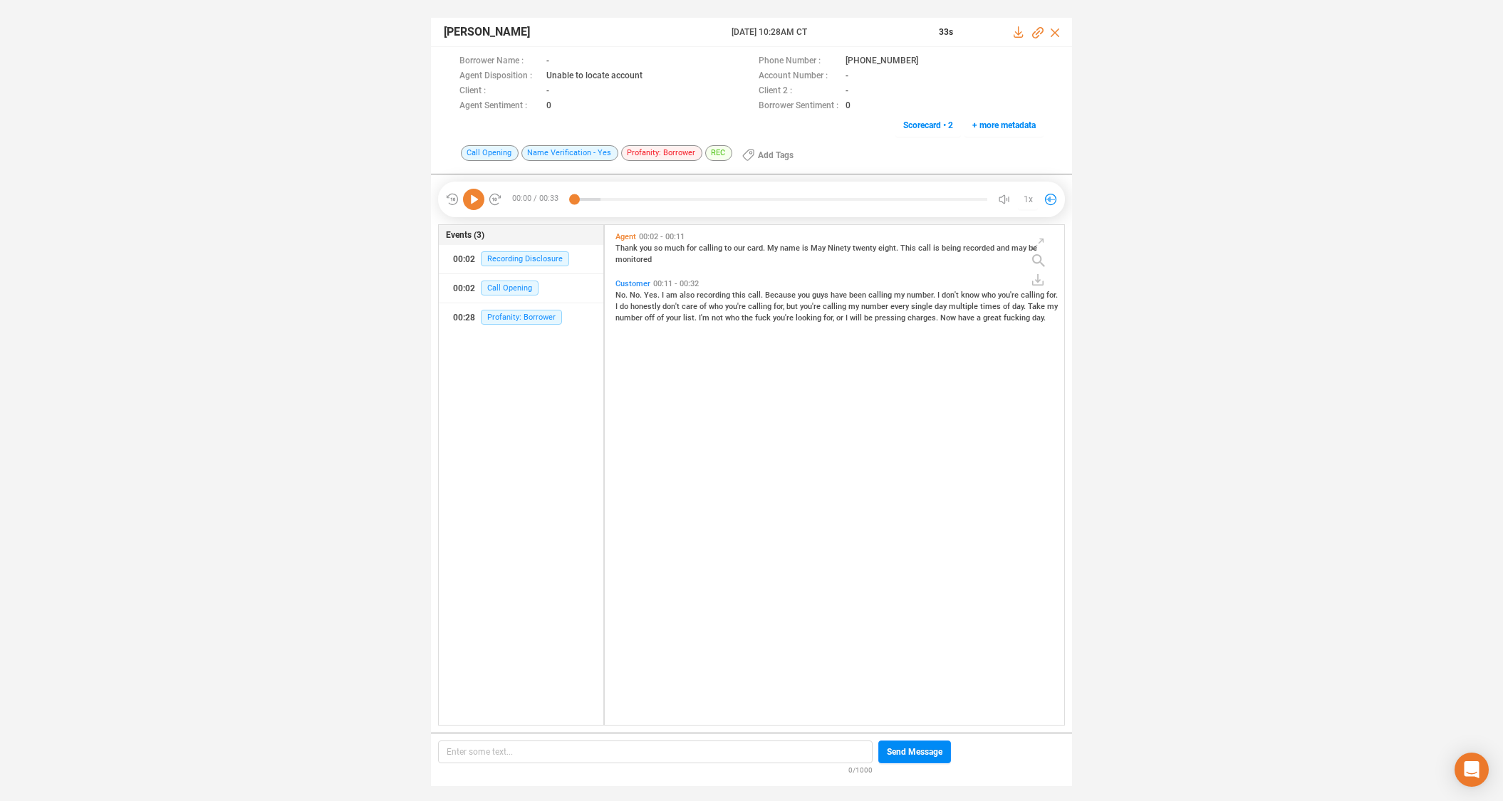
scroll to position [496, 452]
click at [620, 283] on span "Customer" at bounding box center [632, 283] width 35 height 9
click at [933, 248] on span "is" at bounding box center [937, 248] width 9 height 9
click at [471, 199] on icon at bounding box center [473, 199] width 21 height 21
click at [924, 60] on icon at bounding box center [929, 61] width 11 height 11
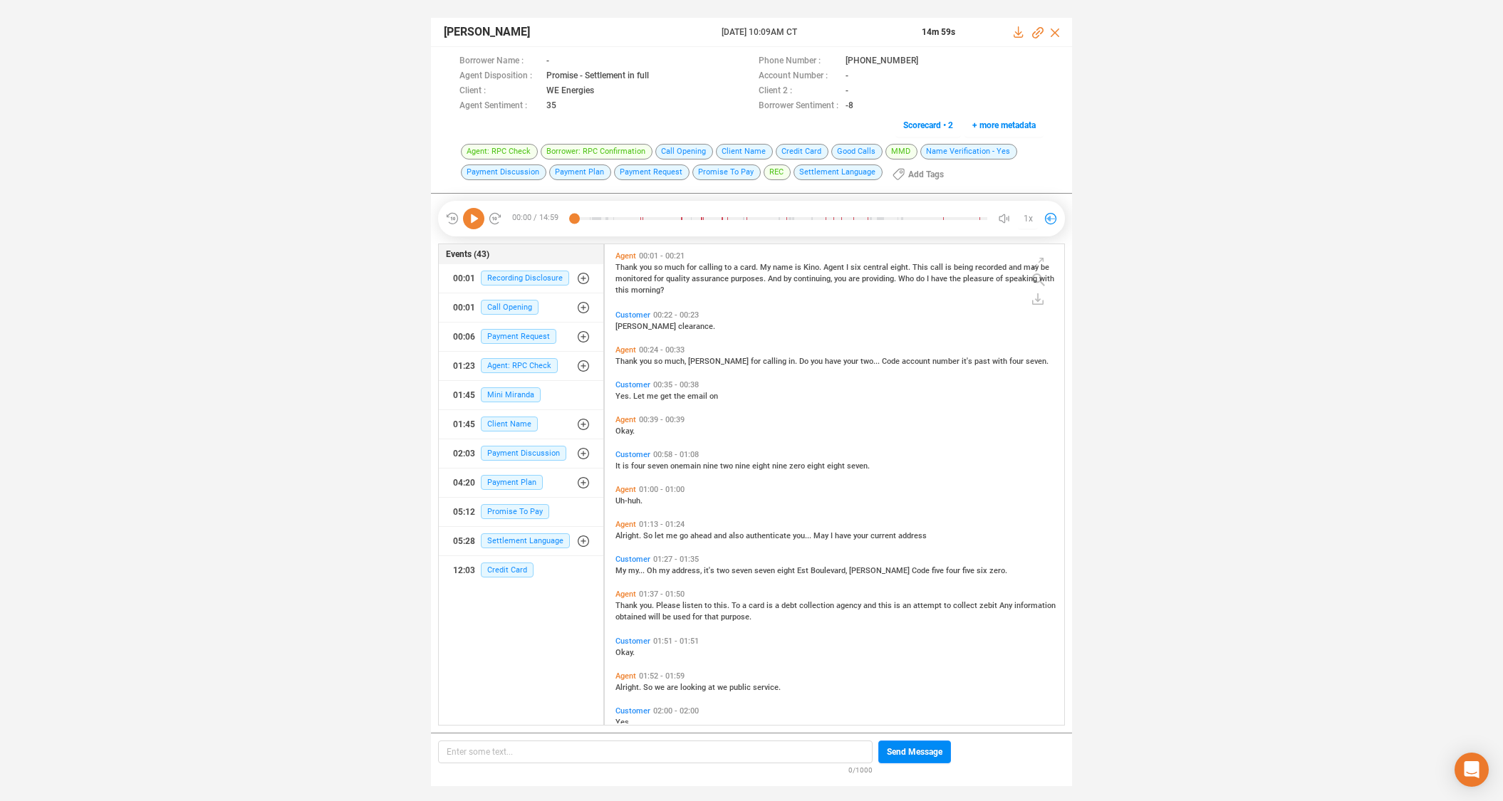
scroll to position [477, 452]
drag, startPoint x: 916, startPoint y: 61, endPoint x: 922, endPoint y: 19, distance: 42.4
click at [924, 61] on icon at bounding box center [929, 61] width 11 height 11
click at [504, 392] on span "Mini Miranda" at bounding box center [511, 394] width 60 height 15
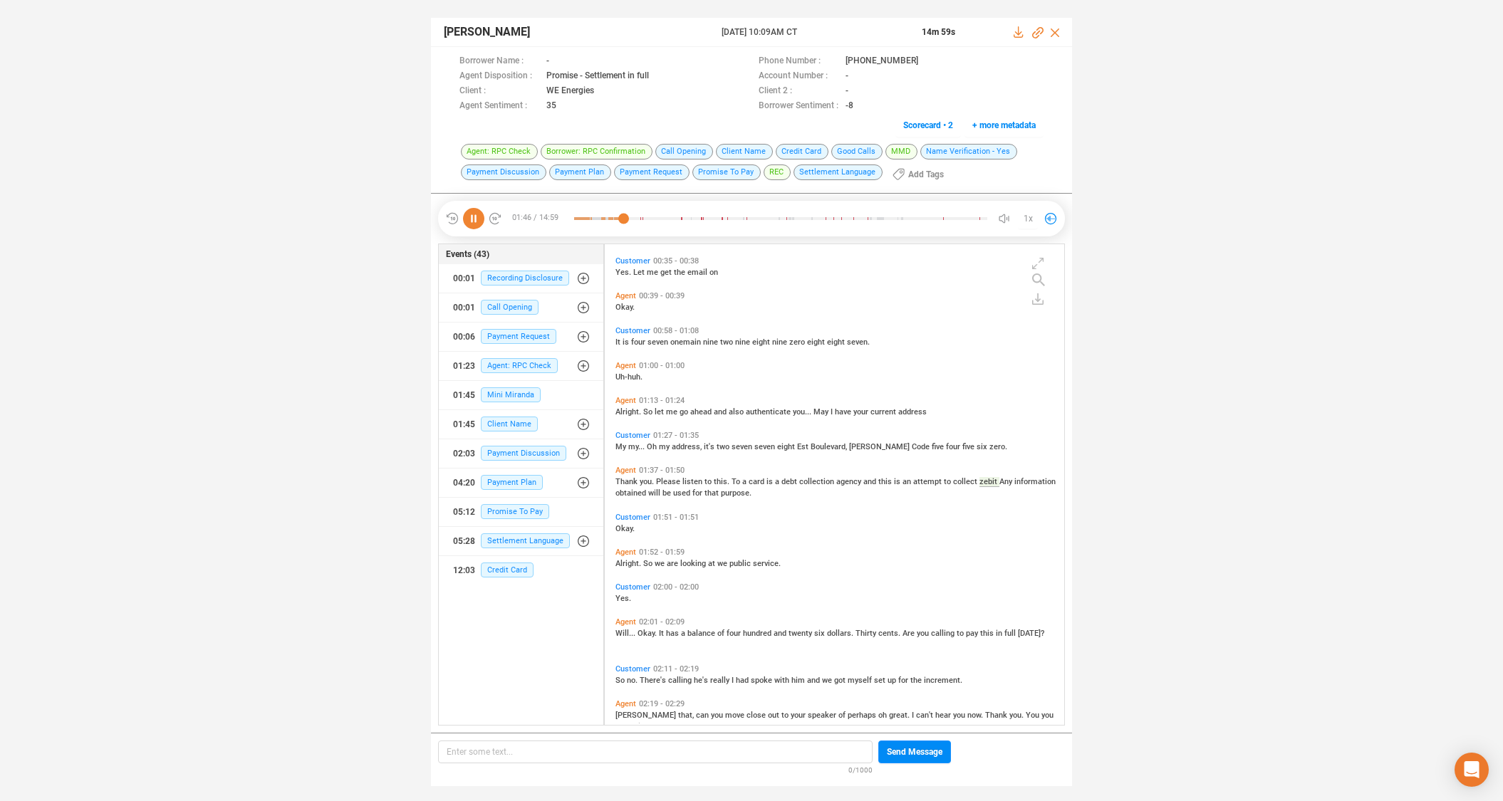
click at [624, 667] on span "Customer" at bounding box center [632, 668] width 35 height 9
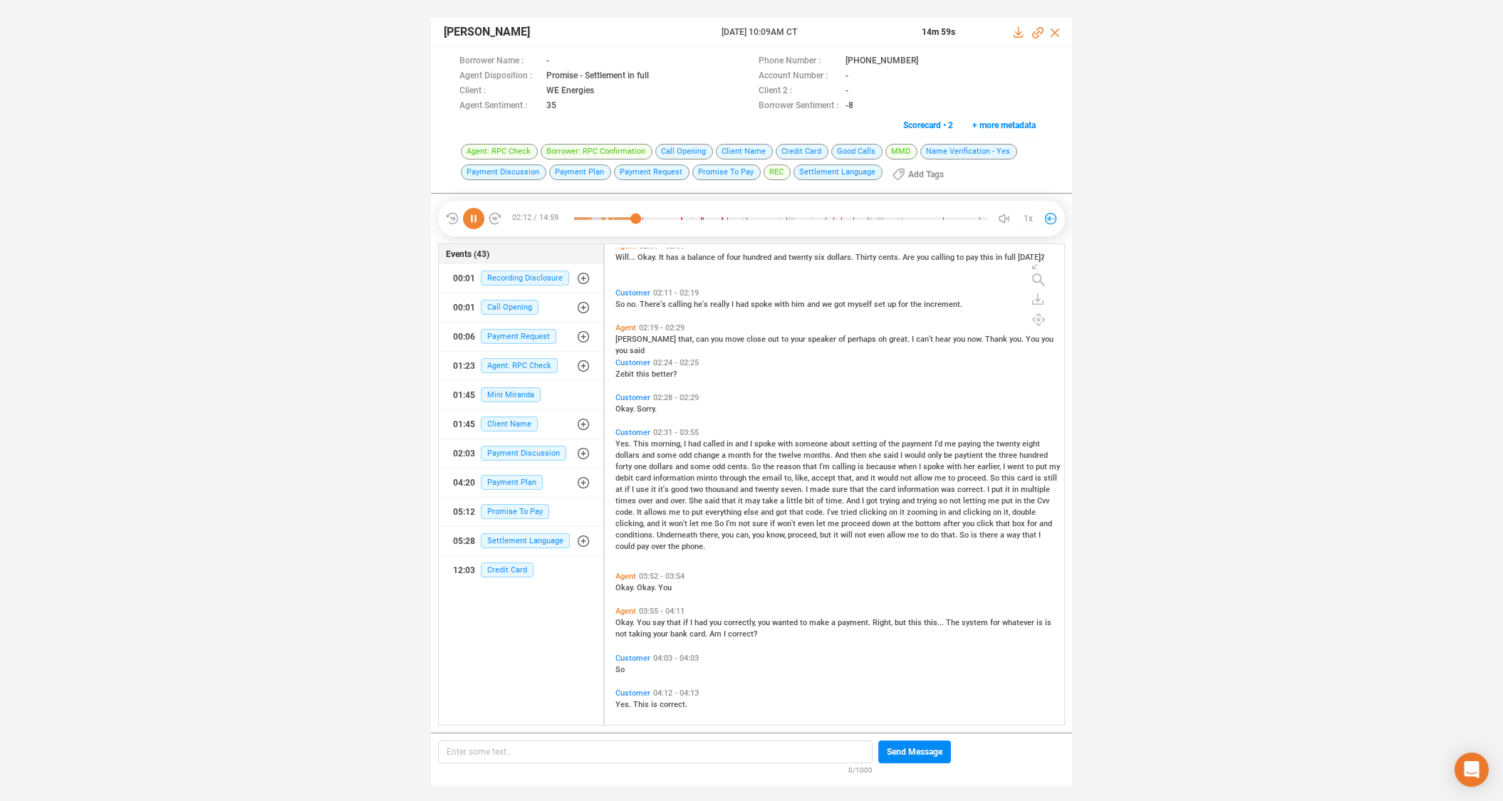
scroll to position [533, 0]
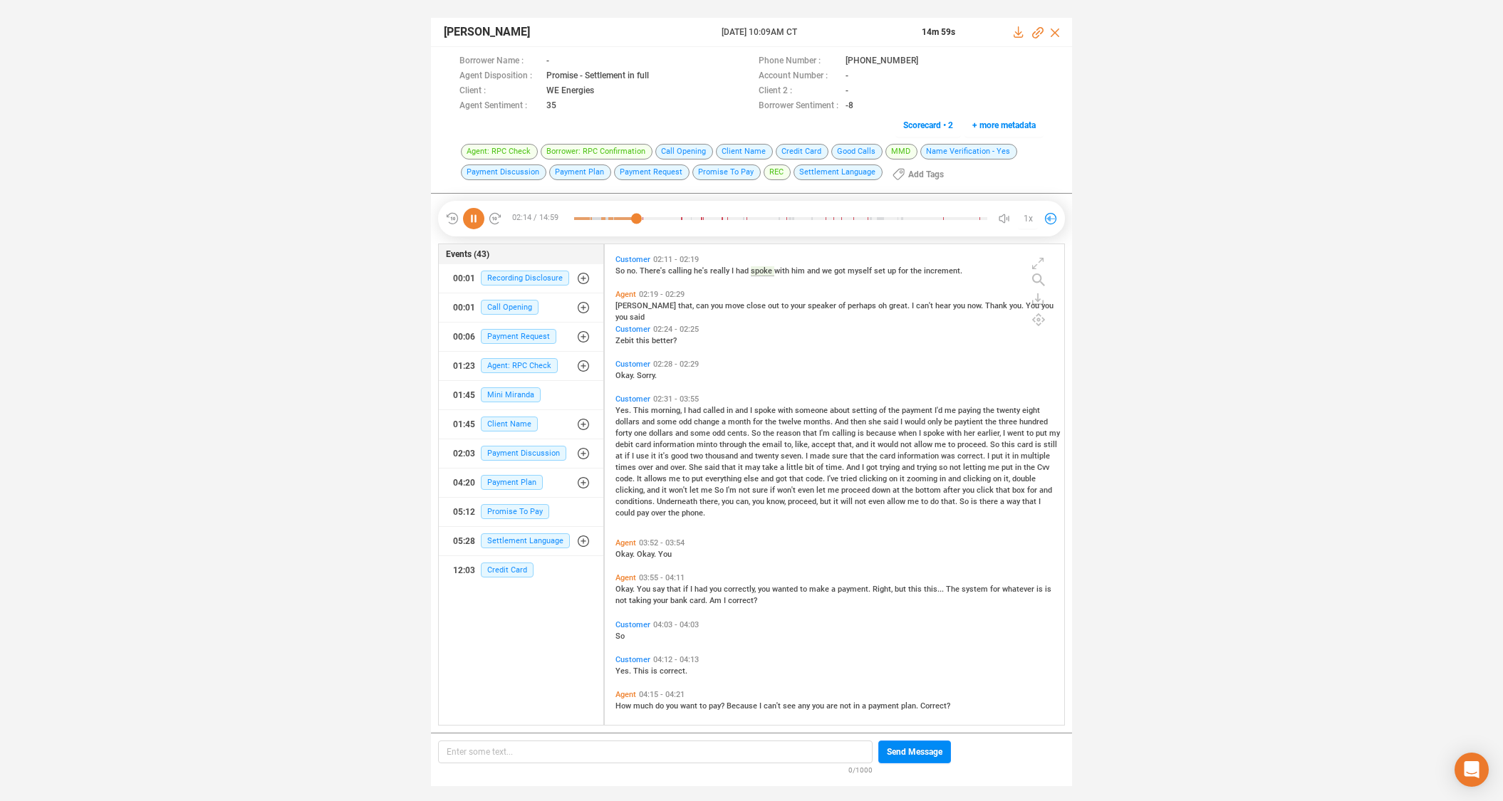
click at [637, 399] on span "Customer" at bounding box center [632, 399] width 35 height 9
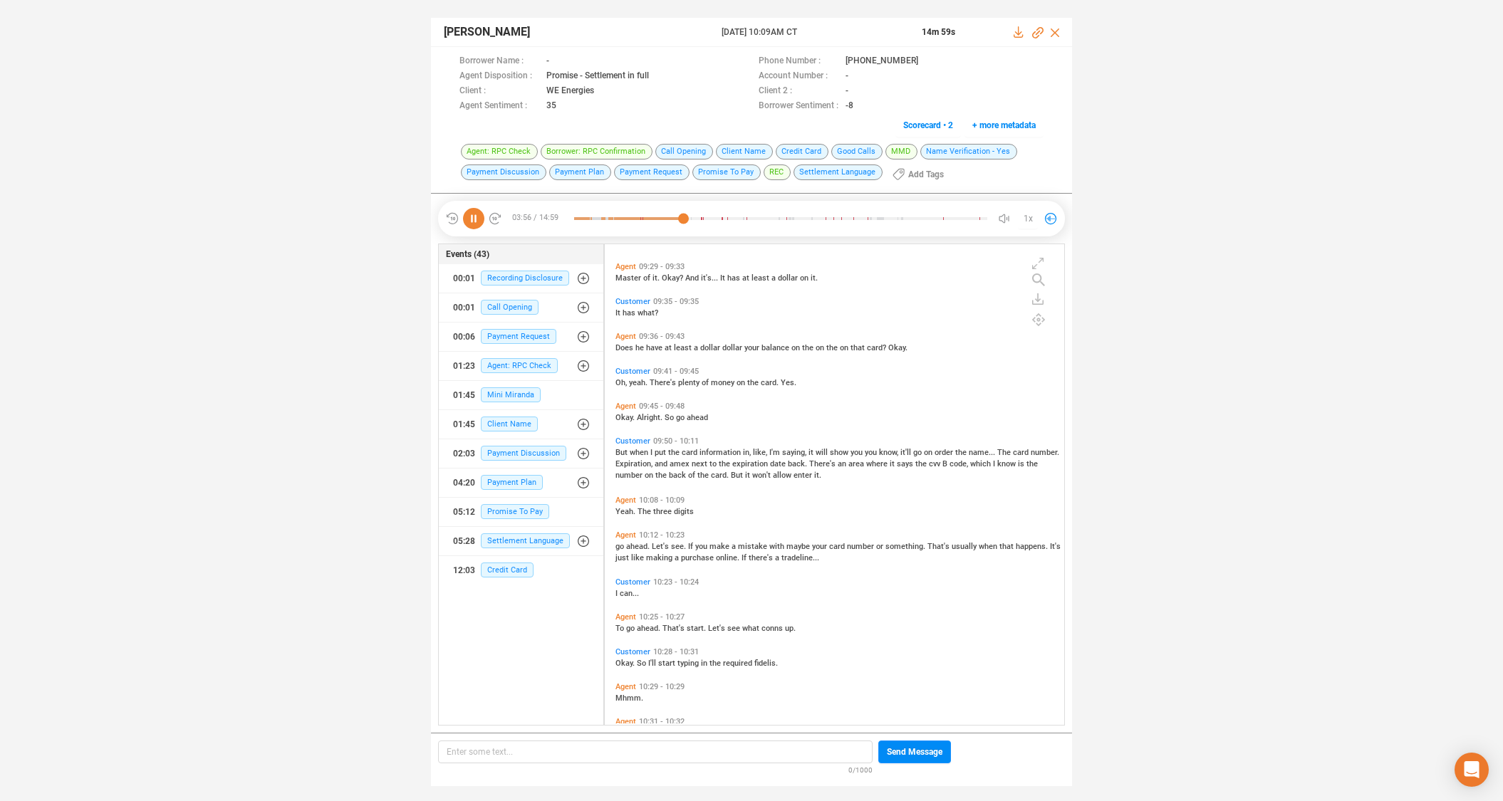
scroll to position [2538, 0]
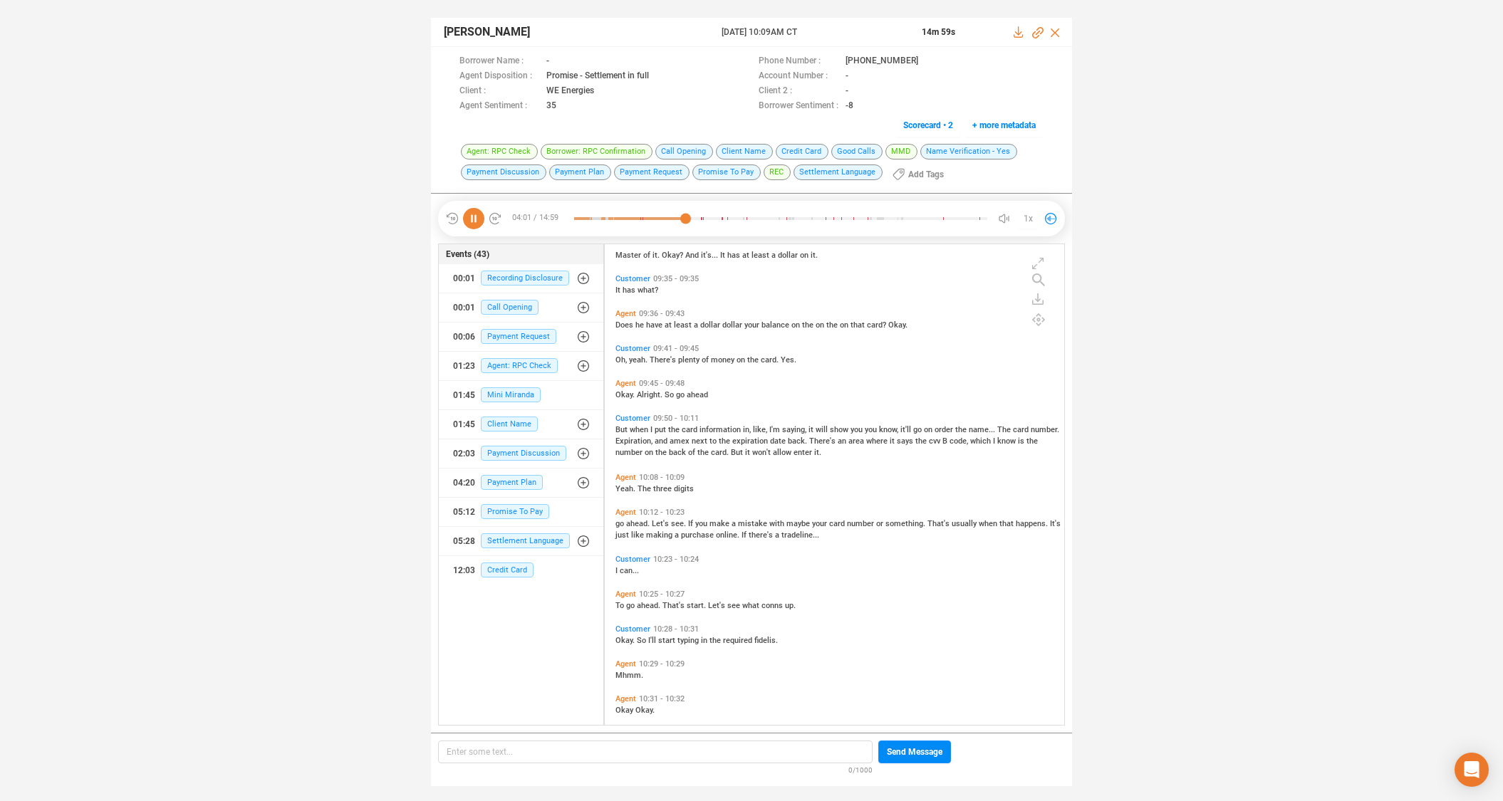
drag, startPoint x: 1063, startPoint y: 580, endPoint x: 1061, endPoint y: 647, distance: 67.0
click at [1061, 650] on div "Customer 09:26 - 09:29 it It is a master debit. Agent 09:29 - 09:33 Master of i…" at bounding box center [838, 486] width 452 height 476
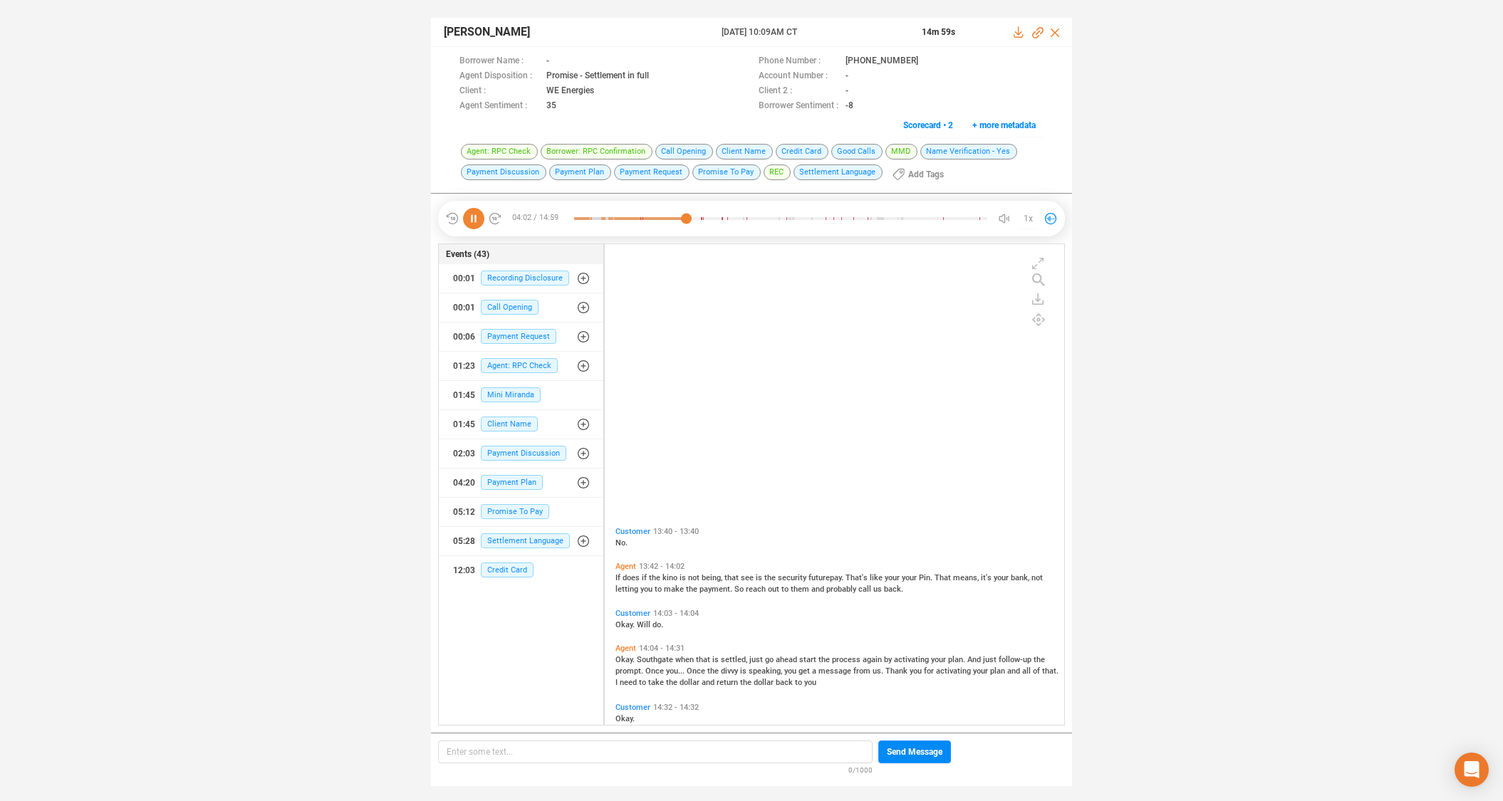
scroll to position [3859, 0]
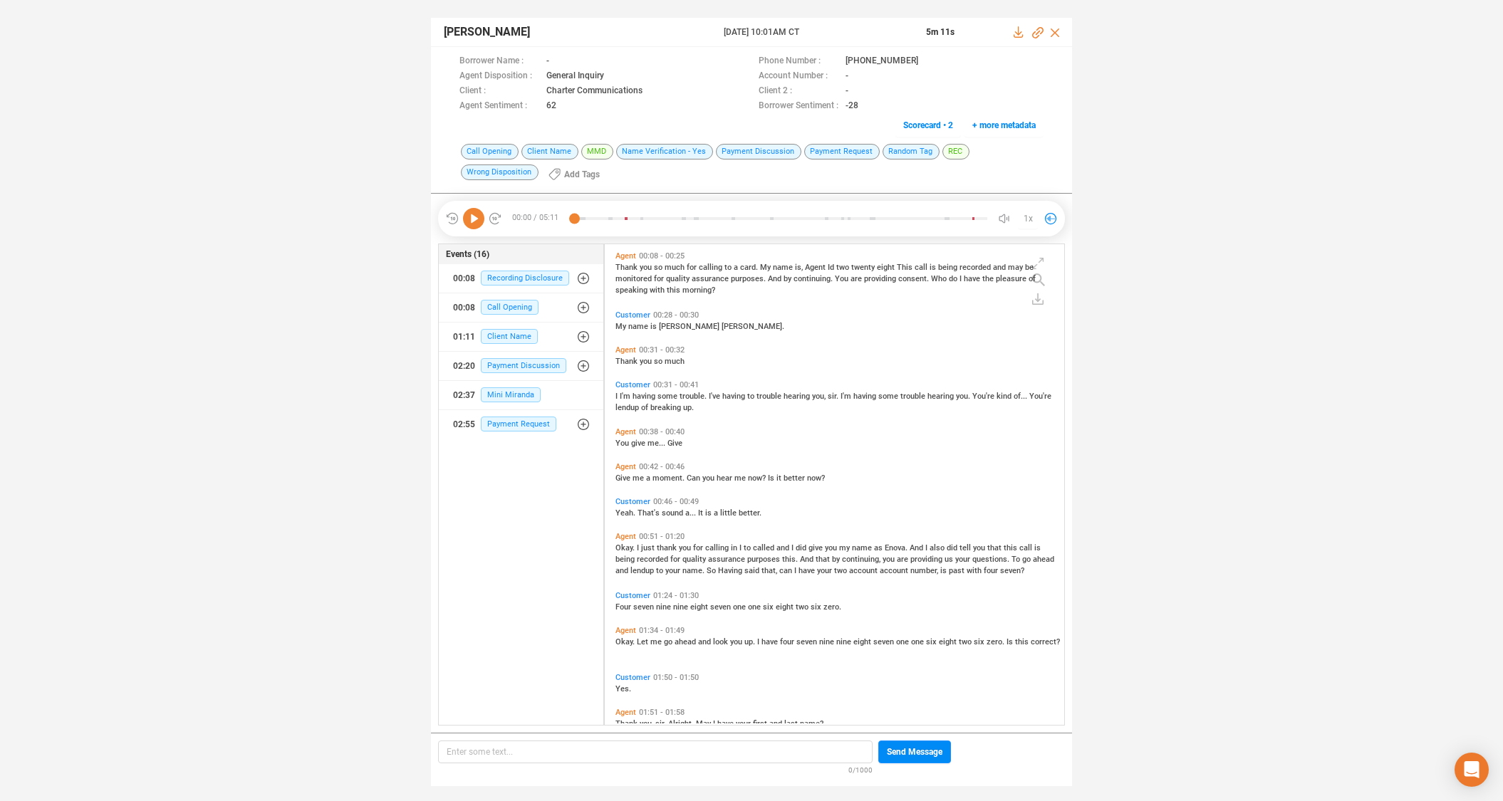
scroll to position [477, 452]
drag, startPoint x: 474, startPoint y: 216, endPoint x: 485, endPoint y: 207, distance: 14.1
click at [474, 216] on icon at bounding box center [473, 218] width 21 height 21
click at [924, 60] on icon at bounding box center [929, 61] width 11 height 11
click at [957, 570] on span "past" at bounding box center [958, 570] width 18 height 9
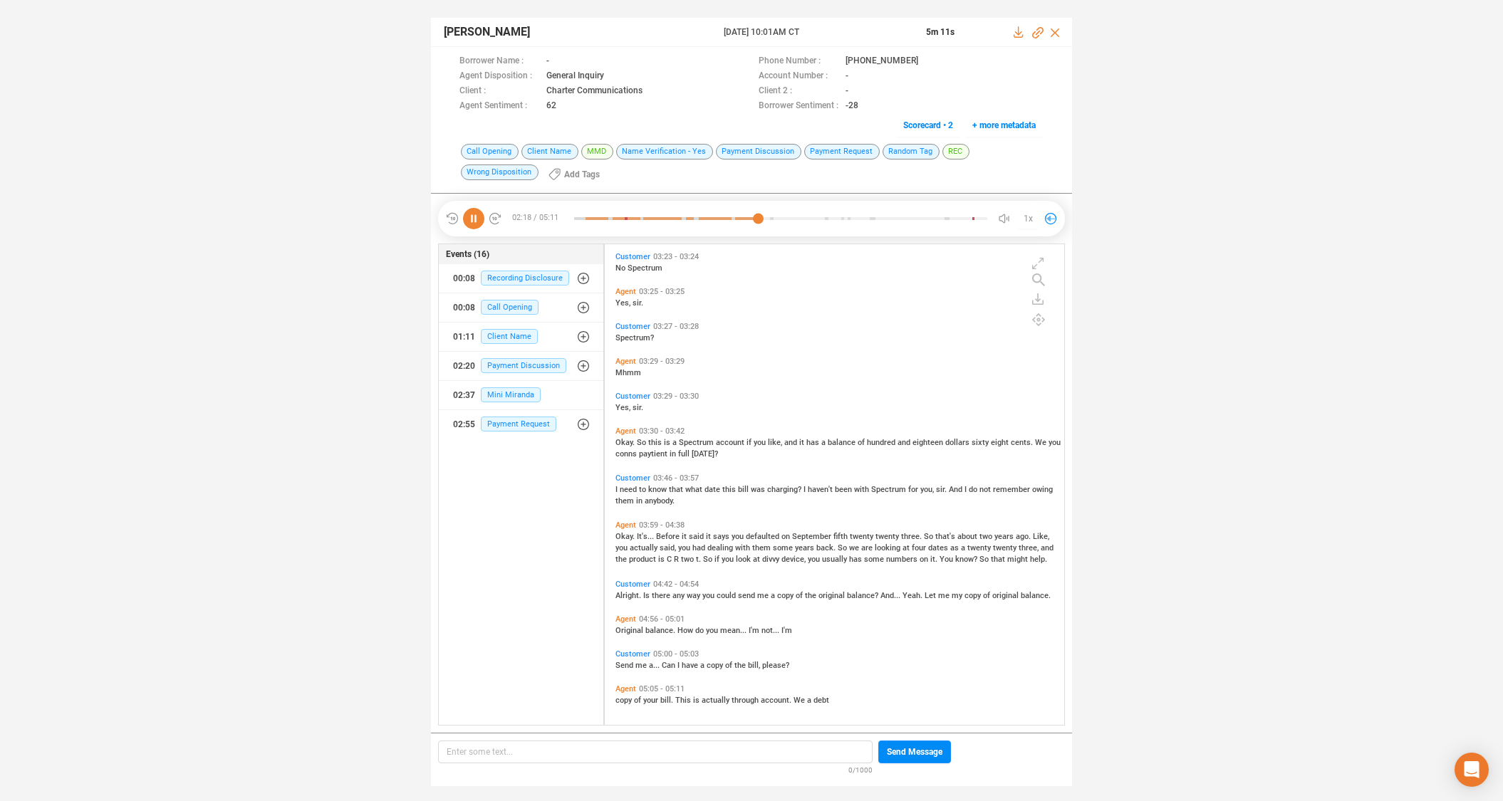
scroll to position [739, 0]
click at [624, 615] on span "Agent" at bounding box center [625, 616] width 21 height 9
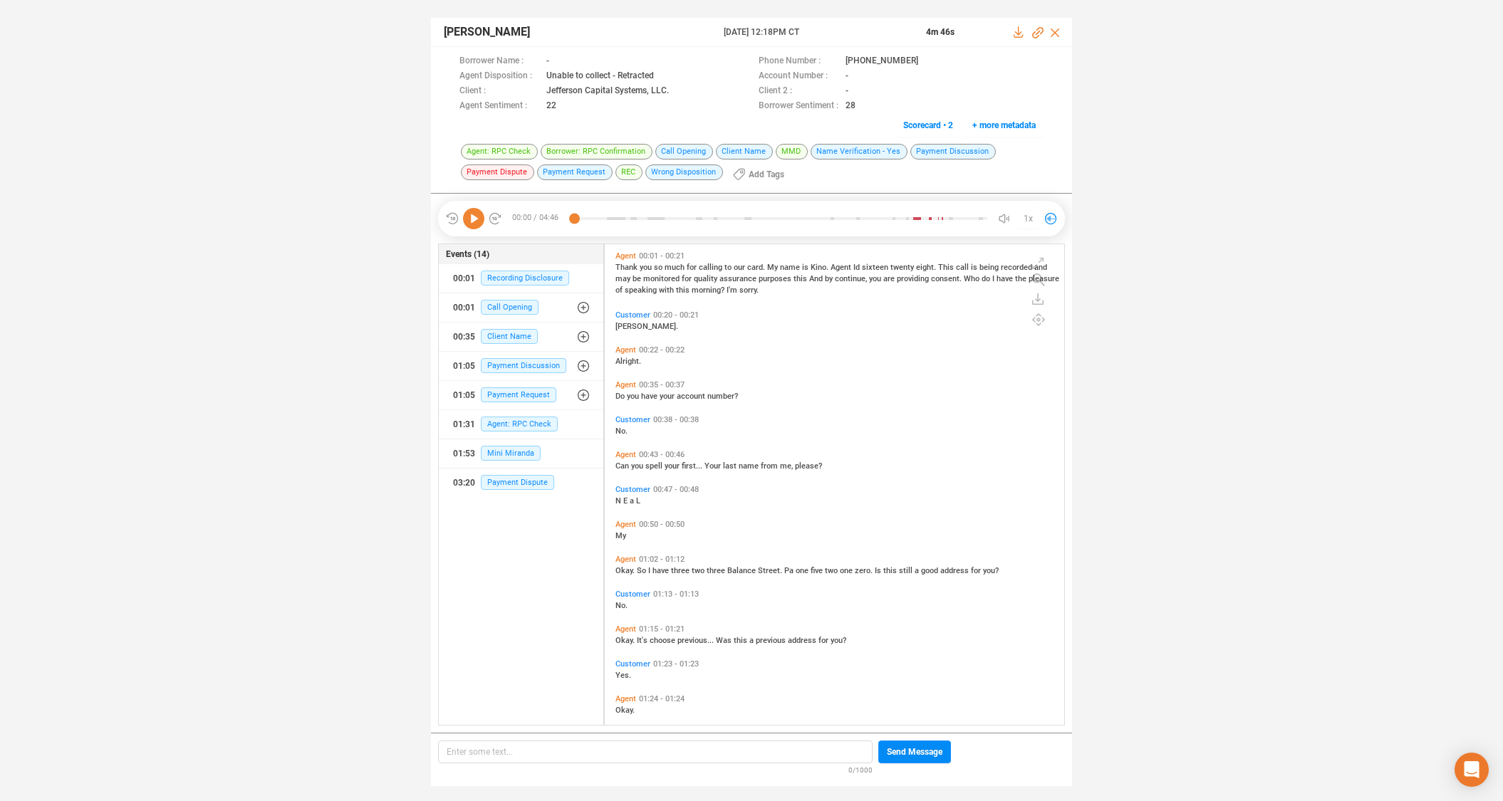
scroll to position [477, 452]
click at [474, 219] on icon at bounding box center [473, 218] width 21 height 21
click at [924, 61] on icon at bounding box center [929, 61] width 11 height 11
click at [1038, 323] on icon at bounding box center [1038, 319] width 13 height 13
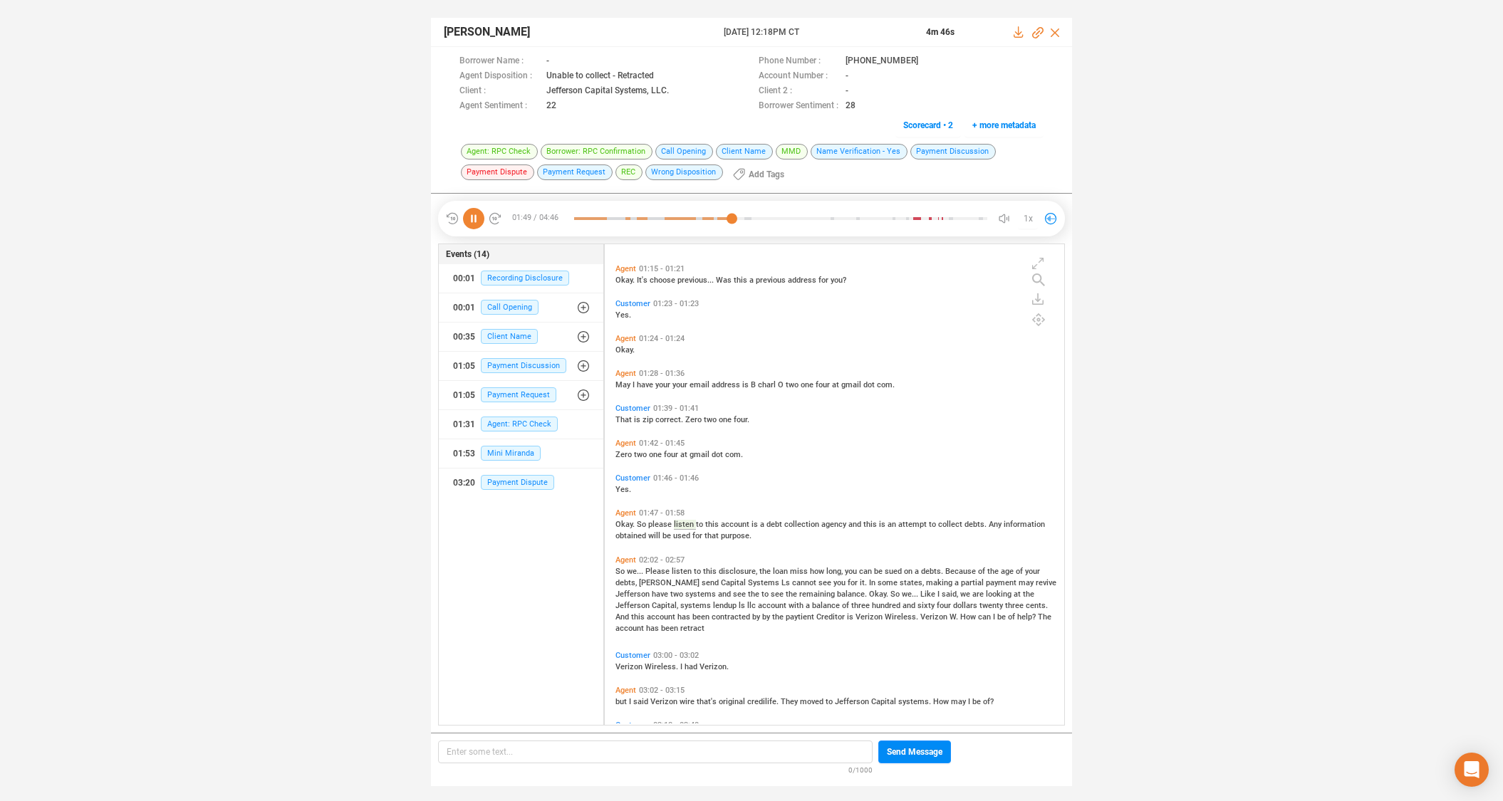
scroll to position [392, 0]
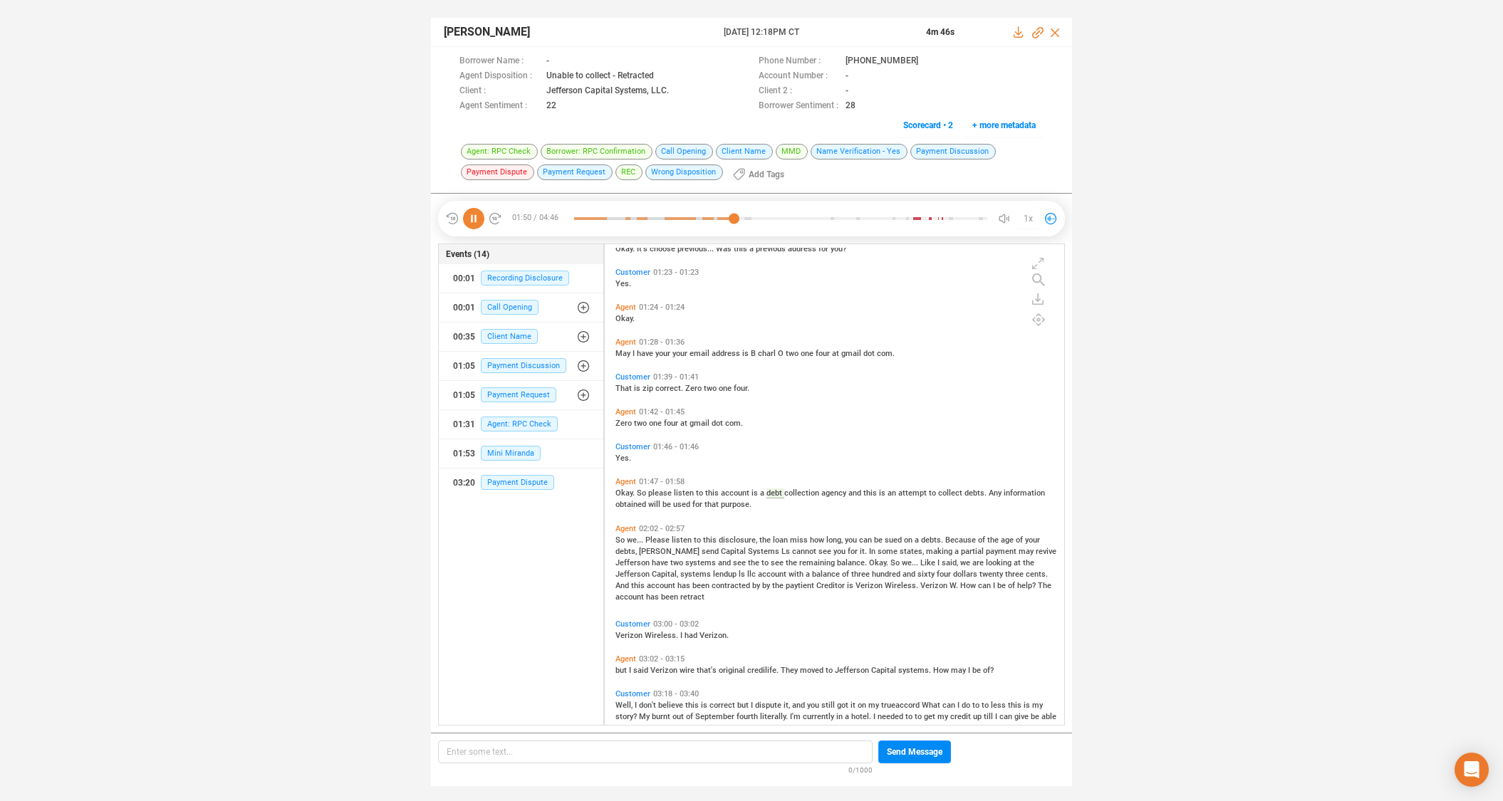
click at [627, 625] on span "Customer" at bounding box center [632, 624] width 35 height 9
click at [624, 693] on span "Customer" at bounding box center [632, 693] width 35 height 9
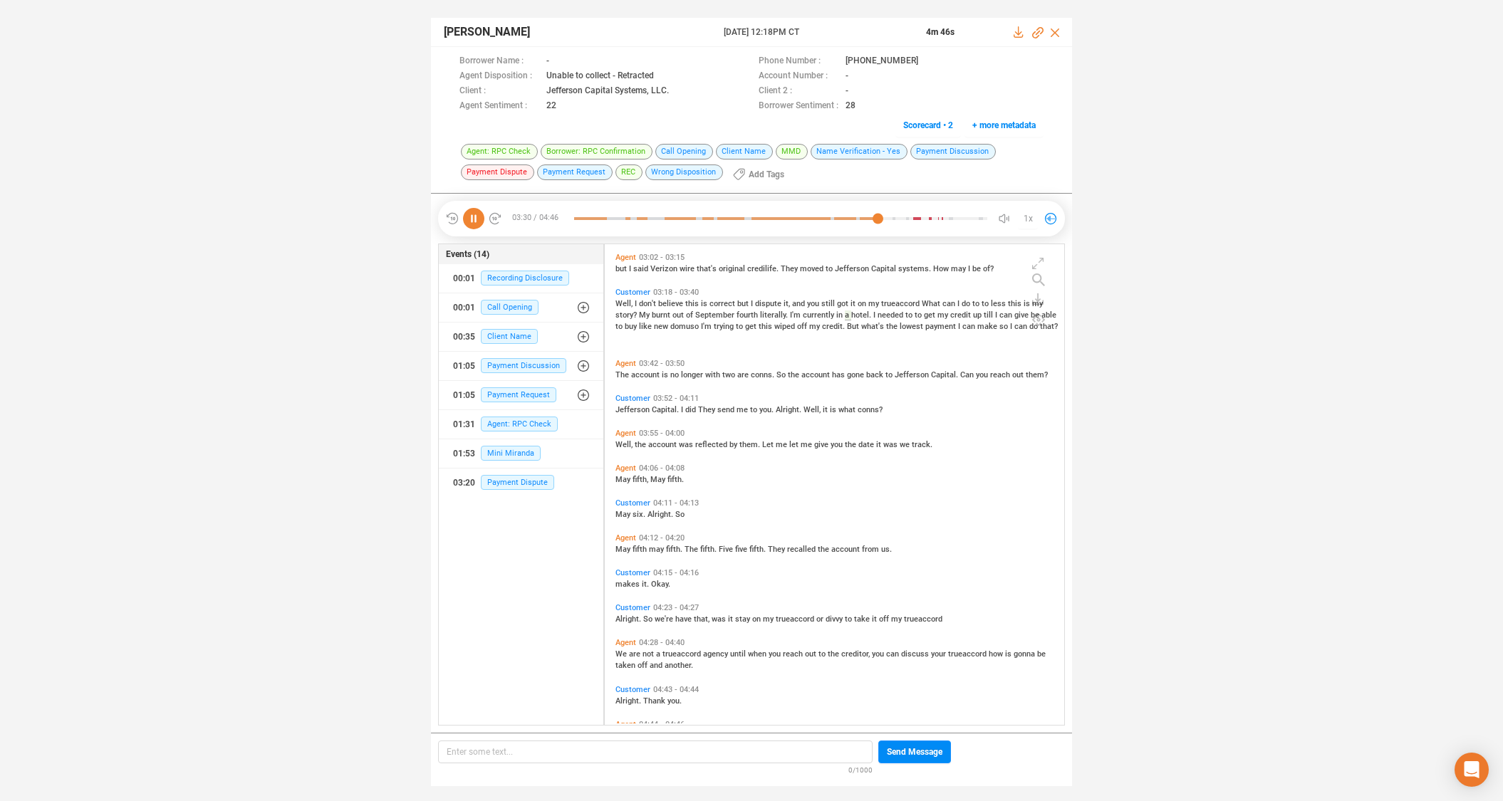
scroll to position [832, 0]
